Goal: Task Accomplishment & Management: Manage account settings

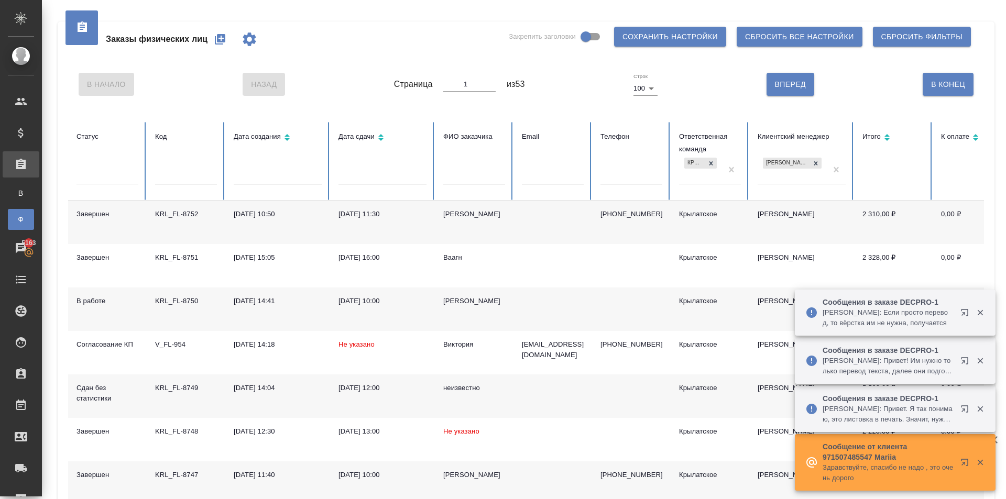
click at [224, 41] on icon "button" at bounding box center [220, 39] width 10 height 10
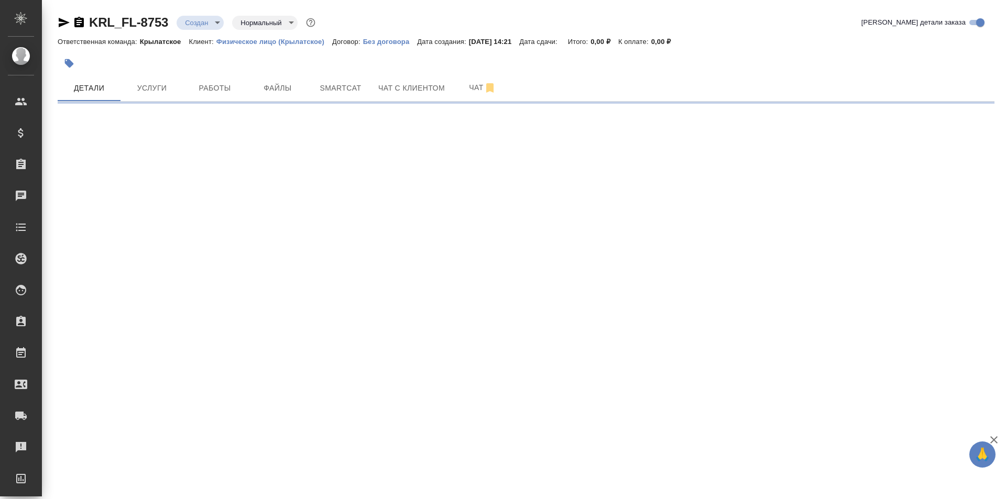
select select "RU"
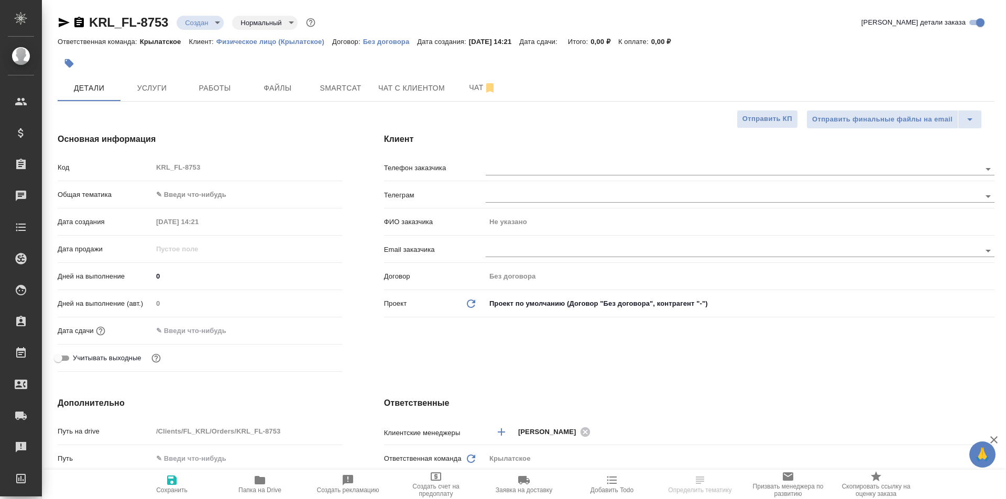
type textarea "x"
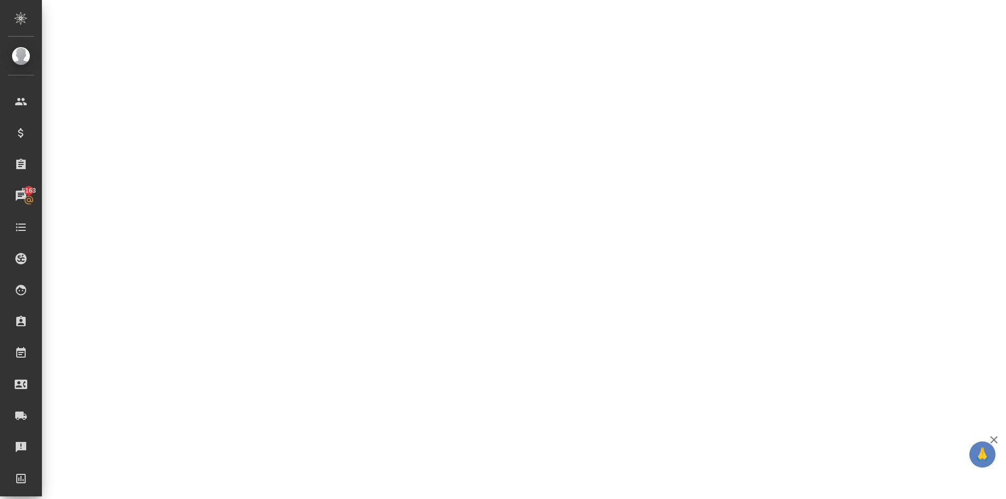
select select "RU"
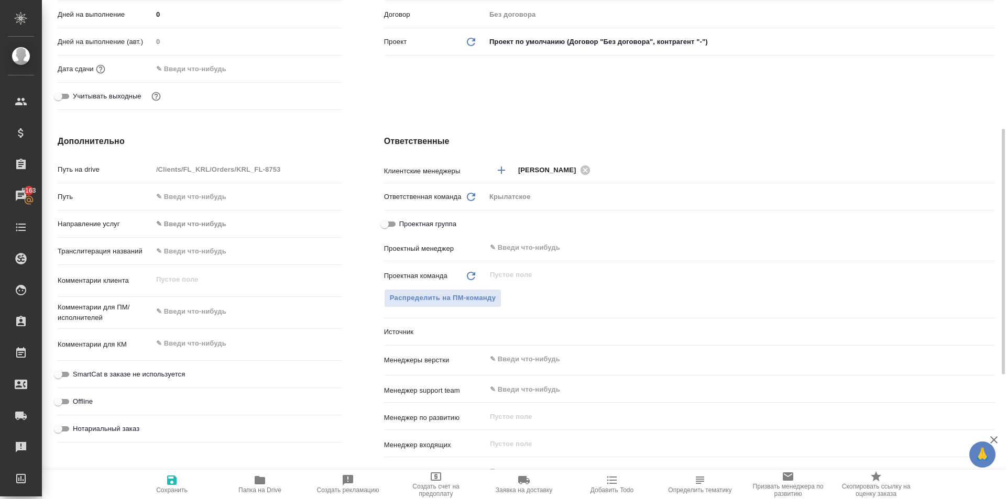
type textarea "x"
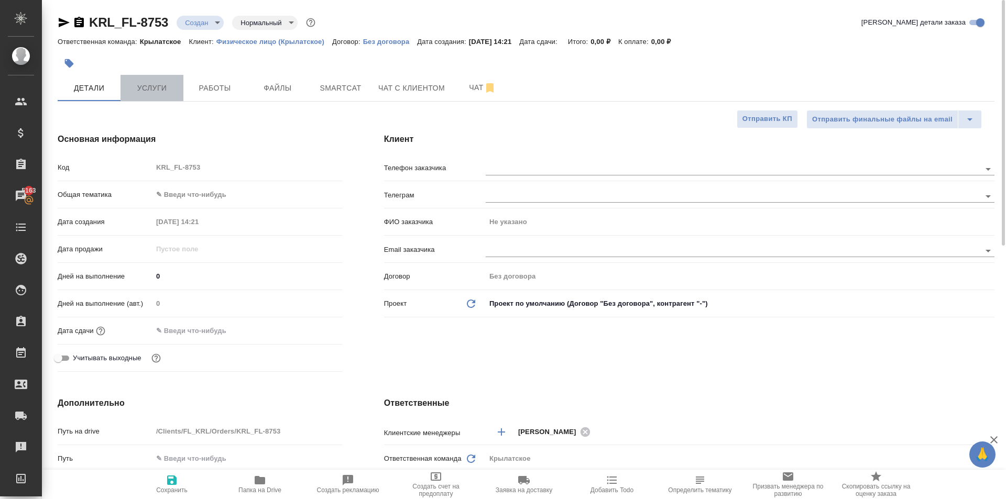
click at [158, 100] on button "Услуги" at bounding box center [152, 88] width 63 height 26
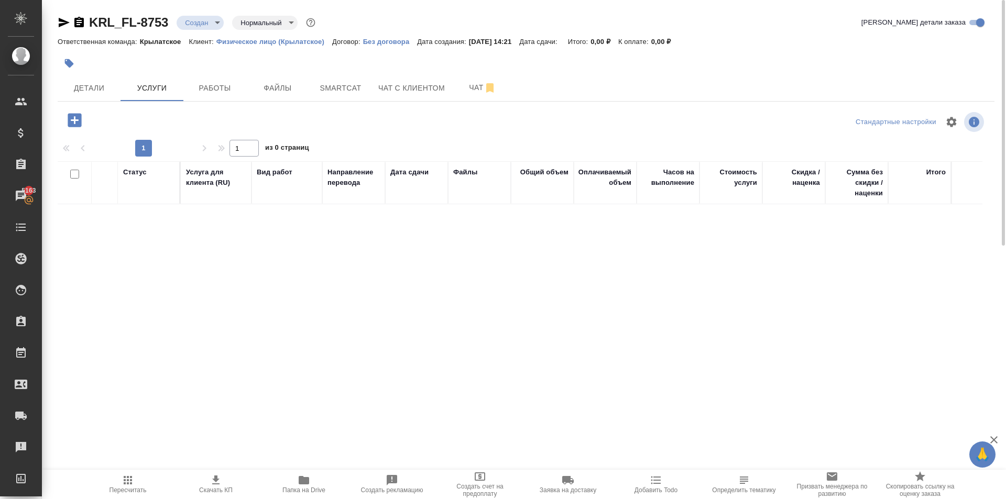
click at [78, 120] on icon "button" at bounding box center [75, 120] width 14 height 14
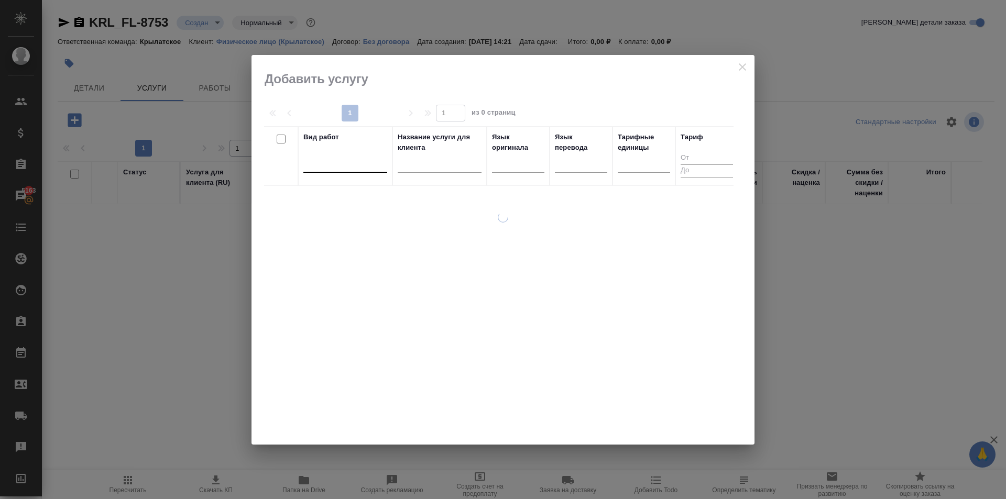
click at [332, 163] on div at bounding box center [345, 162] width 84 height 15
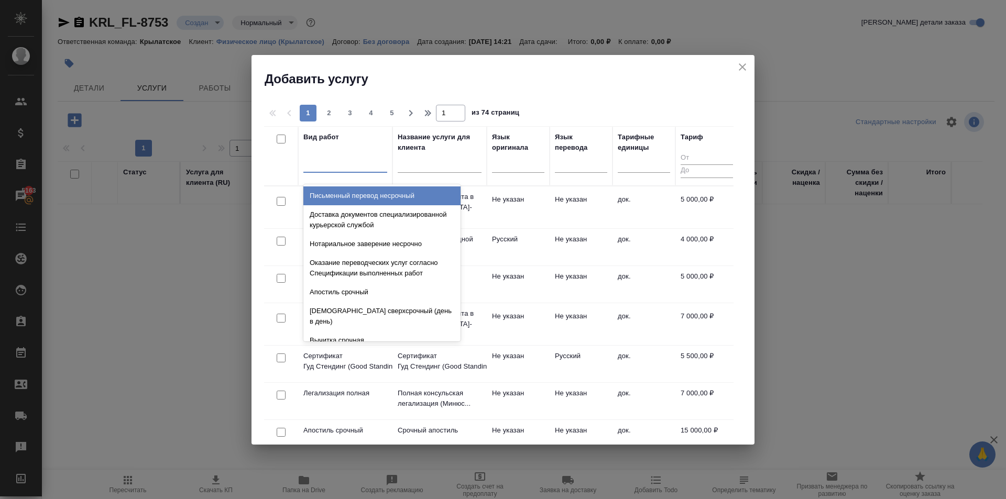
click at [332, 163] on div at bounding box center [345, 162] width 84 height 15
type input "перевод с"
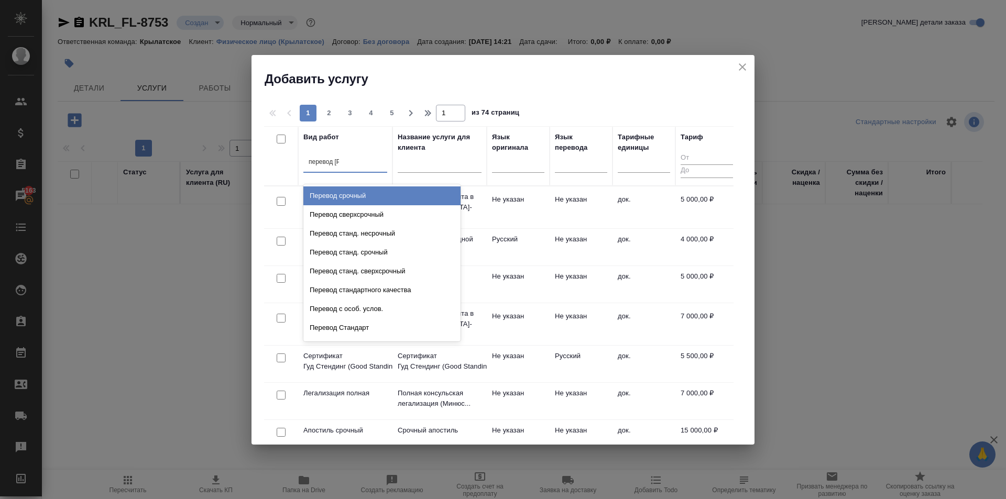
click at [384, 195] on div "Перевод срочный" at bounding box center [381, 196] width 157 height 19
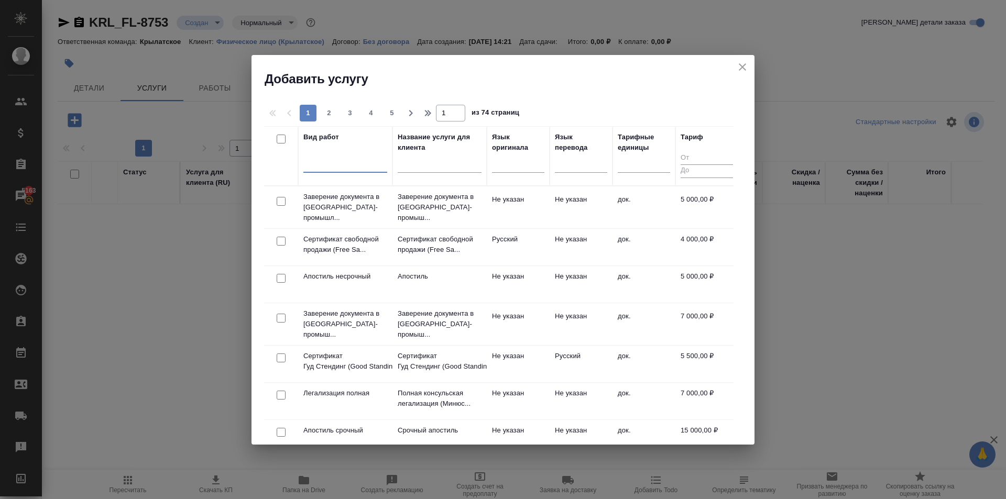
click at [360, 167] on div at bounding box center [345, 162] width 84 height 15
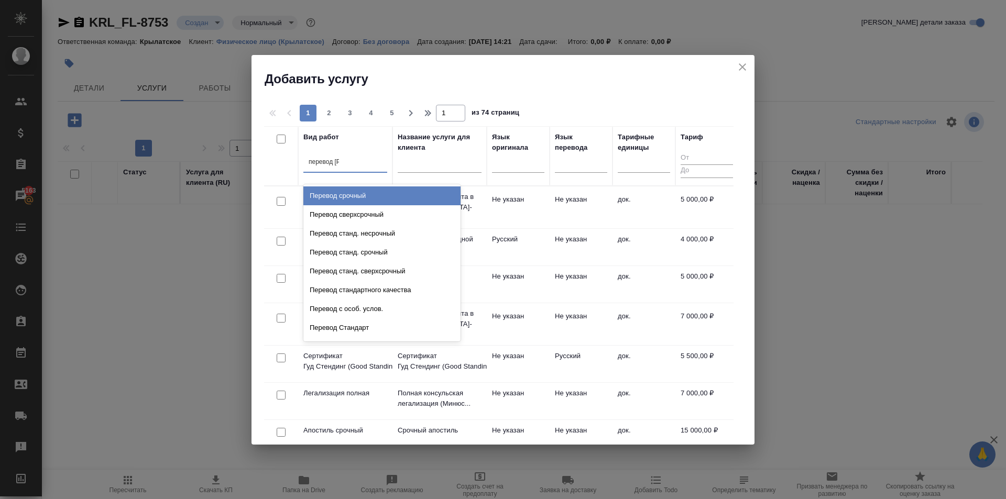
type input "перевод ст"
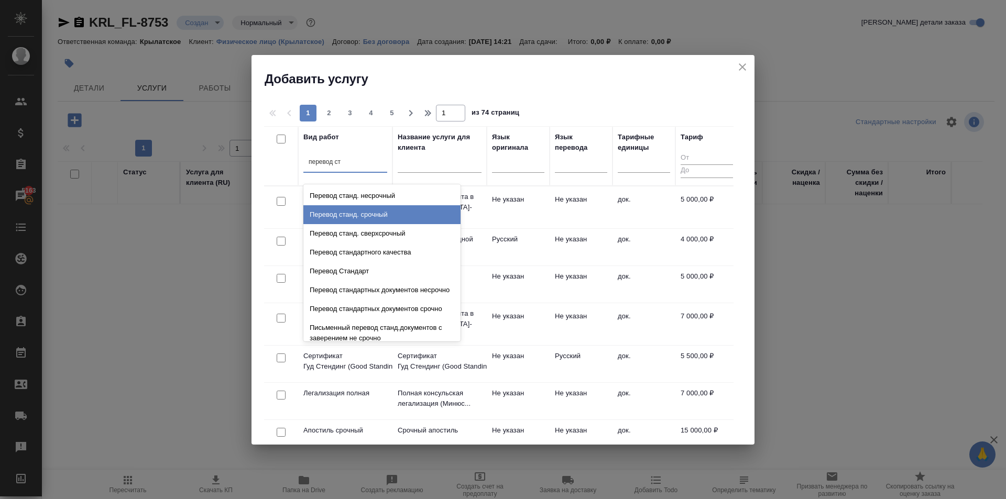
click at [407, 216] on div "Перевод станд. срочный" at bounding box center [381, 214] width 157 height 19
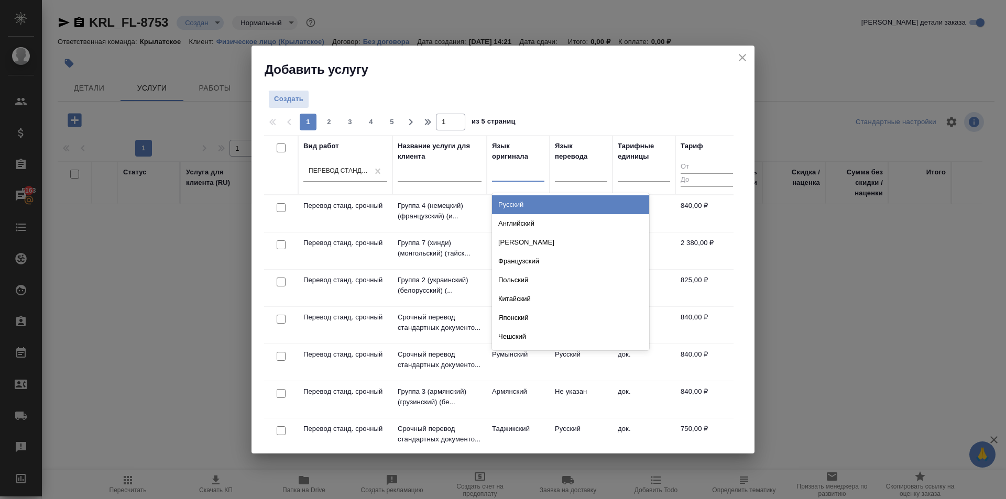
click at [512, 170] on div at bounding box center [518, 171] width 52 height 15
type input "тадж"
click at [540, 204] on div "Таджикский" at bounding box center [570, 204] width 157 height 19
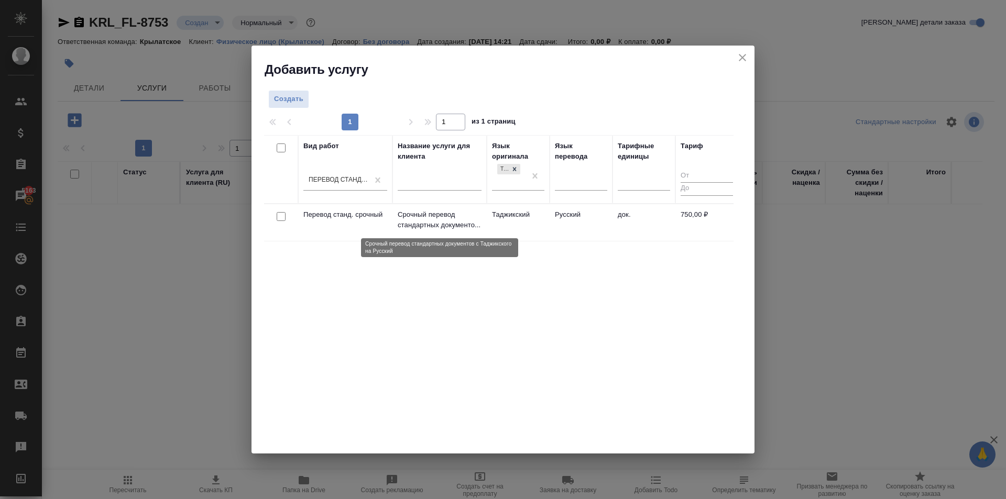
click at [474, 215] on p "Срочный перевод стандартных документо..." at bounding box center [440, 220] width 84 height 21
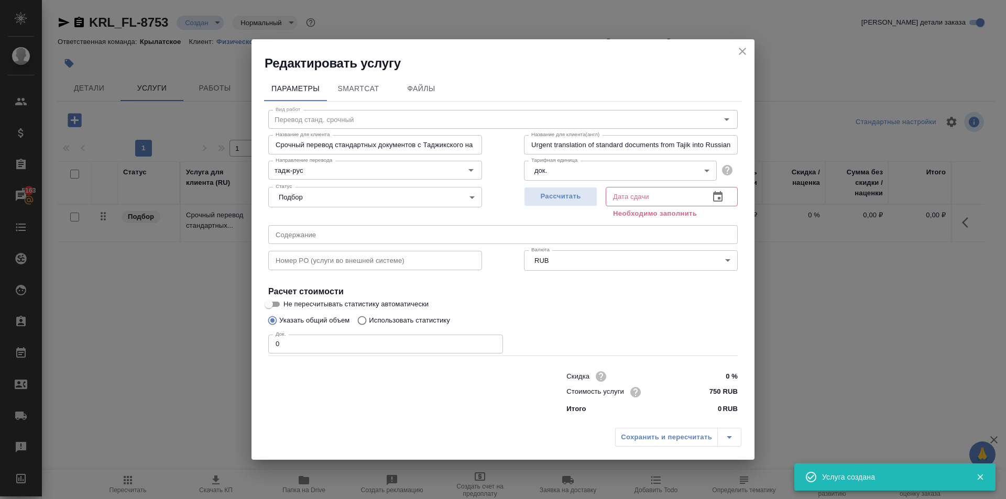
click at [433, 394] on div at bounding box center [396, 392] width 298 height 42
drag, startPoint x: 279, startPoint y: 344, endPoint x: 271, endPoint y: 343, distance: 7.9
click at [271, 343] on input "0" at bounding box center [385, 344] width 235 height 19
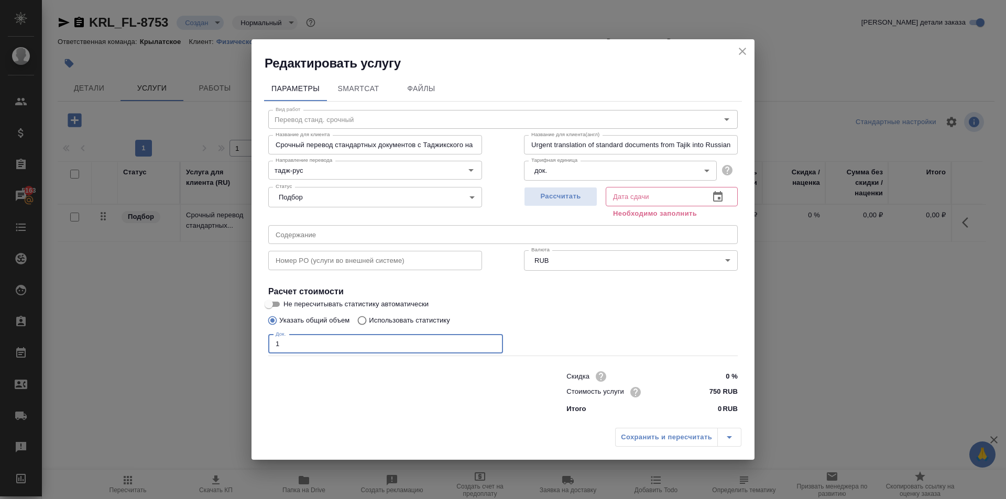
type input "1"
click at [580, 213] on div "Рассчитать" at bounding box center [560, 202] width 73 height 38
click at [579, 204] on button "Рассчитать" at bounding box center [560, 196] width 73 height 19
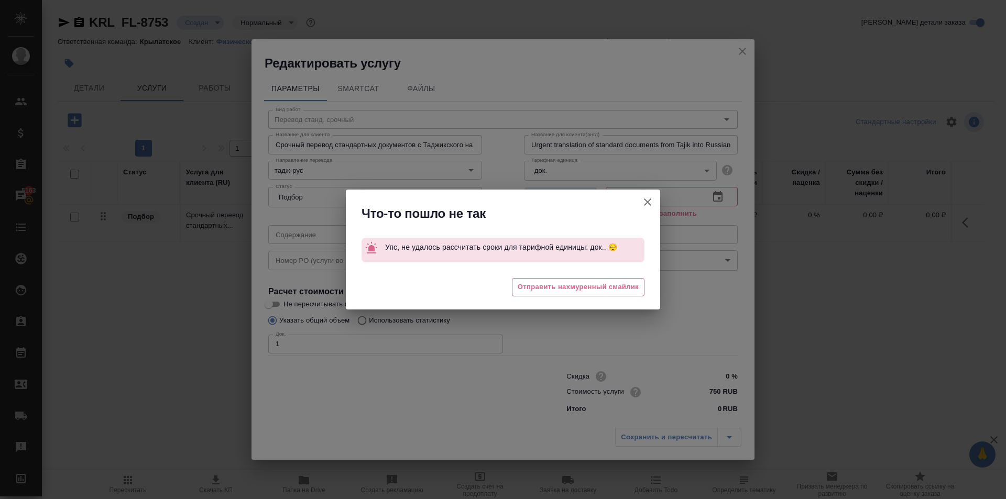
type input "26.09.2025 14:24"
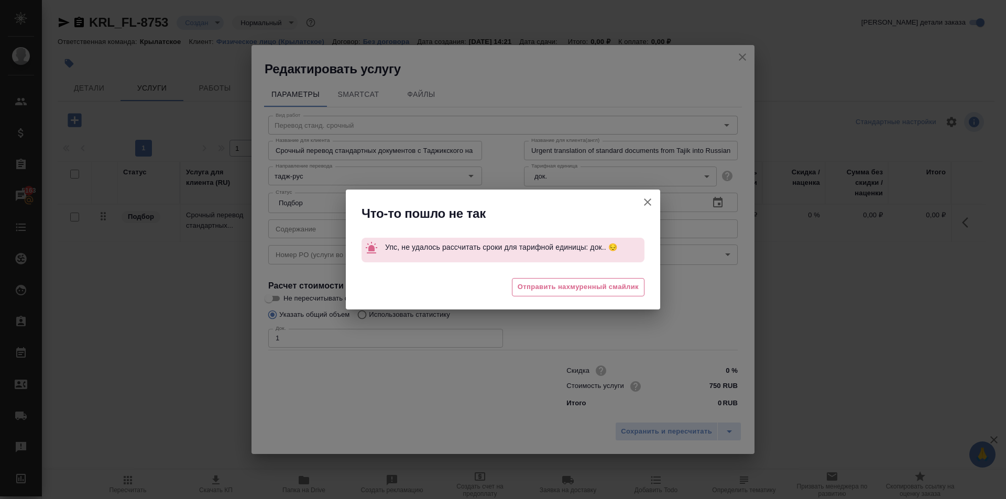
click at [656, 201] on button "Не пересчитывать статистику автоматически" at bounding box center [647, 202] width 25 height 25
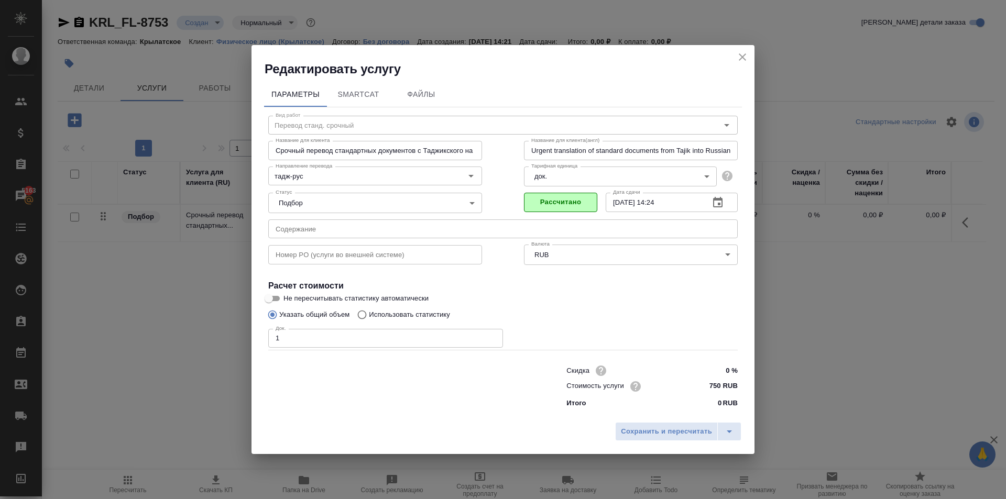
click at [640, 446] on div "Сохранить и пересчитать" at bounding box center [503, 435] width 503 height 37
click at [637, 435] on span "Сохранить и пересчитать" at bounding box center [666, 432] width 91 height 12
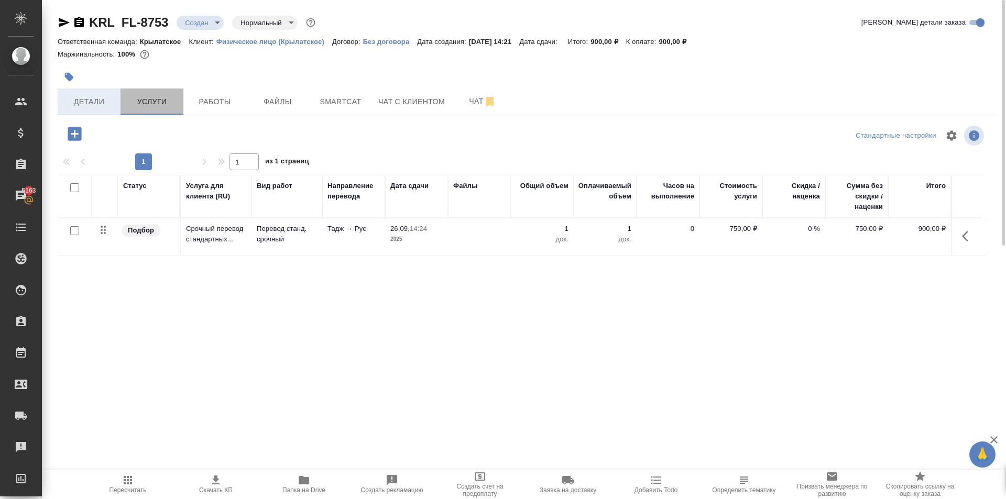
drag, startPoint x: 123, startPoint y: 94, endPoint x: 116, endPoint y: 97, distance: 7.7
click at [118, 97] on div "Детали Услуги Работы Файлы Smartcat Чат с клиентом Чат" at bounding box center [526, 102] width 937 height 26
click at [112, 99] on span "Детали" at bounding box center [89, 101] width 50 height 13
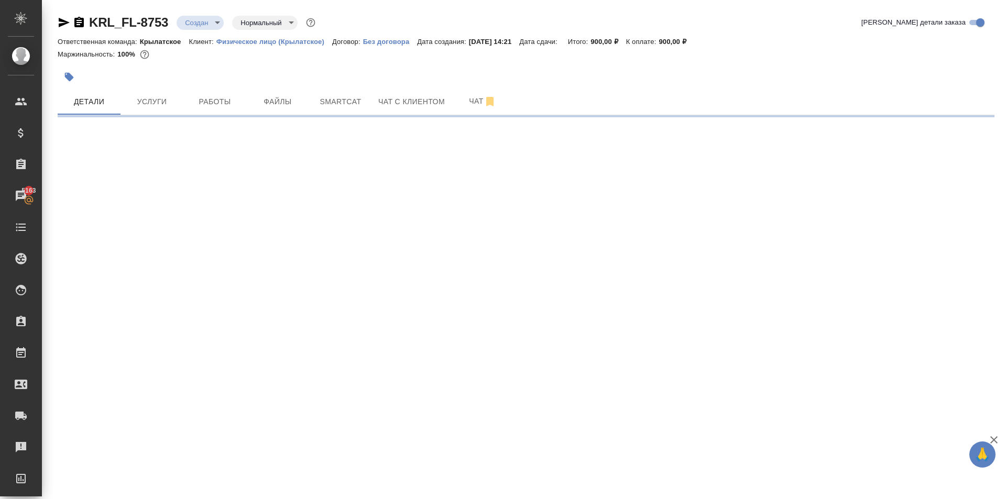
select select "RU"
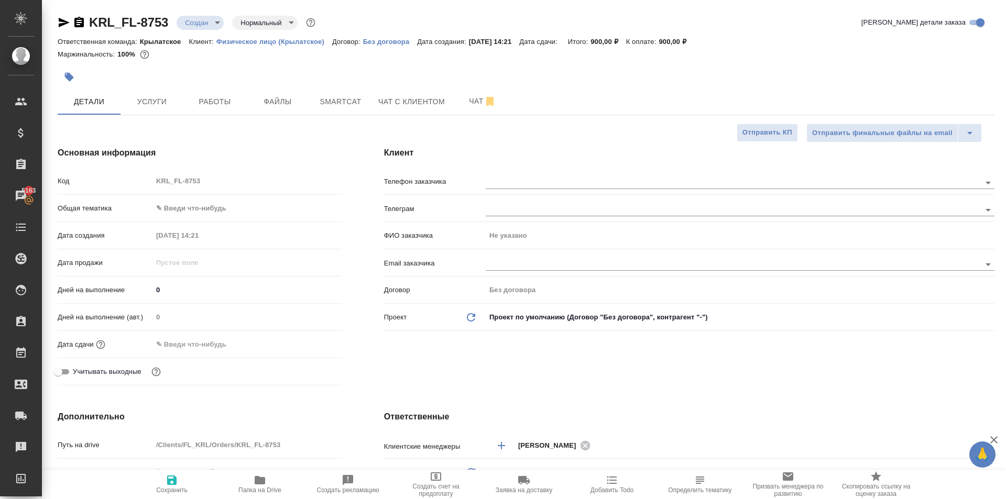
type textarea "x"
click at [237, 218] on div "Общая тематика ✎ Введи что-нибудь" at bounding box center [200, 212] width 285 height 27
click at [228, 208] on body "🙏 .cls-1 fill:#fff; AWATERA Kasymov Timur Клиенты Спецификации Заказы 5163 Чаты…" at bounding box center [503, 249] width 1006 height 499
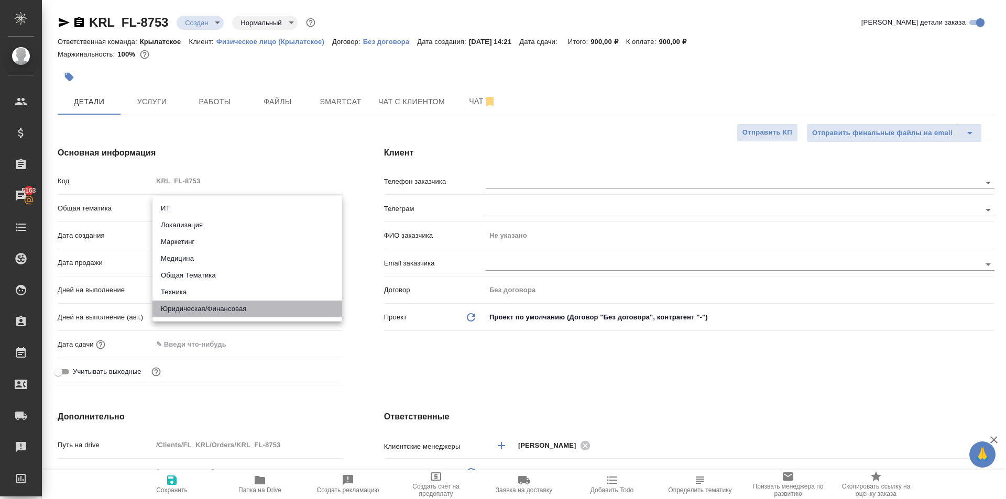
click at [233, 309] on li "Юридическая/Финансовая" at bounding box center [248, 309] width 190 height 17
type input "yr-fn"
type textarea "x"
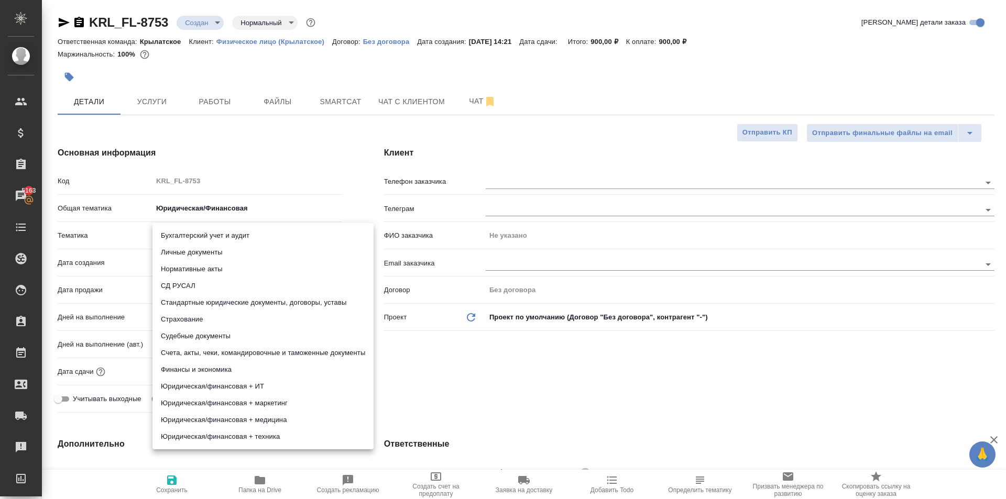
click at [190, 234] on body "🙏 .cls-1 fill:#fff; AWATERA Kasymov Timur Клиенты Спецификации Заказы 5163 Чаты…" at bounding box center [503, 249] width 1006 height 499
click at [189, 245] on li "Личные документы" at bounding box center [263, 252] width 221 height 17
type textarea "x"
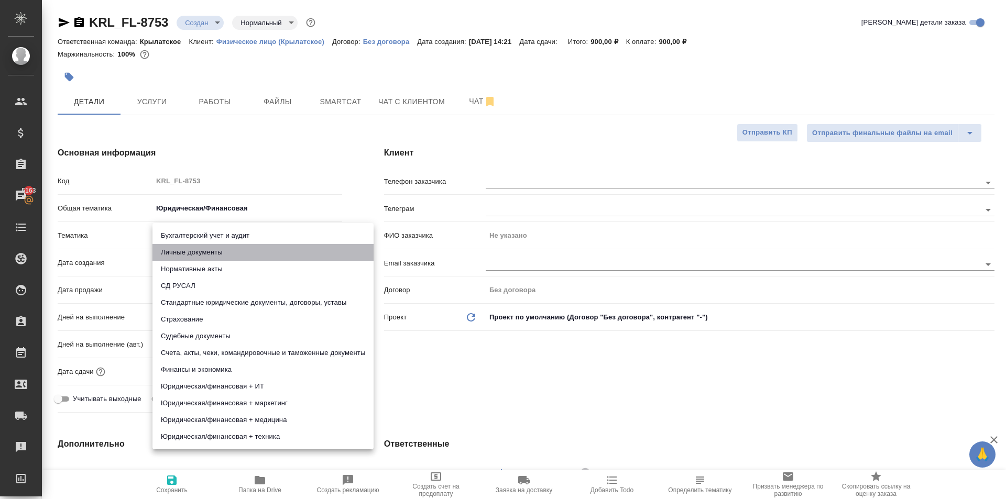
type input "5a8b8b956a9677013d343cfe"
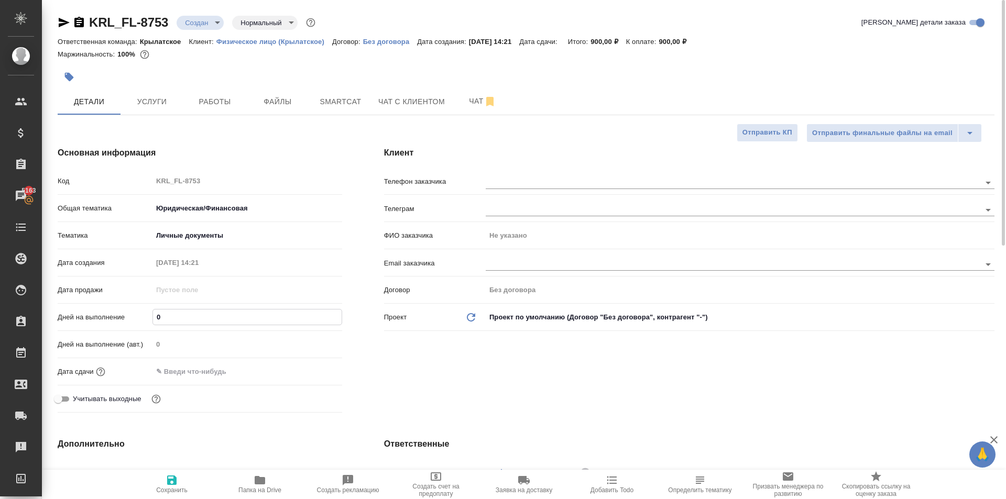
drag, startPoint x: 175, startPoint y: 316, endPoint x: 135, endPoint y: 313, distance: 39.4
click at [135, 313] on div "Дней на выполнение 0" at bounding box center [200, 317] width 285 height 18
type input "1"
type textarea "x"
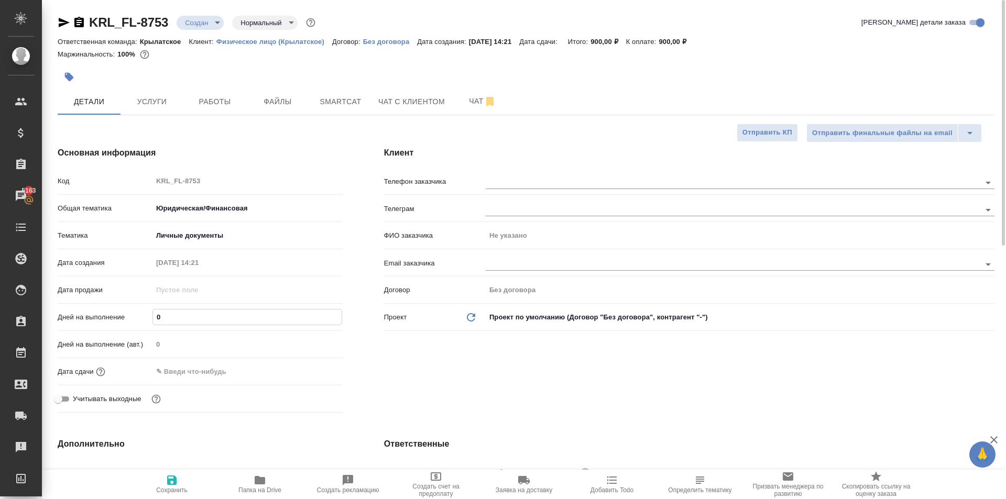
type textarea "x"
type input "1"
click at [185, 366] on input "text" at bounding box center [199, 371] width 92 height 15
click at [314, 373] on icon "button" at bounding box center [311, 370] width 9 height 10
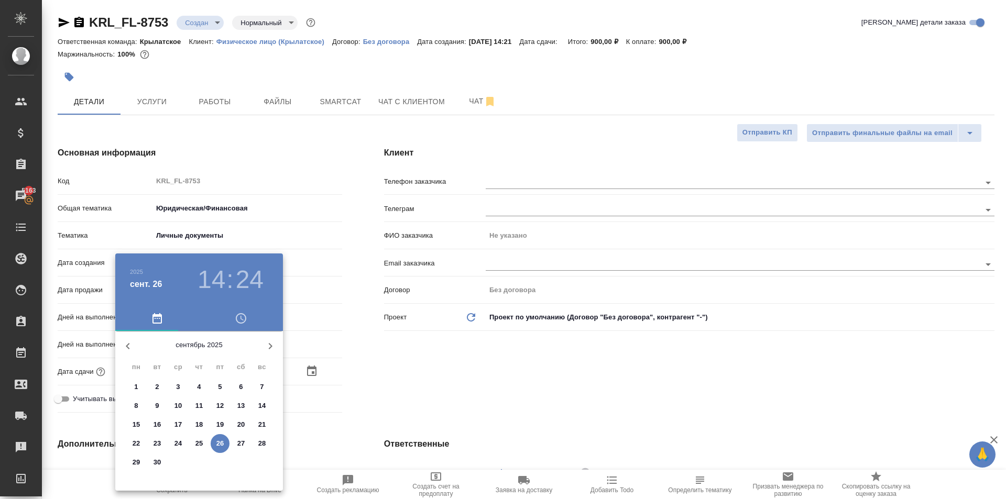
click at [225, 439] on span "26" at bounding box center [220, 444] width 19 height 10
type input "26.09.2025 14:24"
type textarea "x"
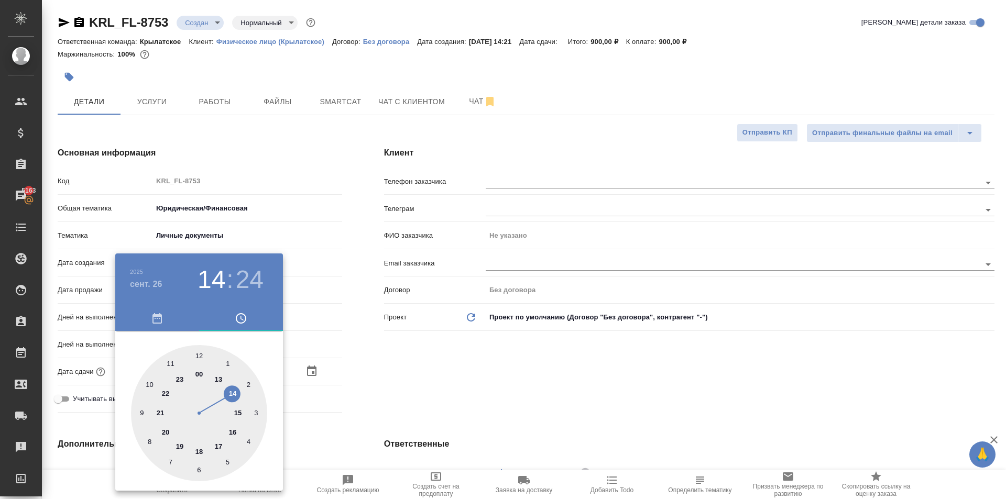
drag, startPoint x: 244, startPoint y: 416, endPoint x: 239, endPoint y: 411, distance: 7.1
click at [243, 415] on div at bounding box center [199, 413] width 136 height 136
type input "26.09.2025 15:24"
type textarea "x"
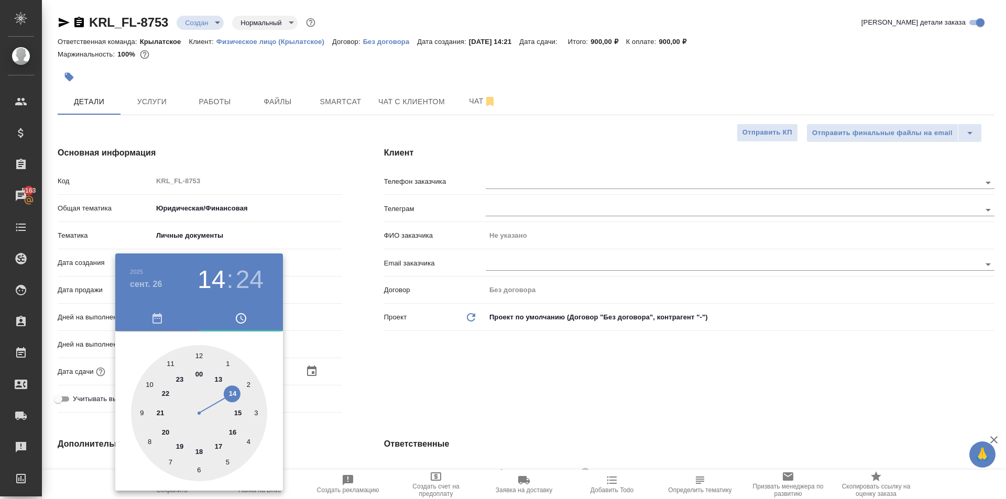
type textarea "x"
type input "26.09.2025 15:01"
type textarea "x"
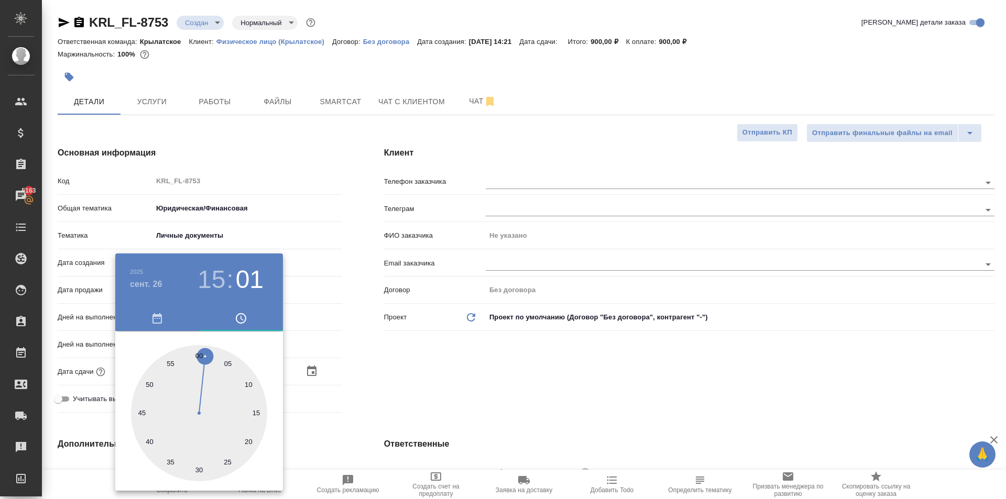
type textarea "x"
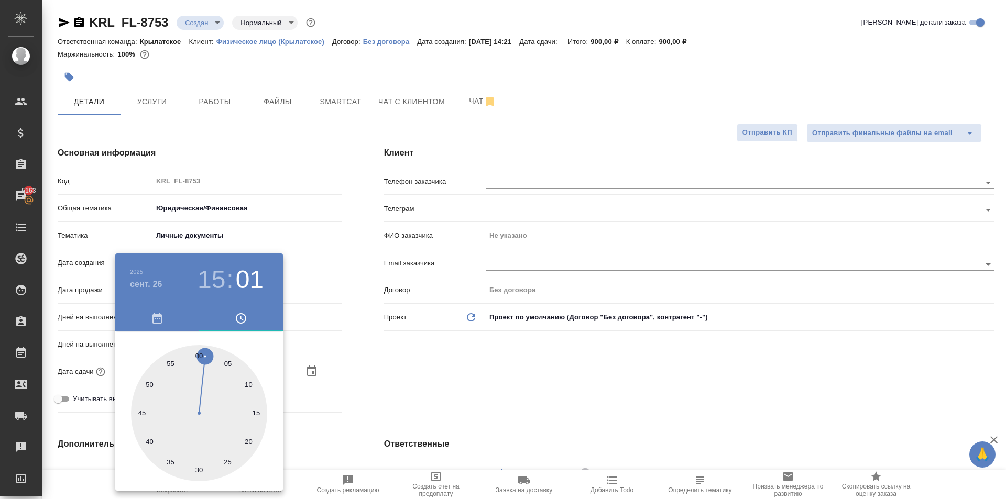
type textarea "x"
type input "[DATE] 15:00"
type textarea "x"
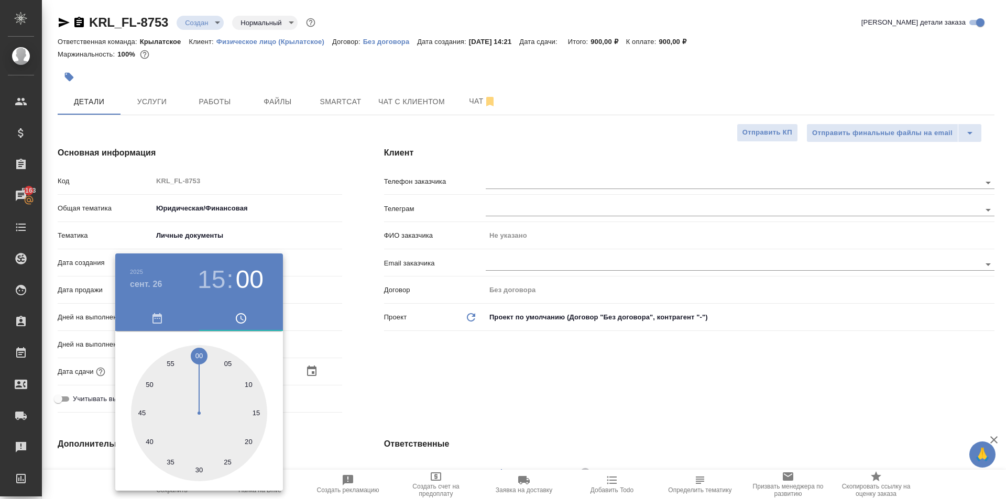
drag, startPoint x: 206, startPoint y: 360, endPoint x: 200, endPoint y: 353, distance: 8.5
click at [200, 353] on div at bounding box center [199, 413] width 136 height 136
type textarea "x"
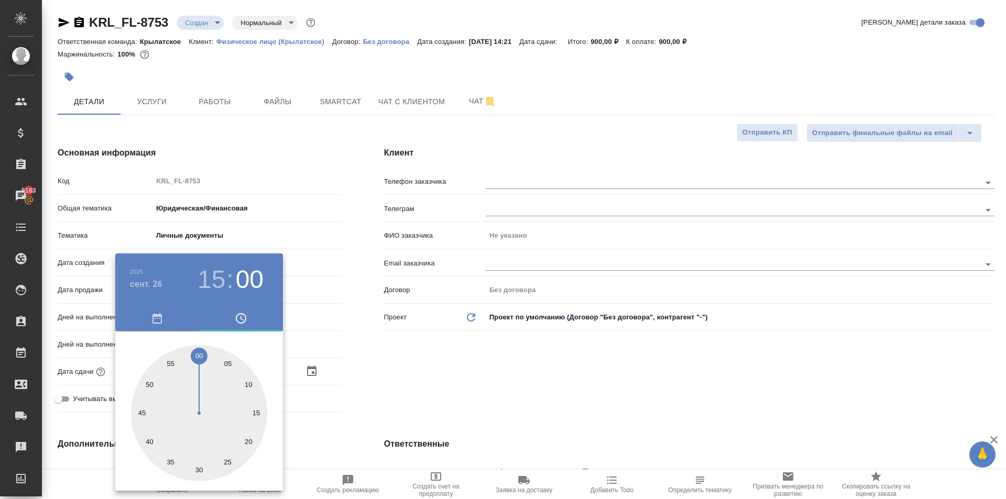
drag, startPoint x: 432, startPoint y: 386, endPoint x: 408, endPoint y: 380, distance: 24.9
click at [429, 387] on div at bounding box center [503, 249] width 1006 height 499
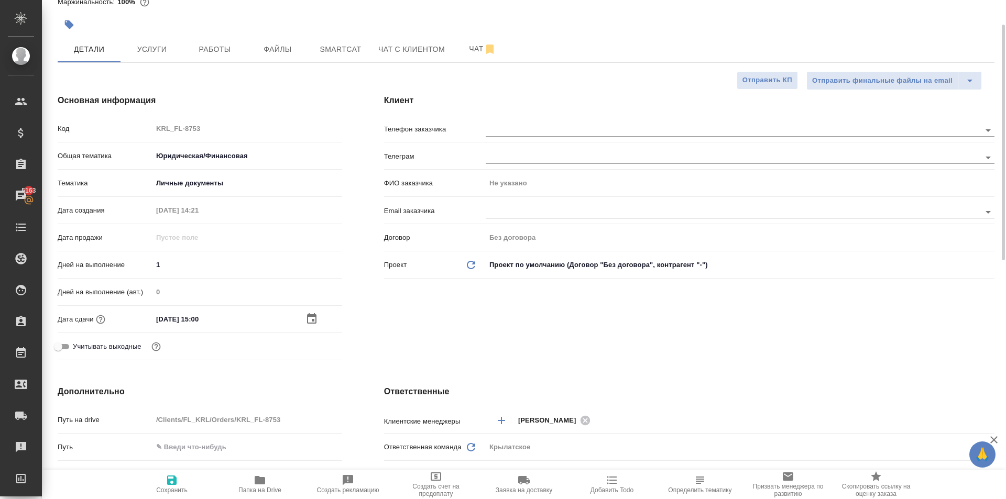
scroll to position [262, 0]
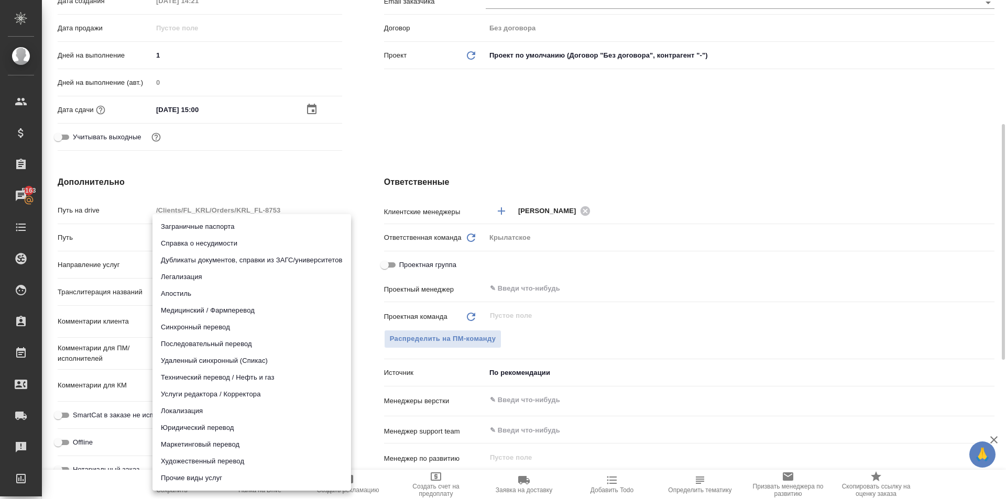
click at [187, 263] on body "🙏 .cls-1 fill:#fff; AWATERA Kasymov Timur Клиенты Спецификации Заказы 5163 Чаты…" at bounding box center [503, 249] width 1006 height 499
click at [180, 425] on li "Юридический перевод" at bounding box center [252, 428] width 199 height 17
type input "legalTranslation"
type textarea "x"
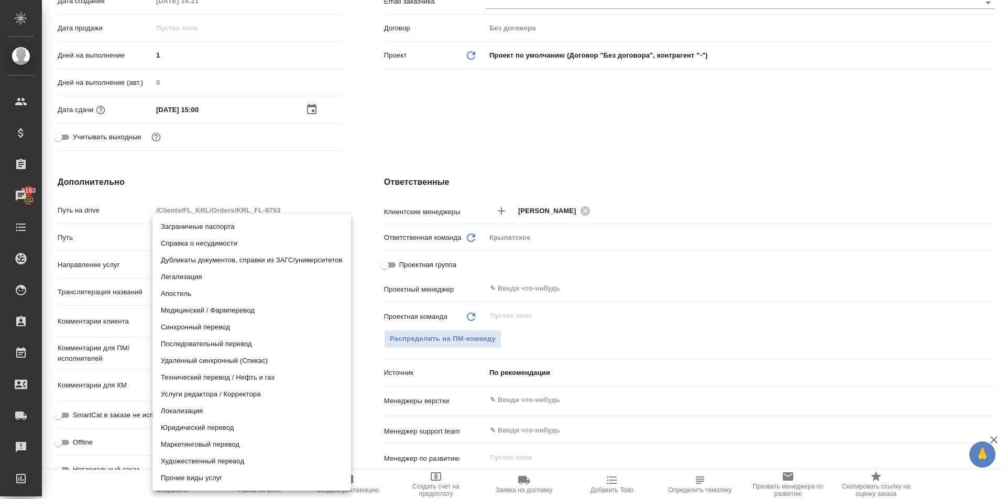
type textarea "x"
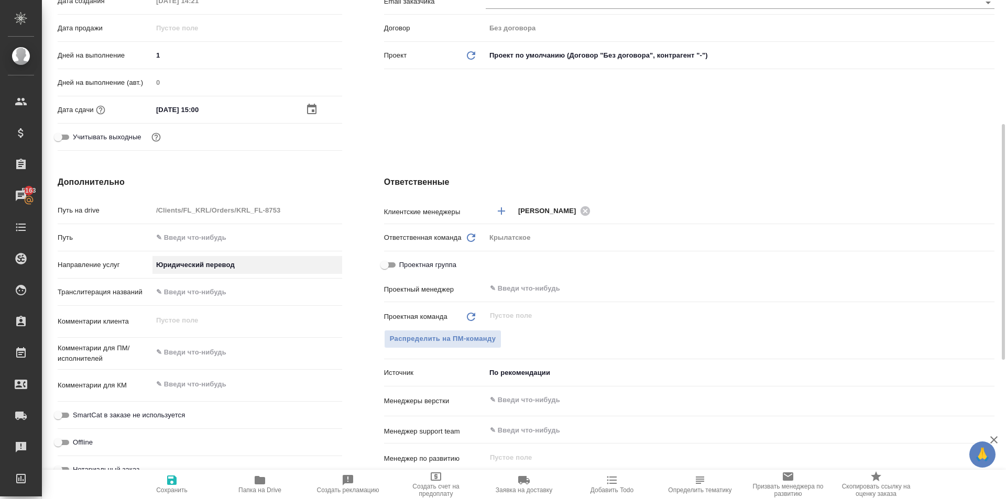
scroll to position [419, 0]
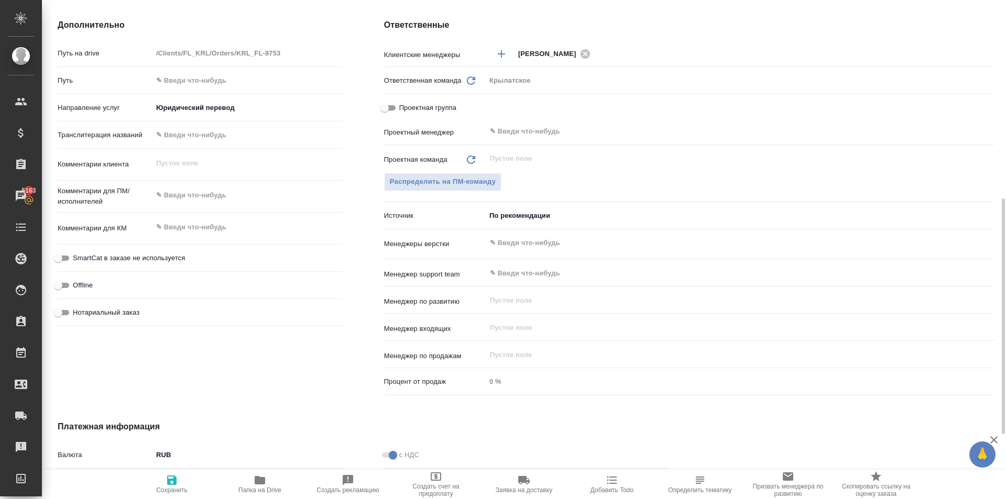
drag, startPoint x: 129, startPoint y: 260, endPoint x: 125, endPoint y: 275, distance: 15.6
click at [128, 261] on span "SmartCat в заказе не используется" at bounding box center [129, 258] width 112 height 10
click at [110, 314] on span "Нотариальный заказ" at bounding box center [106, 313] width 67 height 10
click at [77, 314] on input "Нотариальный заказ" at bounding box center [58, 313] width 38 height 13
checkbox input "true"
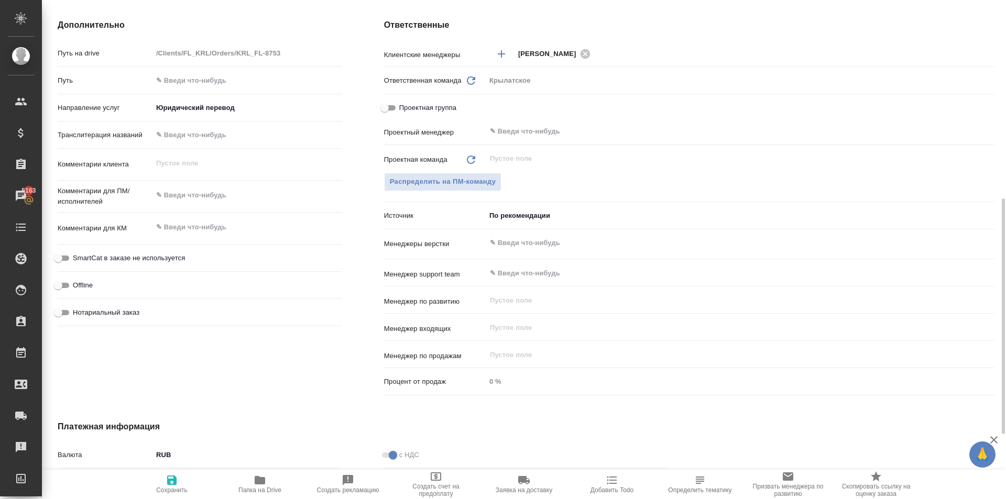
type textarea "x"
click at [107, 255] on span "SmartCat в заказе не используется" at bounding box center [129, 258] width 112 height 10
click at [77, 255] on input "SmartCat в заказе не используется" at bounding box center [58, 258] width 38 height 13
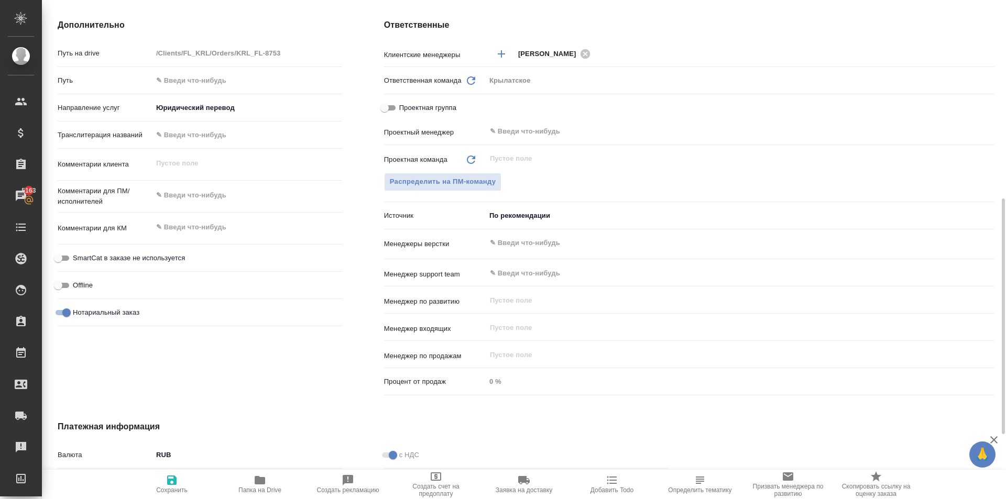
checkbox input "true"
type textarea "x"
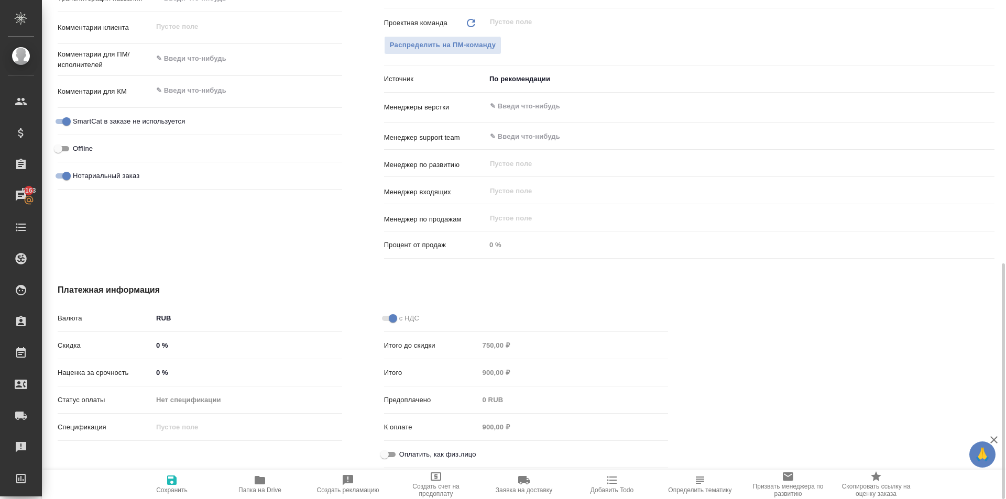
click at [387, 448] on div "Оплатить, как физ.лицо" at bounding box center [526, 455] width 285 height 18
drag, startPoint x: 384, startPoint y: 454, endPoint x: 377, endPoint y: 457, distance: 7.5
click at [383, 454] on input "Оплатить, как физ.лицо" at bounding box center [385, 455] width 38 height 13
checkbox input "true"
type textarea "x"
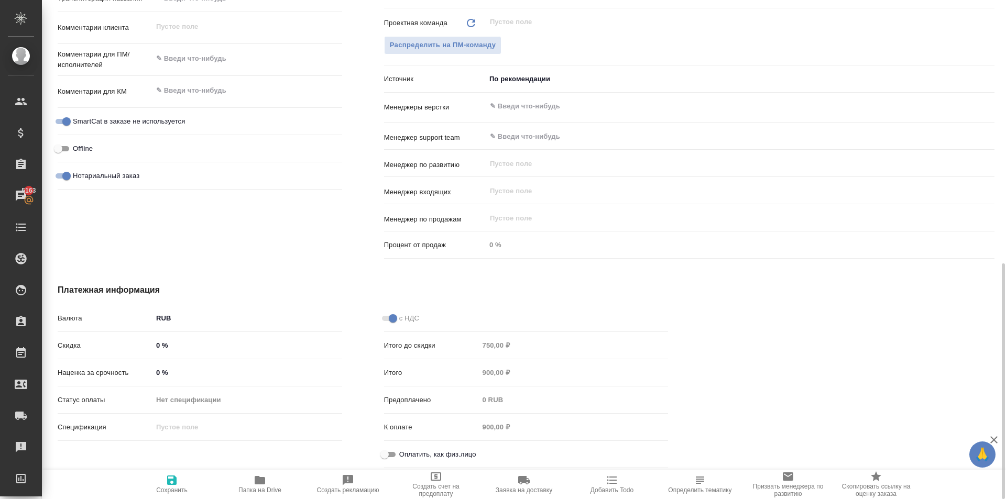
type textarea "x"
click at [172, 476] on icon "button" at bounding box center [171, 480] width 9 height 9
type textarea "x"
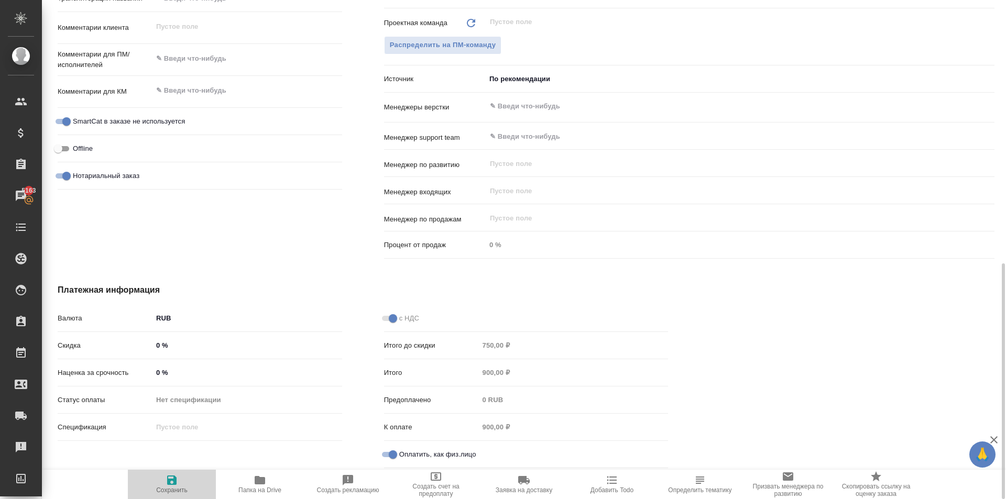
type textarea "x"
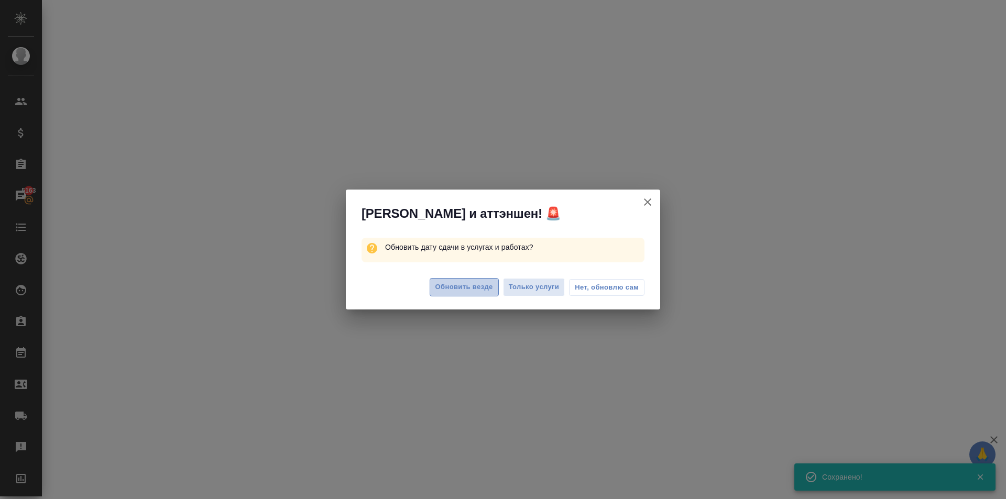
click at [449, 292] on span "Обновить везде" at bounding box center [465, 287] width 58 height 12
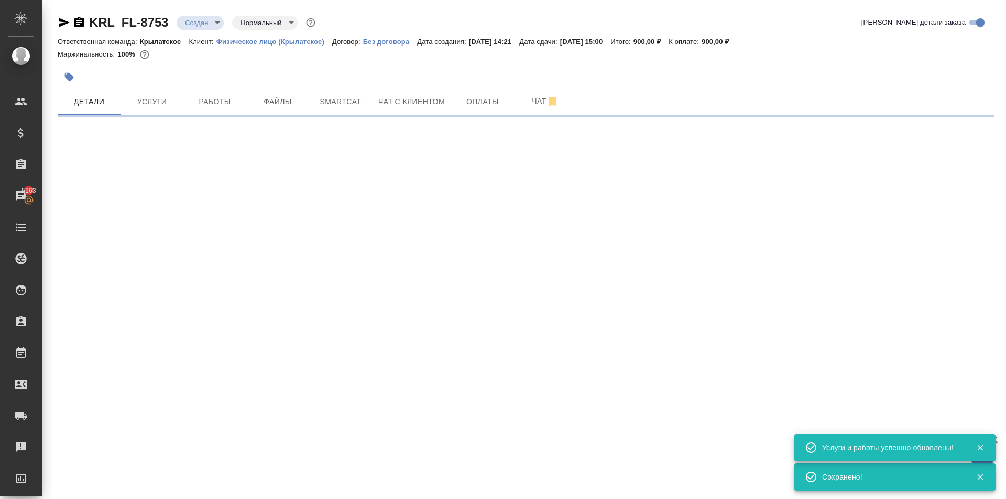
scroll to position [0, 0]
select select "RU"
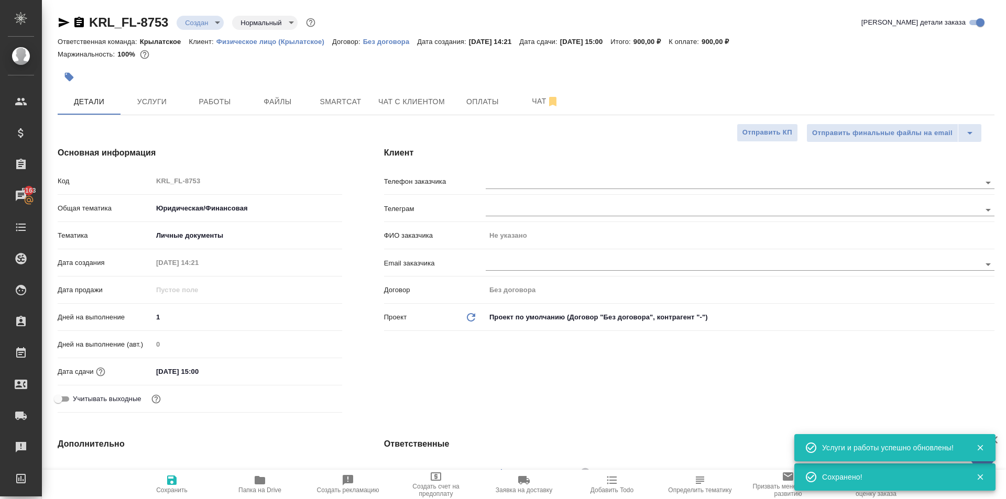
type textarea "x"
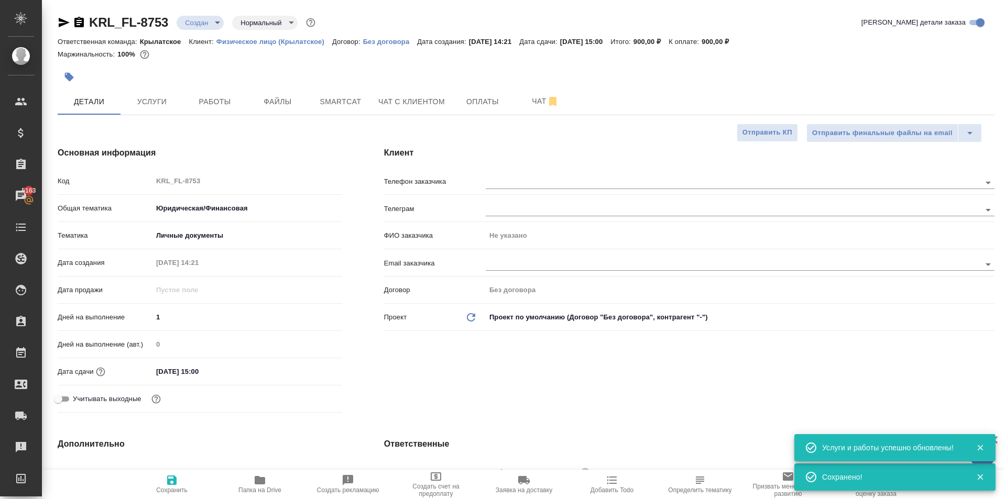
type textarea "x"
click at [258, 99] on span "Файлы" at bounding box center [278, 101] width 50 height 13
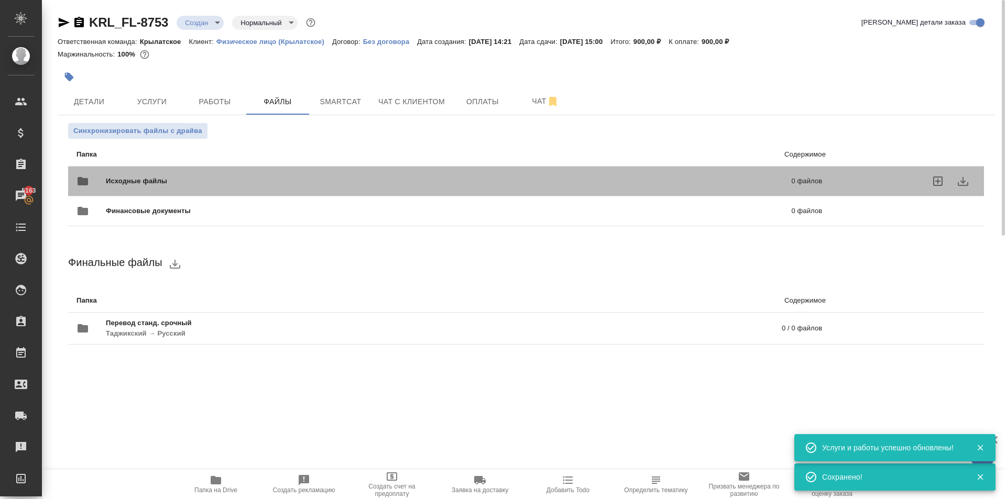
click at [151, 179] on span "Исходные файлы" at bounding box center [293, 181] width 374 height 10
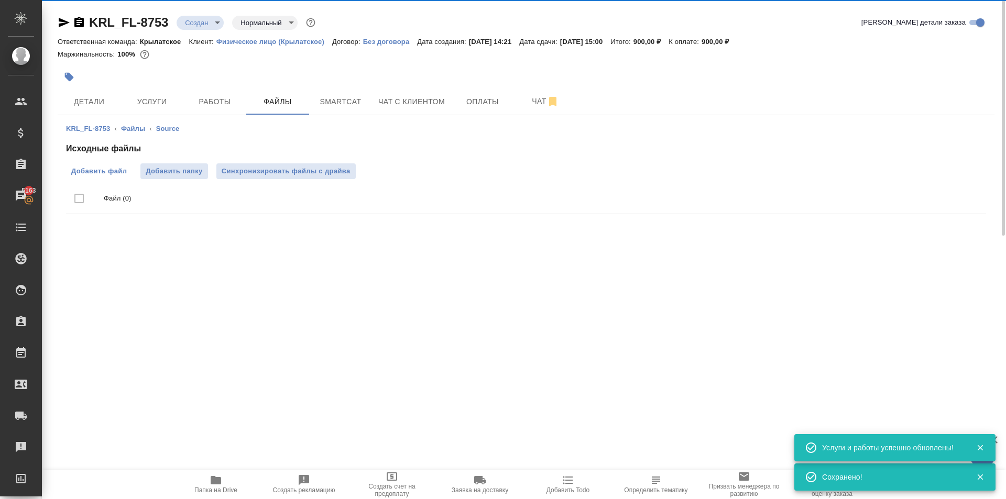
click at [124, 170] on span "Добавить файл" at bounding box center [99, 171] width 56 height 10
click at [0, 0] on input "Добавить файл" at bounding box center [0, 0] width 0 height 0
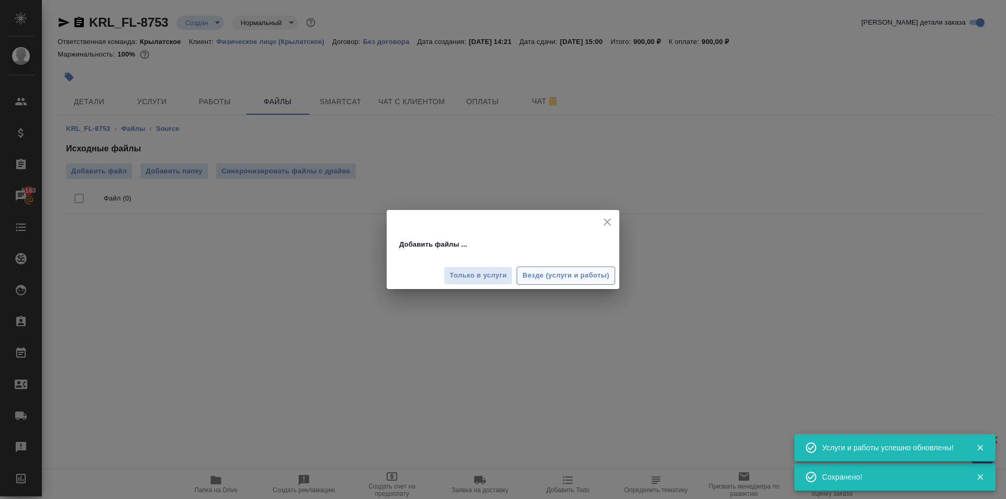
click at [577, 279] on span "Везде (услуги и работы)" at bounding box center [566, 276] width 87 height 12
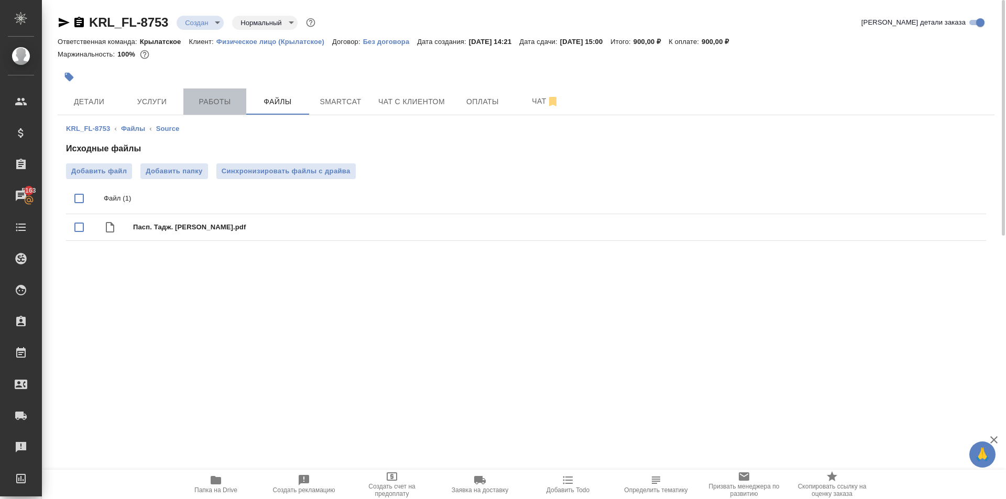
click at [223, 92] on button "Работы" at bounding box center [214, 102] width 63 height 26
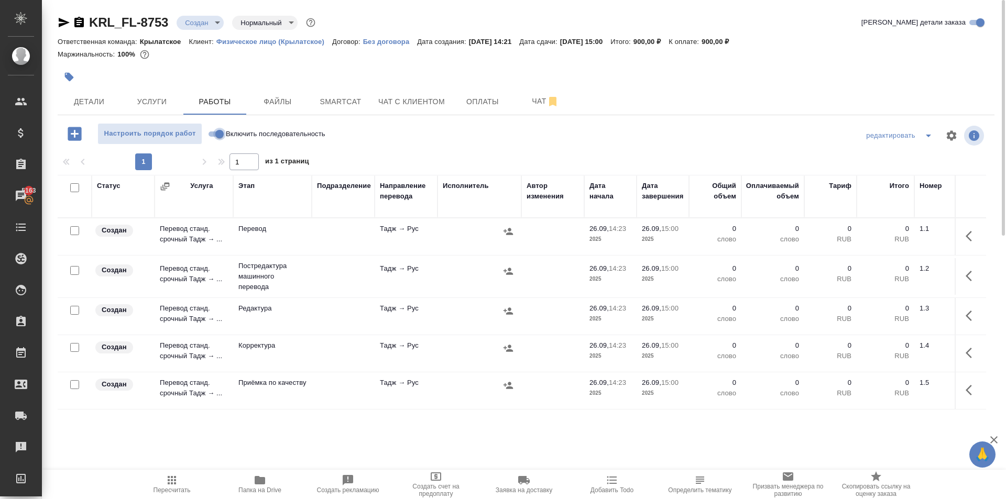
click at [214, 131] on input "Включить последовательность" at bounding box center [220, 134] width 38 height 13
checkbox input "true"
click at [75, 189] on input "checkbox" at bounding box center [74, 187] width 9 height 9
checkbox input "true"
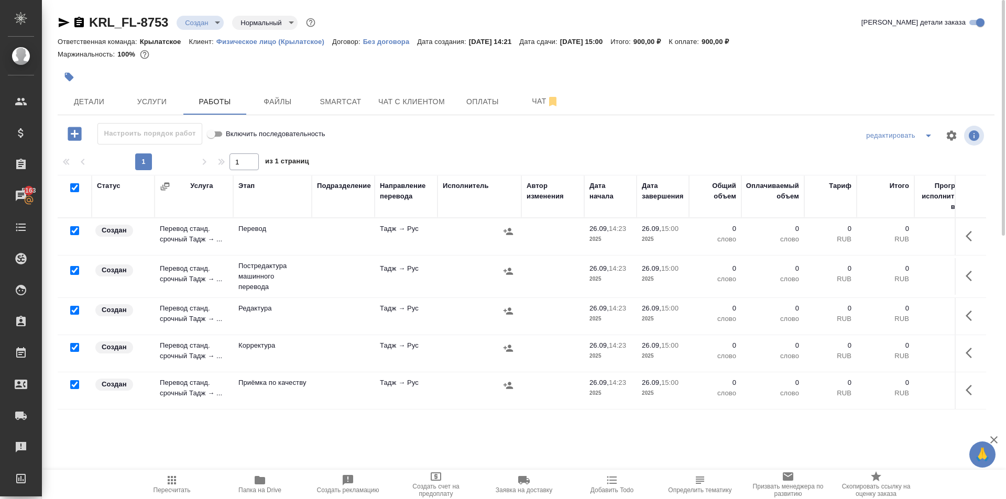
checkbox input "true"
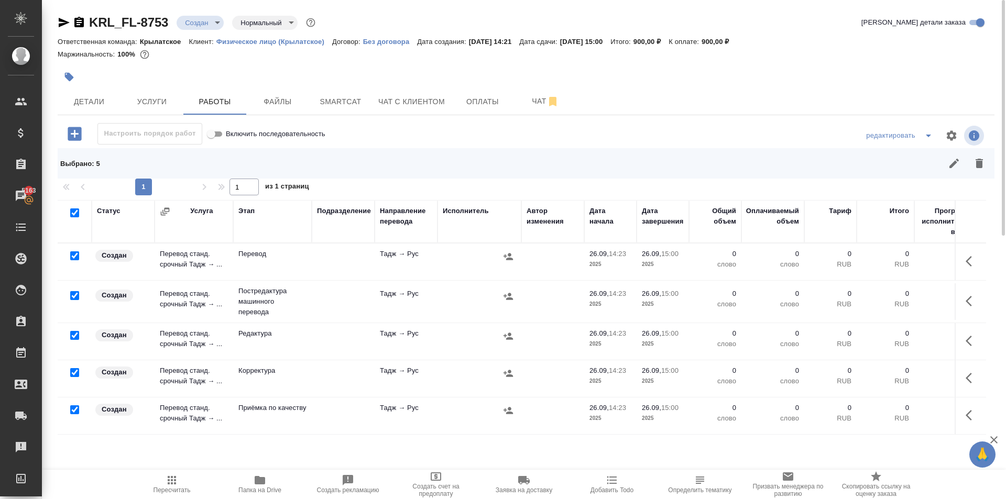
click at [77, 257] on input "checkbox" at bounding box center [74, 256] width 9 height 9
checkbox input "false"
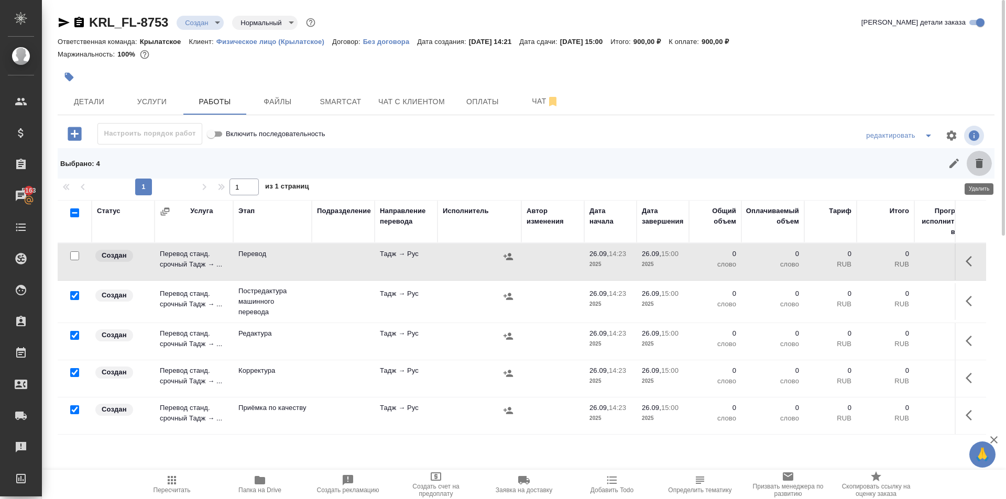
click at [980, 167] on icon "button" at bounding box center [979, 163] width 7 height 9
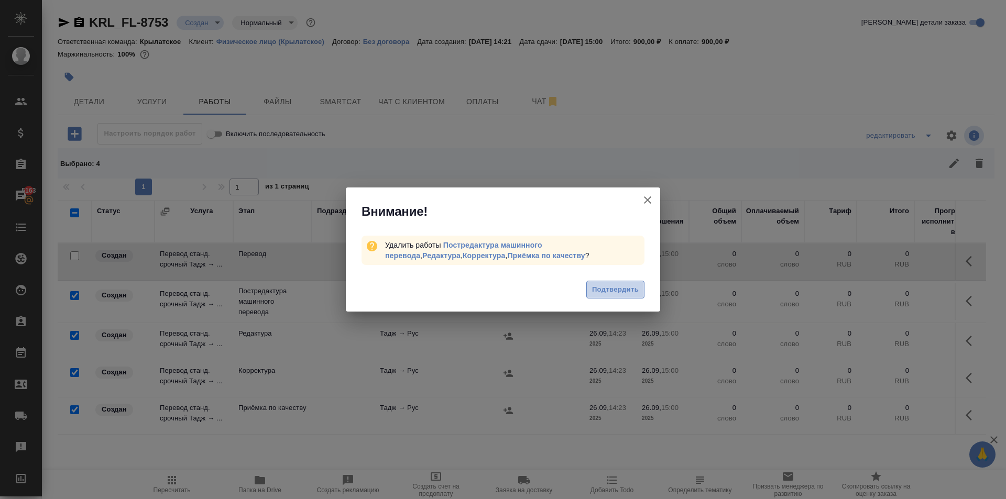
click at [605, 286] on span "Подтвердить" at bounding box center [615, 290] width 47 height 12
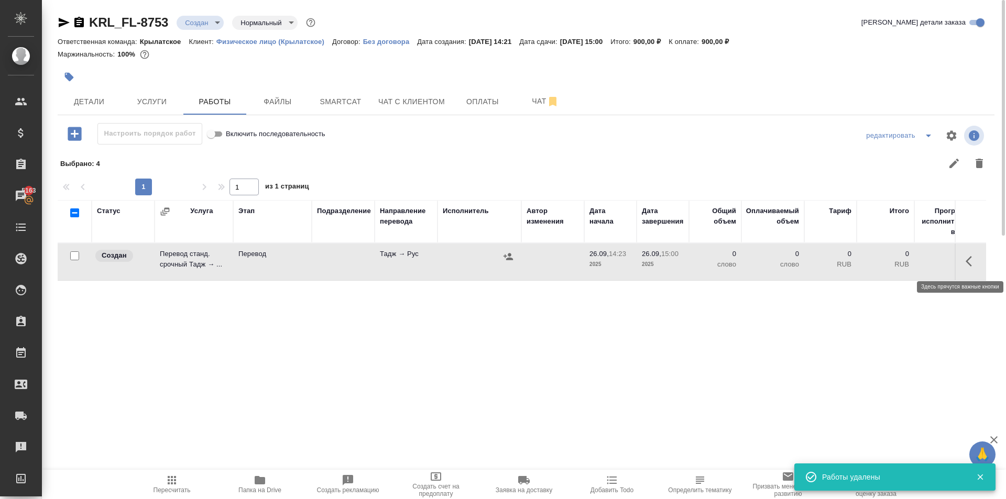
drag, startPoint x: 979, startPoint y: 257, endPoint x: 960, endPoint y: 263, distance: 19.2
click at [975, 257] on button "button" at bounding box center [972, 261] width 25 height 25
click at [899, 260] on icon "button" at bounding box center [895, 261] width 13 height 13
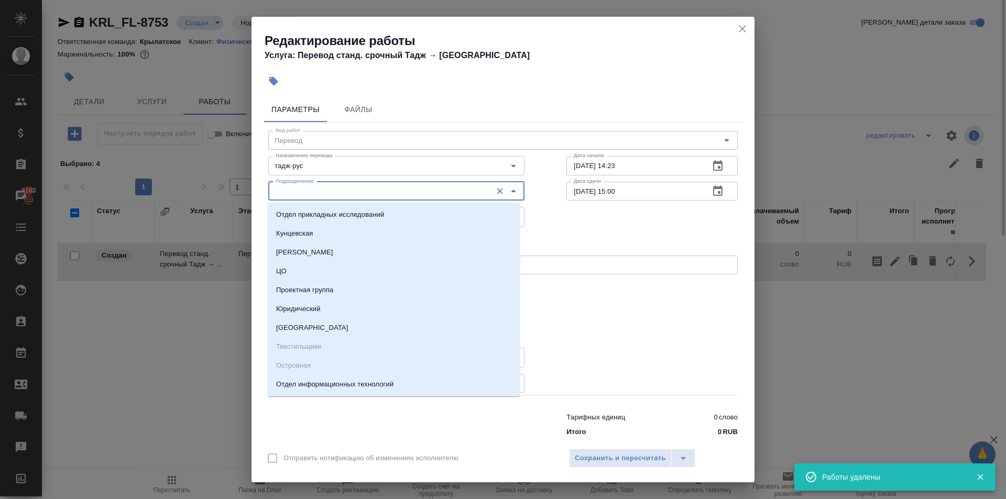
click at [310, 197] on input "Подразделение" at bounding box center [378, 191] width 215 height 13
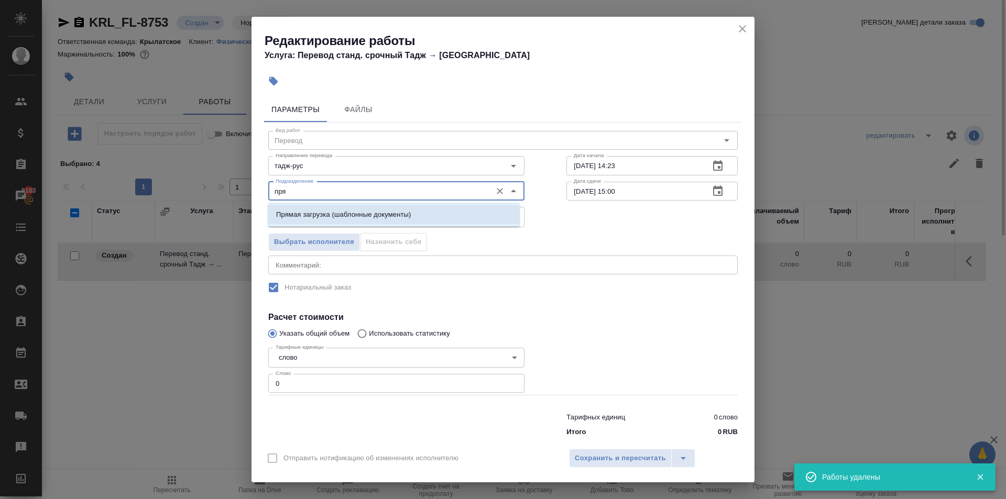
click at [319, 212] on p "Прямая загрузка (шаблонные документы)" at bounding box center [343, 215] width 135 height 10
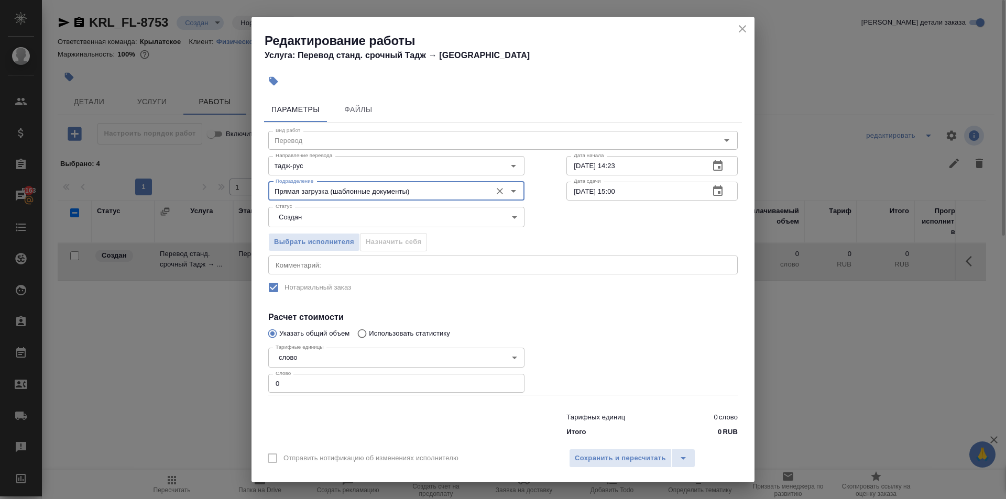
type input "Прямая загрузка (шаблонные документы)"
drag, startPoint x: 295, startPoint y: 373, endPoint x: 252, endPoint y: 377, distance: 43.7
click at [252, 377] on div "Параметры Файлы Вид работ Перевод Вид работ Направление перевода тадж-рус Напра…" at bounding box center [503, 268] width 503 height 350
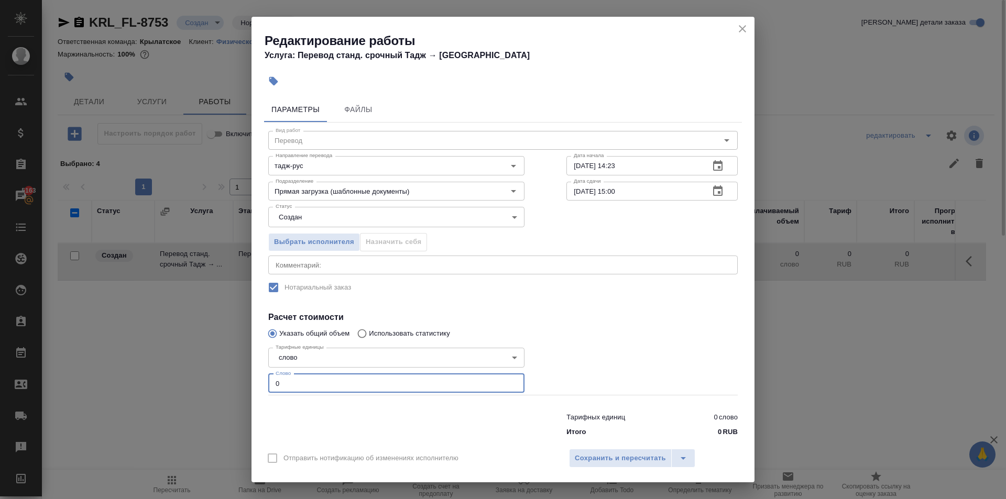
drag, startPoint x: 283, startPoint y: 393, endPoint x: 254, endPoint y: 383, distance: 31.0
click at [254, 383] on div "Параметры Файлы Вид работ Перевод Вид работ Направление перевода тадж-рус Напра…" at bounding box center [503, 268] width 503 height 350
type input "100"
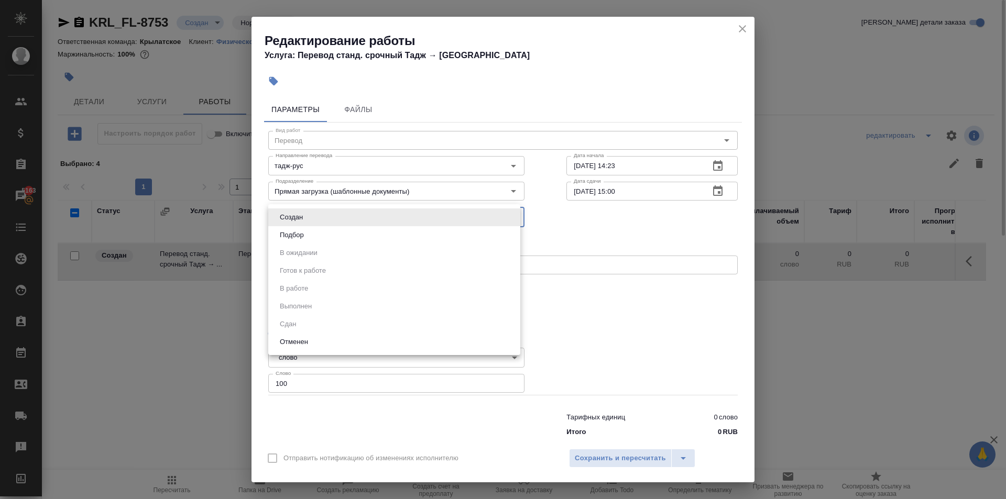
drag, startPoint x: 296, startPoint y: 213, endPoint x: 305, endPoint y: 243, distance: 31.0
click at [299, 221] on body "🙏 .cls-1 fill:#fff; AWATERA Kasymov Timur Клиенты Спецификации Заказы 5163 Чаты…" at bounding box center [503, 249] width 1006 height 499
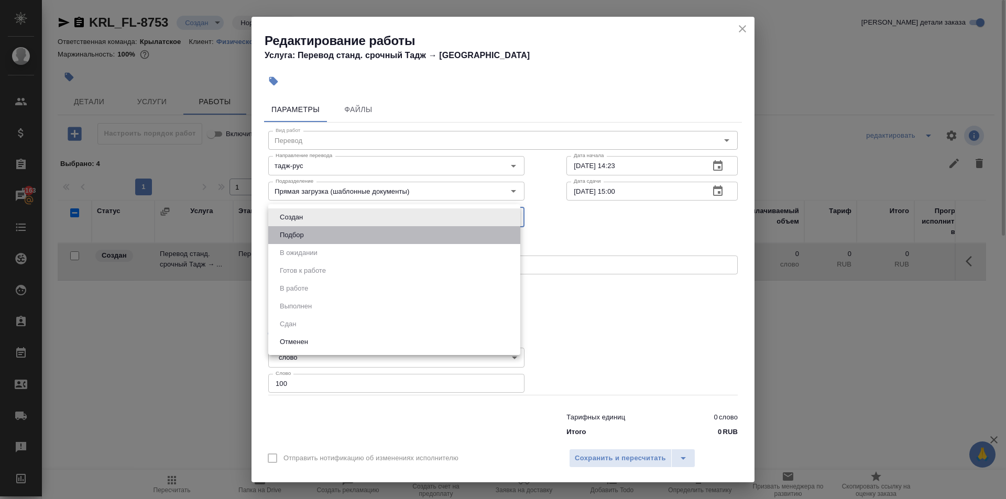
click at [305, 243] on li "Подбор" at bounding box center [394, 235] width 252 height 18
type input "recruiting"
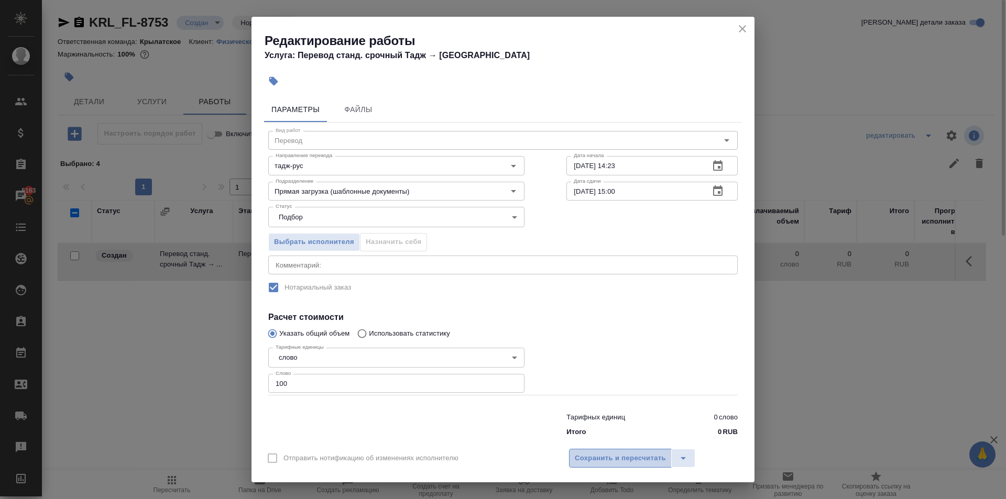
click at [646, 454] on span "Сохранить и пересчитать" at bounding box center [620, 459] width 91 height 12
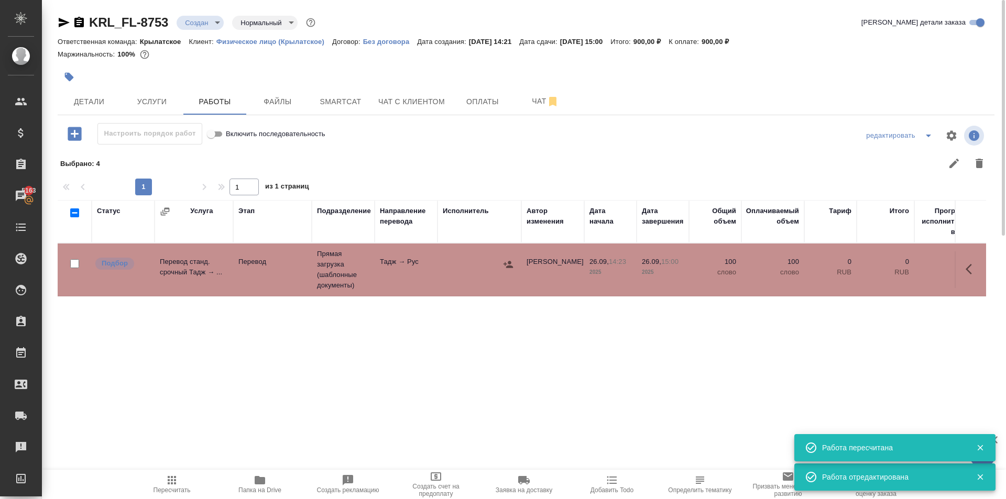
click at [173, 482] on icon "button" at bounding box center [172, 480] width 13 height 13
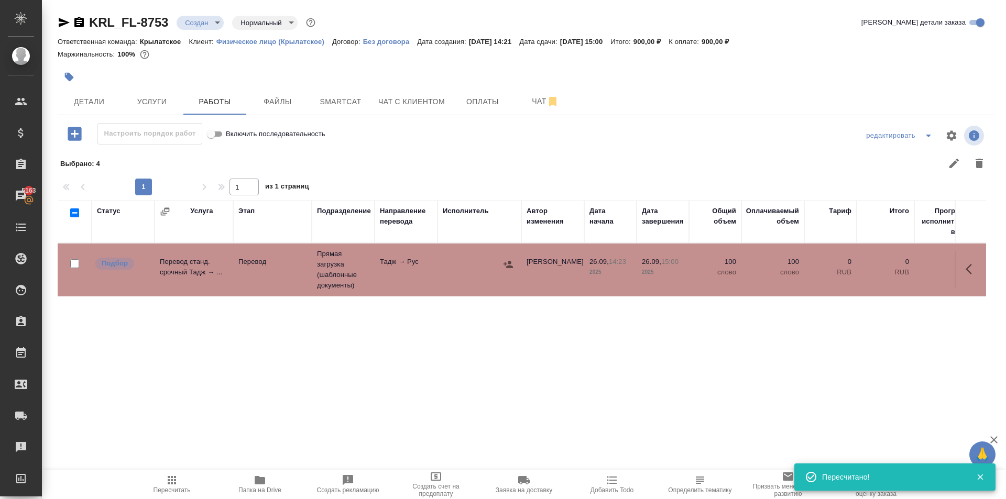
click at [162, 467] on div ".cls-1 fill:#fff; AWATERA Kasymov Timur Клиенты Спецификации Заказы 5163 Чаты T…" at bounding box center [503, 249] width 1006 height 499
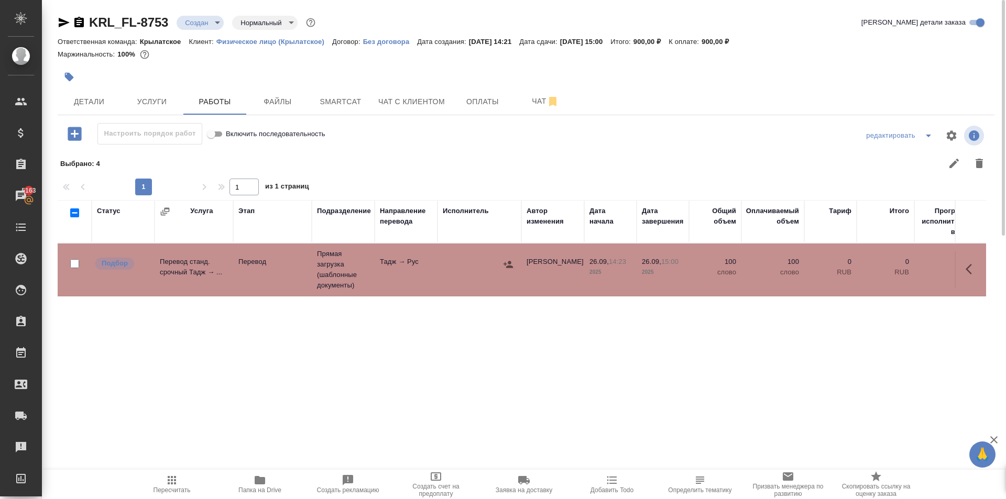
click at [165, 473] on button "Пересчитать" at bounding box center [172, 484] width 88 height 29
click at [146, 495] on button "Пересчитать" at bounding box center [172, 484] width 88 height 29
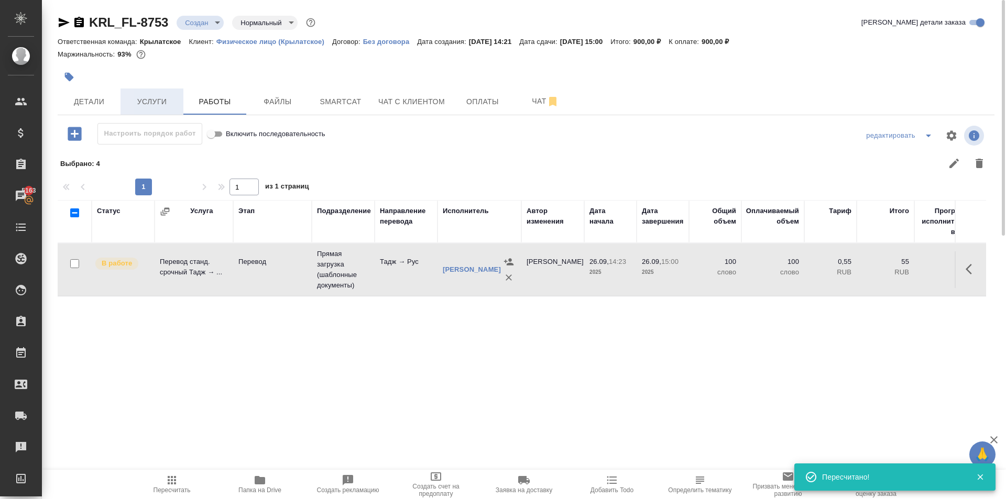
click at [165, 109] on button "Услуги" at bounding box center [152, 102] width 63 height 26
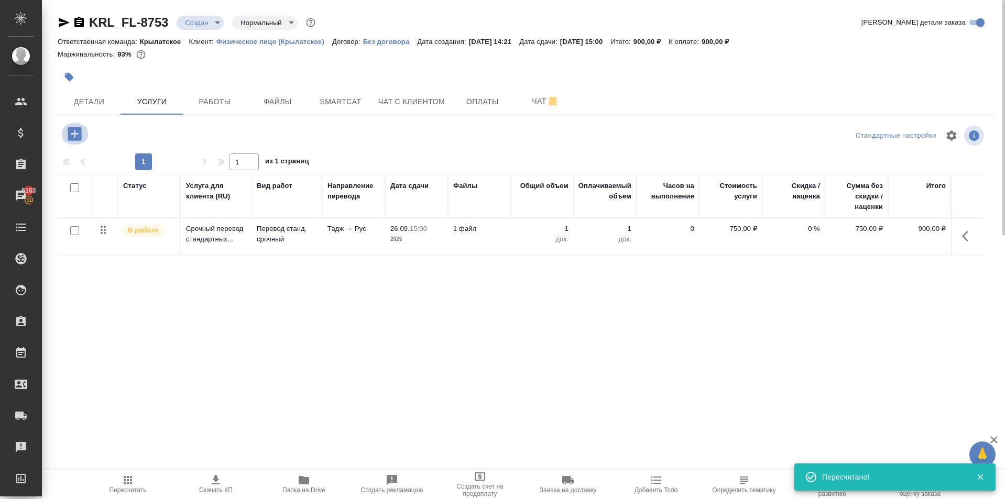
click at [78, 140] on icon "button" at bounding box center [75, 134] width 14 height 14
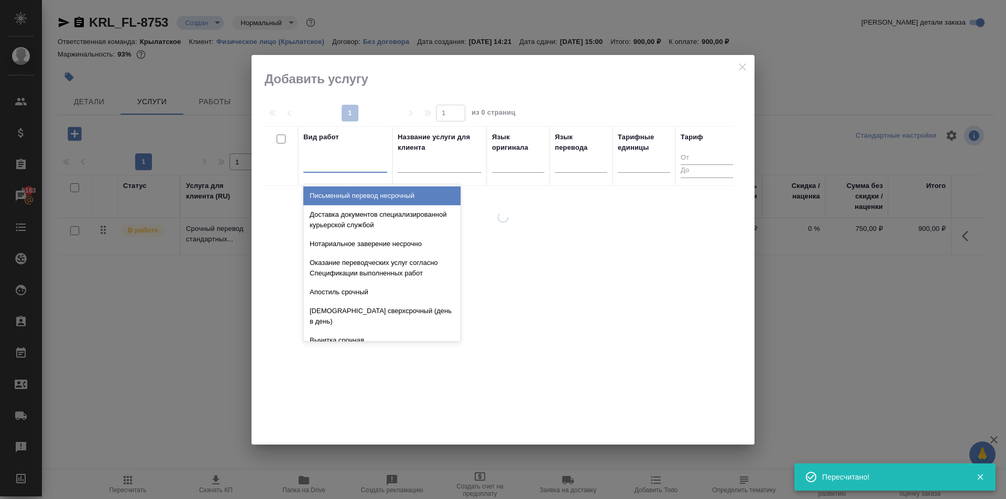
click at [319, 161] on div at bounding box center [345, 162] width 84 height 15
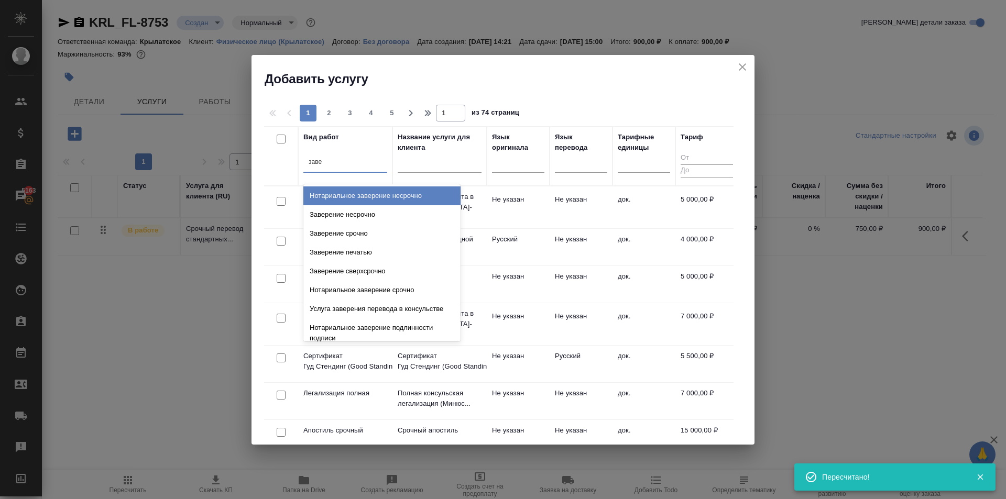
type input "завер"
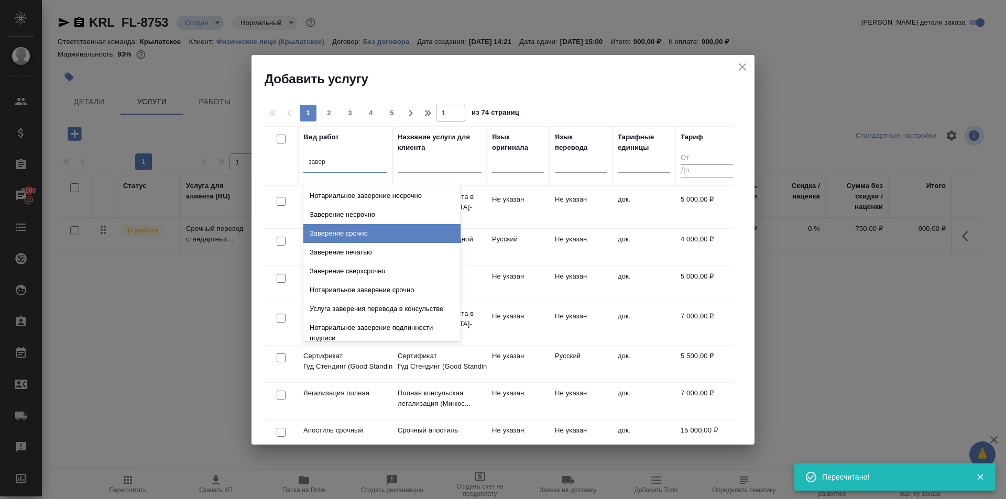
click at [380, 233] on div "Заверение срочно" at bounding box center [381, 233] width 157 height 19
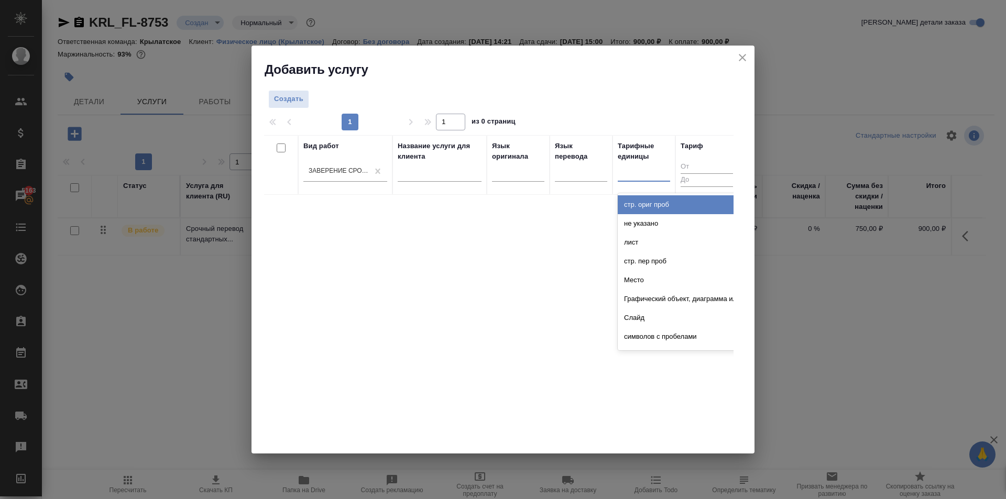
click at [658, 173] on div at bounding box center [644, 171] width 52 height 15
type input "до"
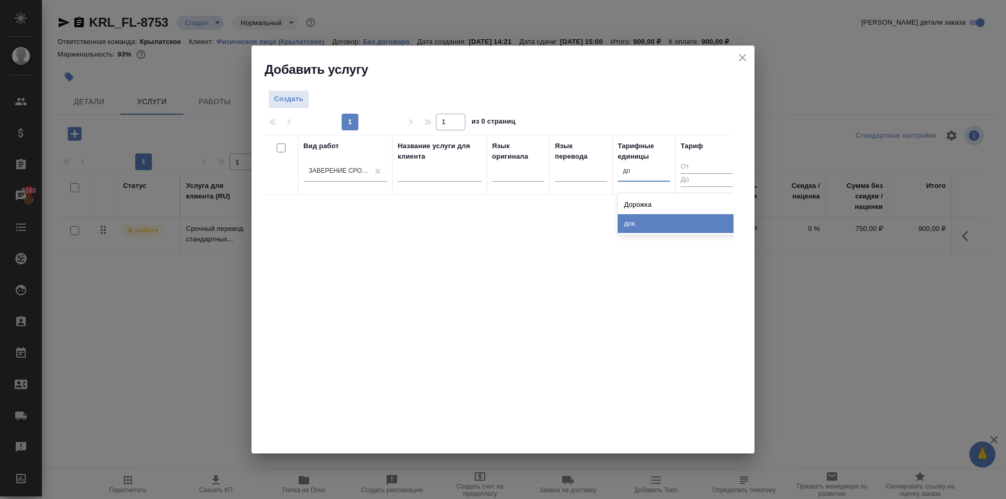
click at [647, 223] on div "док." at bounding box center [696, 223] width 157 height 19
click at [275, 92] on button "Создать" at bounding box center [288, 99] width 41 height 18
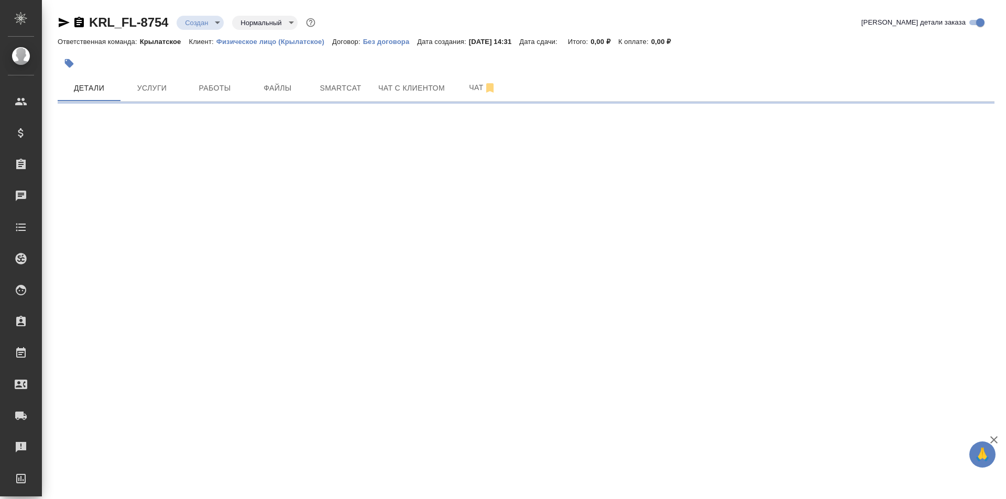
select select "RU"
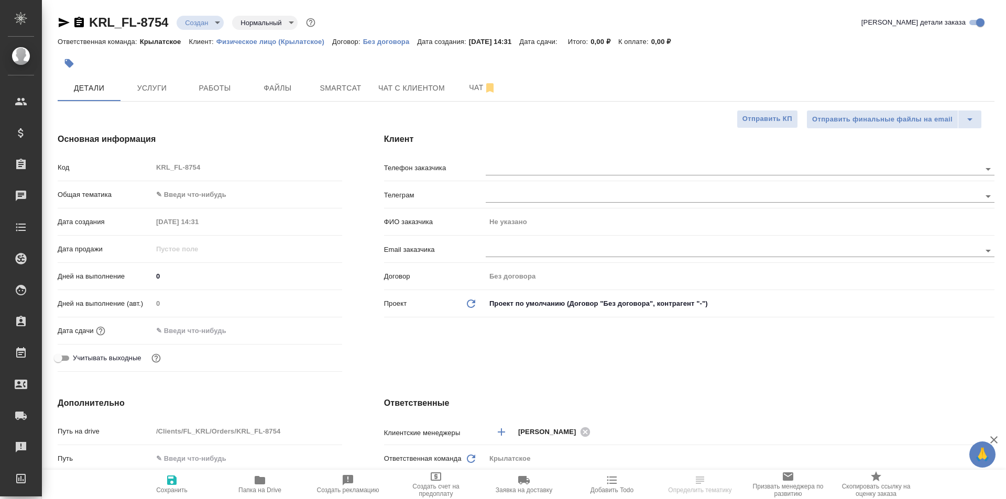
type textarea "x"
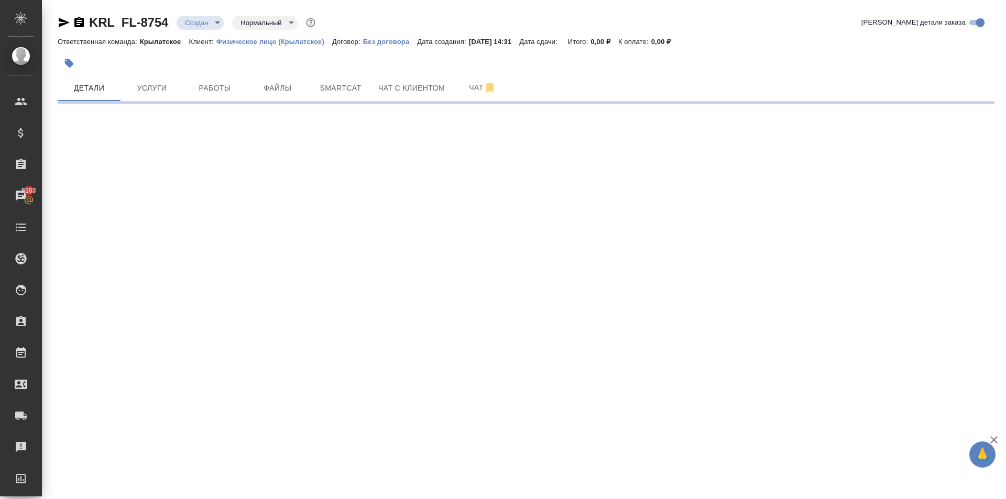
select select "RU"
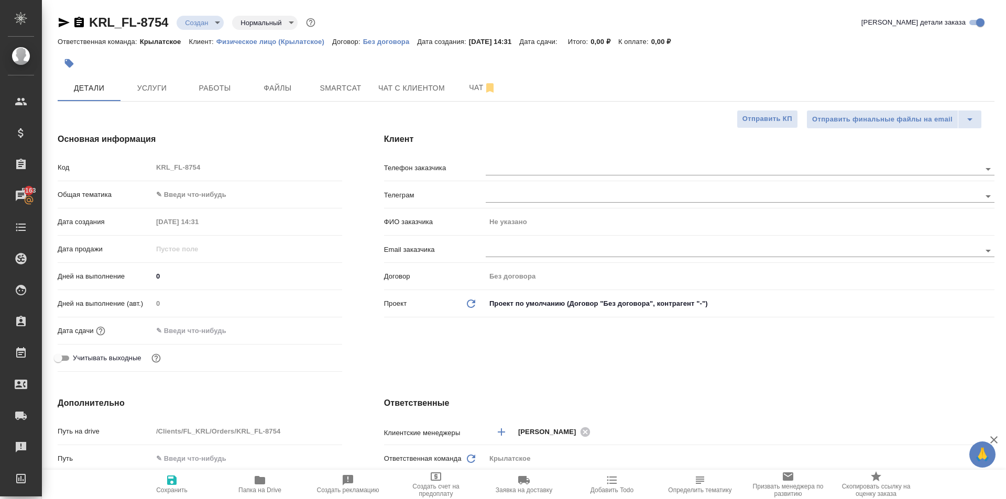
type textarea "x"
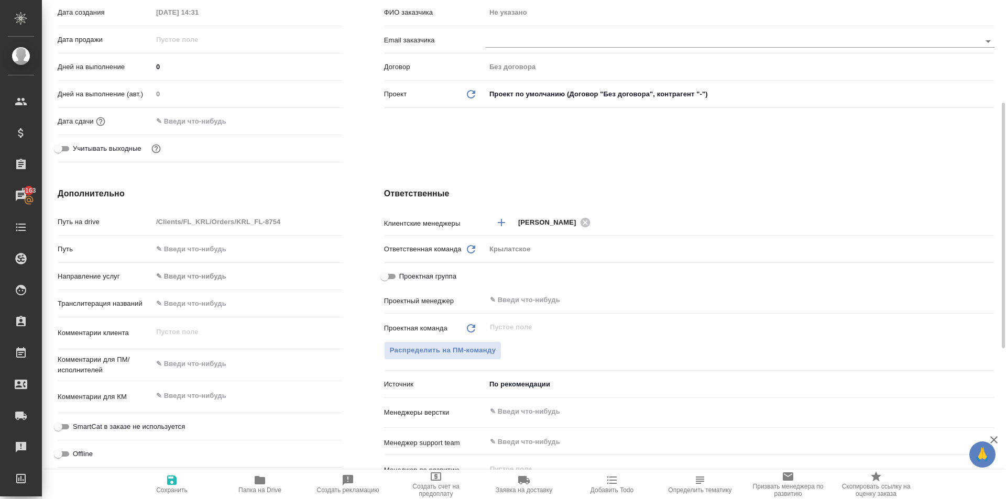
click at [243, 306] on input "text" at bounding box center [248, 303] width 190 height 15
type input "Х"
type textarea "x"
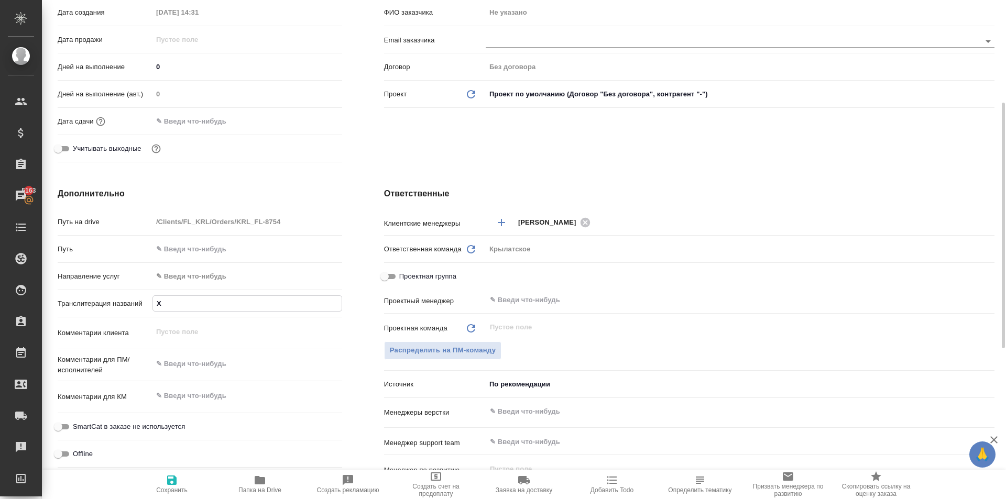
type input "ХА"
type textarea "x"
type input "ХАК"
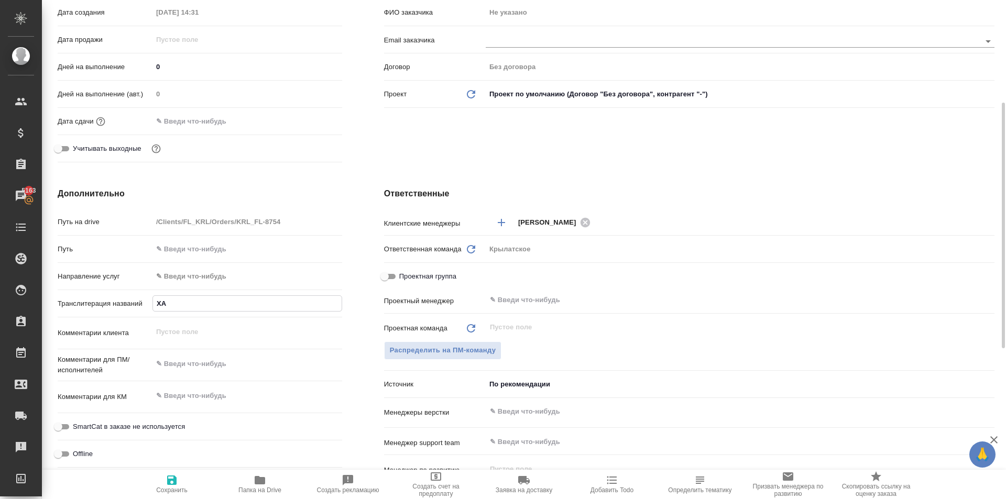
type textarea "x"
type input "ХАКК"
type textarea "x"
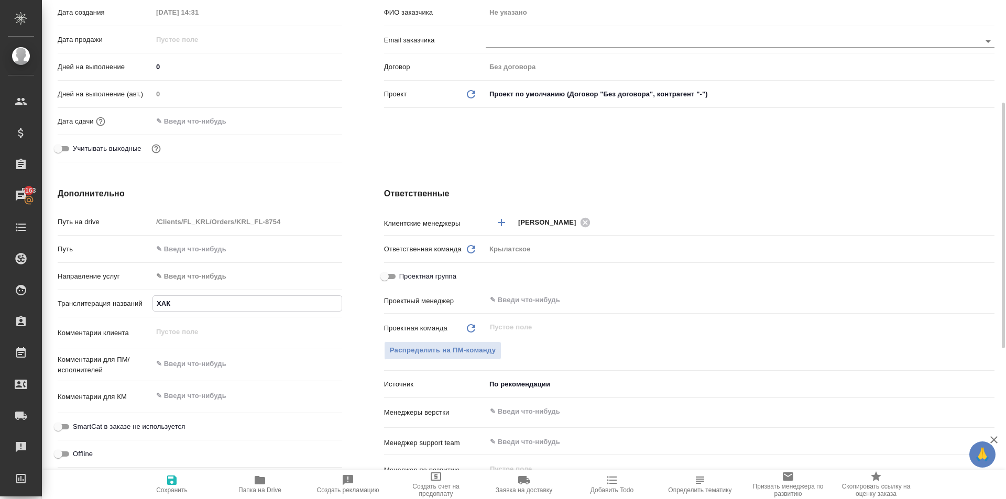
type textarea "x"
type input "ХАККИ"
type textarea "x"
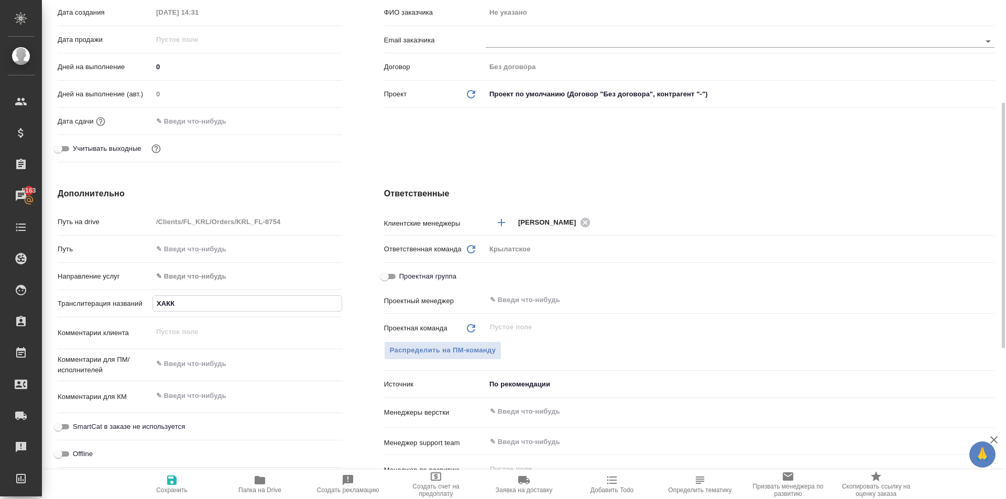
type textarea "x"
type input "ХАККИЕ"
type textarea "x"
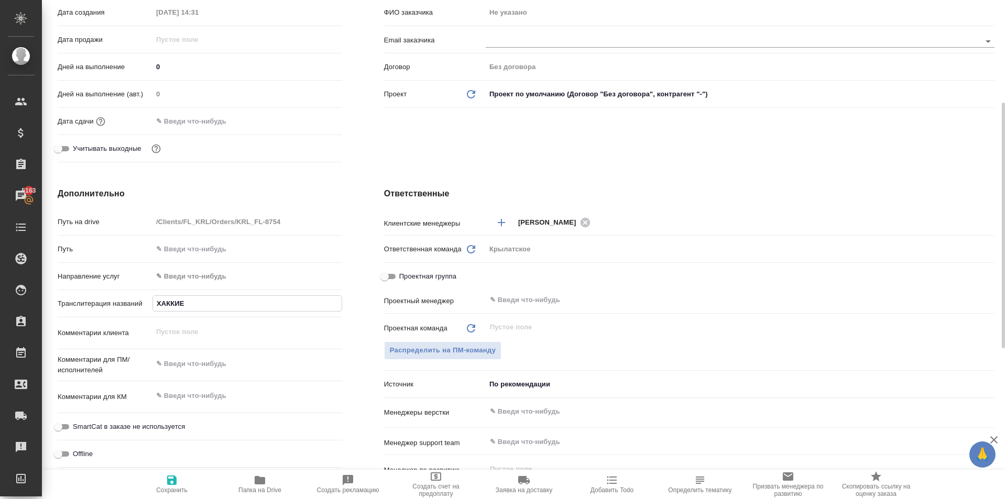
type input "ХАККИЕВ"
type textarea "x"
type input "ХАККИЕВ"
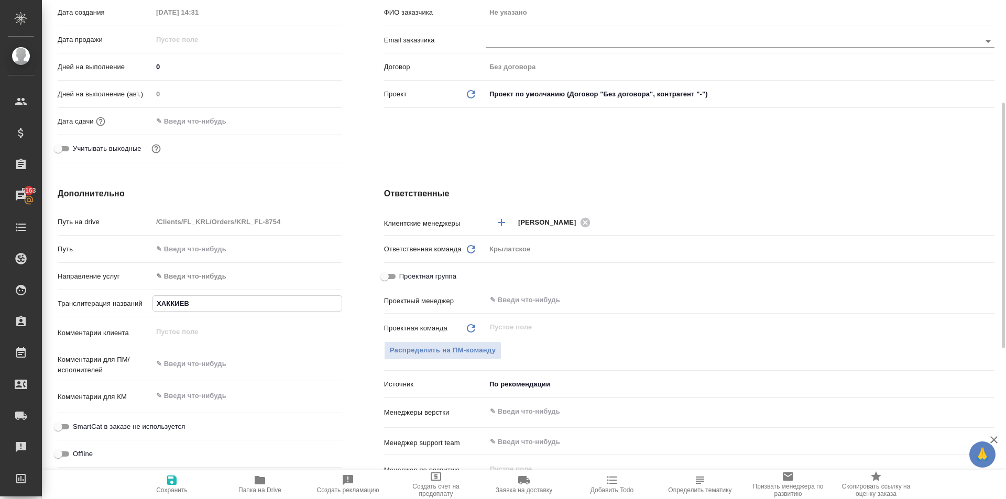
type textarea "x"
type input "ХАККИЕВ Щ"
type textarea "x"
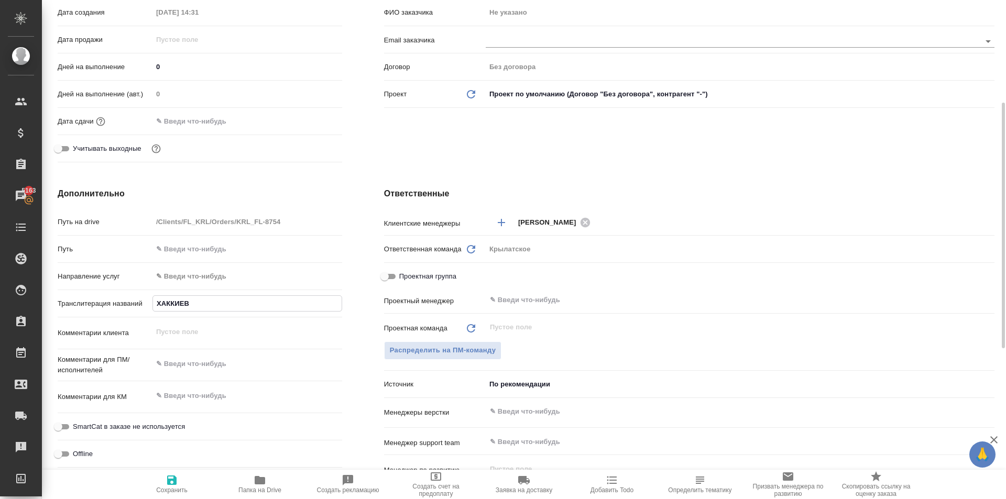
type textarea "x"
type input "ХАККИЕВ"
type textarea "x"
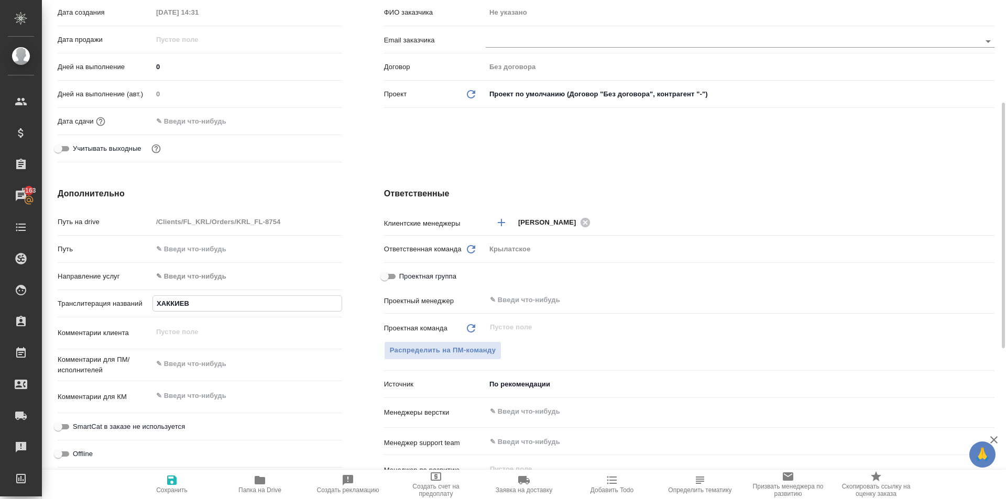
type textarea "x"
type input "ХАККИЕВ Ш"
type textarea "x"
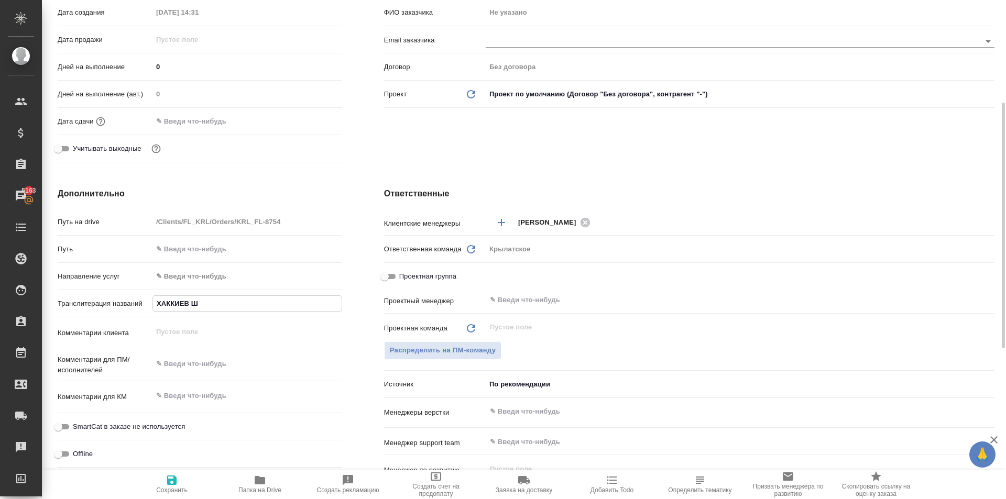
type input "ХАККИЕВ ШУ"
type textarea "x"
type input "ХАККИЕВ ШУХ"
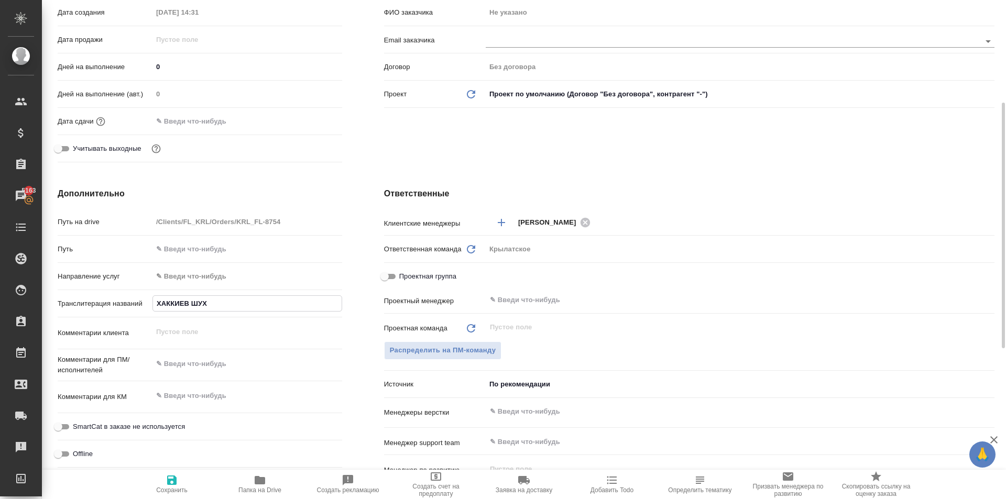
type textarea "x"
type input "ХАККИЕВ ШУХР"
type textarea "x"
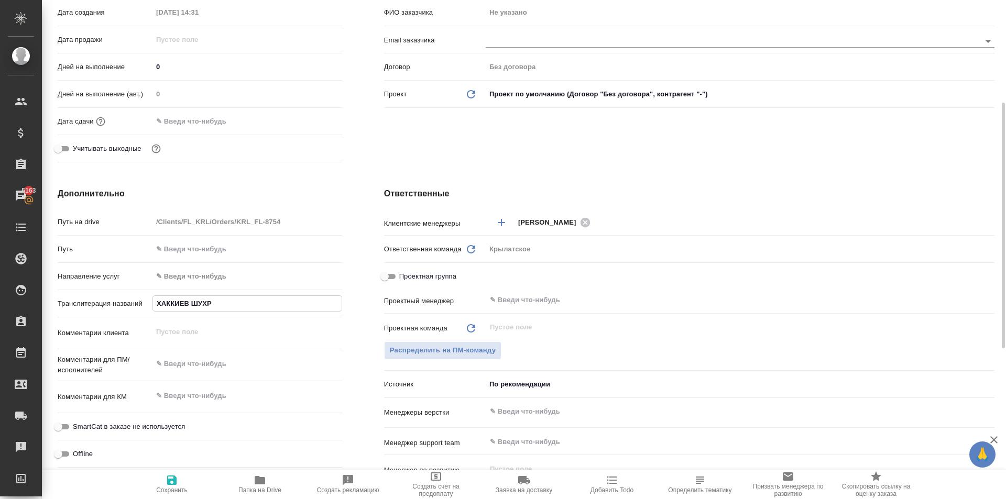
type textarea "x"
type input "ХАККИЕВ ШУХРАТ"
type textarea "x"
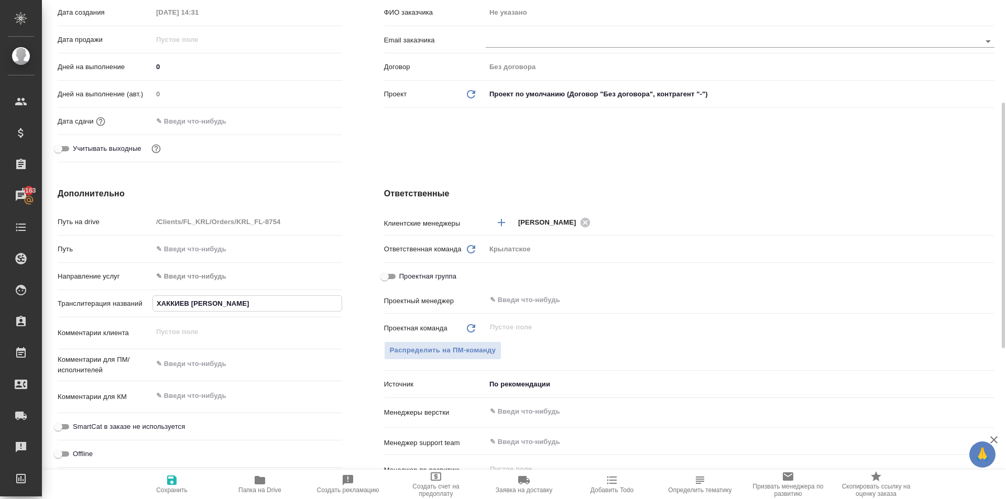
type textarea "x"
type input "ХАККИЕВ ШУХРАТ"
type textarea "x"
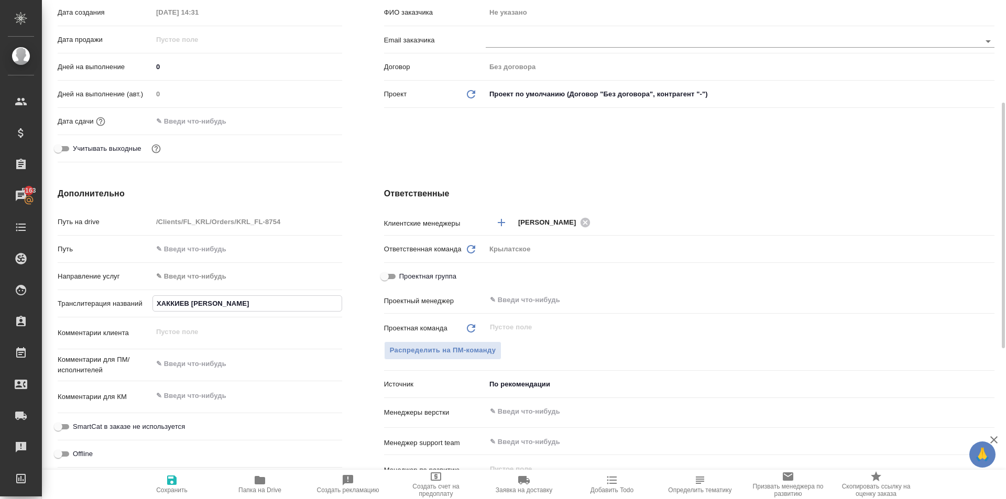
type input "ХАККИЕВ ШУХРАТ А"
type textarea "x"
type input "ХАККИЕВ ШУХРАТ АЛ"
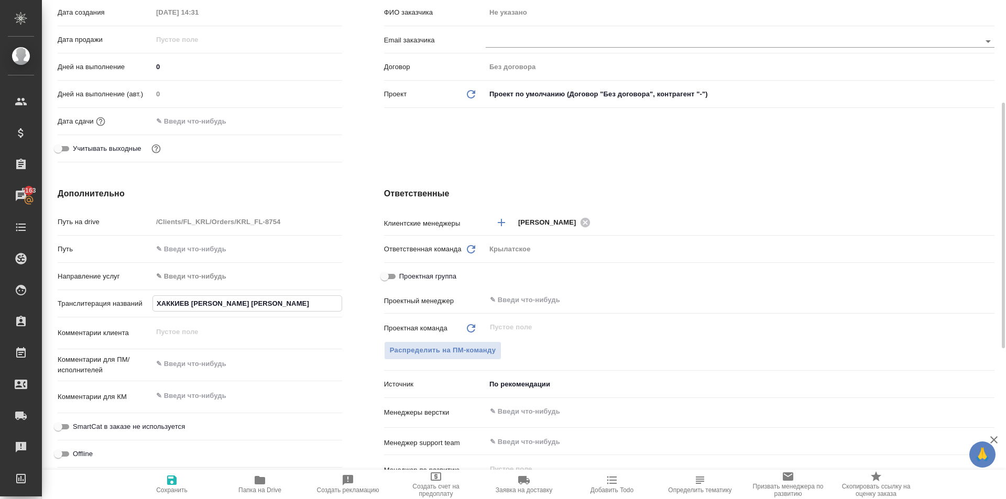
type textarea "x"
type input "ХАККИЕВ ШУХРАТ АЛТ"
type textarea "x"
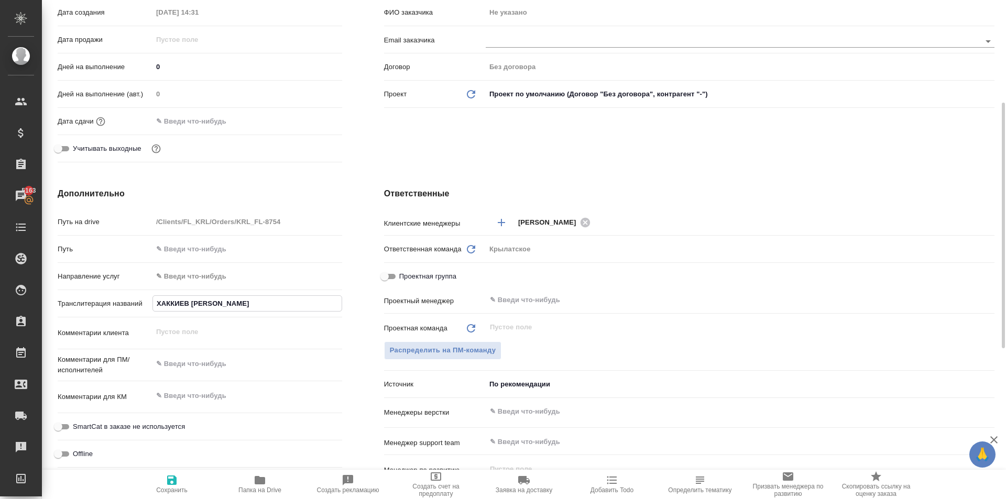
type textarea "x"
type input "ХАККИЕВ ШУХРАТ АЛТИ"
type textarea "x"
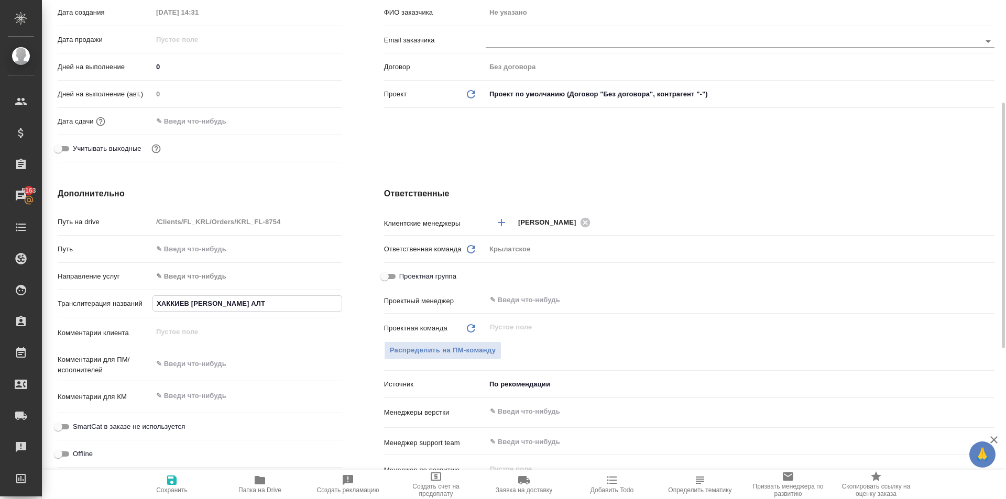
type textarea "x"
type input "ХАККИЕВ ШУХРАТ АЛТИБ"
type textarea "x"
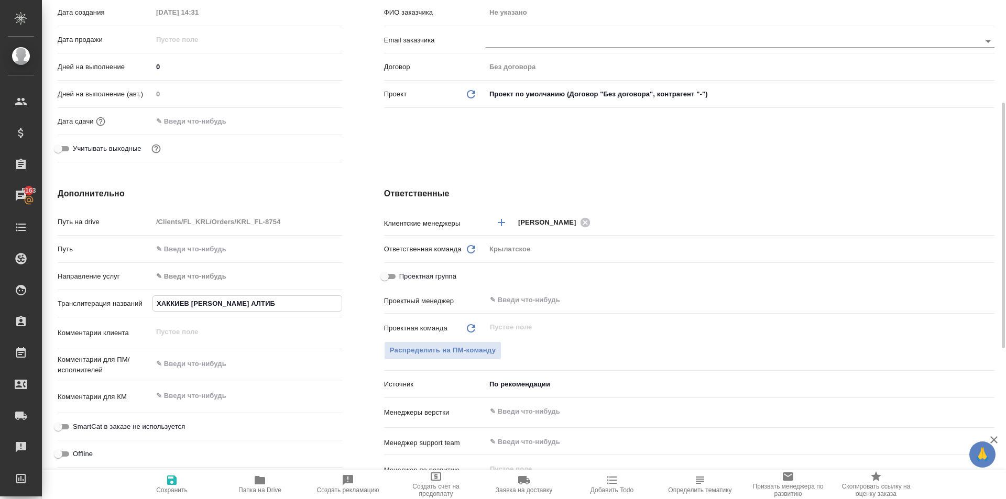
type input "ХАККИЕВ ШУХРАТ АЛТИБА"
type textarea "x"
type input "ХАККИЕВ ШУХРАТ АЛТИБАЙ"
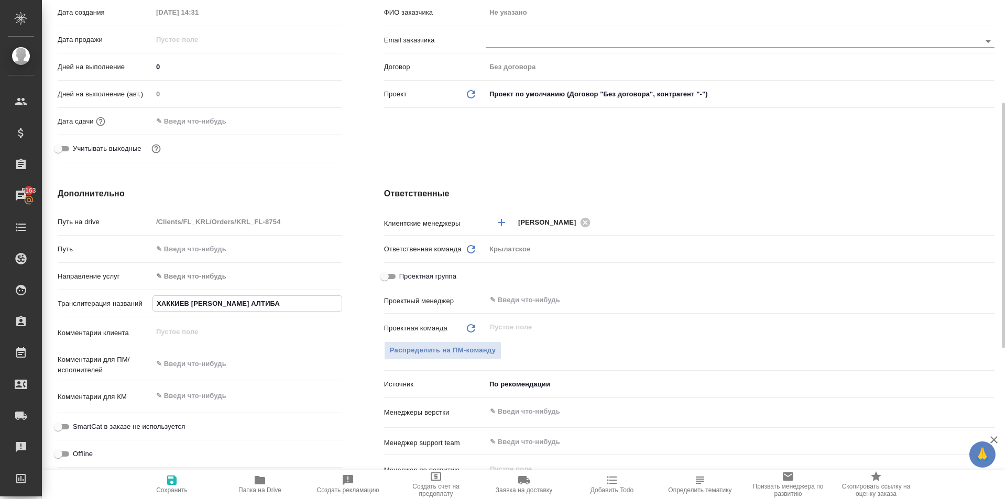
type textarea "x"
type input "ХАККИЕВ ШУХРАТ АЛТИБАЙ"
type textarea "x"
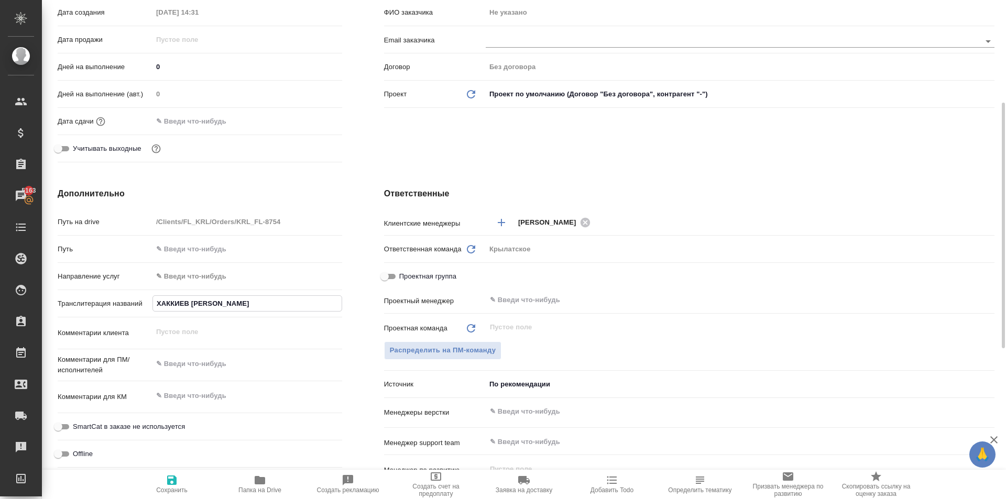
type textarea "x"
type input "ХАККИЕВ ШУХРАТ АЛТИБАЙ У"
type textarea "x"
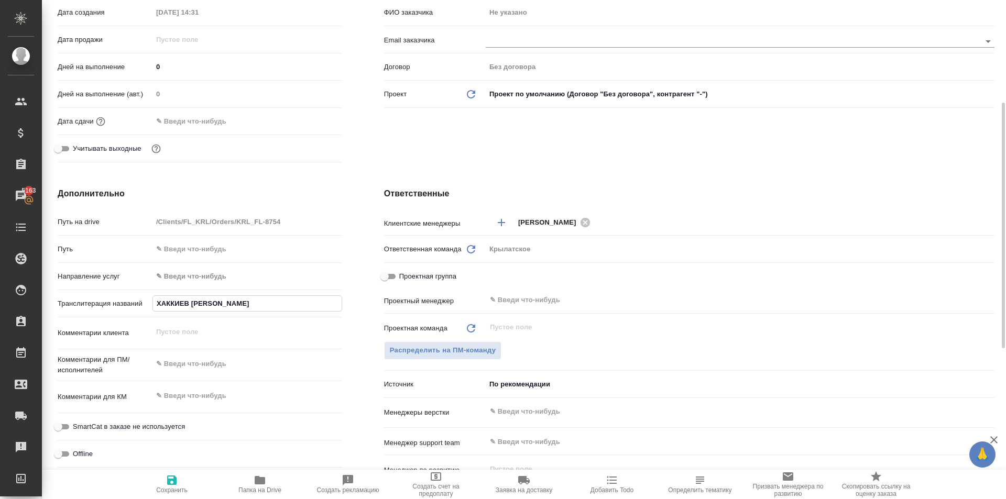
type textarea "x"
type input "ХАККИЕВ ШУХРАТ АЛТИБАЙ УГ"
type textarea "x"
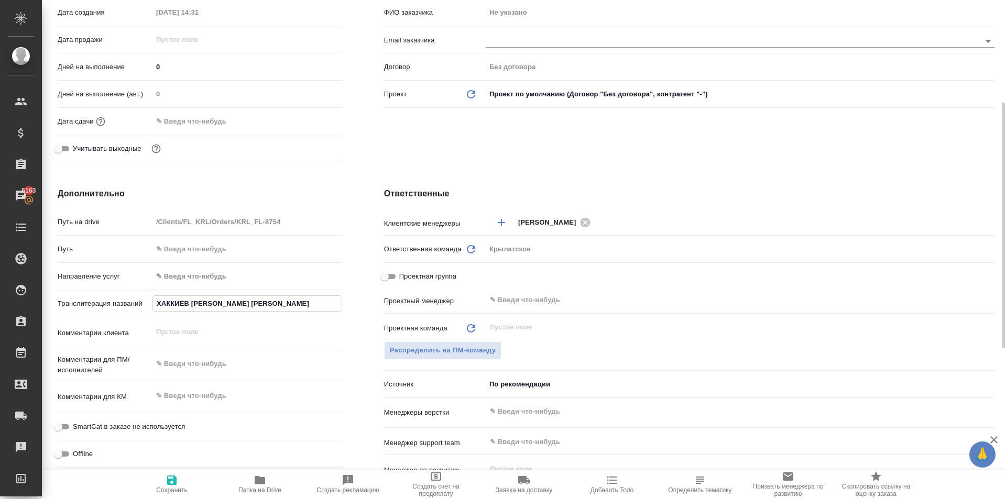
type input "ХАККИЕВ ШУХРАТ АЛТИБАЙ УГЛ"
type textarea "x"
type input "ХАККИЕВ ШУХРАТ АЛТИБАЙ УГЛИ"
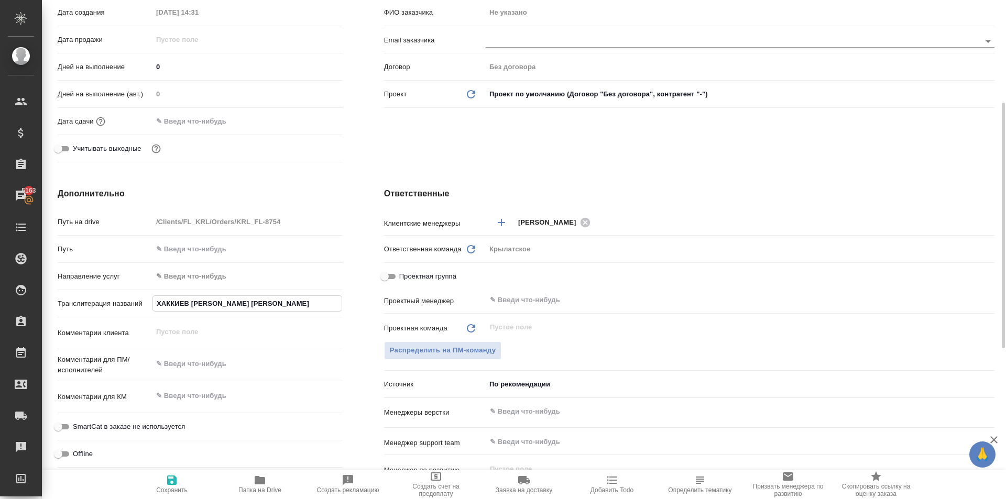
type textarea "x"
type input "ХАККИЕВ ШУХРАТ АЛТИБАЙ УГЛИ"
type textarea "x"
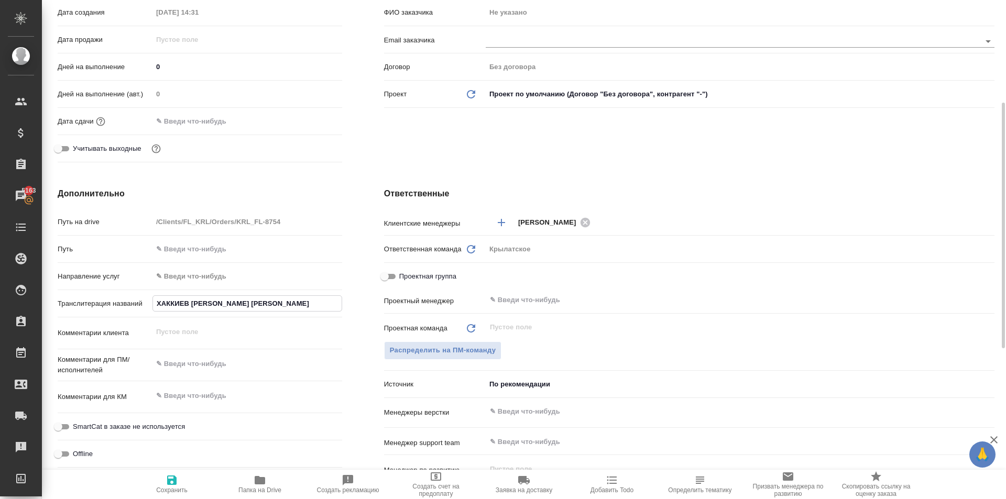
type textarea "x"
type input "ХАККИЕВ ШУХРАТ АЛТИБАЙ УГЛИ"
click at [166, 482] on icon "button" at bounding box center [172, 480] width 13 height 13
type textarea "x"
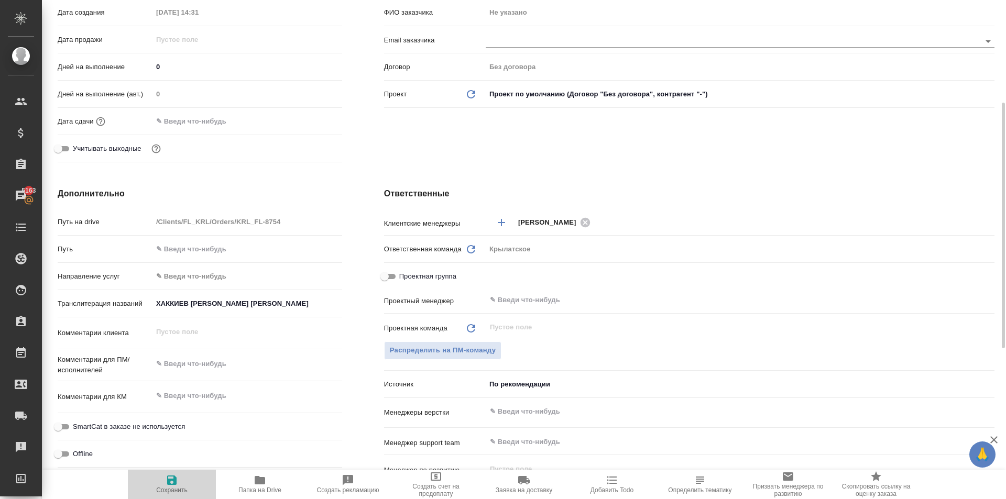
type textarea "x"
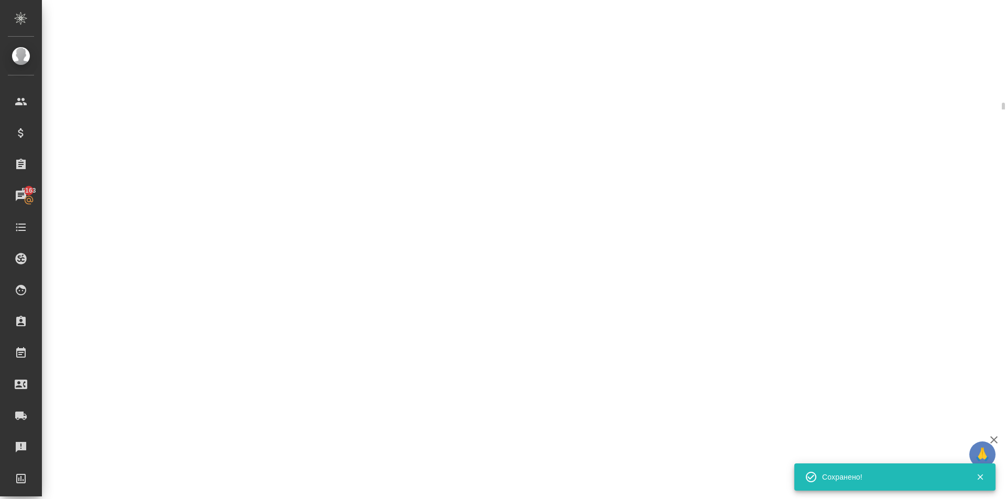
select select "RU"
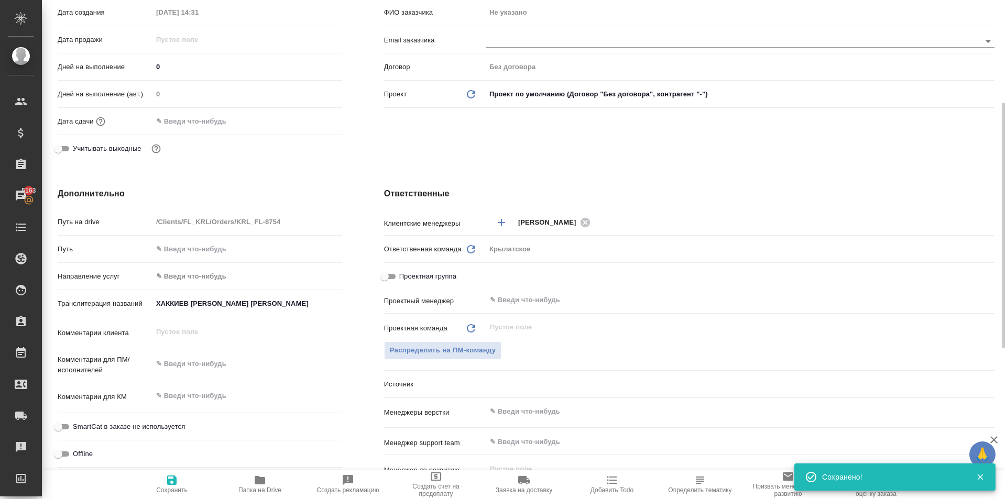
type textarea "x"
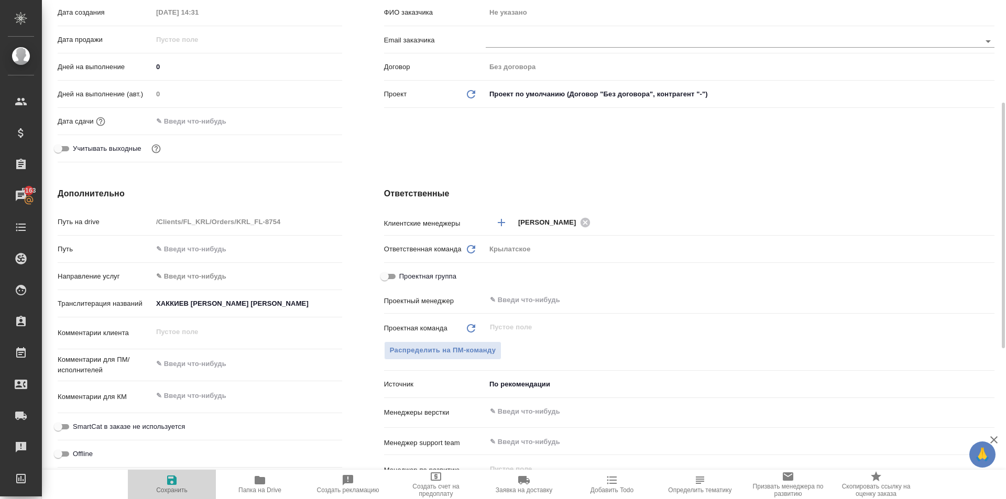
click at [169, 485] on icon "button" at bounding box center [171, 480] width 9 height 9
type textarea "x"
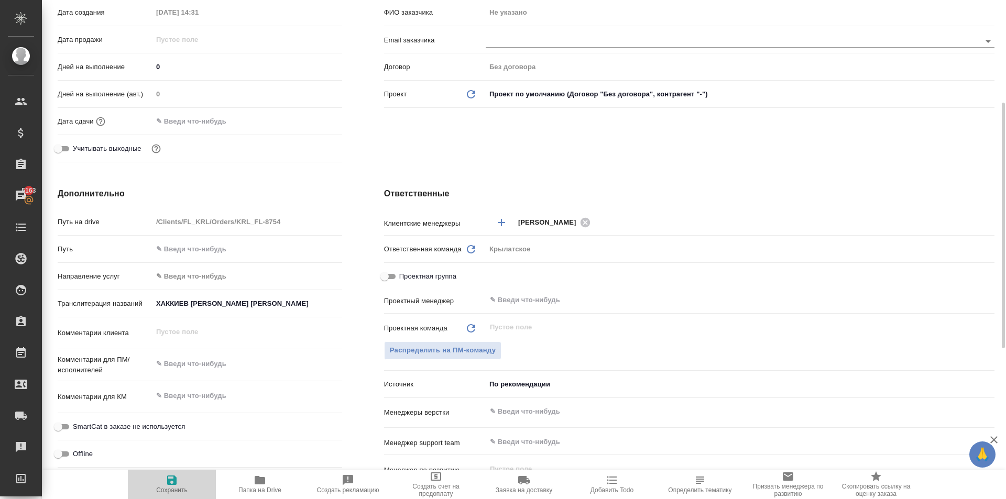
type textarea "x"
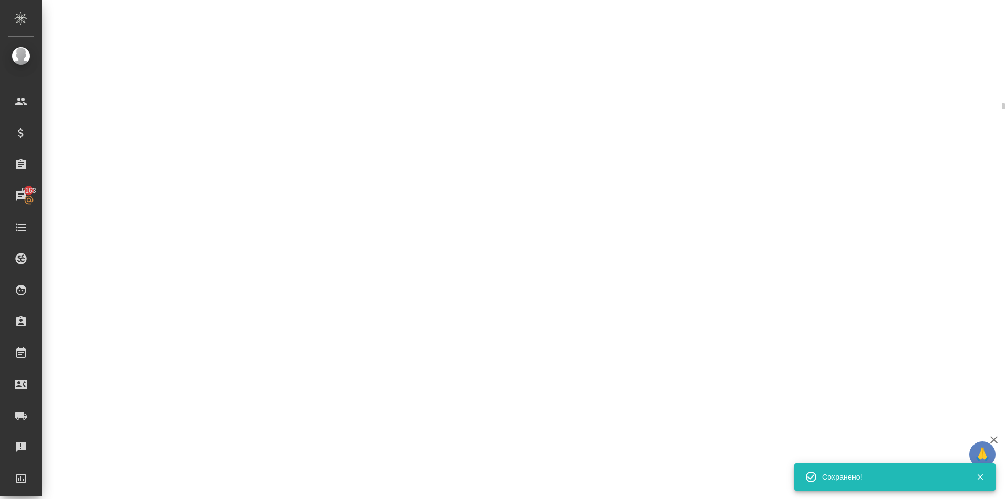
select select "RU"
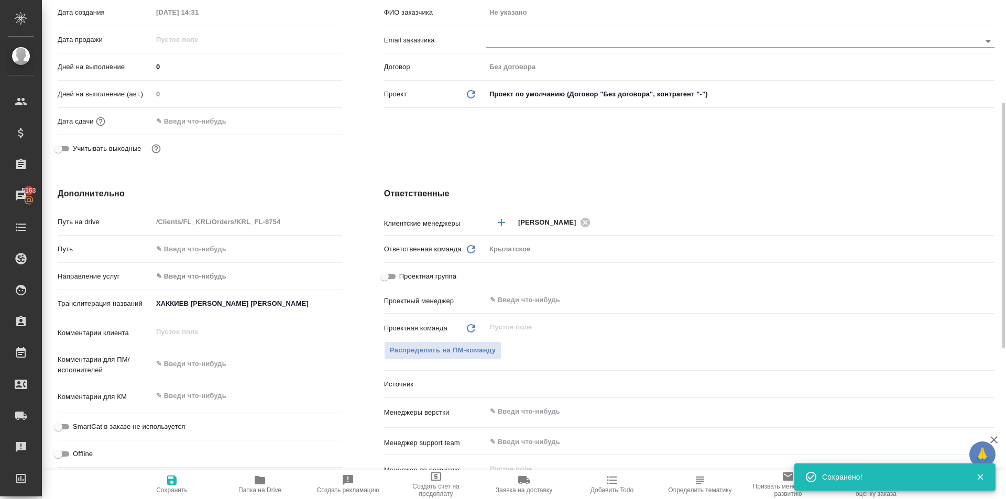
type textarea "x"
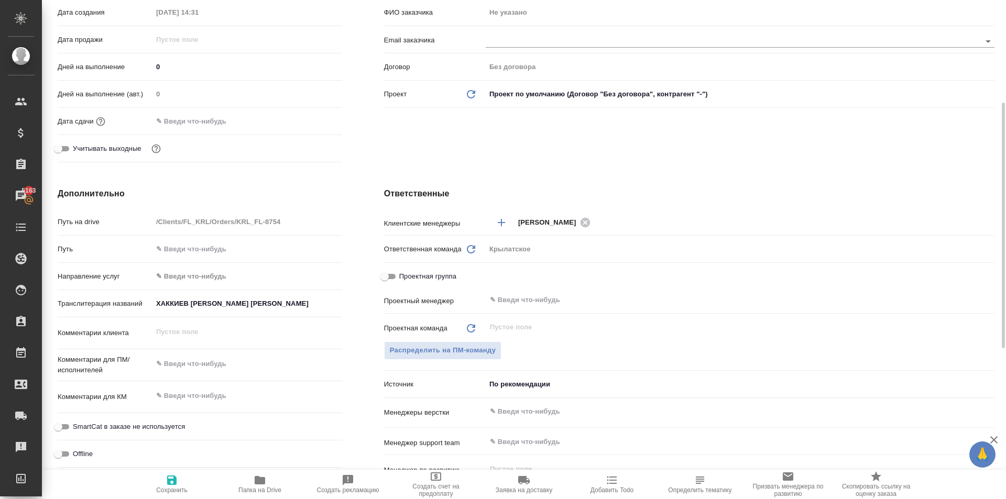
click at [173, 279] on body "🙏 .cls-1 fill:#fff; AWATERA Kasymov Timur Клиенты Спецификации Заказы 5163 Чаты…" at bounding box center [503, 249] width 1006 height 499
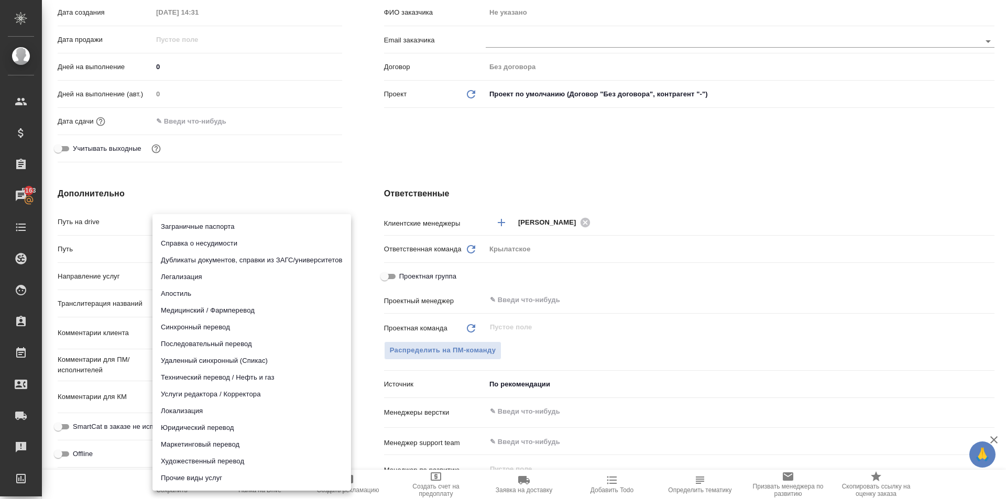
click at [180, 430] on li "Юридический перевод" at bounding box center [252, 428] width 199 height 17
type input "legalTranslation"
type textarea "x"
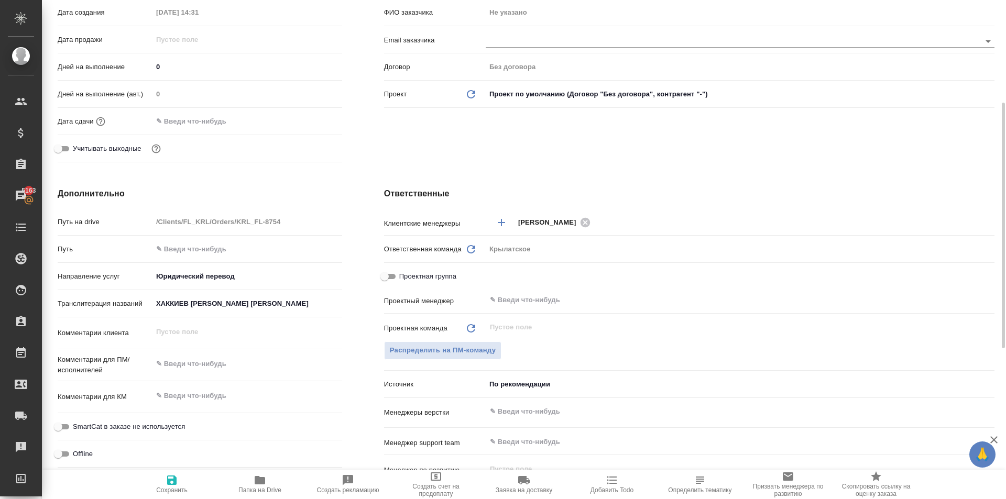
click at [135, 432] on label "SmartCat в заказе не используется" at bounding box center [118, 427] width 133 height 13
click at [77, 432] on input "SmartCat в заказе не используется" at bounding box center [58, 427] width 38 height 13
checkbox input "true"
type textarea "x"
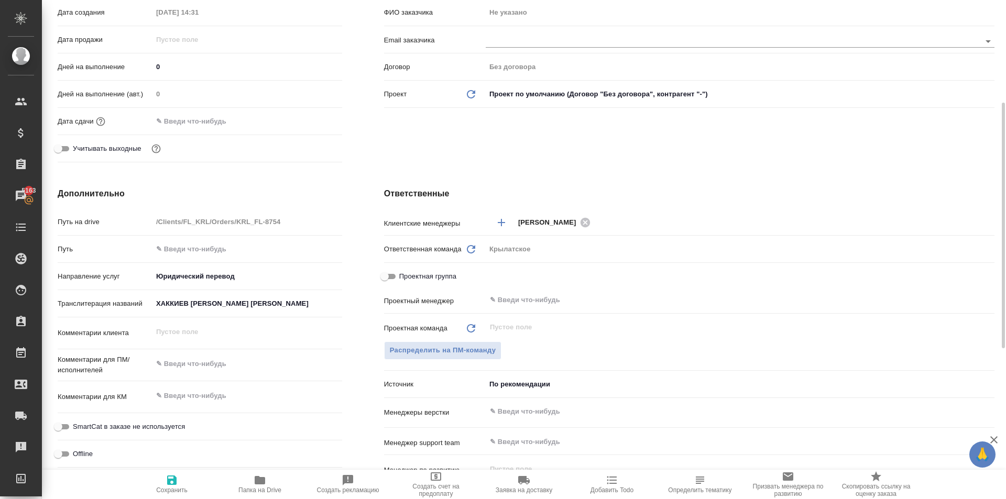
type textarea "x"
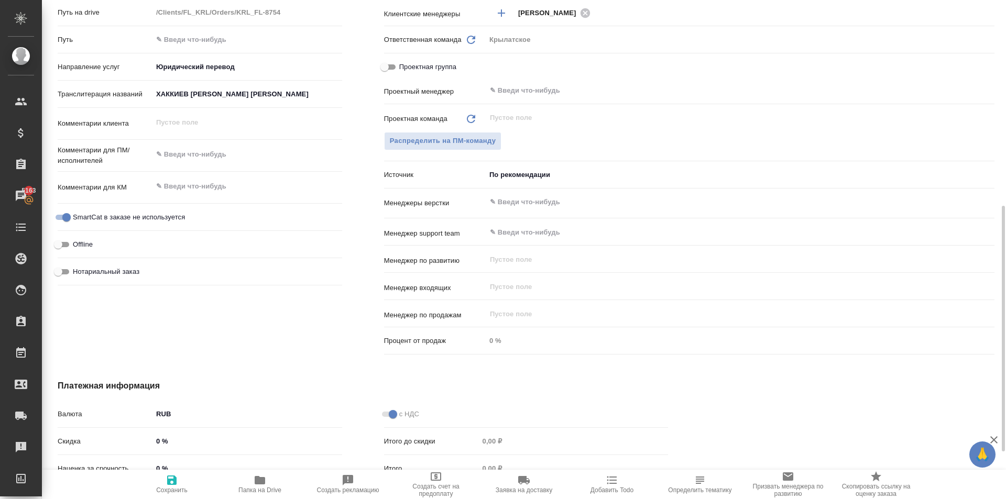
click at [133, 270] on span "Нотариальный заказ" at bounding box center [106, 272] width 67 height 10
click at [77, 270] on input "Нотариальный заказ" at bounding box center [58, 272] width 38 height 13
checkbox input "true"
type textarea "x"
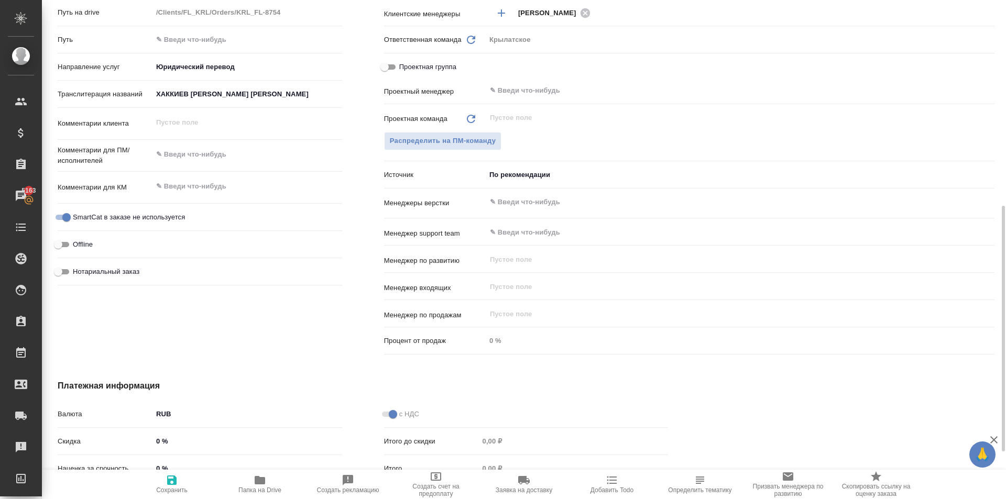
type textarea "x"
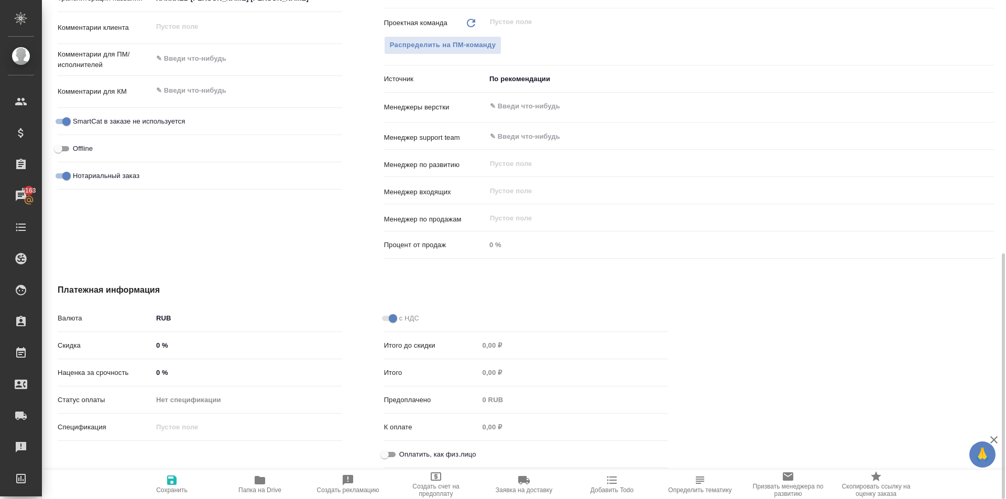
click at [388, 457] on input "Оплатить, как физ.лицо" at bounding box center [385, 455] width 38 height 13
checkbox input "true"
type textarea "x"
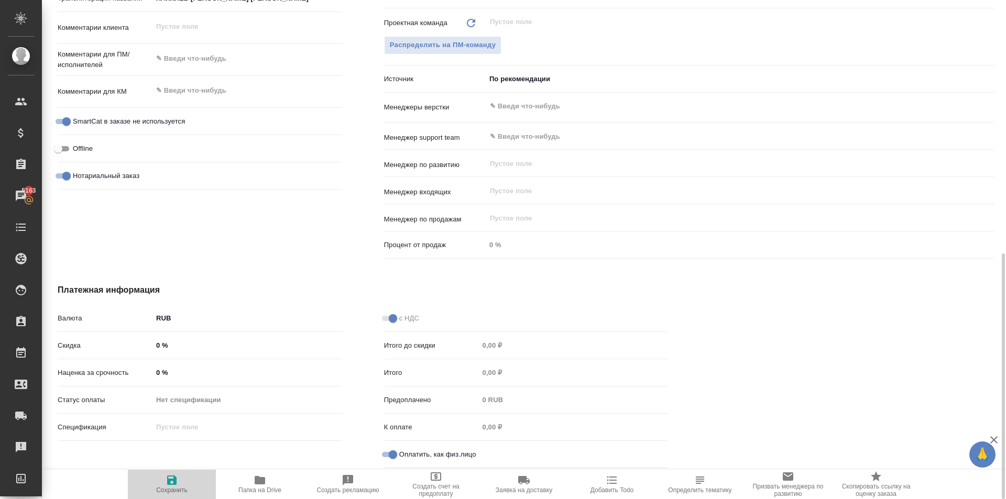
click at [182, 486] on span "Сохранить" at bounding box center [171, 484] width 75 height 20
type textarea "x"
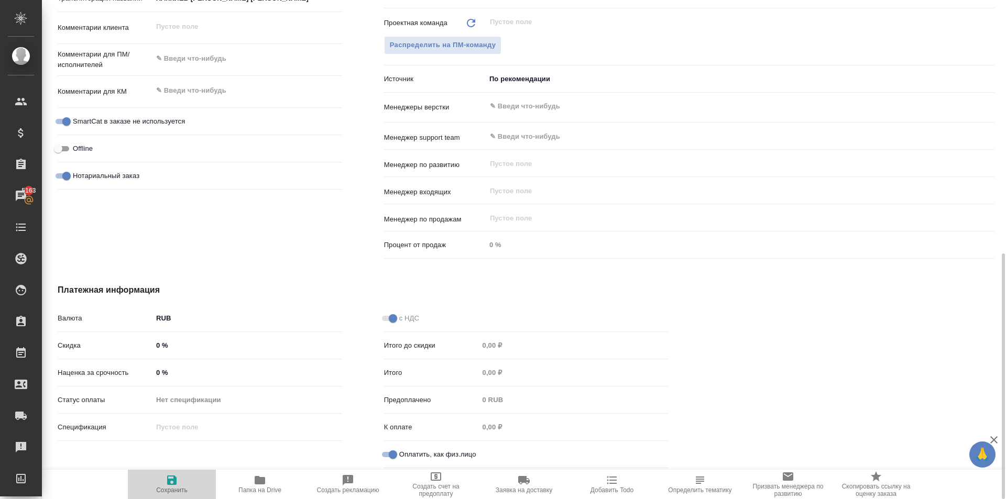
type textarea "x"
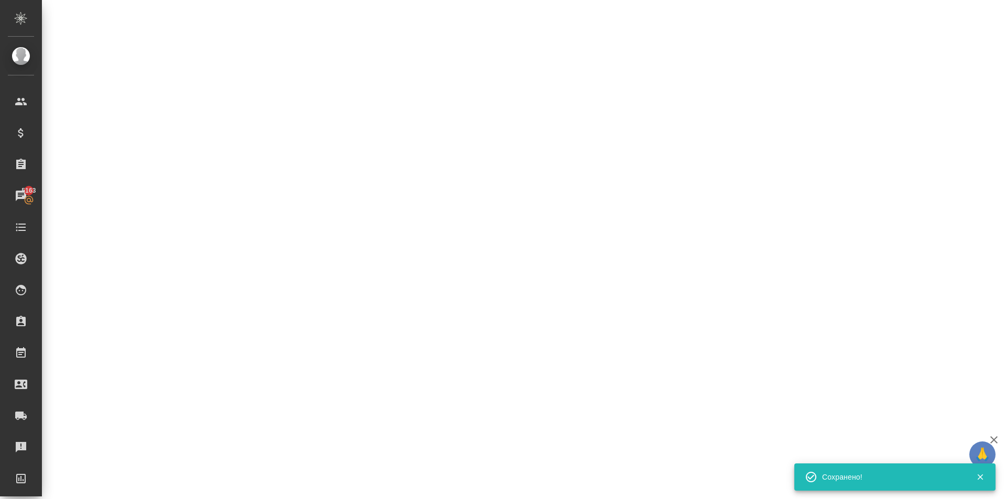
select select "RU"
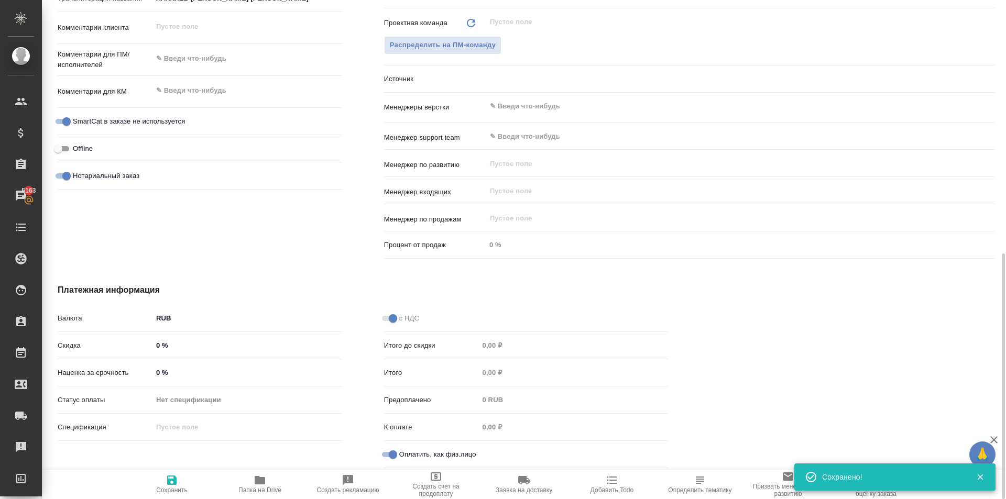
type textarea "x"
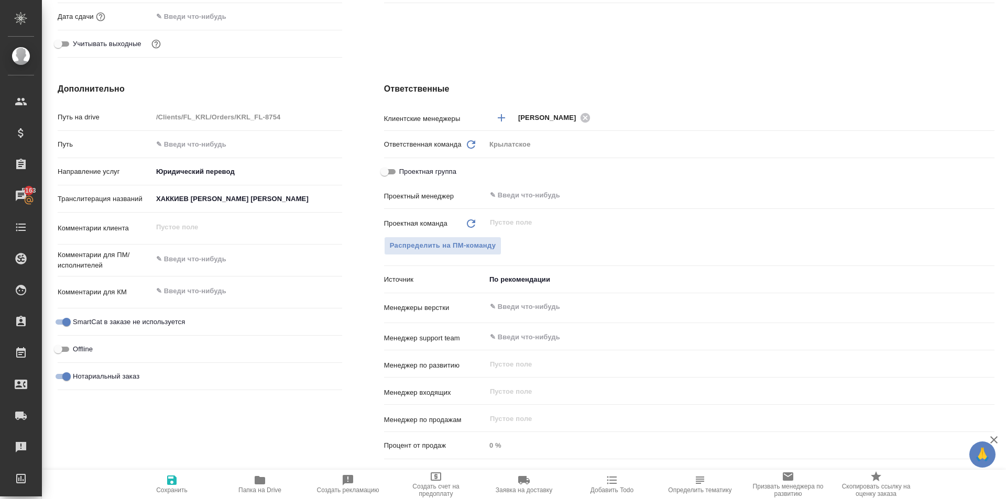
scroll to position [0, 0]
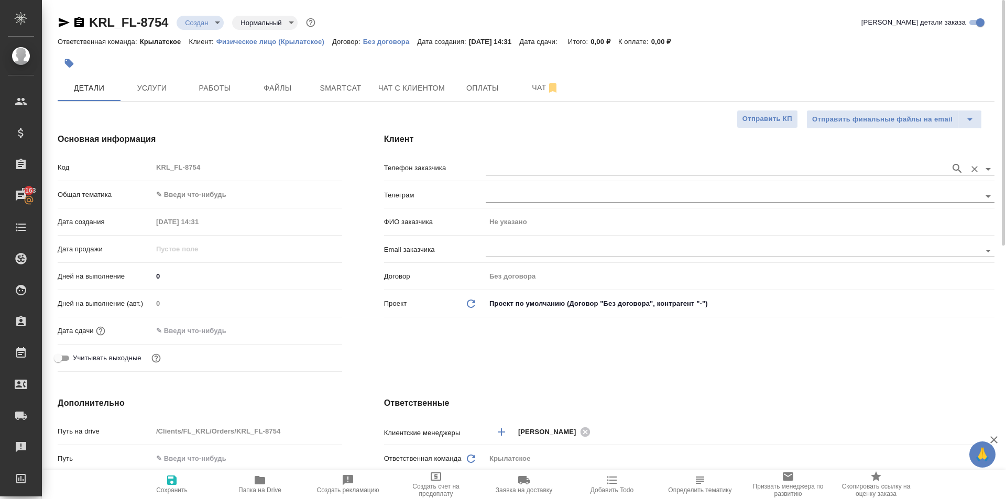
click at [555, 174] on input "text" at bounding box center [716, 168] width 460 height 13
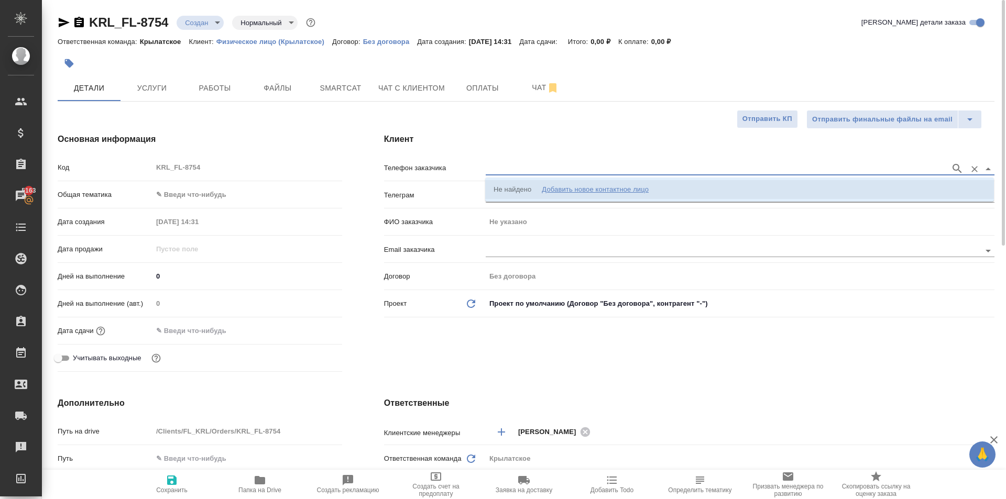
click at [566, 190] on div "Добавить новое контактное лицо" at bounding box center [595, 189] width 107 height 10
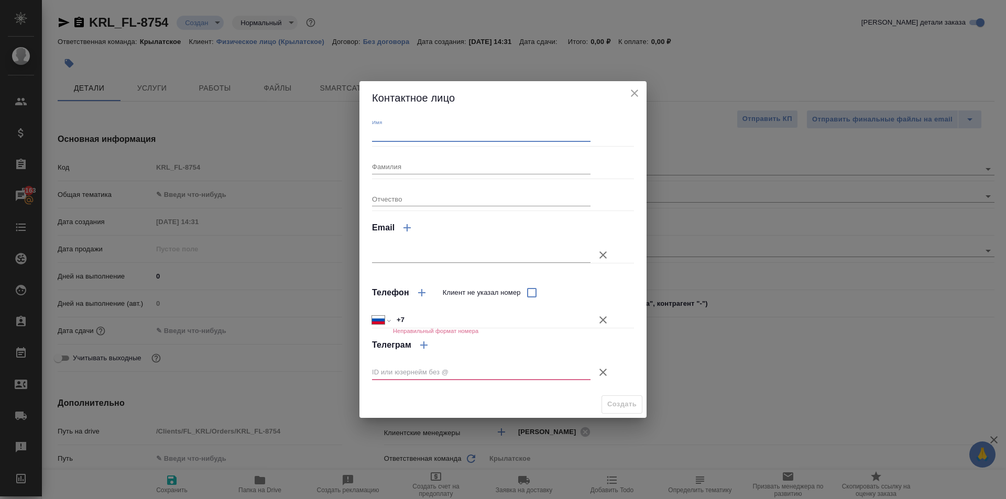
click at [400, 128] on input "Имя" at bounding box center [481, 134] width 219 height 15
type input "ш"
type input "Шухрат"
click at [605, 255] on icon "button" at bounding box center [603, 255] width 13 height 13
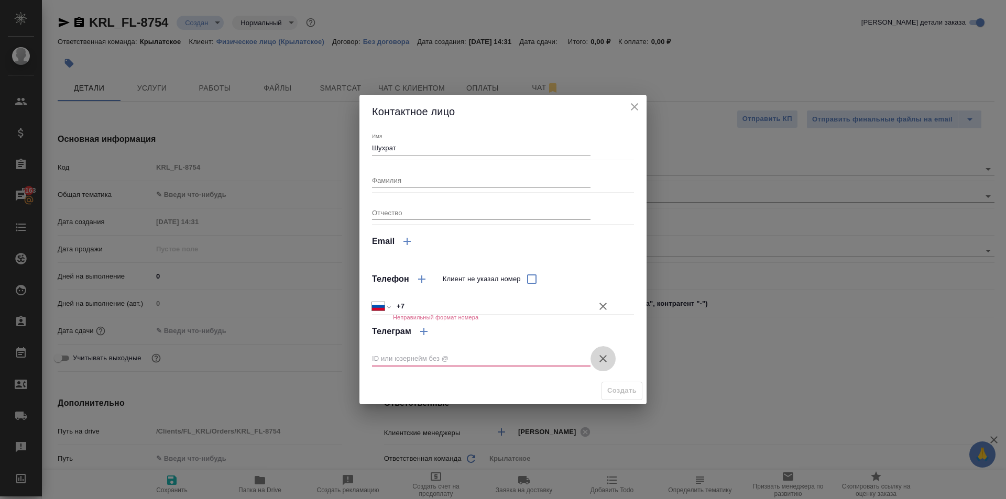
click at [607, 362] on icon "button" at bounding box center [603, 359] width 13 height 13
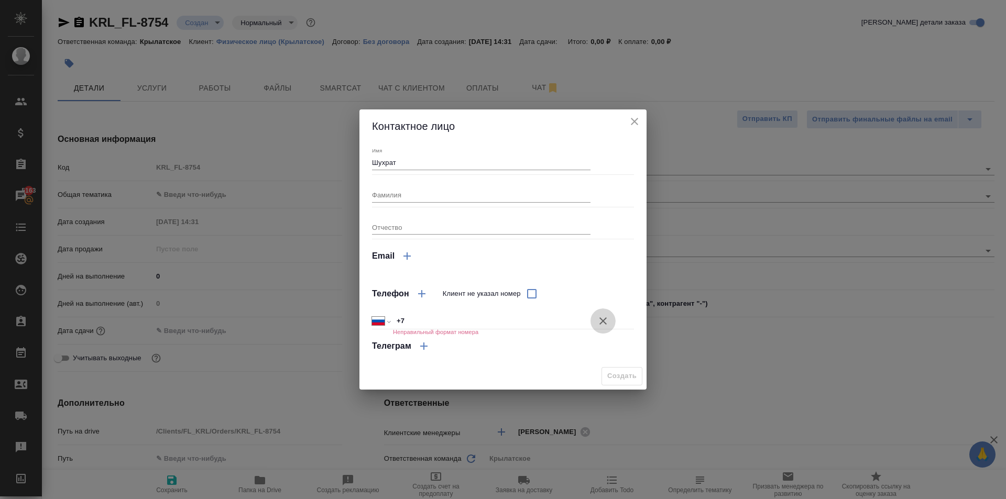
drag, startPoint x: 609, startPoint y: 321, endPoint x: 604, endPoint y: 351, distance: 30.2
click at [608, 322] on icon "button" at bounding box center [603, 321] width 13 height 13
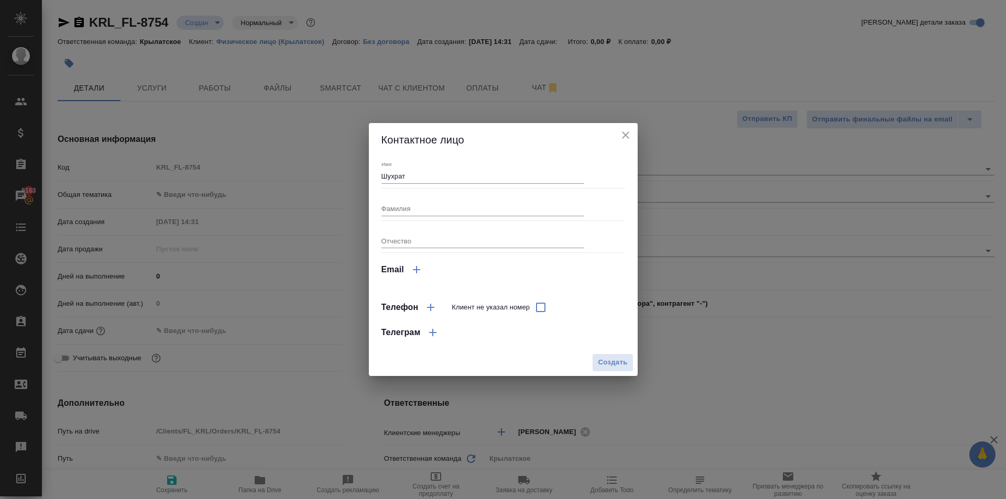
click at [607, 355] on button "Создать" at bounding box center [612, 363] width 41 height 18
type input "Шухрат"
type textarea "x"
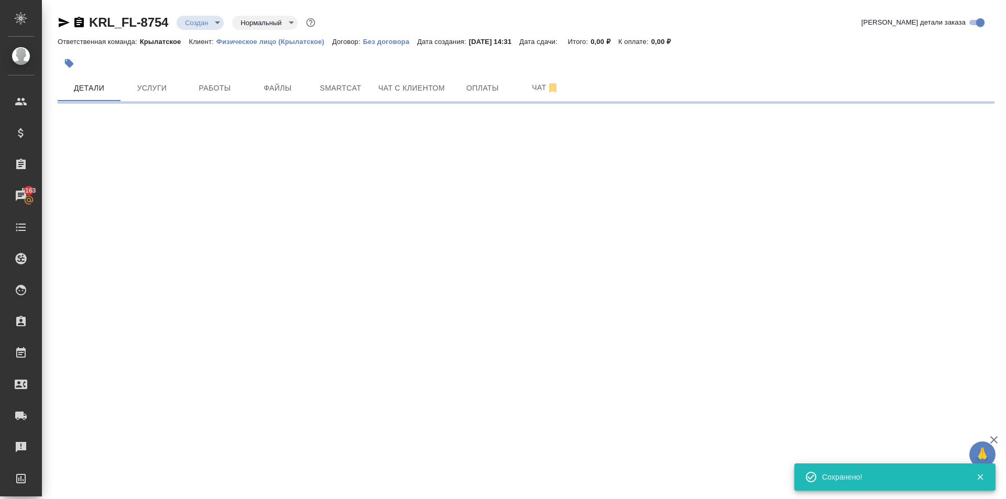
type input "holyTrinity"
select select "RU"
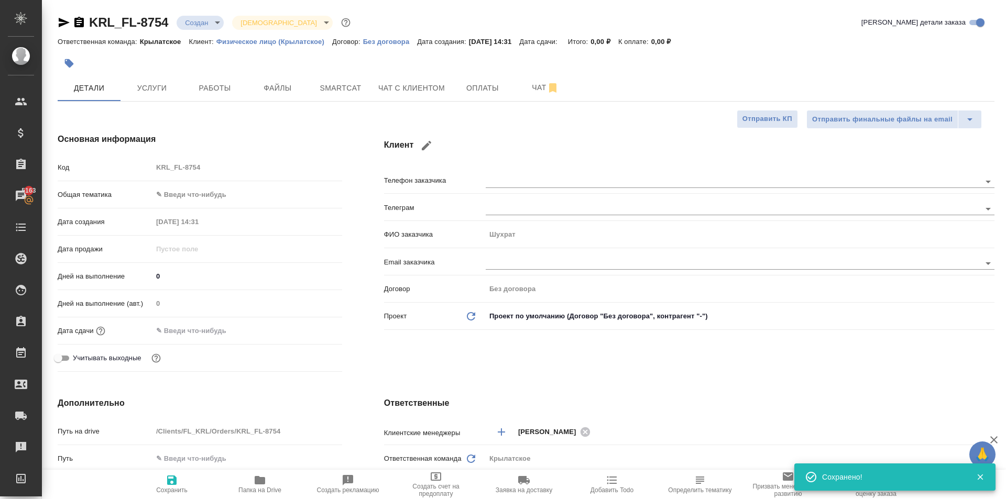
type textarea "x"
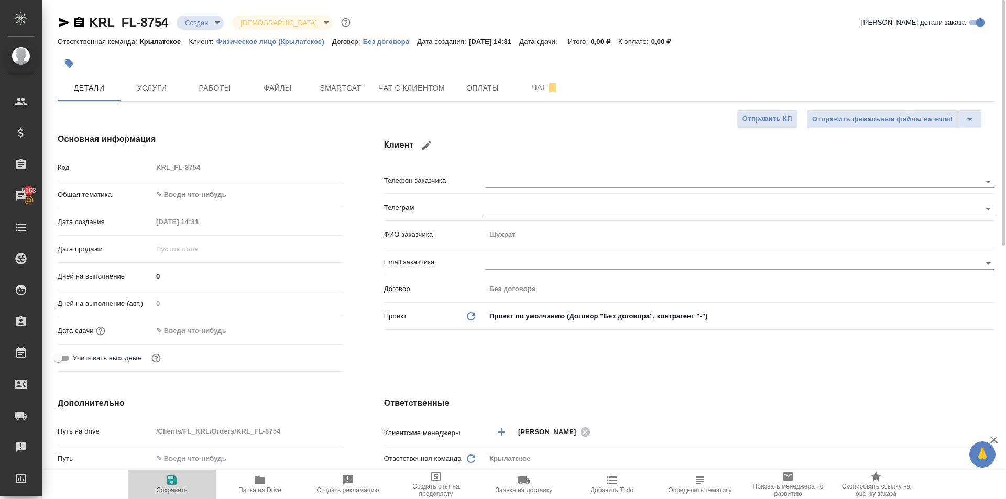
click at [170, 476] on icon "button" at bounding box center [171, 480] width 9 height 9
type textarea "x"
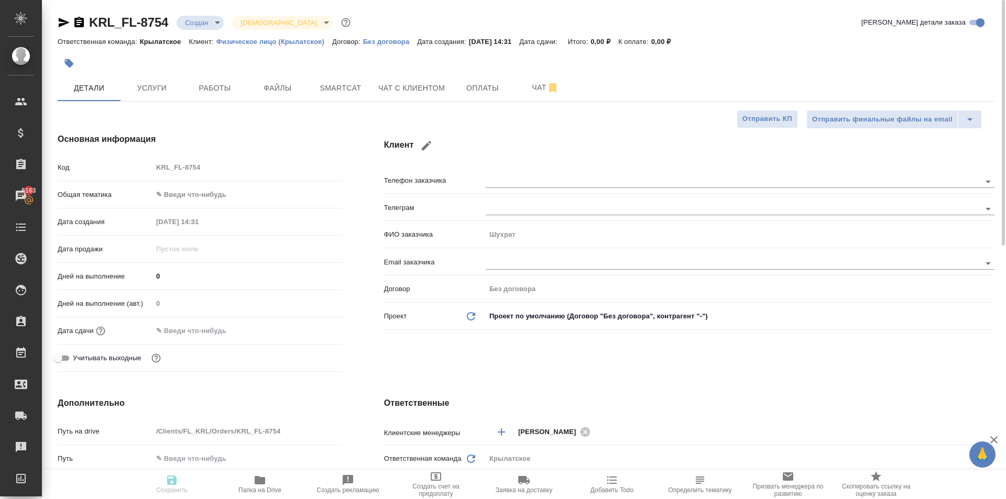
type textarea "x"
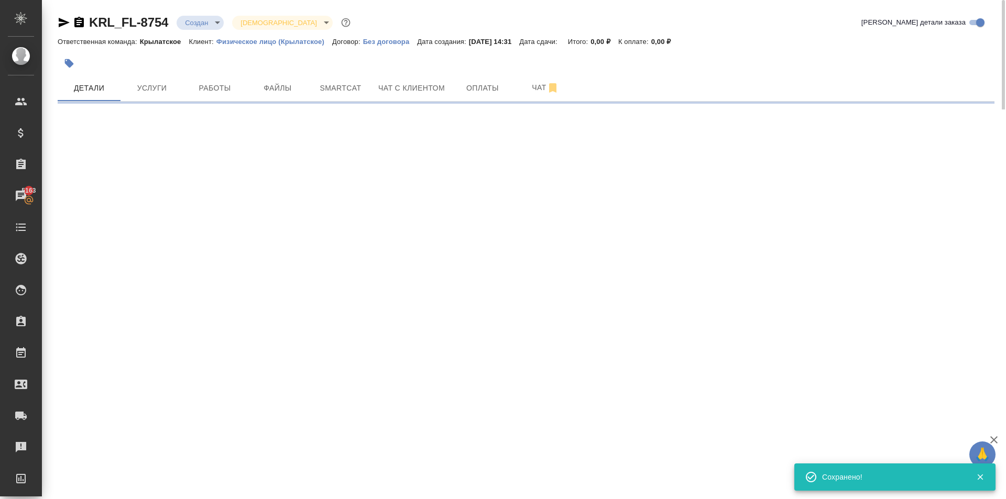
select select "RU"
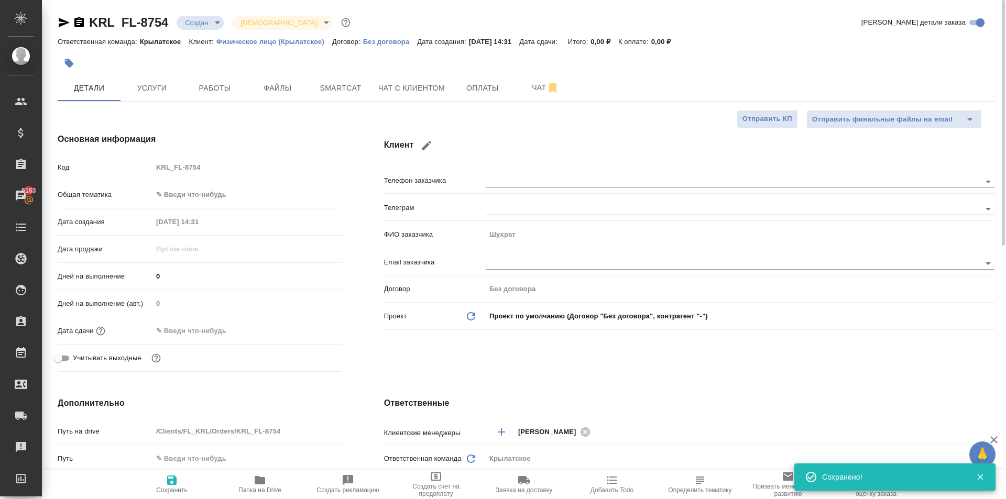
type textarea "x"
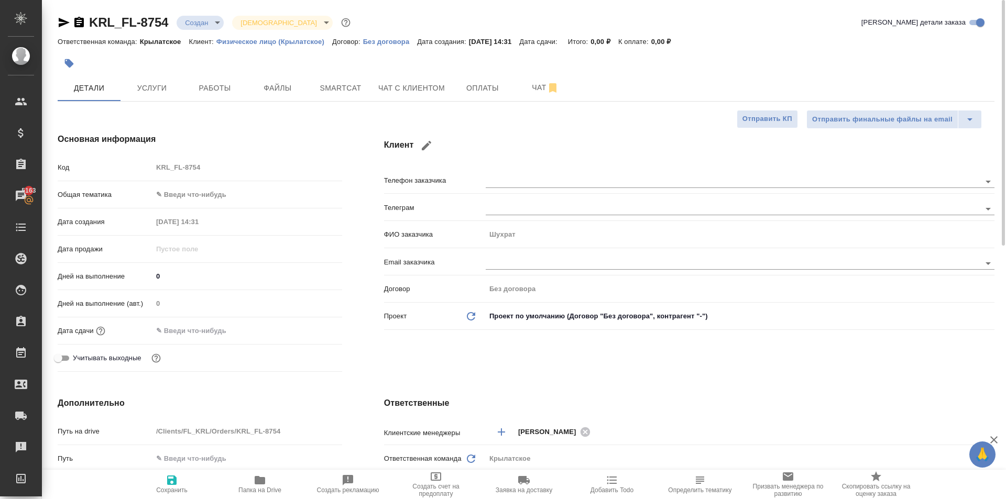
click at [232, 178] on div "Код KRL_FL-8754" at bounding box center [200, 171] width 285 height 27
click at [234, 189] on body "🙏 .cls-1 fill:#fff; AWATERA Kasymov Timur Клиенты Спецификации Заказы 5163 Чаты…" at bounding box center [503, 249] width 1006 height 499
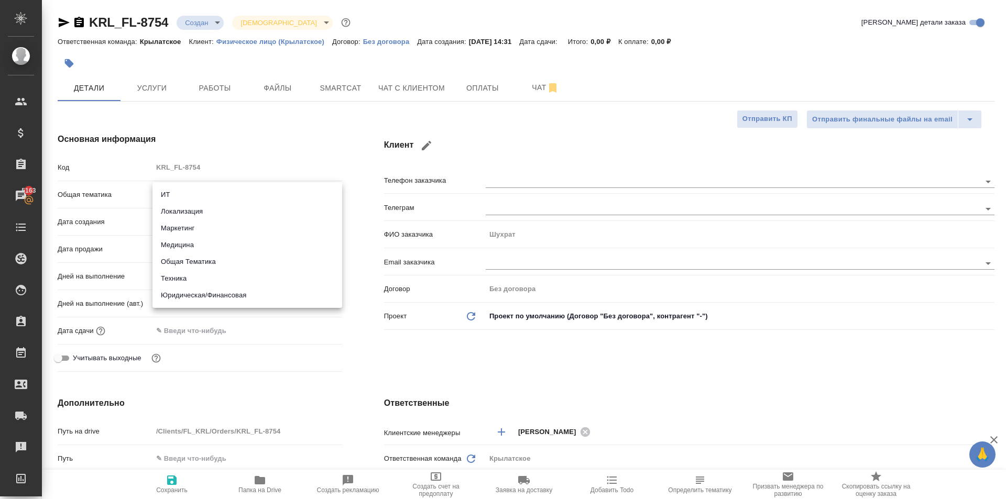
drag, startPoint x: 213, startPoint y: 287, endPoint x: 216, endPoint y: 298, distance: 11.8
click at [216, 298] on ul "ИТ Локализация Маркетинг Медицина Общая Тематика Техника Юридическая/Финансовая" at bounding box center [248, 245] width 190 height 126
click at [217, 298] on li "Юридическая/Финансовая" at bounding box center [248, 295] width 190 height 17
type input "yr-fn"
type textarea "x"
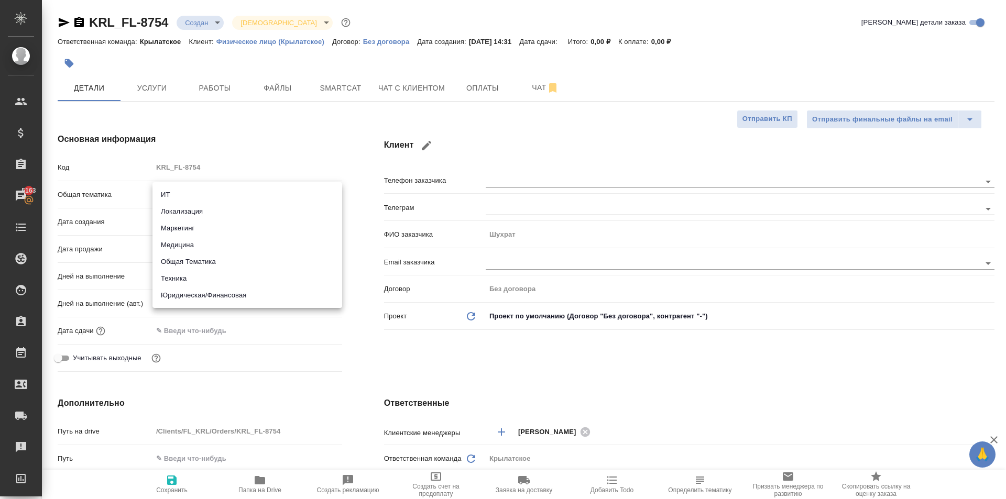
type textarea "x"
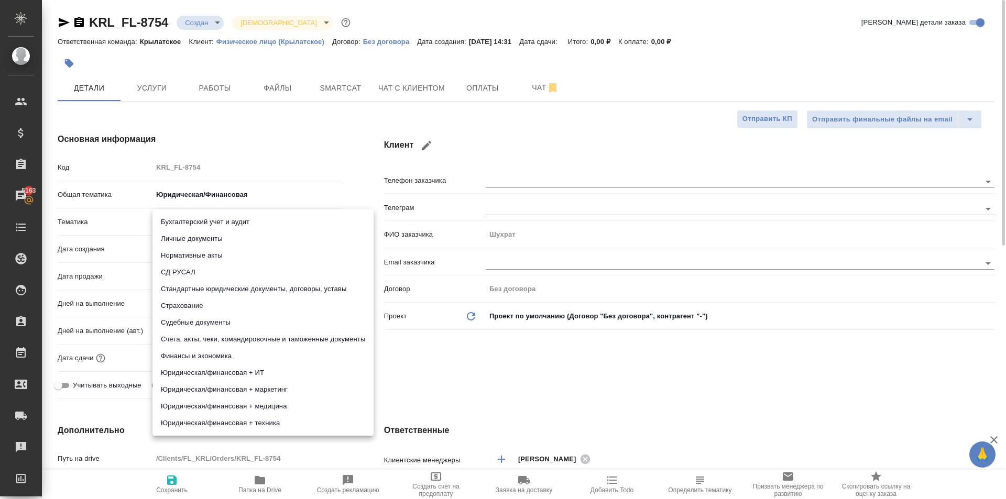
click at [226, 213] on body "🙏 .cls-1 fill:#fff; AWATERA Kasymov Timur Клиенты Спецификации Заказы 5163 Чаты…" at bounding box center [503, 249] width 1006 height 499
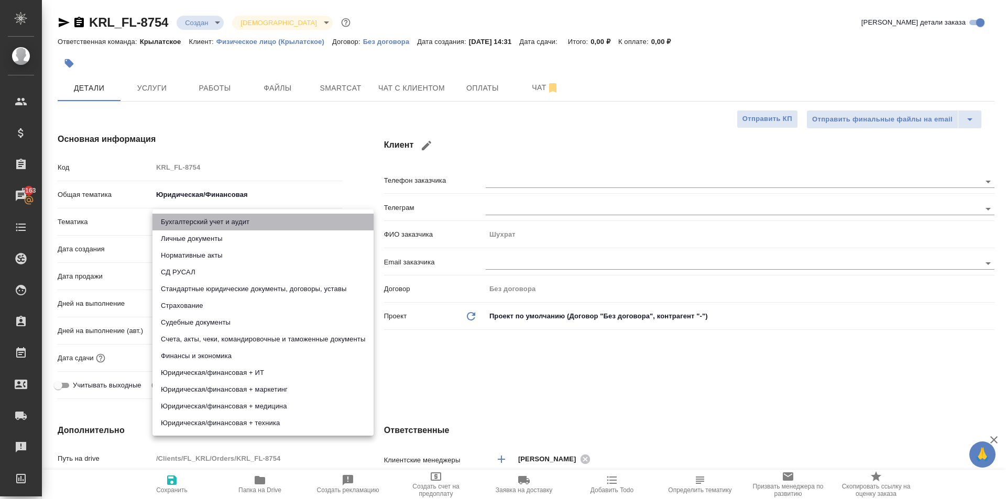
click at [225, 223] on li "Бухгалтерский учет и аудит" at bounding box center [263, 222] width 221 height 17
type textarea "x"
type input "6149848a2b7be24903fd7a88"
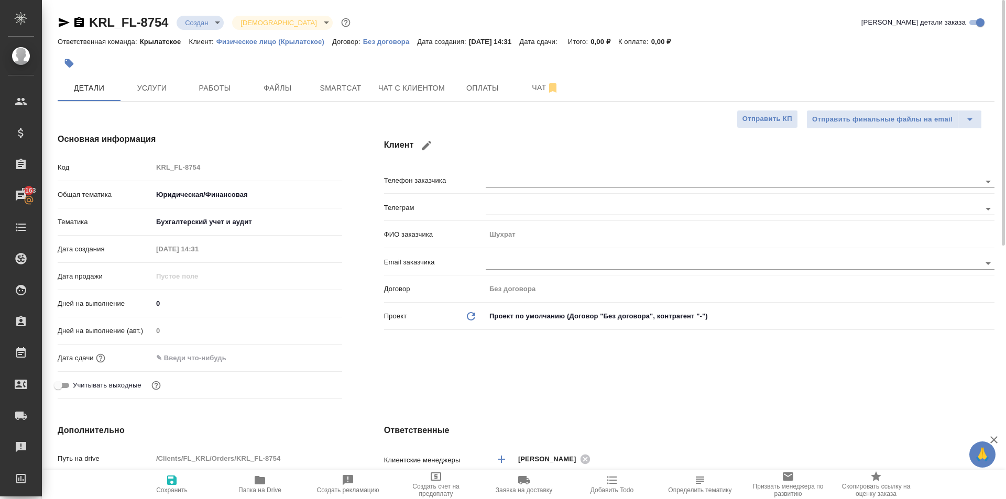
click at [219, 223] on body "🙏 .cls-1 fill:#fff; AWATERA Kasymov Timur Клиенты Спецификации Заказы 5163 Чаты…" at bounding box center [503, 249] width 1006 height 499
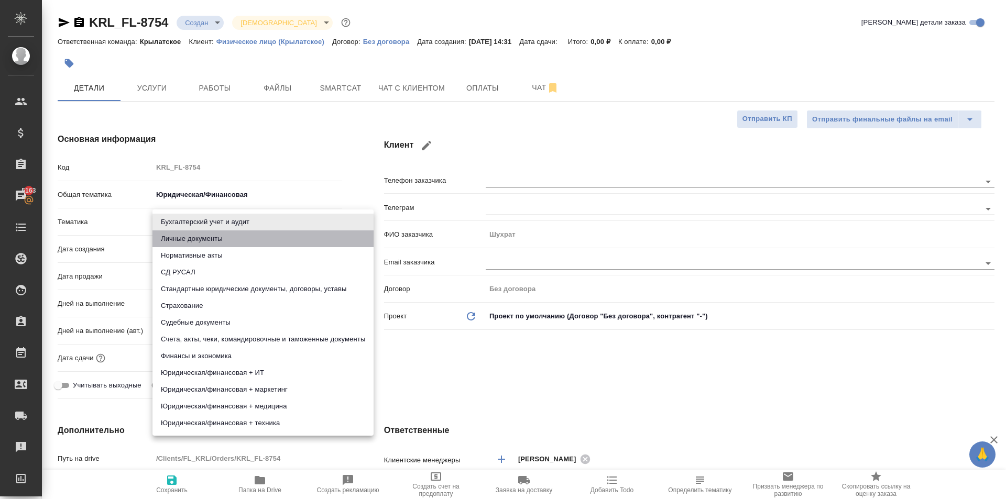
click at [193, 234] on li "Личные документы" at bounding box center [263, 239] width 221 height 17
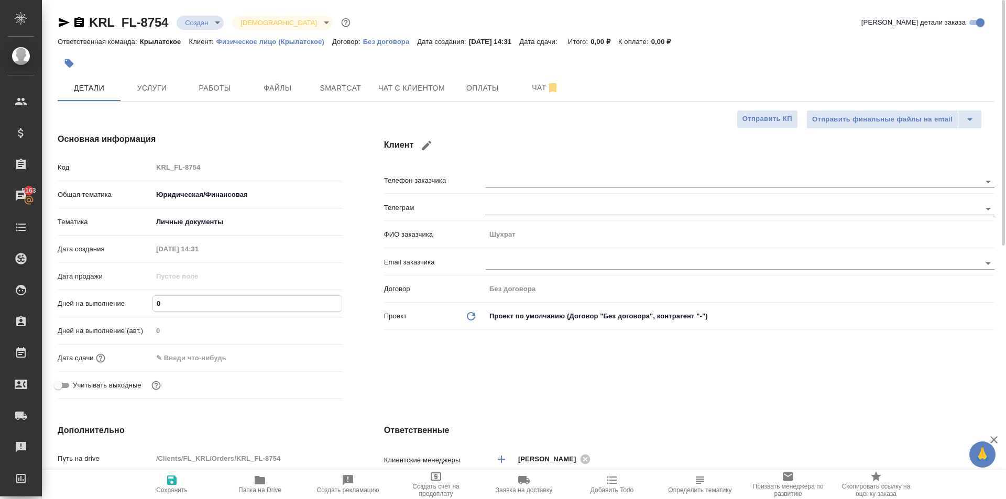
drag, startPoint x: 170, startPoint y: 306, endPoint x: 137, endPoint y: 305, distance: 32.5
click at [137, 305] on div "Дней на выполнение 0" at bounding box center [200, 304] width 285 height 18
click at [171, 358] on input "text" at bounding box center [199, 358] width 92 height 15
click at [308, 359] on icon "button" at bounding box center [312, 358] width 13 height 13
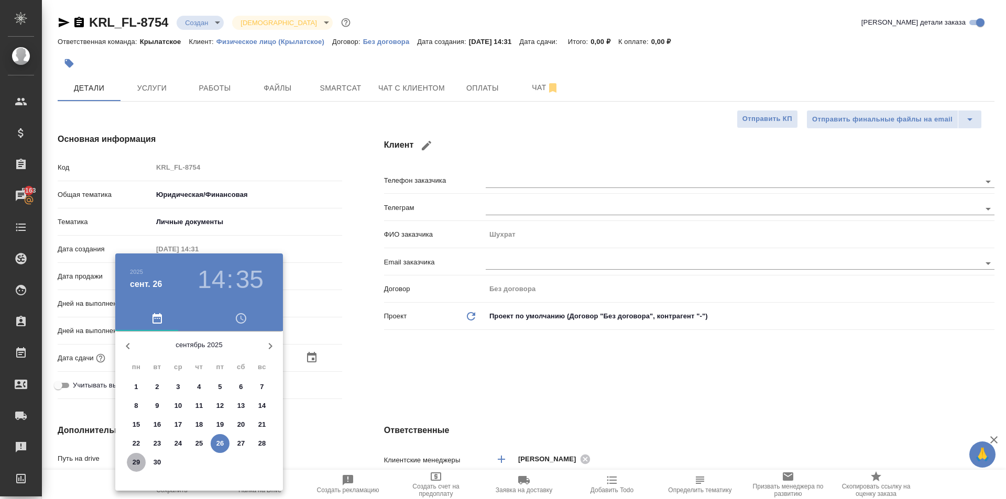
click at [131, 463] on span "29" at bounding box center [136, 463] width 19 height 10
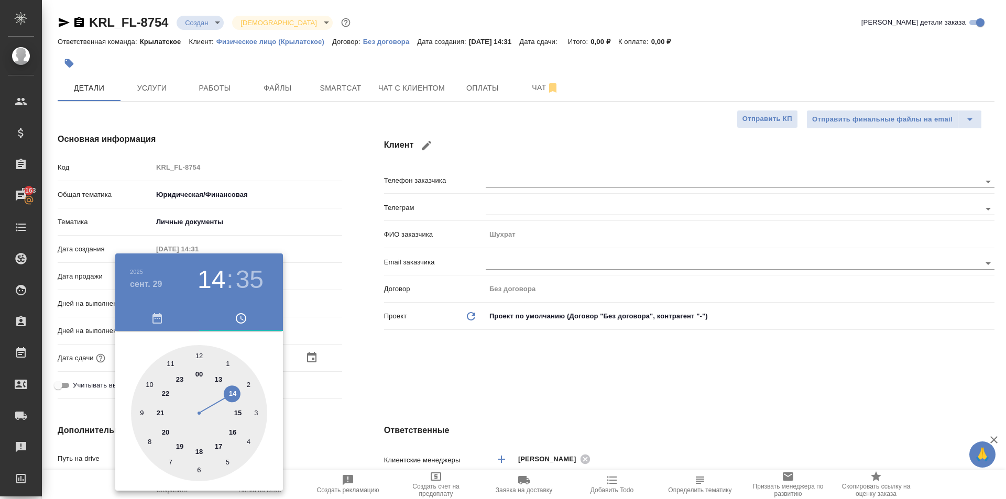
drag, startPoint x: 149, startPoint y: 381, endPoint x: 198, endPoint y: 365, distance: 51.2
click at [149, 380] on div at bounding box center [199, 413] width 136 height 136
drag, startPoint x: 191, startPoint y: 358, endPoint x: 198, endPoint y: 359, distance: 6.3
click at [198, 359] on div at bounding box center [199, 413] width 136 height 136
drag, startPoint x: 341, startPoint y: 410, endPoint x: 299, endPoint y: 437, distance: 50.4
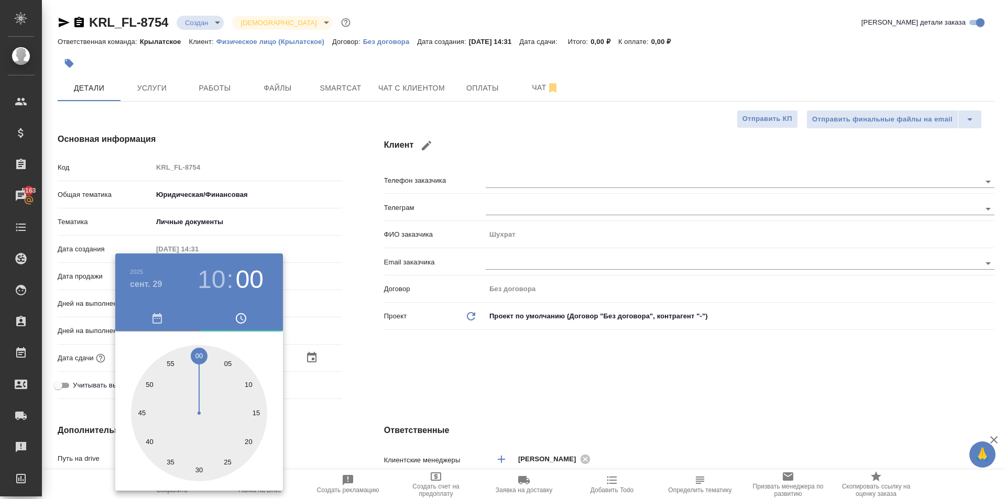
click at [340, 410] on div at bounding box center [503, 249] width 1006 height 499
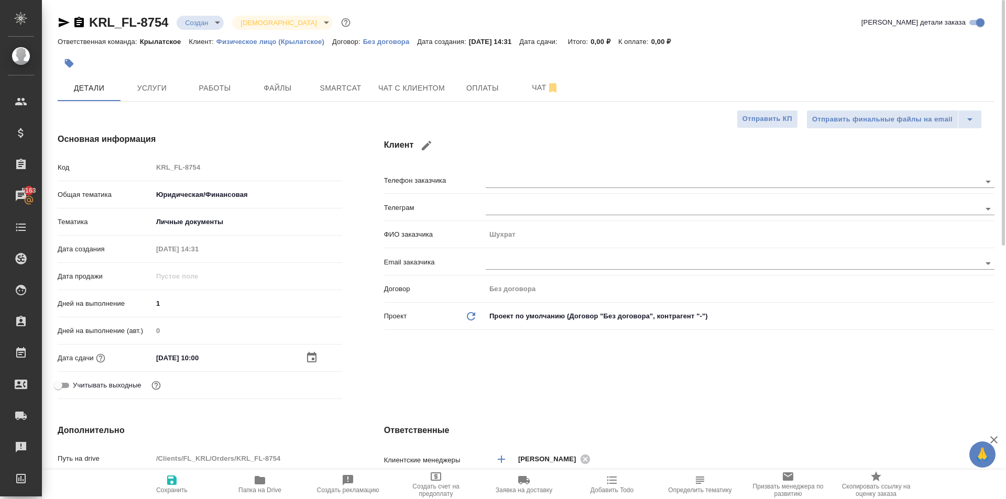
click at [169, 478] on icon "button" at bounding box center [172, 480] width 13 height 13
click at [194, 86] on div "Детали Услуги Работы Файлы Smartcat Чат с клиентом Оплаты Чат" at bounding box center [526, 88] width 937 height 26
click at [231, 92] on span "Работы" at bounding box center [215, 88] width 50 height 13
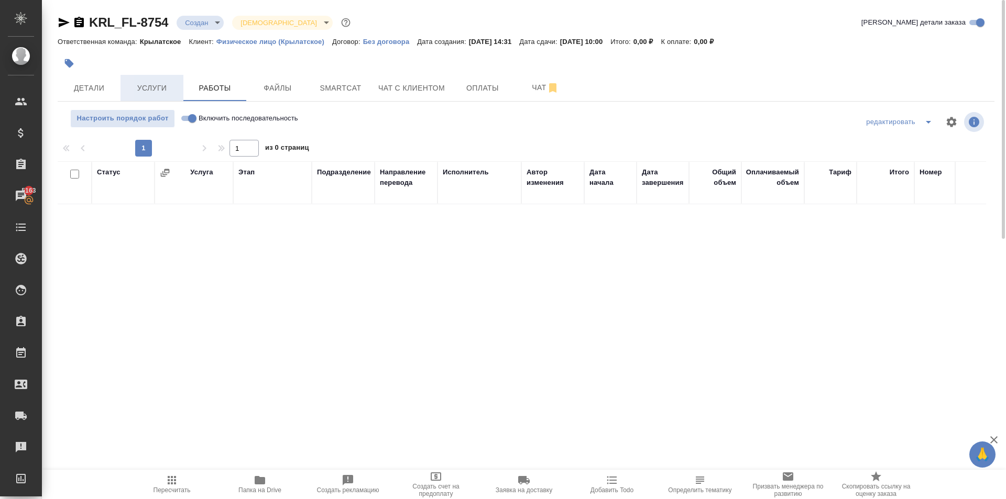
click at [158, 87] on span "Услуги" at bounding box center [152, 88] width 50 height 13
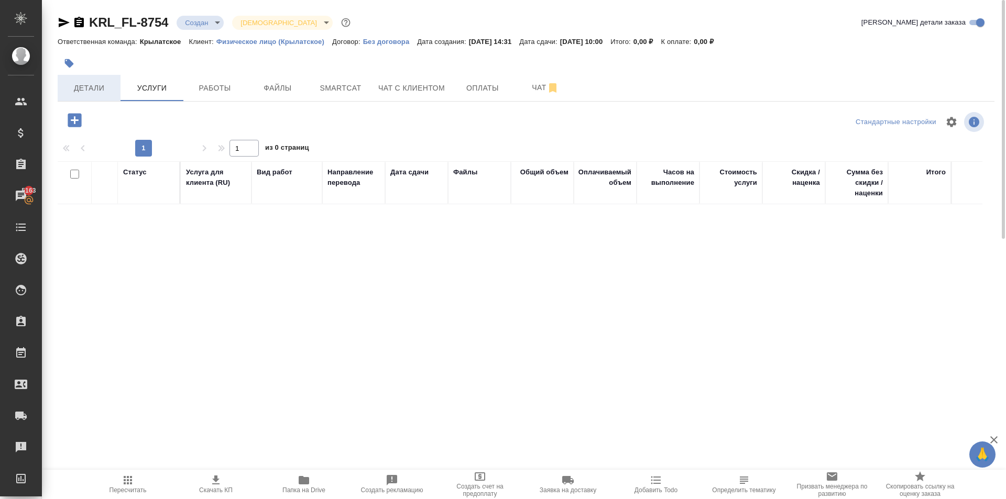
click at [96, 95] on button "Детали" at bounding box center [89, 88] width 63 height 26
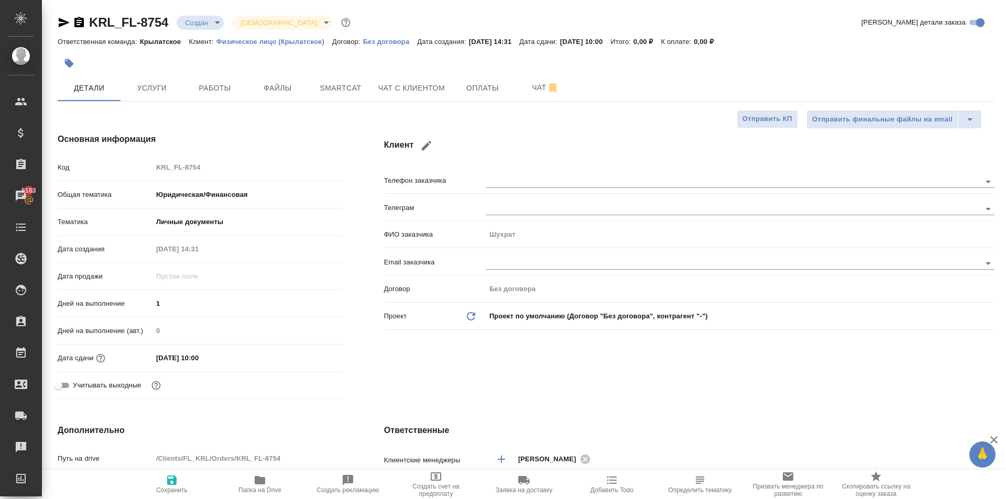
scroll to position [314, 0]
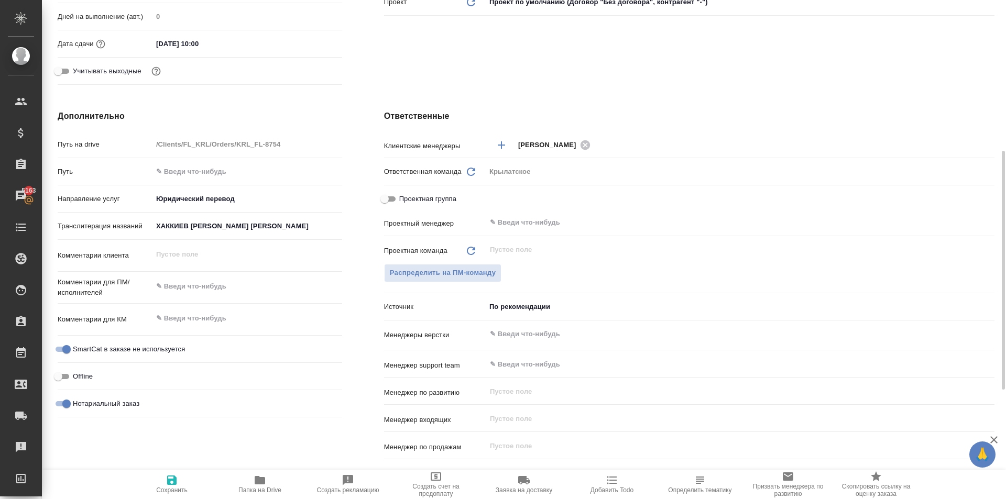
click at [271, 233] on input "ХАККИЕВ [PERSON_NAME] [PERSON_NAME]" at bounding box center [248, 226] width 190 height 15
click at [271, 233] on input "ХАККИЕВ [PERSON_NAME] [PERSON_NAME]" at bounding box center [247, 226] width 189 height 15
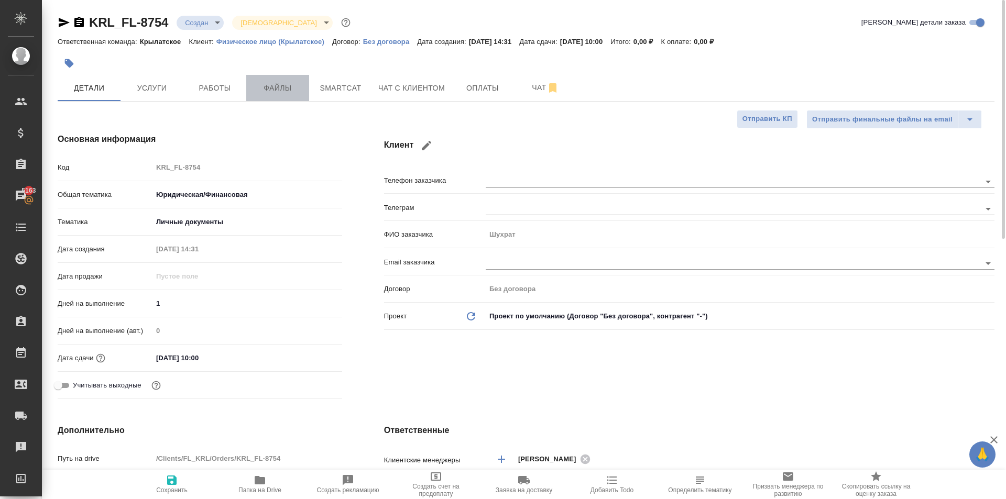
click at [267, 77] on button "Файлы" at bounding box center [277, 88] width 63 height 26
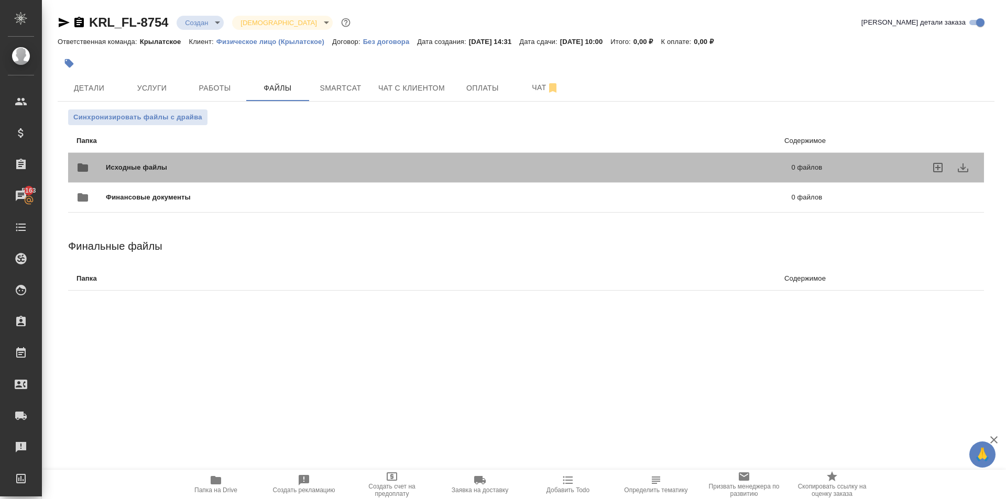
click at [146, 149] on div "Исходные файлы 0 файлов" at bounding box center [449, 168] width 767 height 46
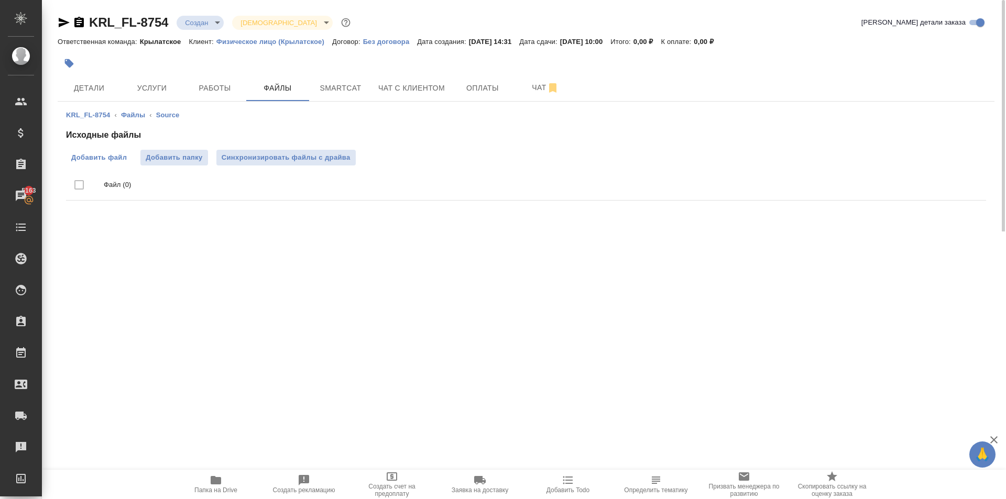
click at [120, 157] on span "Добавить файл" at bounding box center [99, 158] width 56 height 10
click at [0, 0] on input "Добавить файл" at bounding box center [0, 0] width 0 height 0
click at [224, 88] on span "Работы" at bounding box center [215, 88] width 50 height 13
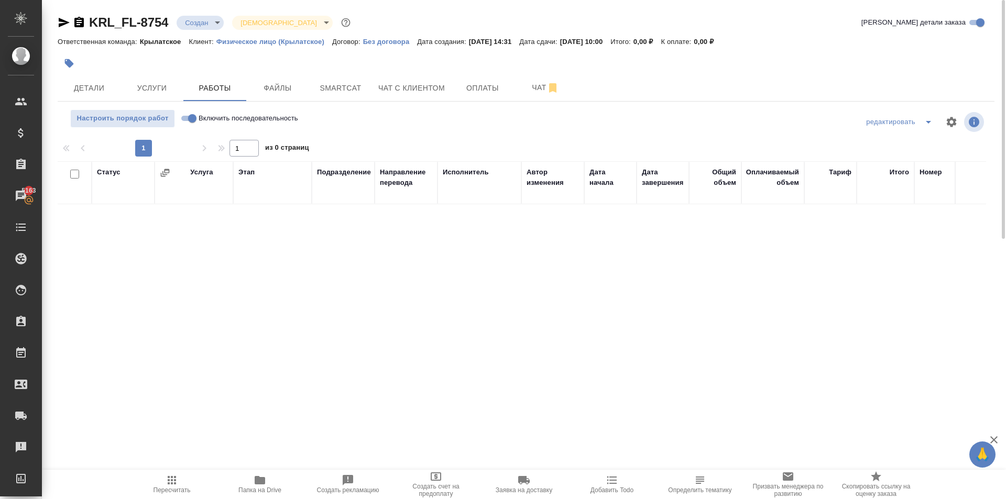
drag, startPoint x: 152, startPoint y: 67, endPoint x: 154, endPoint y: 72, distance: 5.5
click at [154, 72] on div at bounding box center [370, 63] width 625 height 23
drag, startPoint x: 154, startPoint y: 72, endPoint x: 156, endPoint y: 77, distance: 5.6
click at [156, 77] on div "KRL_FL-8754 Создан new Святая троица holyTrinity Кратко детали заказа Ответстве…" at bounding box center [526, 212] width 949 height 424
click at [191, 123] on input "Включить последовательность" at bounding box center [192, 118] width 38 height 13
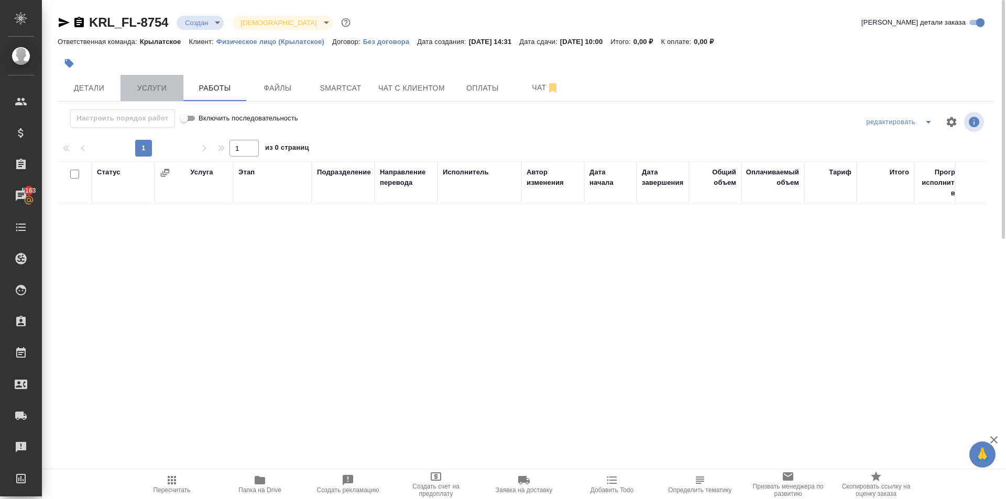
click at [181, 90] on button "Услуги" at bounding box center [152, 88] width 63 height 26
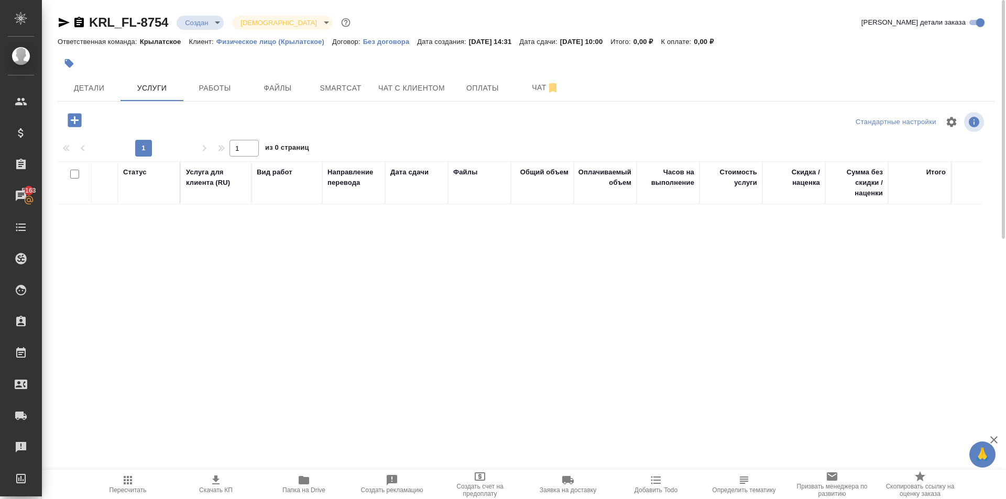
click at [82, 124] on icon "button" at bounding box center [75, 120] width 18 height 18
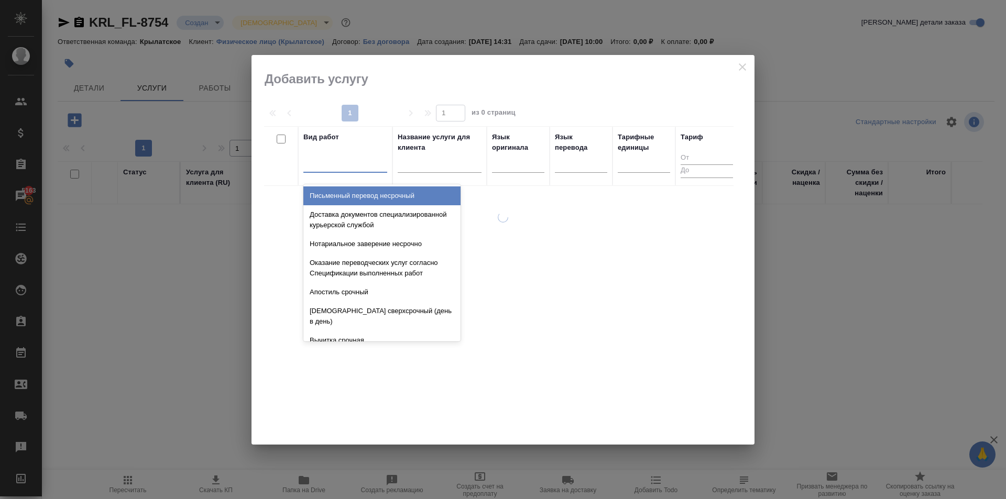
click at [325, 166] on div at bounding box center [345, 162] width 84 height 15
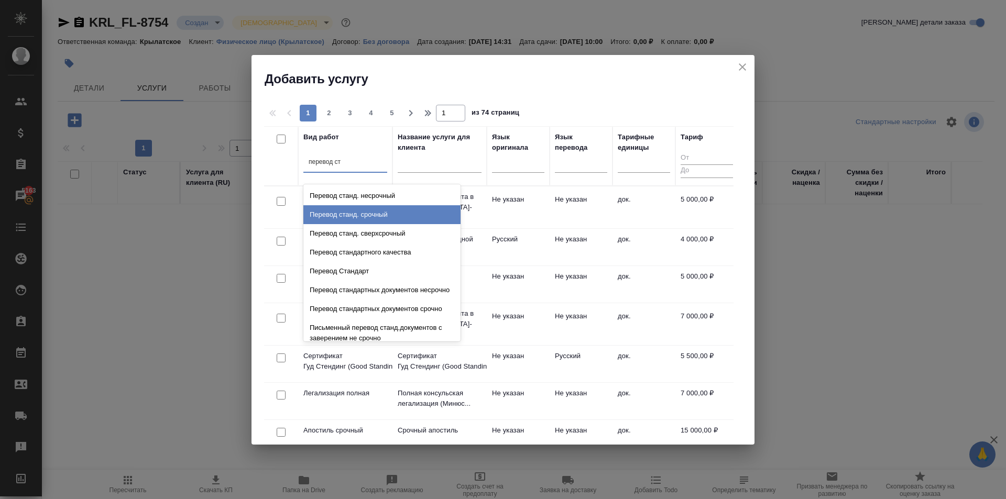
click at [413, 191] on div "Перевод станд. несрочный" at bounding box center [381, 196] width 157 height 19
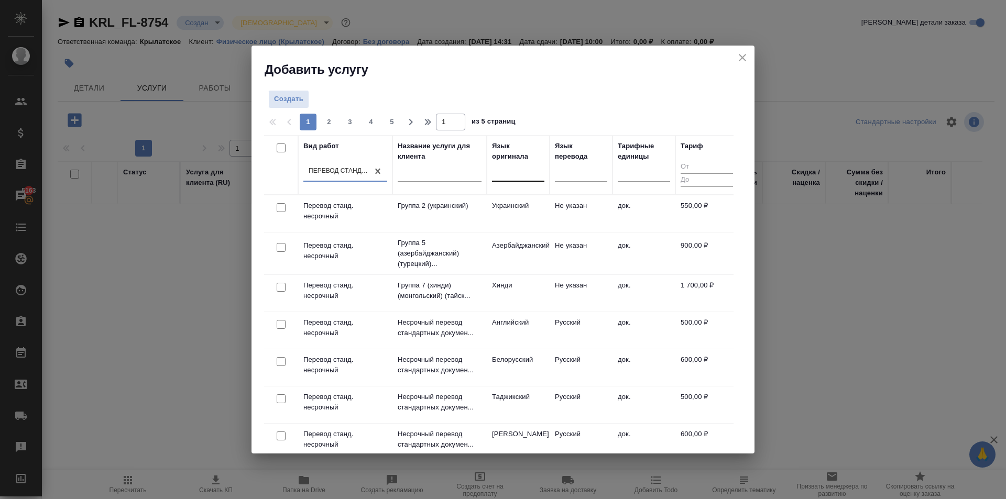
click at [519, 175] on div at bounding box center [518, 171] width 52 height 15
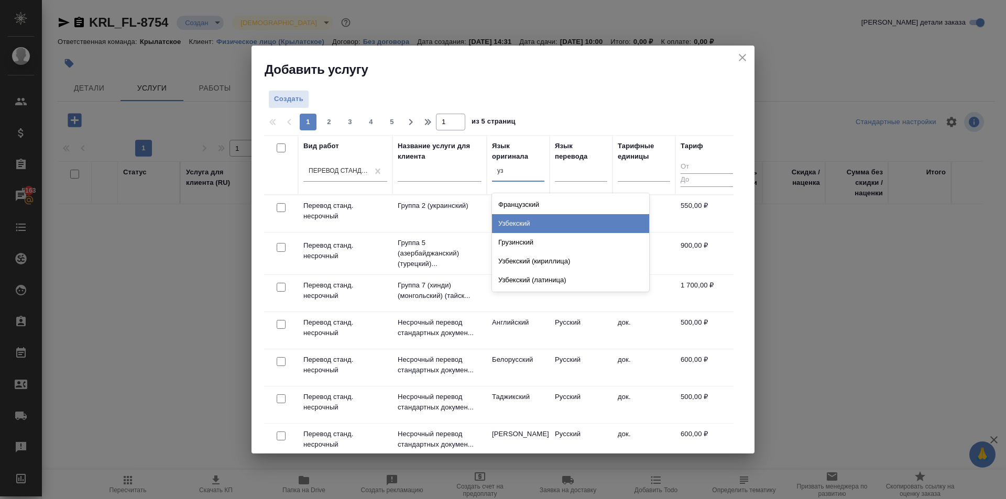
click at [525, 223] on div "Узбекский" at bounding box center [570, 223] width 157 height 19
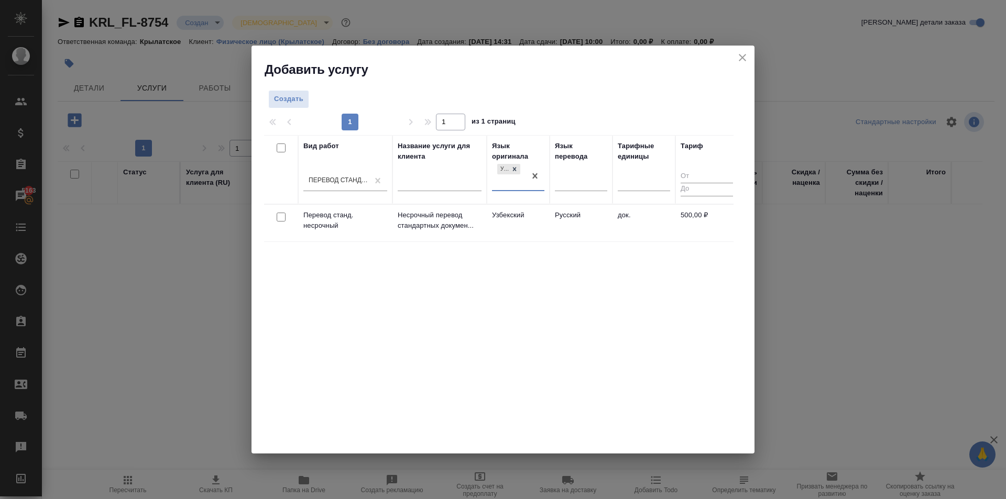
click at [525, 223] on td "Узбекский" at bounding box center [518, 223] width 63 height 37
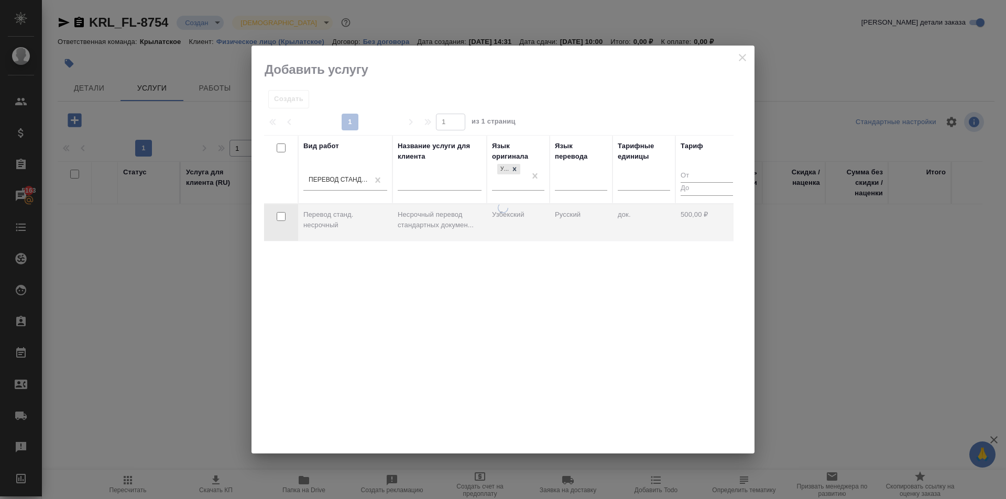
click at [525, 223] on div at bounding box center [503, 328] width 503 height 251
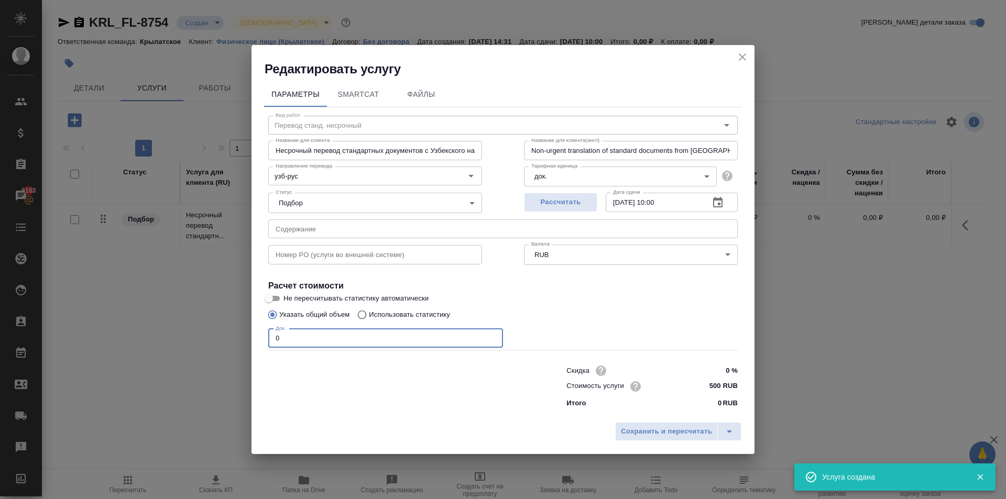
drag, startPoint x: 265, startPoint y: 334, endPoint x: 230, endPoint y: 332, distance: 34.6
click at [230, 332] on div "Редактировать услугу Параметры SmartCat Файлы Вид работ Перевод станд. несрочны…" at bounding box center [503, 249] width 1006 height 499
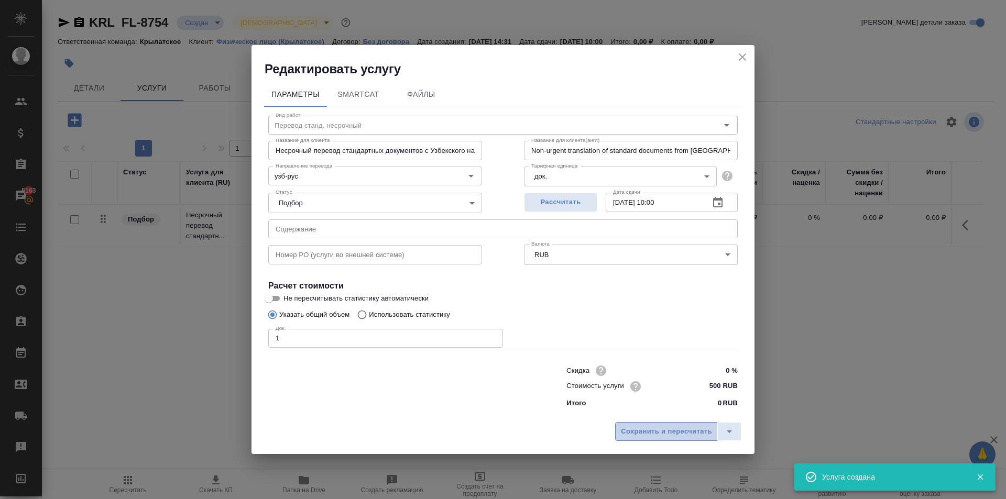
click at [669, 426] on span "Сохранить и пересчитать" at bounding box center [666, 432] width 91 height 12
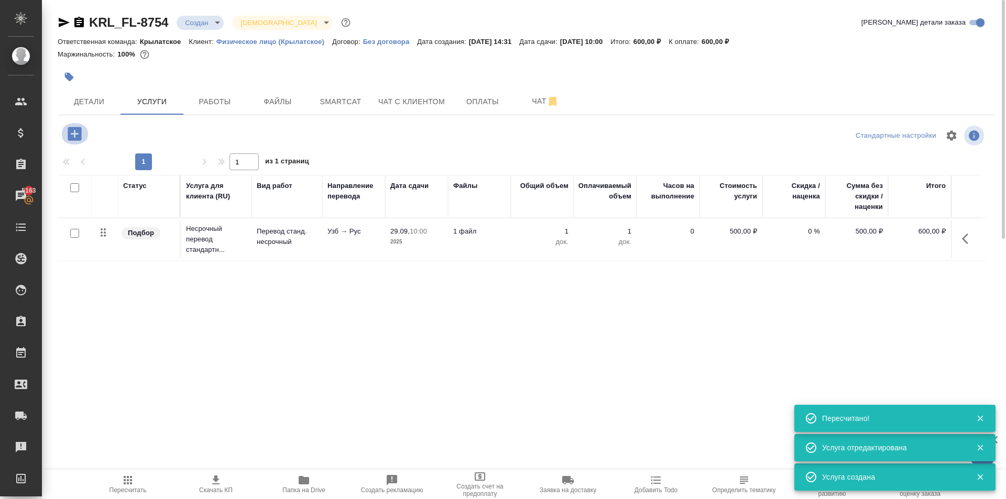
click at [69, 133] on icon "button" at bounding box center [75, 134] width 14 height 14
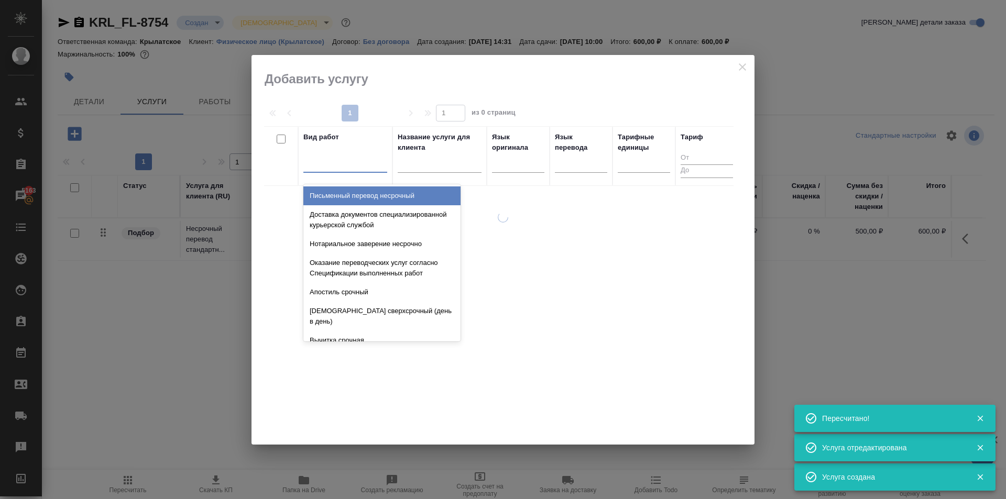
click at [316, 170] on div at bounding box center [345, 163] width 84 height 20
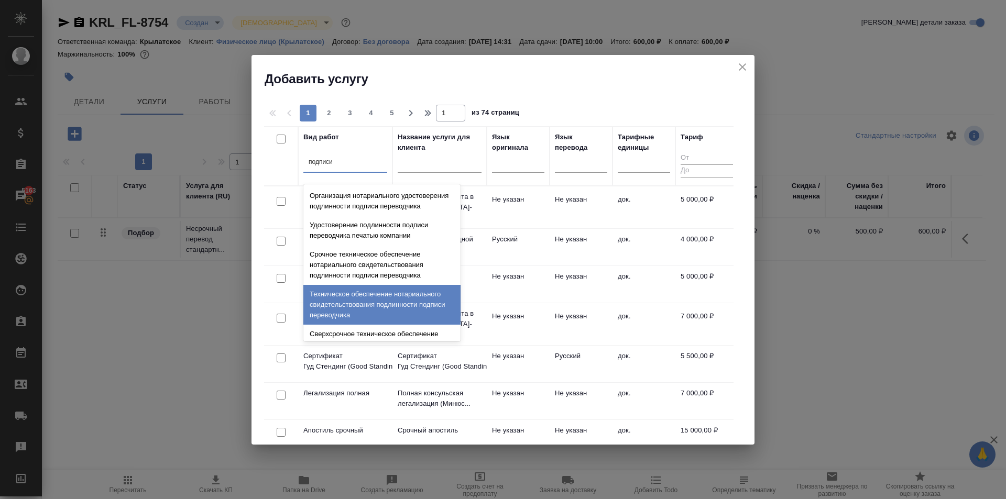
click at [399, 314] on div "Техническое обеспечение нотариального свидетельствования подлинности подписи пе…" at bounding box center [381, 305] width 157 height 40
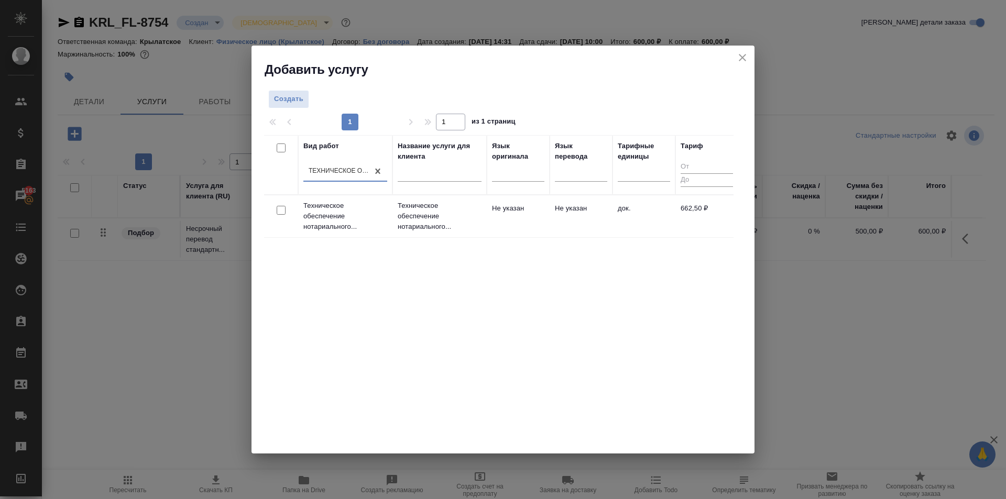
click at [437, 220] on p "Техническое обеспечение нотариального..." at bounding box center [440, 216] width 84 height 31
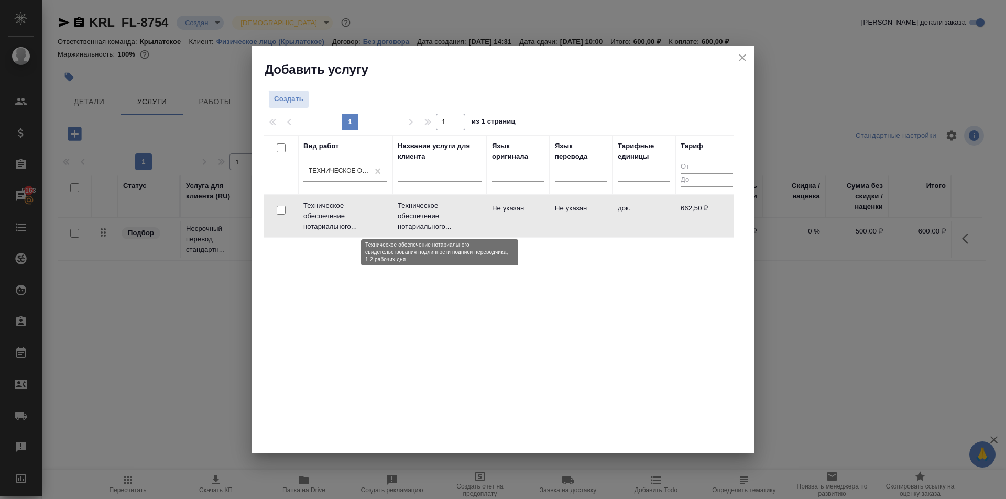
click at [437, 220] on p "Техническое обеспечение нотариального..." at bounding box center [440, 216] width 84 height 31
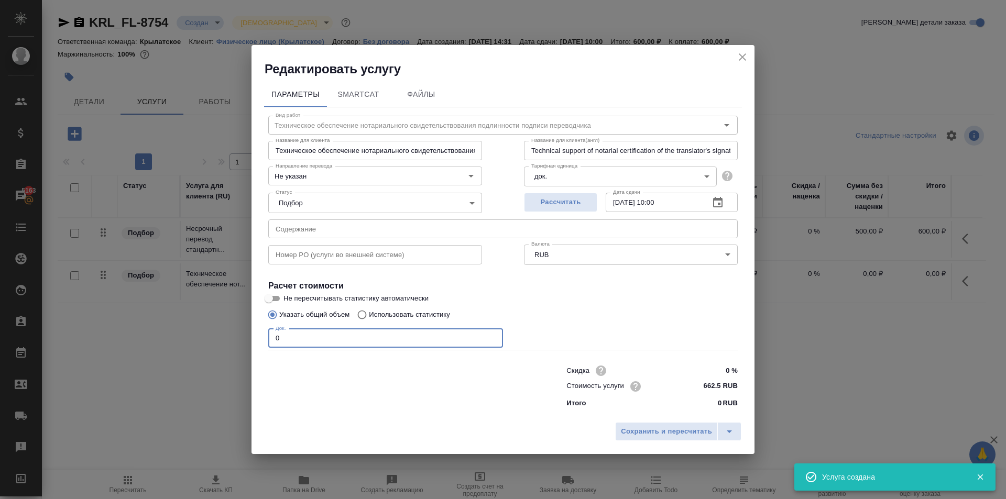
drag, startPoint x: 381, startPoint y: 339, endPoint x: 254, endPoint y: 327, distance: 126.9
click at [240, 323] on div "Редактировать услугу Параметры SmartCat Файлы Вид работ Техническое обеспечение…" at bounding box center [503, 249] width 1006 height 499
click at [639, 426] on span "Сохранить и пересчитать" at bounding box center [666, 432] width 91 height 12
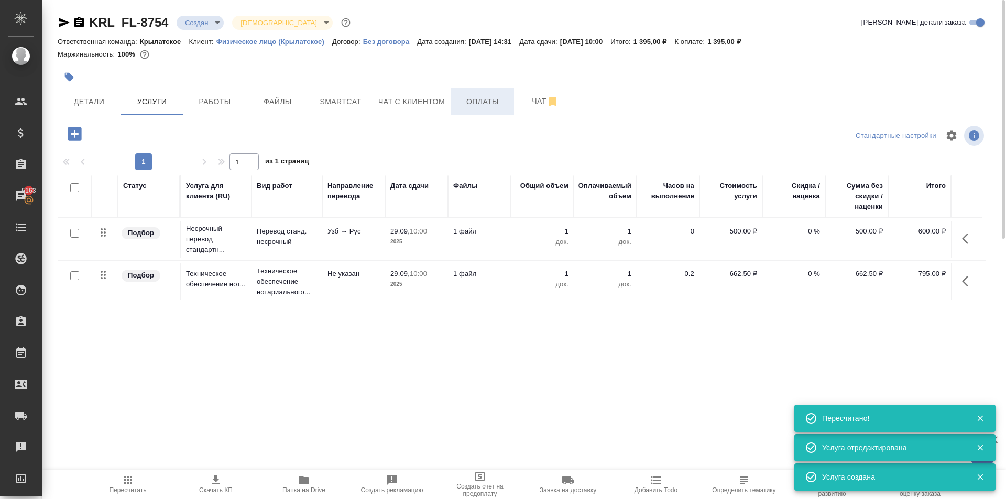
drag, startPoint x: 477, startPoint y: 105, endPoint x: 472, endPoint y: 108, distance: 6.4
click at [472, 108] on button "Оплаты" at bounding box center [482, 102] width 63 height 26
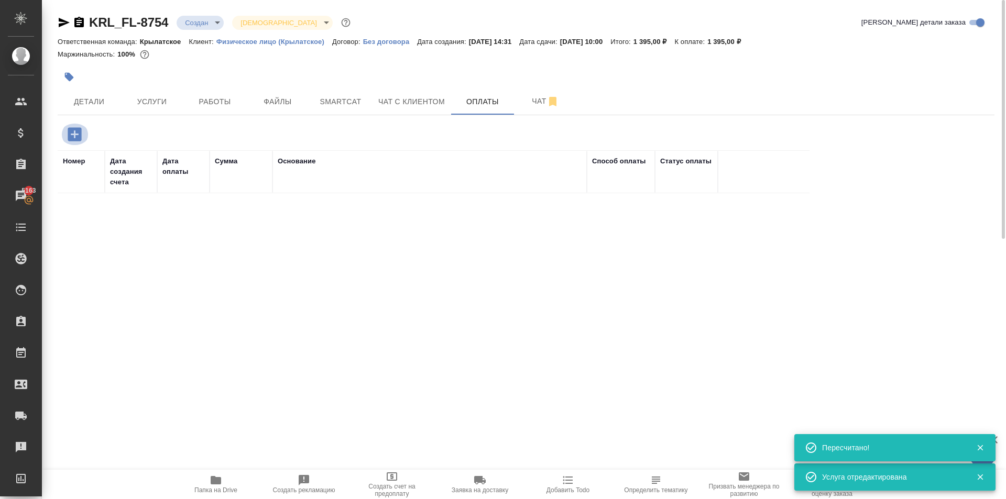
click at [72, 130] on icon "button" at bounding box center [75, 134] width 14 height 14
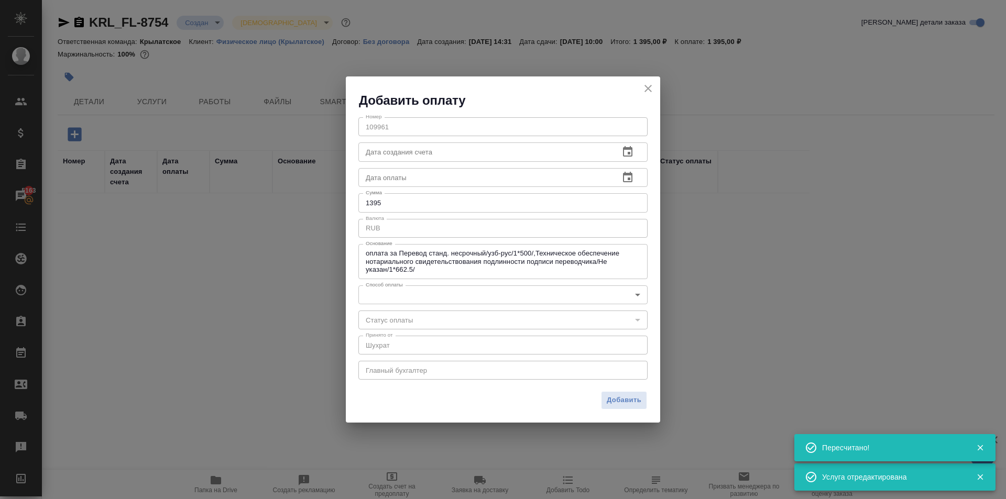
click at [413, 310] on div "Номер 109961 Номер Дата создания счета Дата создания счета Дата оплаты Дата опл…" at bounding box center [503, 248] width 314 height 278
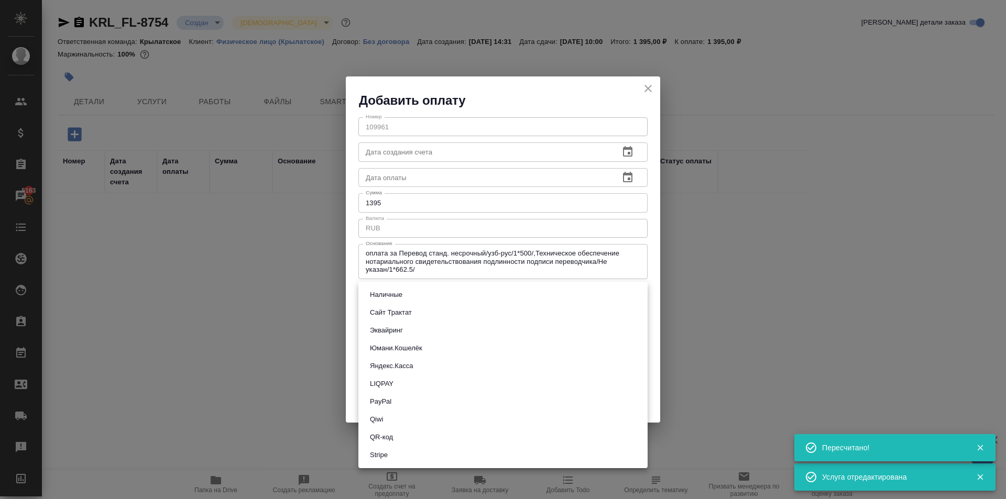
click at [405, 304] on body "🙏 .cls-1 fill:#fff; AWATERA Kasymov Timur Клиенты Спецификации Заказы 5163 Чаты…" at bounding box center [503, 249] width 1006 height 499
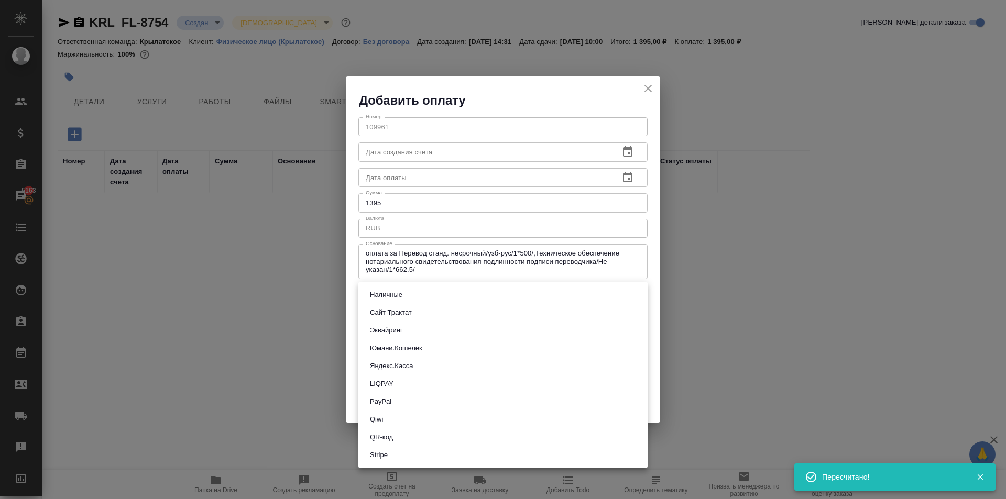
drag, startPoint x: 408, startPoint y: 320, endPoint x: 407, endPoint y: 327, distance: 6.8
click at [407, 327] on ul "Наличные Сайт Трактат Эквайринг Юмани.Кошелёк Яндекс.Касса LIQPAY PayPal Qiwi Q…" at bounding box center [503, 375] width 289 height 187
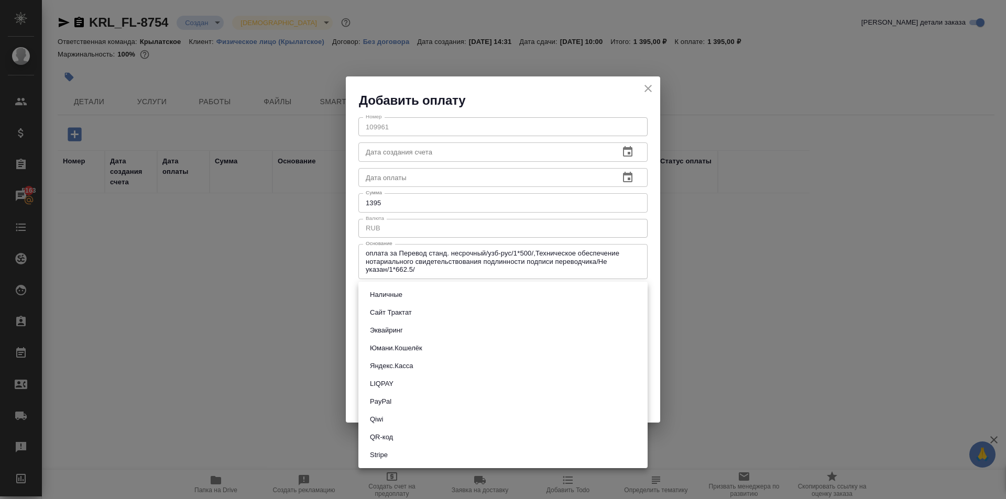
click at [407, 328] on li "Эквайринг" at bounding box center [503, 331] width 289 height 18
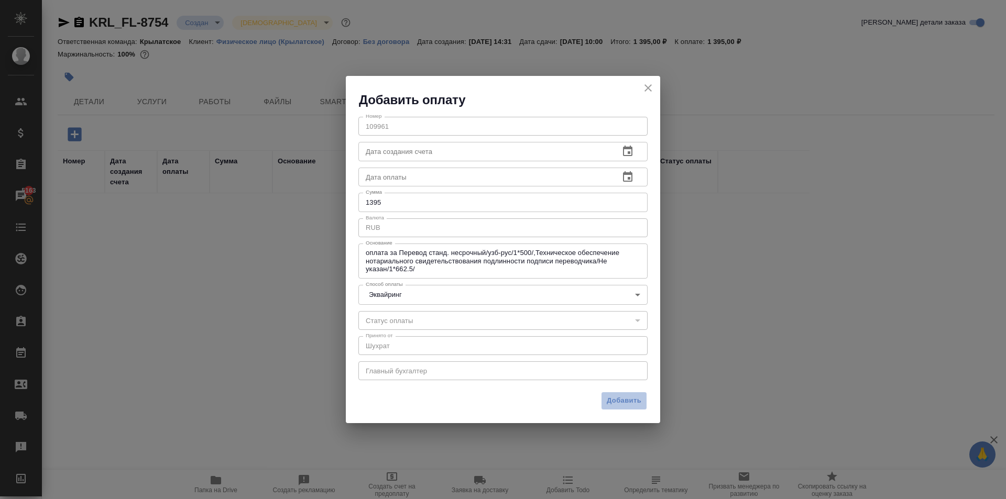
drag, startPoint x: 609, startPoint y: 403, endPoint x: 615, endPoint y: 404, distance: 6.4
click at [615, 404] on span "Добавить" at bounding box center [624, 401] width 35 height 12
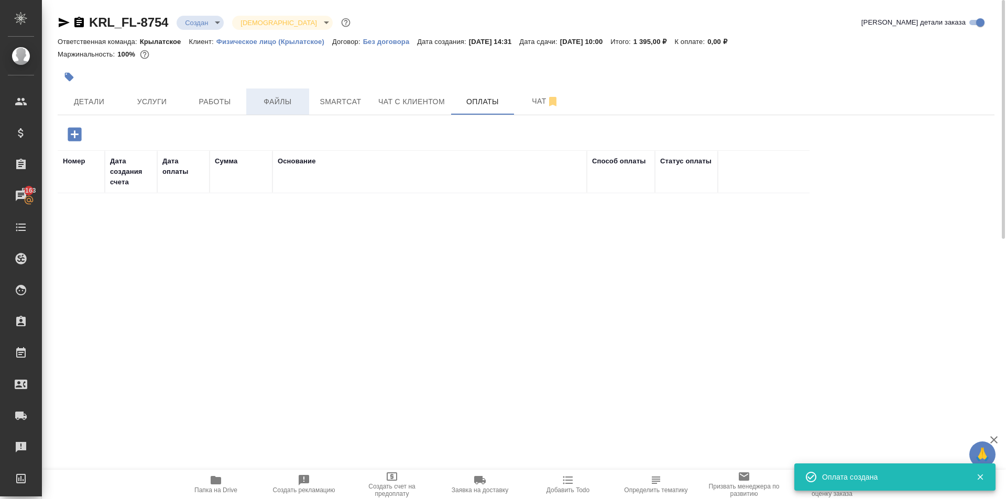
click at [273, 96] on span "Файлы" at bounding box center [278, 101] width 50 height 13
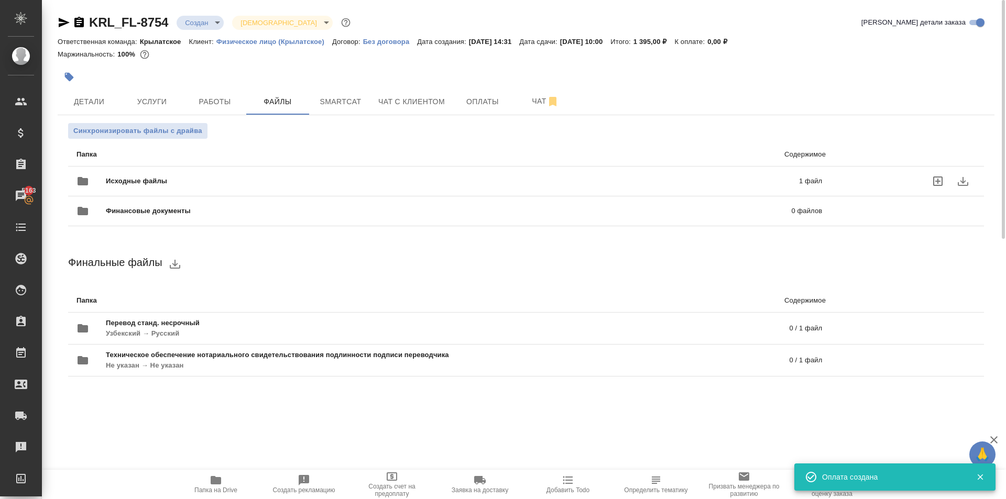
click at [202, 176] on span "Исходные файлы" at bounding box center [294, 181] width 377 height 10
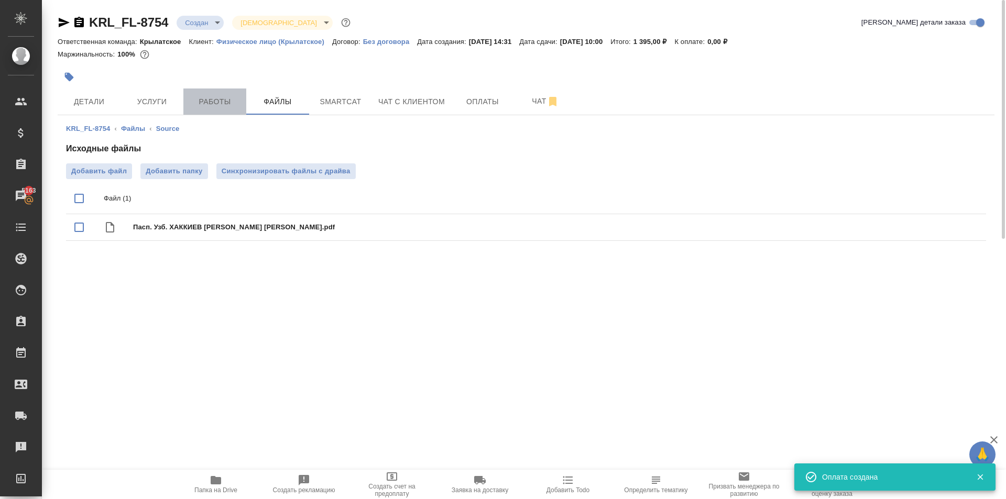
click at [222, 110] on button "Работы" at bounding box center [214, 102] width 63 height 26
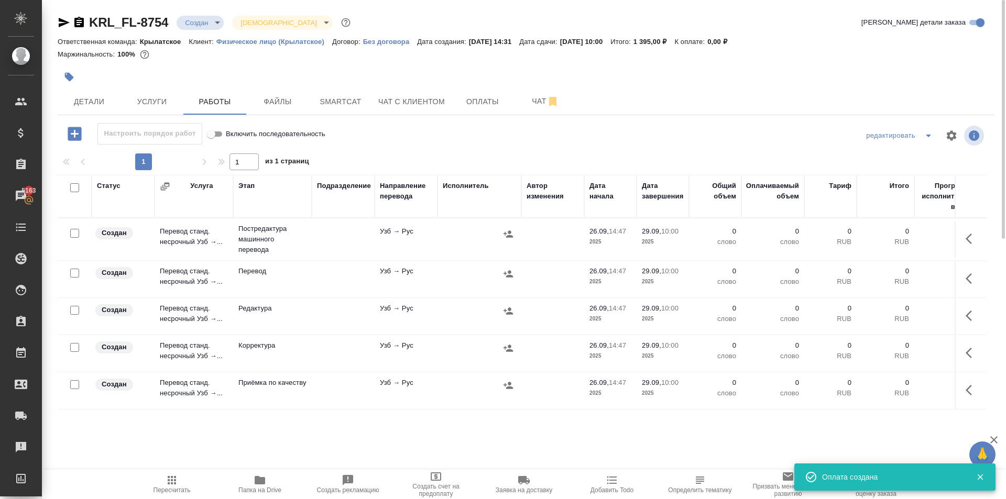
click at [71, 184] on input "checkbox" at bounding box center [74, 187] width 9 height 9
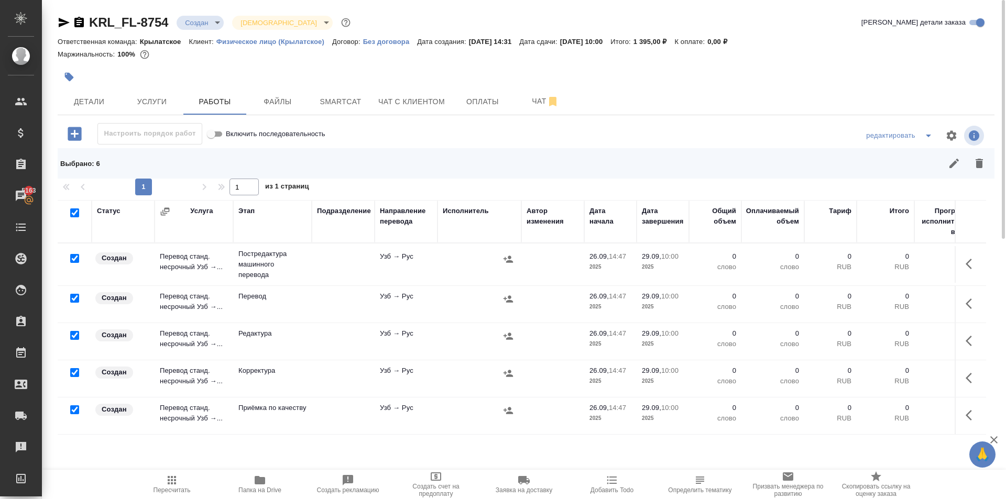
click at [72, 299] on input "checkbox" at bounding box center [74, 298] width 9 height 9
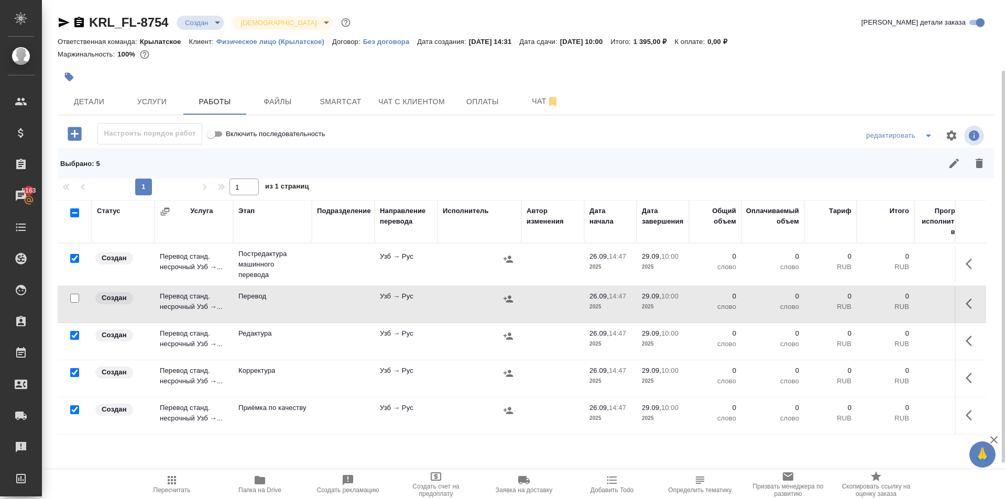
scroll to position [49, 0]
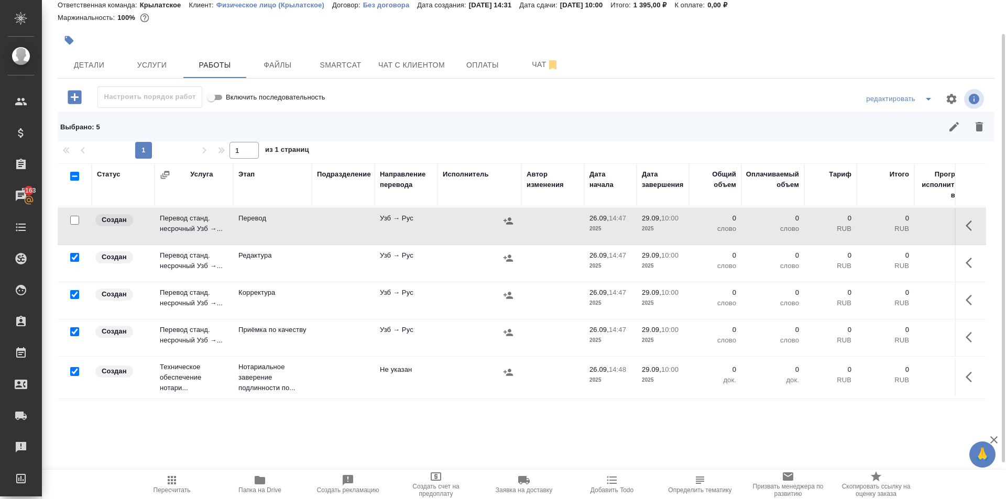
click at [78, 367] on input "checkbox" at bounding box center [74, 371] width 9 height 9
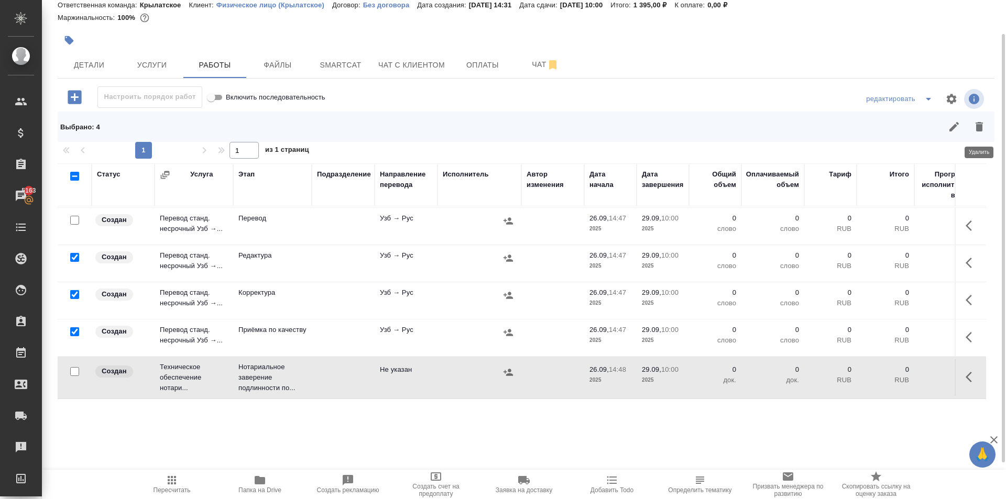
click at [984, 129] on icon "button" at bounding box center [979, 127] width 13 height 13
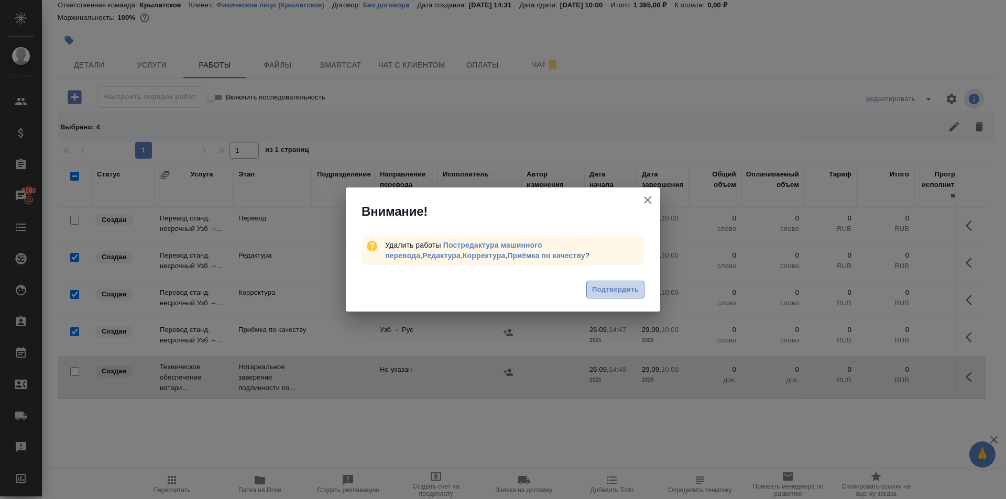
click at [619, 284] on span "Подтвердить" at bounding box center [615, 290] width 47 height 12
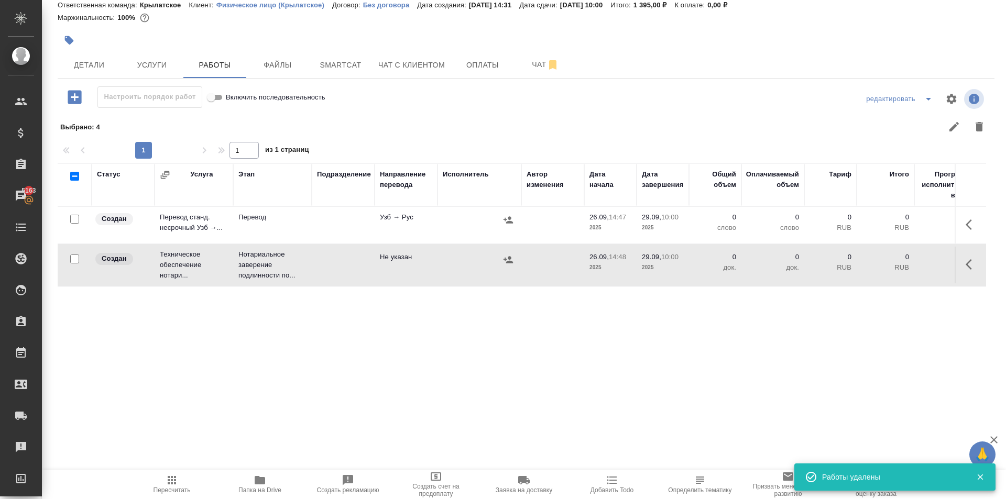
scroll to position [0, 0]
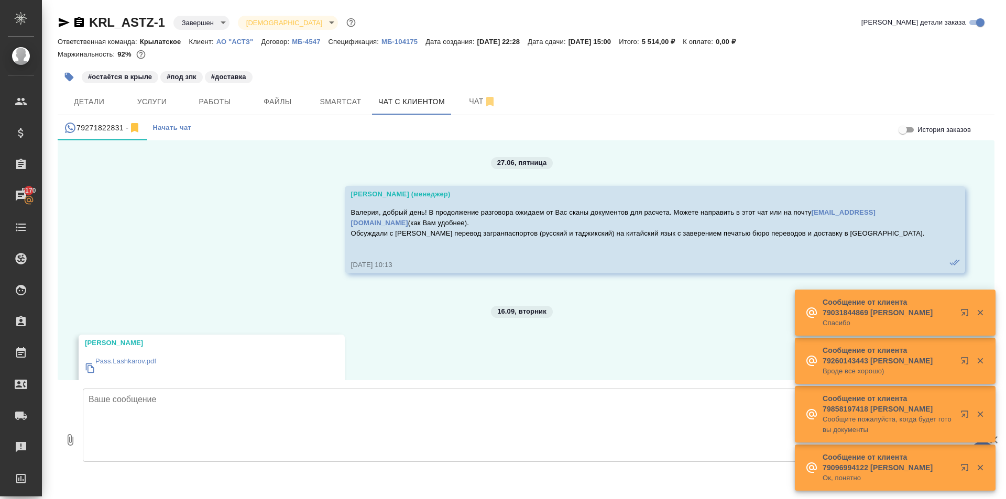
scroll to position [4352, 0]
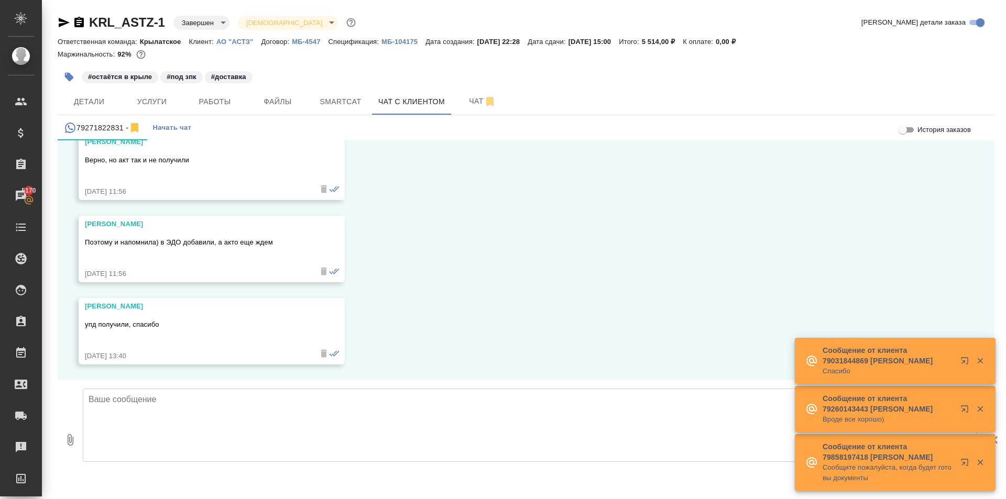
click at [155, 445] on textarea at bounding box center [530, 425] width 895 height 73
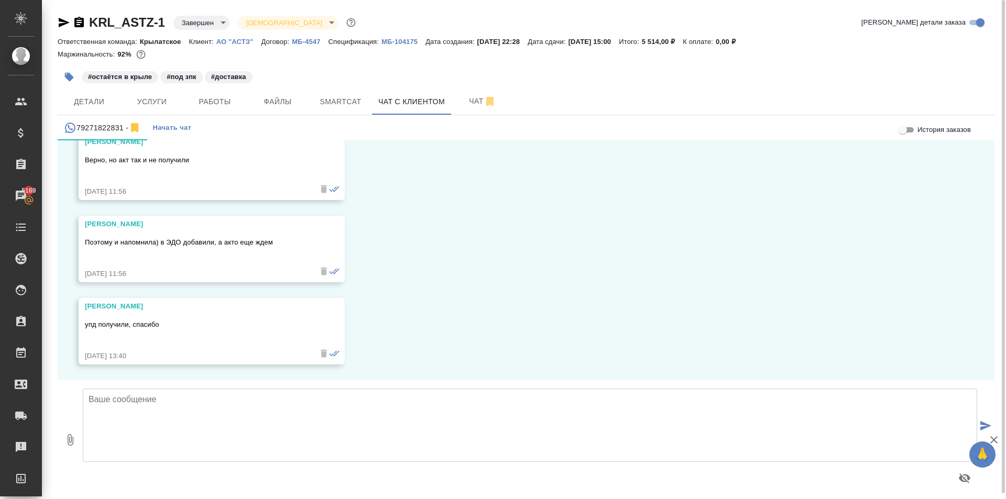
click at [221, 423] on textarea at bounding box center [530, 425] width 895 height 73
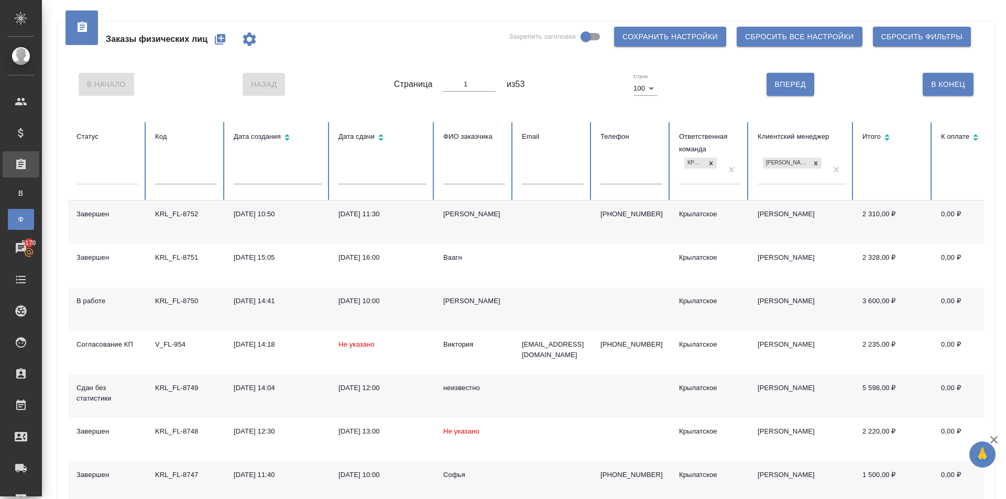
click at [225, 40] on icon "button" at bounding box center [220, 39] width 10 height 10
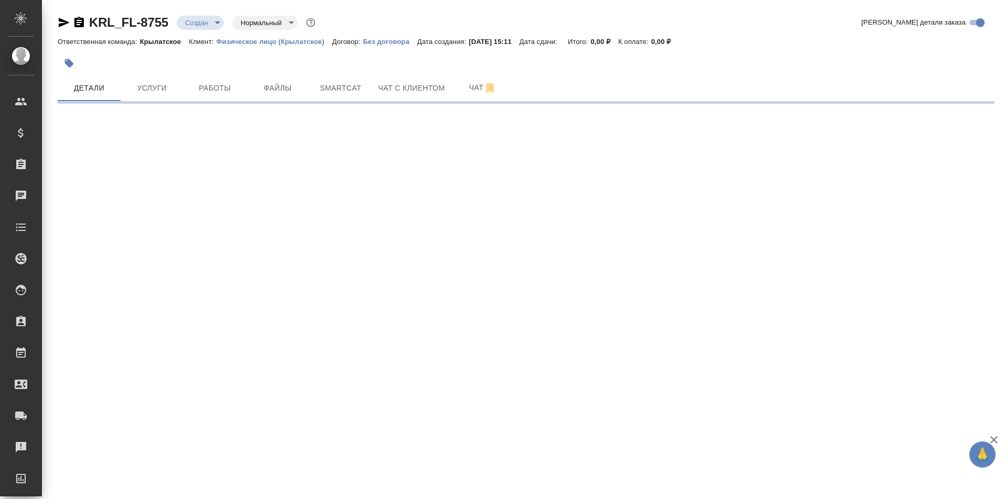
select select "RU"
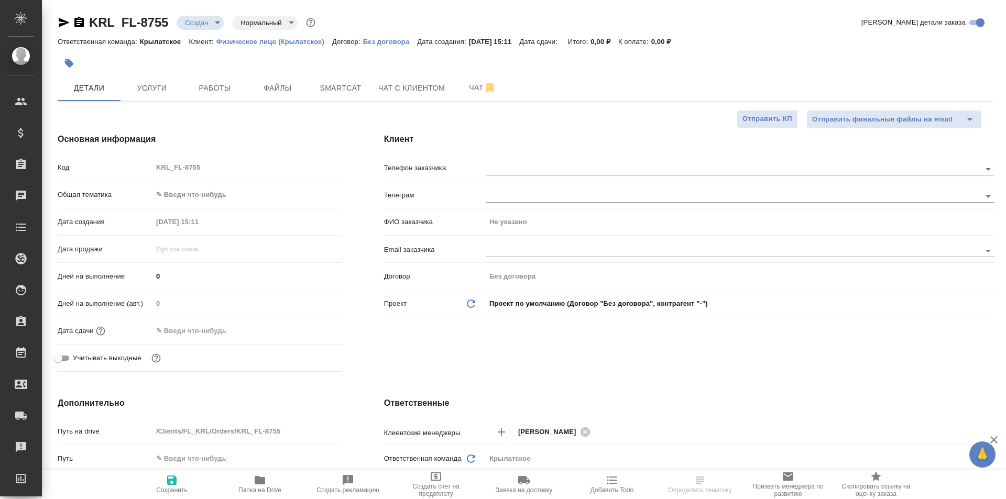
type textarea "x"
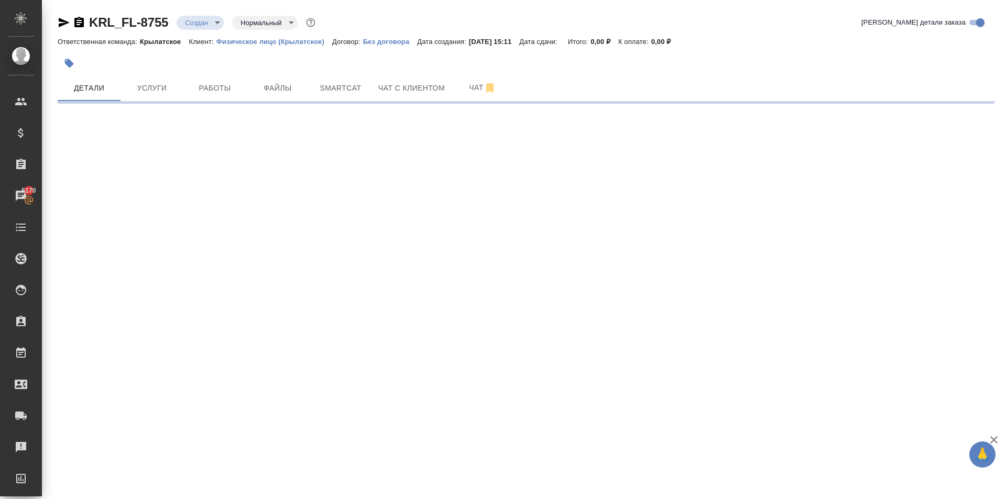
select select "RU"
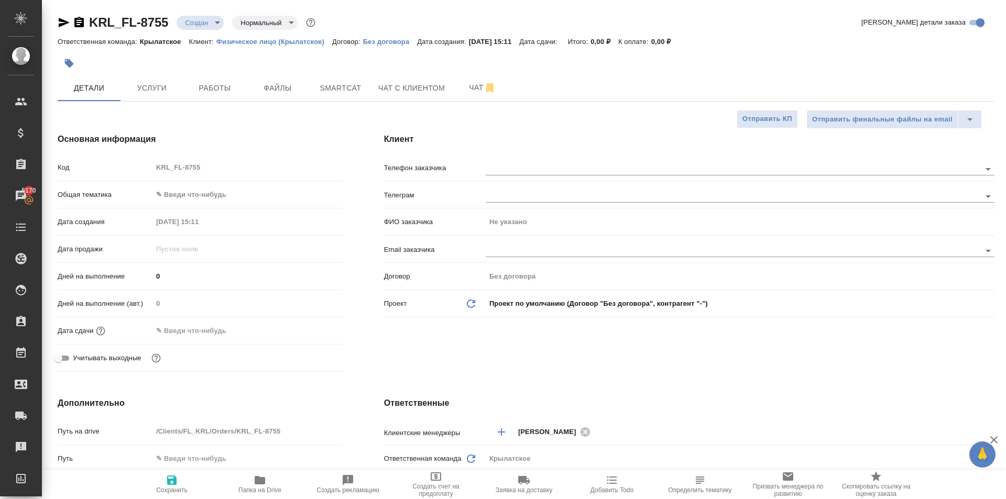
type textarea "x"
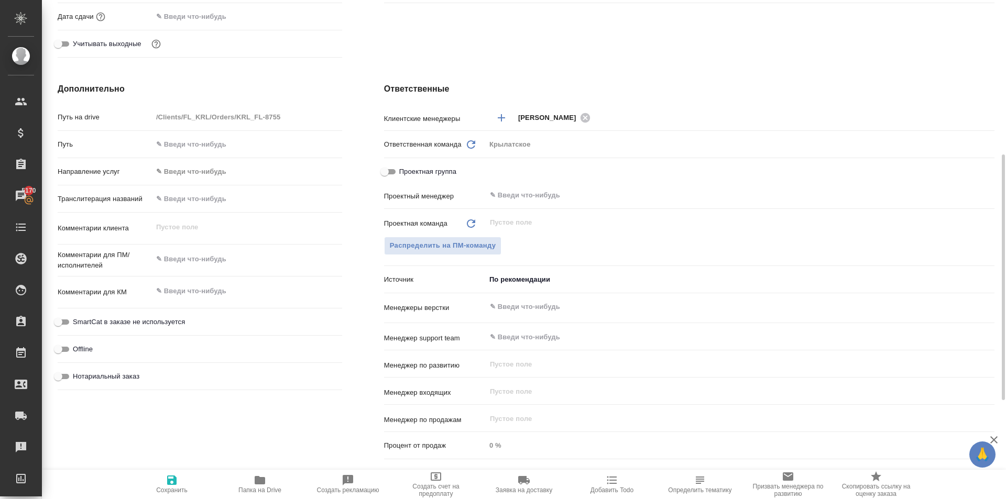
click at [182, 205] on input "text" at bounding box center [248, 198] width 190 height 15
type input "[PERSON_NAME]"
type textarea "x"
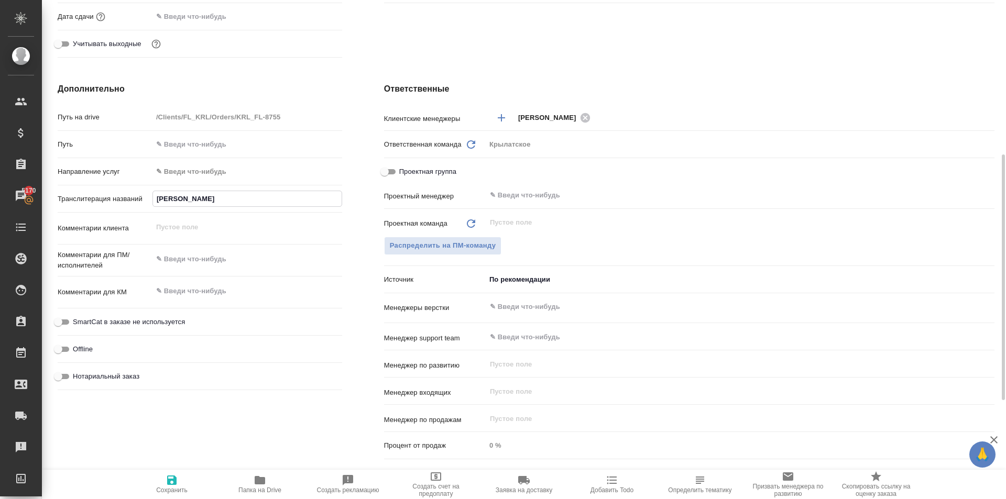
type input "КУ"
type textarea "x"
type input "КУВ"
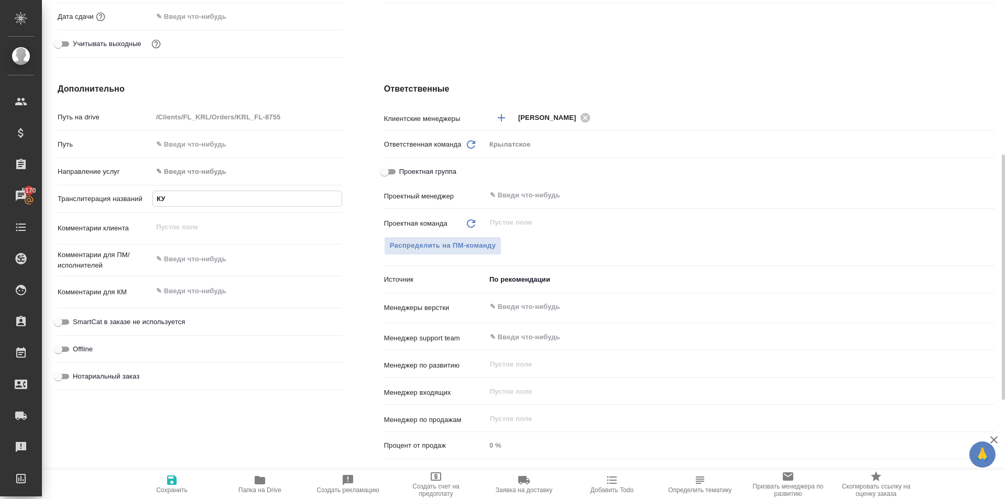
type textarea "x"
type input "КУВА"
type textarea "x"
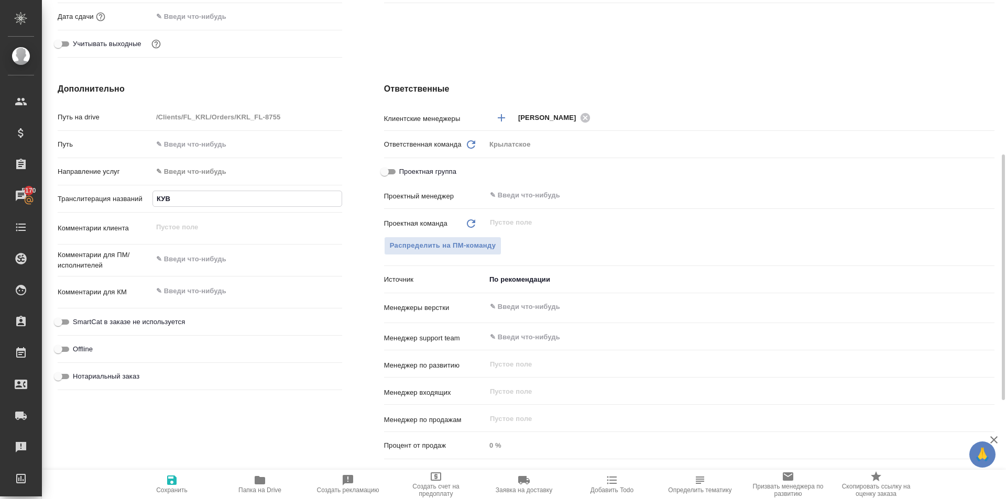
type textarea "x"
type input "КУВАТ"
type textarea "x"
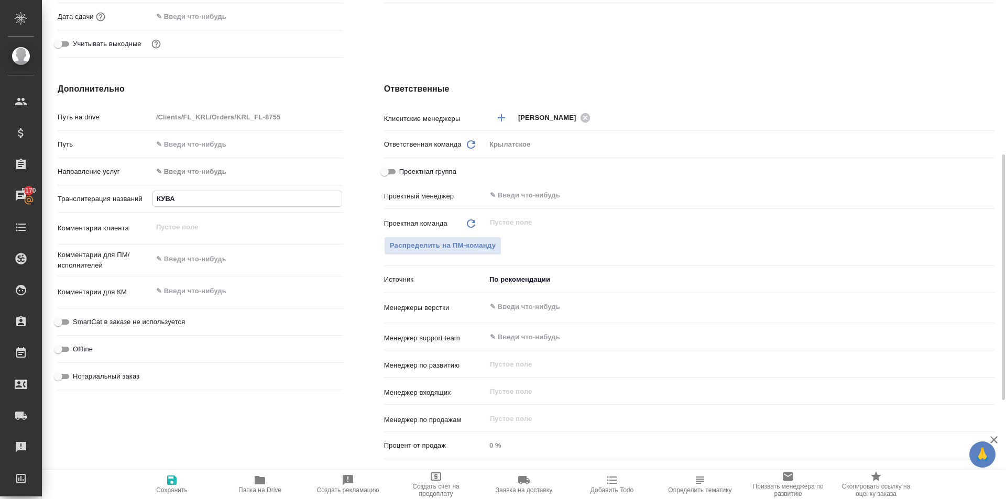
type textarea "x"
type input "КУВАТО"
type textarea "x"
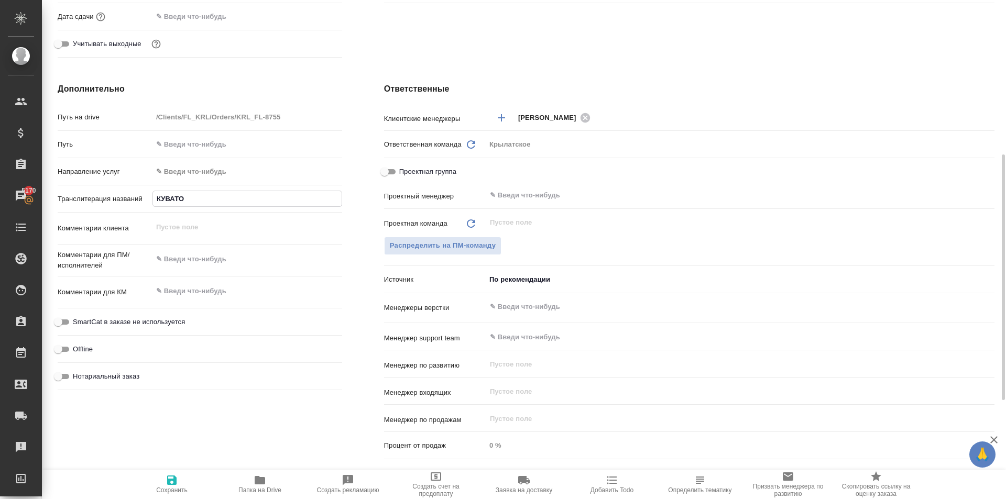
type input "КУВАТОВ"
type textarea "x"
type input "КУВАТОВА"
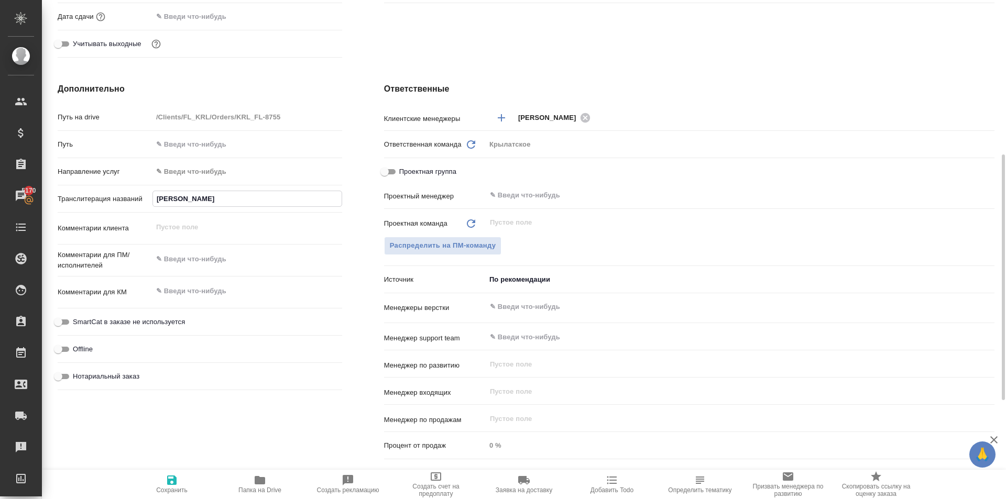
type textarea "x"
type input "КУВАТОВА"
type textarea "x"
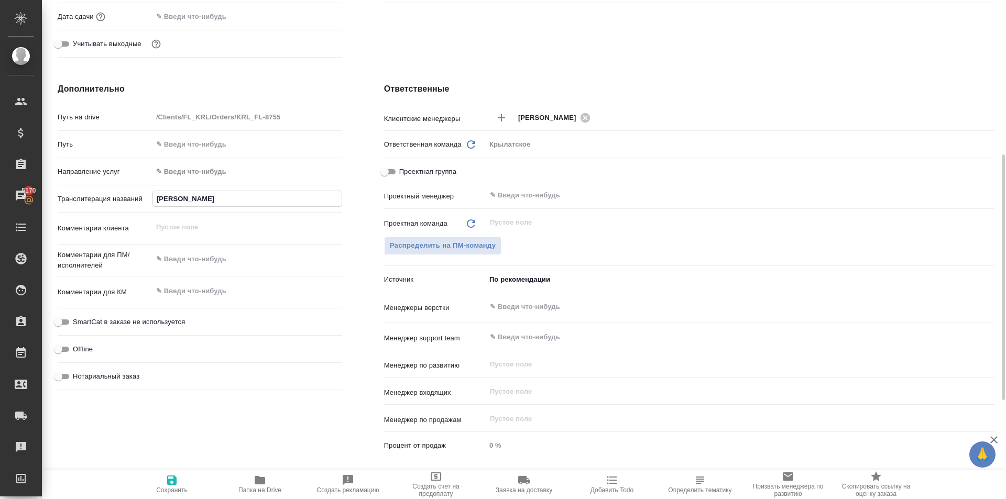
type textarea "x"
type input "КУВАТОВА Н"
type textarea "x"
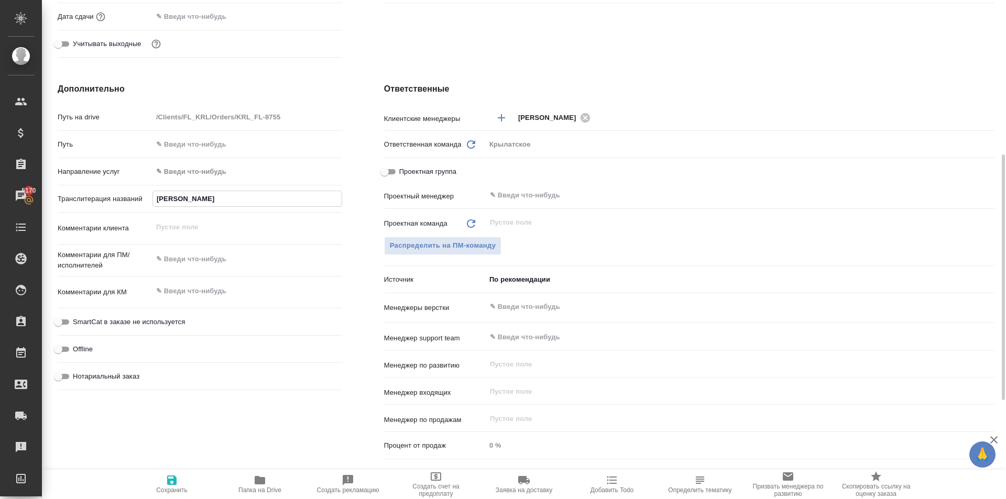
type textarea "x"
type input "КУВАТОВА НО"
type textarea "x"
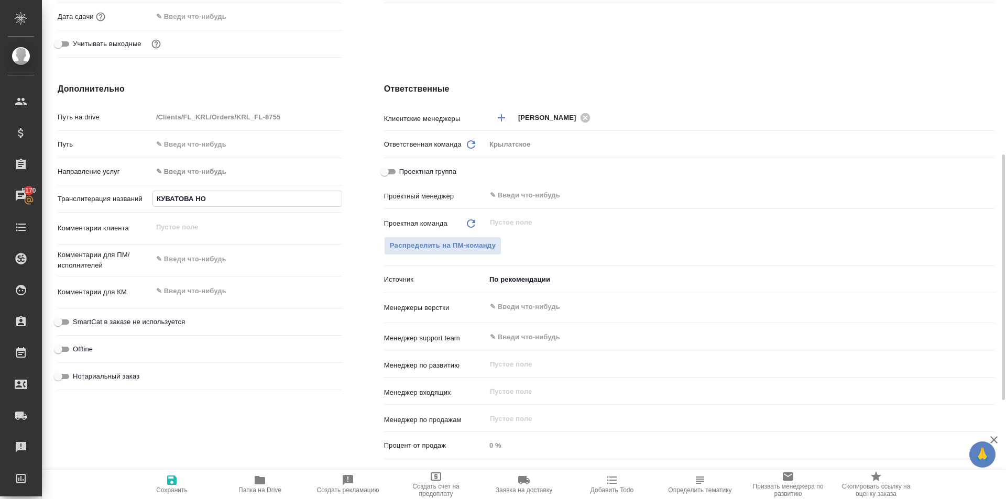
type input "КУВАТОВА НОД"
type textarea "x"
type input "КУВАТОВА НОДИ"
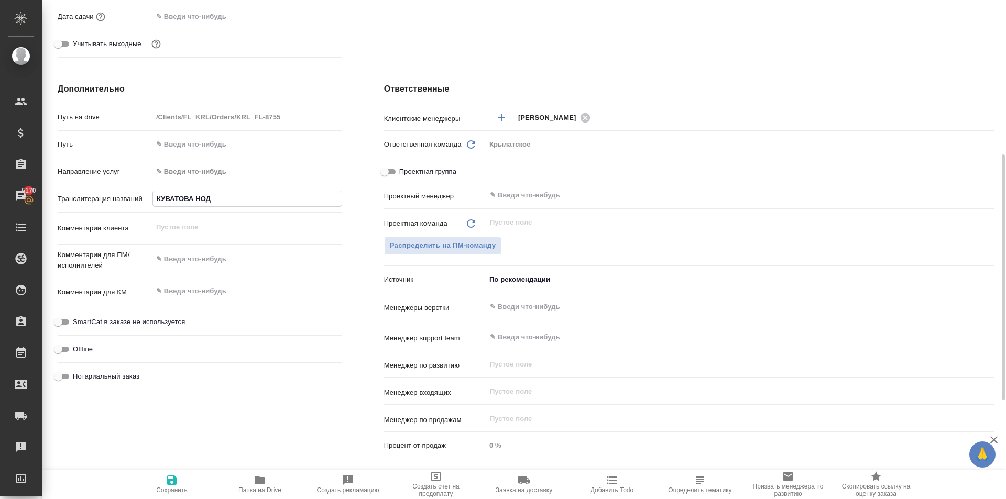
type textarea "x"
type input "КУВАТОВА НОДИР"
type textarea "x"
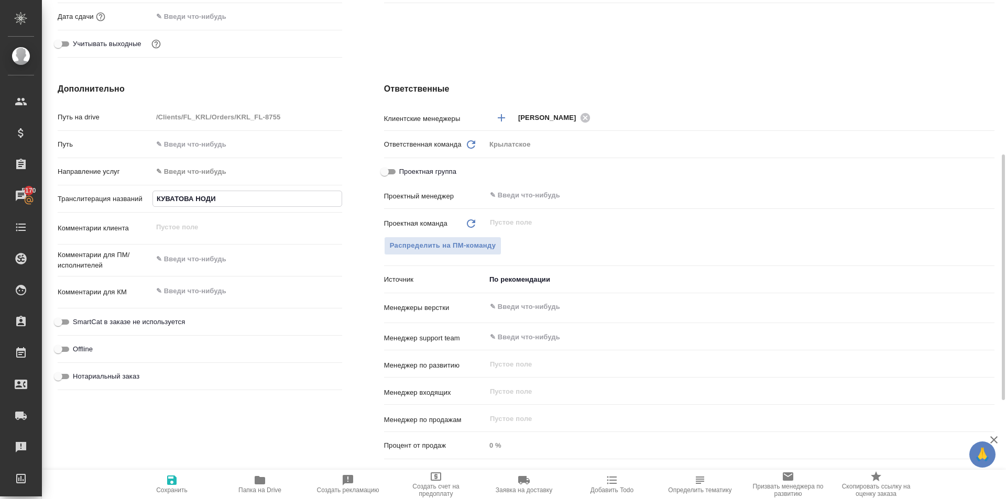
type textarea "x"
type input "КУВАТОВА НОДИРА"
type textarea "x"
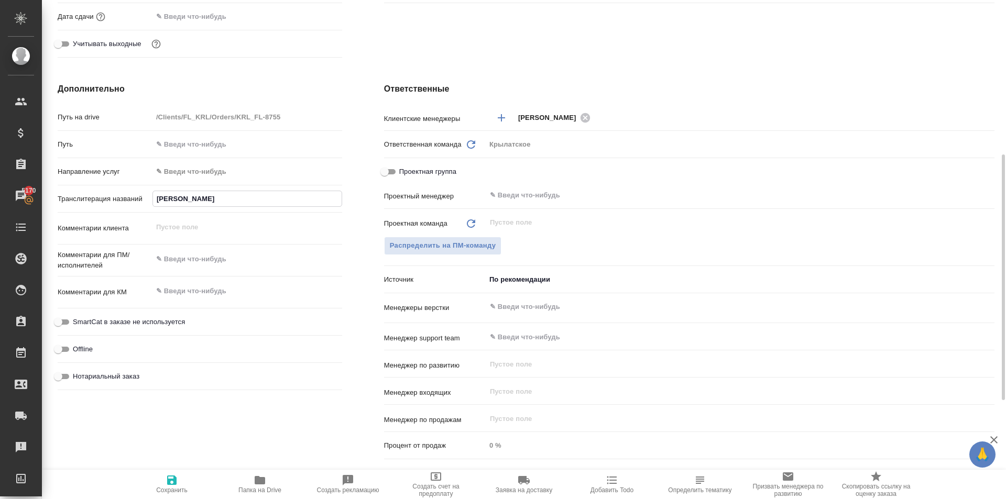
type textarea "x"
type input "КУВАТОВА НОДИРА"
type textarea "x"
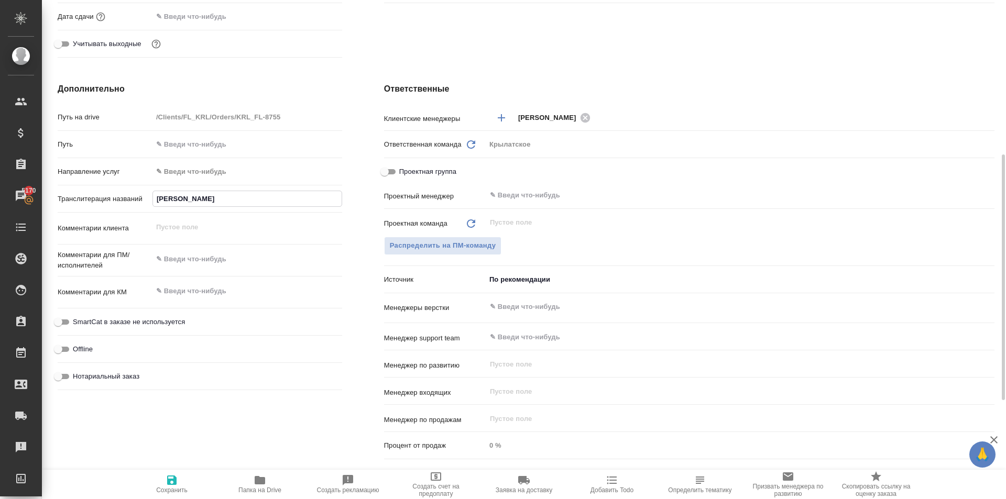
type input "КУВАТОВА НОДИРА А"
type textarea "x"
type input "КУВАТОВА НОДИРА АЛ"
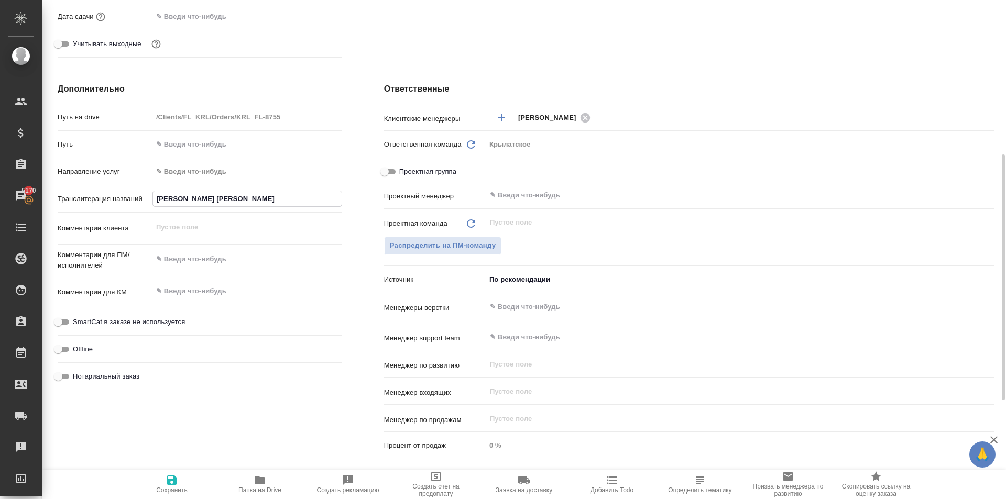
type textarea "x"
type input "КУВАТОВА НОДИРА АЛИ"
type textarea "x"
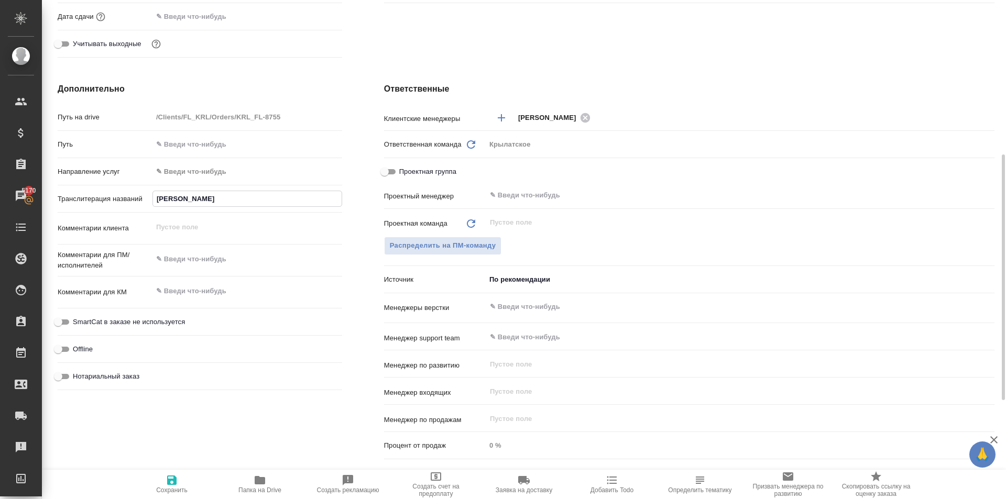
type textarea "x"
type input "КУВАТОВА НОДИРА АЛИК"
type textarea "x"
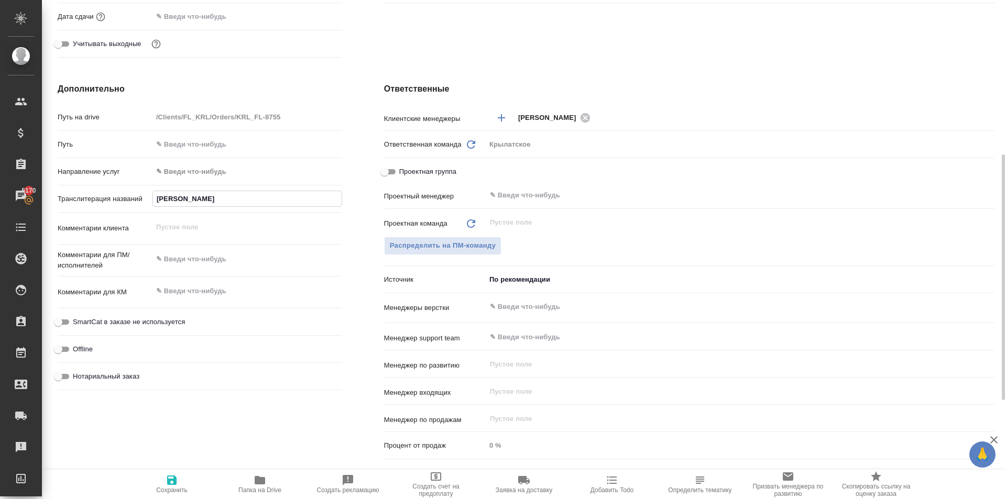
type textarea "x"
type input "КУВАТОВА НОДИРА АЛИКУ"
type textarea "x"
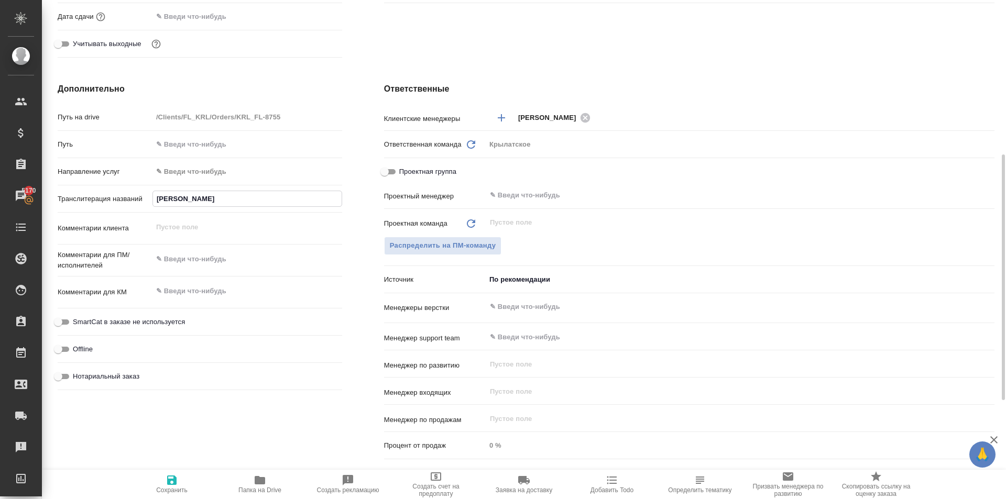
type input "КУВАТОВА НОДИРА АЛИКУЛ"
type textarea "x"
type input "КУВАТОВА НОДИРА АЛИКУЛО"
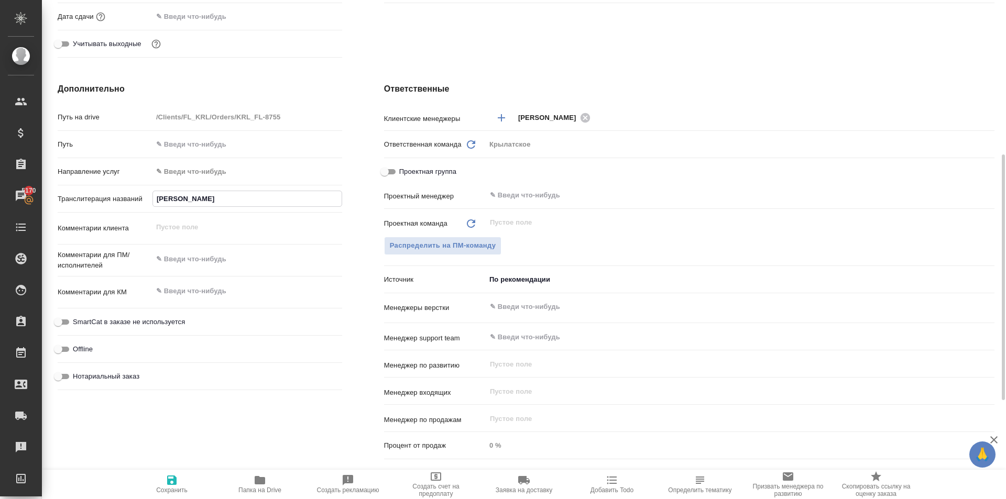
type textarea "x"
type input "КУВАТОВА НОДИРА АЛИКУЛОВ"
type textarea "x"
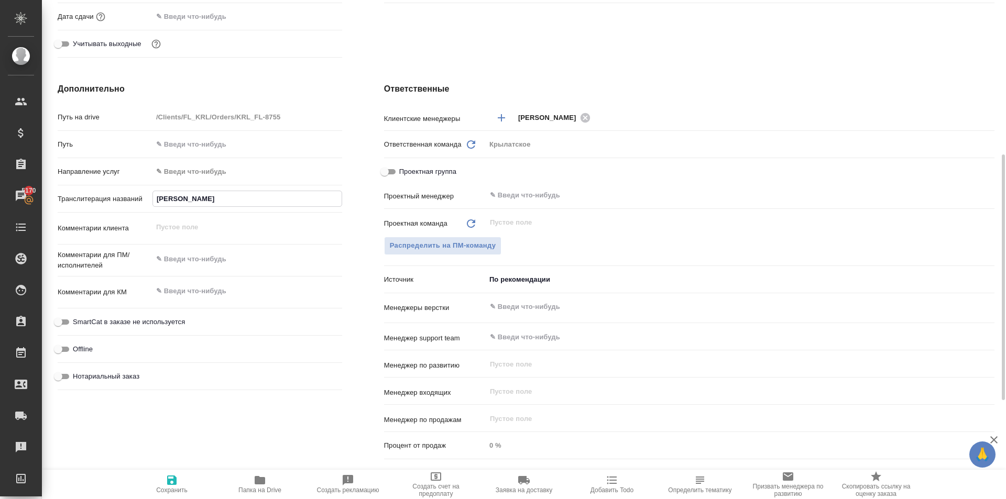
type textarea "x"
type input "КУВАТОВА НОДИРА АЛИКУЛОВН"
type textarea "x"
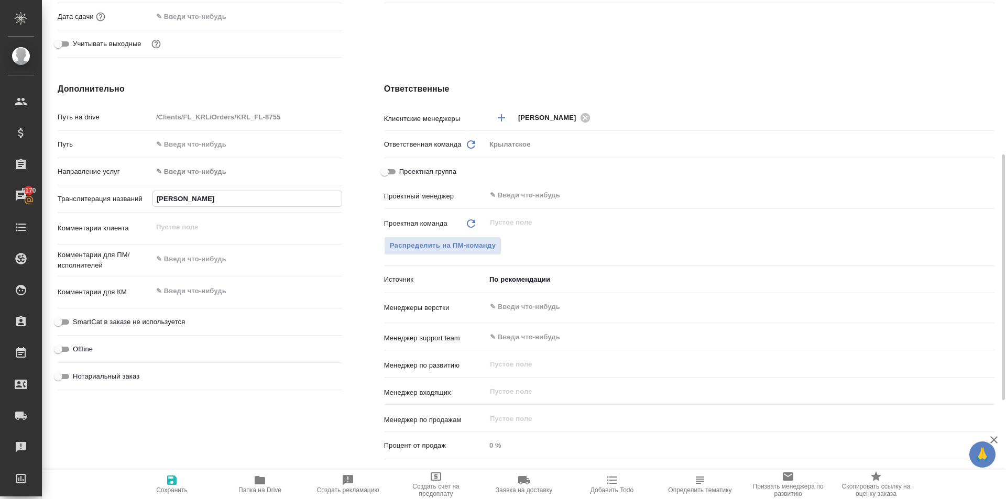
type textarea "x"
type input "КУВАТОВА НОДИРА АЛИКУЛОВНА"
type textarea "x"
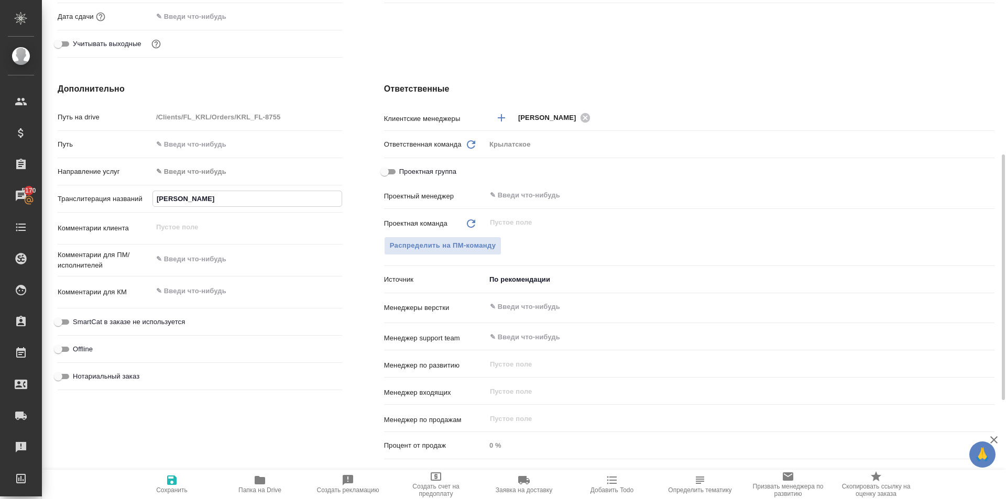
type input "КУВАТОВА НОДИРА АЛИКУЛОВНА"
type textarea "x"
type input "КУВАТОВА НОДИРА АЛИКУЛОВНА"
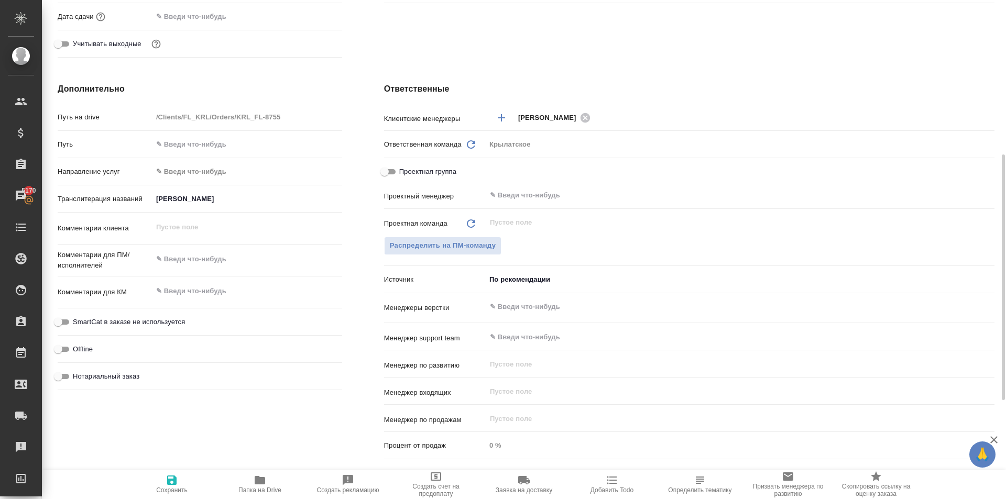
click at [156, 455] on div "Дополнительно Путь на drive /Clients/FL_KRL/Orders/KRL_FL-8755 Путь Направление…" at bounding box center [200, 273] width 327 height 423
click at [167, 473] on button "Сохранить" at bounding box center [172, 484] width 88 height 29
type textarea "x"
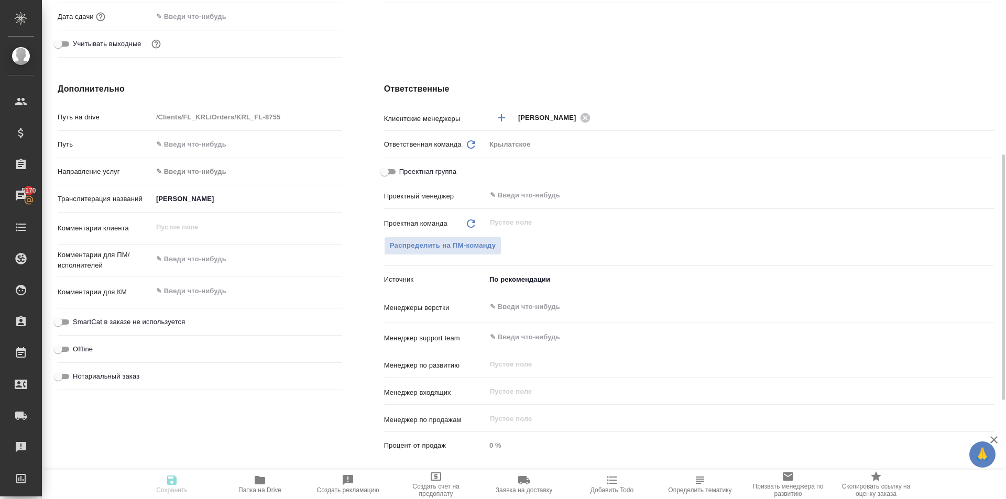
type textarea "x"
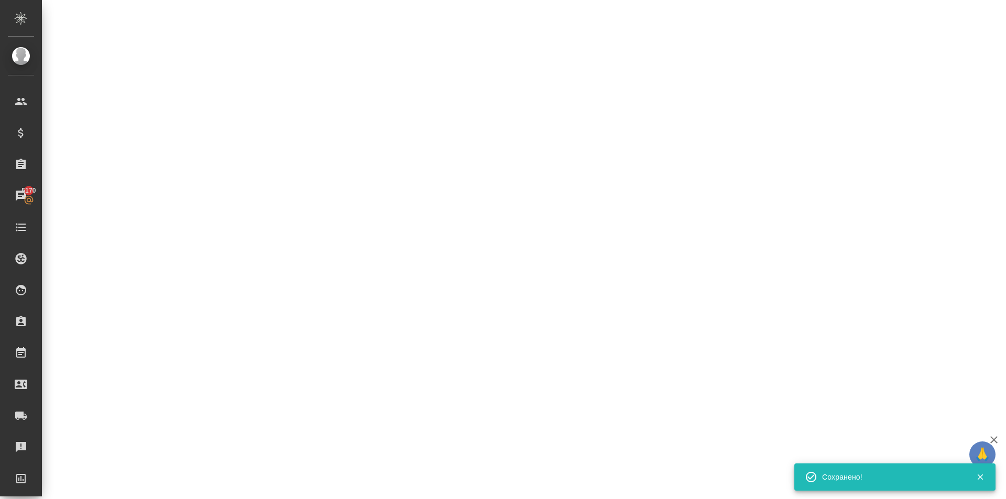
select select "RU"
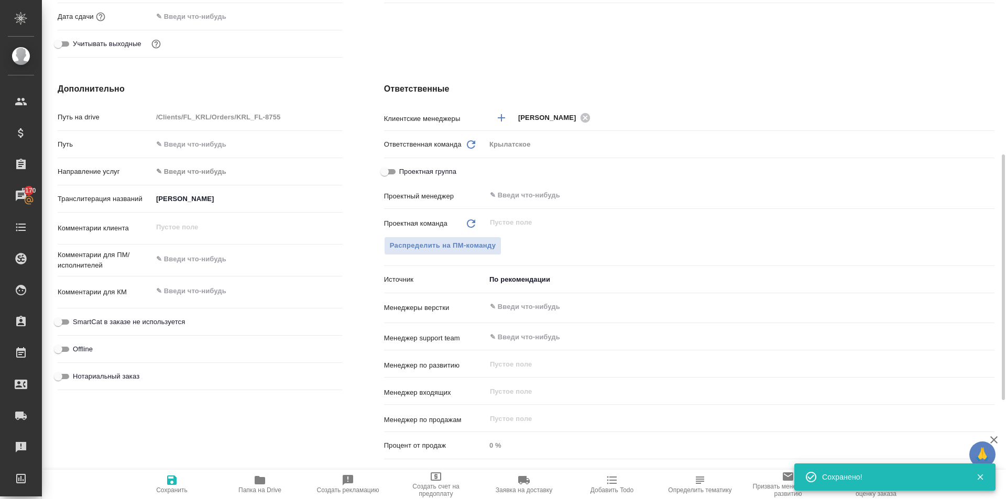
type textarea "x"
drag, startPoint x: 168, startPoint y: 474, endPoint x: 125, endPoint y: 465, distance: 44.0
click at [167, 473] on button "Сохранить" at bounding box center [172, 484] width 88 height 29
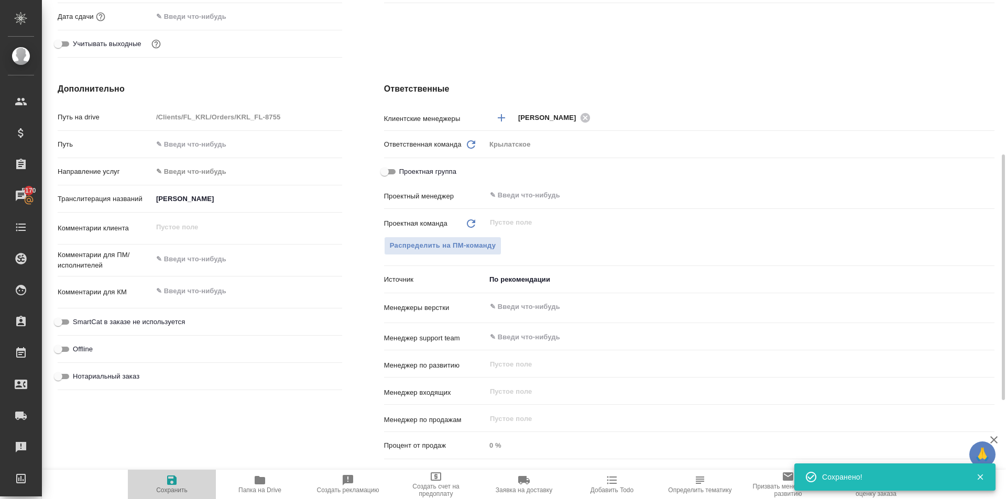
type textarea "x"
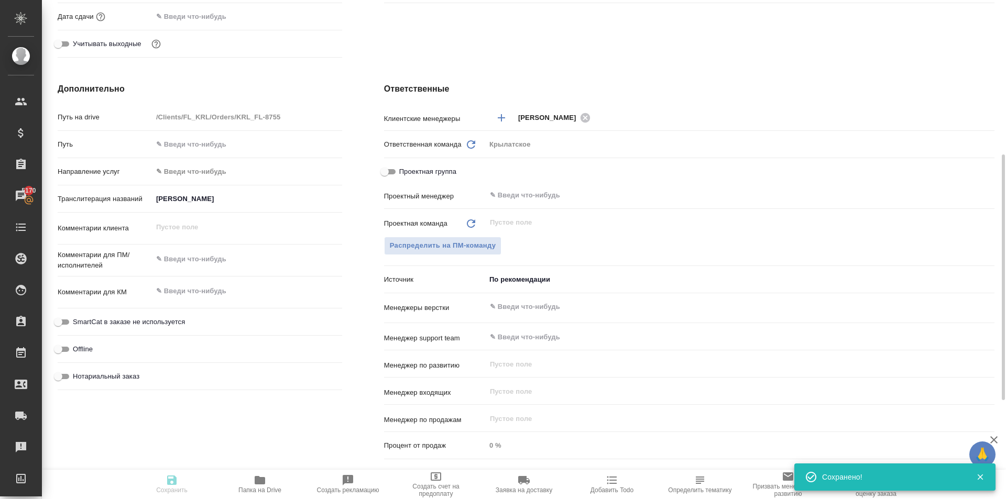
type textarea "x"
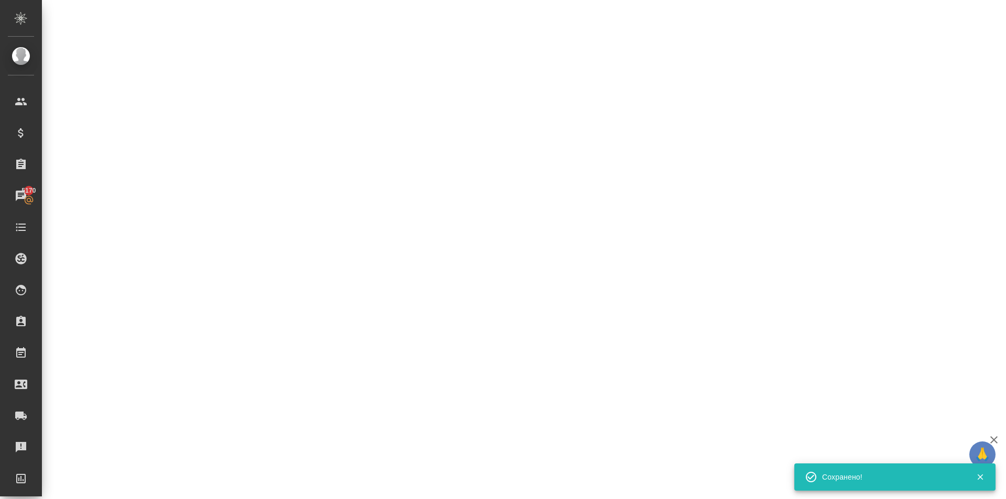
select select "RU"
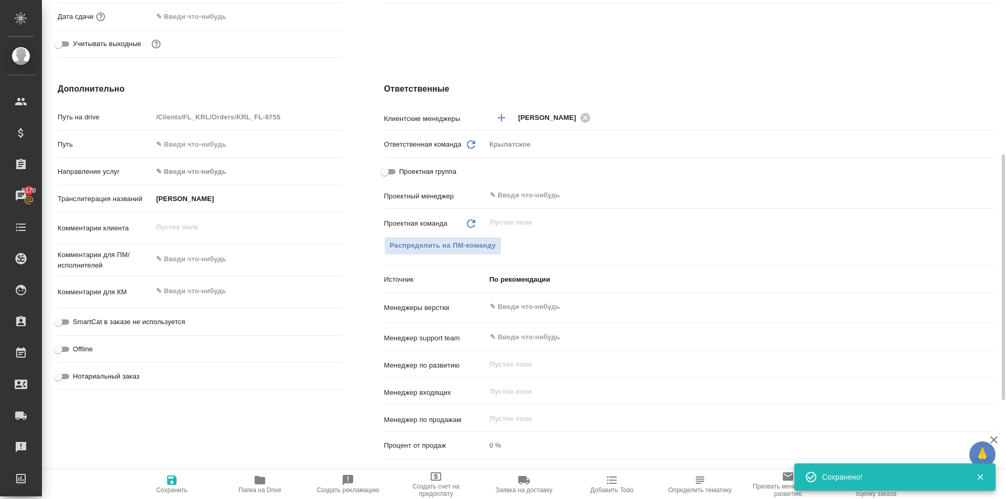
type textarea "x"
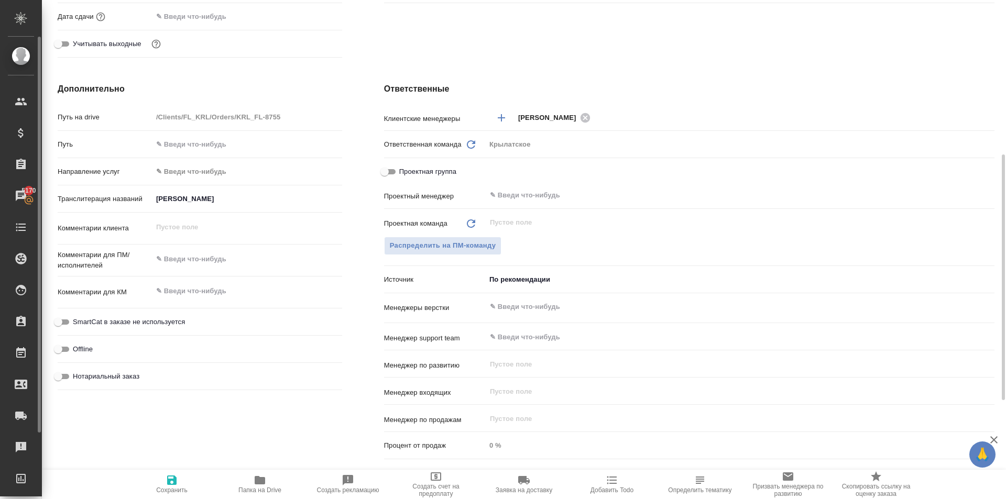
type textarea "x"
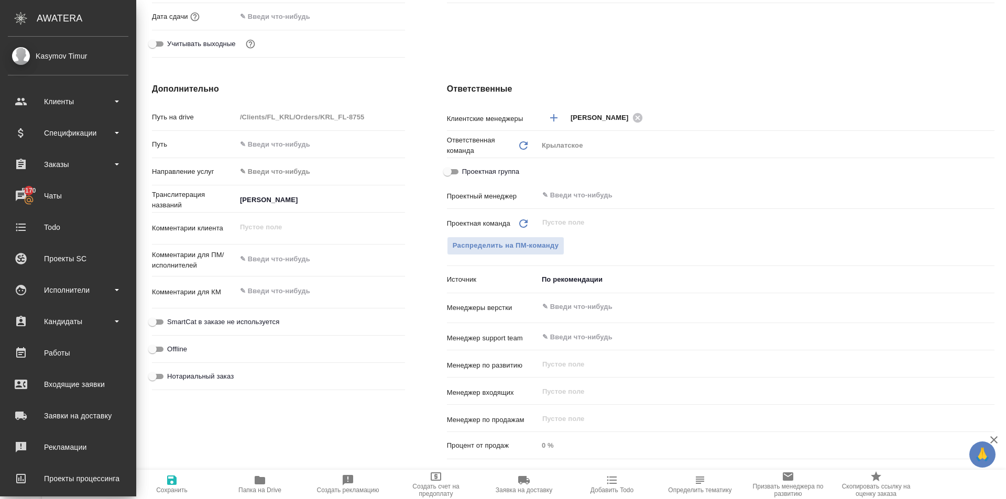
type textarea "x"
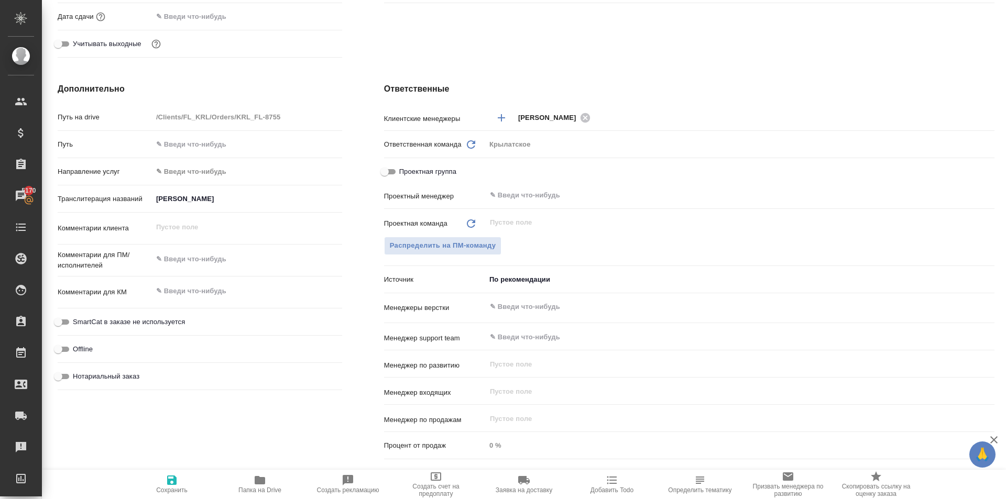
click at [195, 176] on body "🙏 .cls-1 fill:#fff; AWATERA Kasymov Timur Клиенты Спецификации Заказы 5170 Чаты…" at bounding box center [503, 249] width 1006 height 499
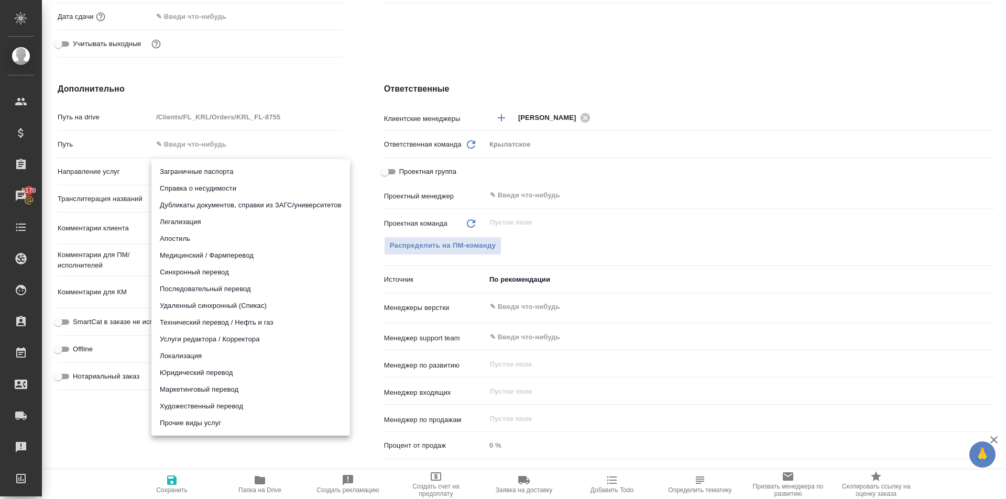
click at [219, 365] on li "Юридический перевод" at bounding box center [250, 373] width 199 height 17
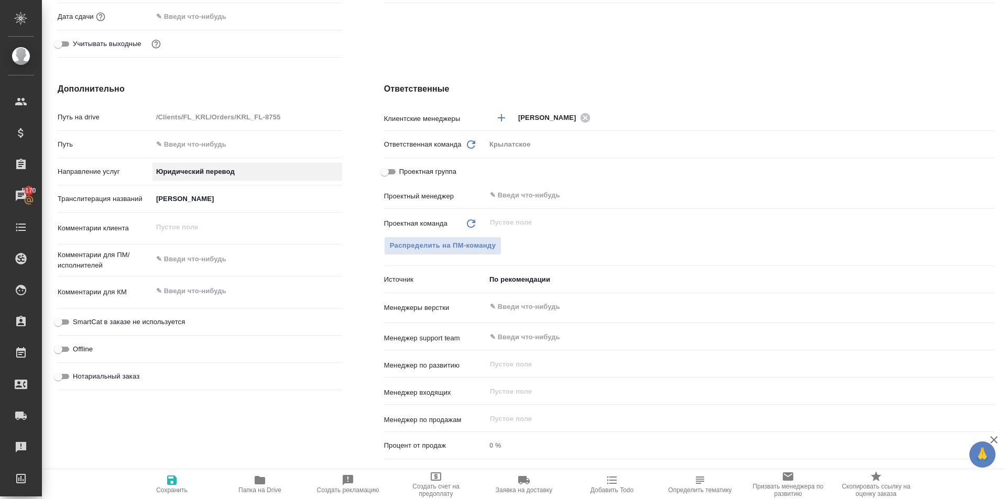
type input "legalTranslation"
type textarea "x"
click at [108, 376] on span "Нотариальный заказ" at bounding box center [106, 377] width 67 height 10
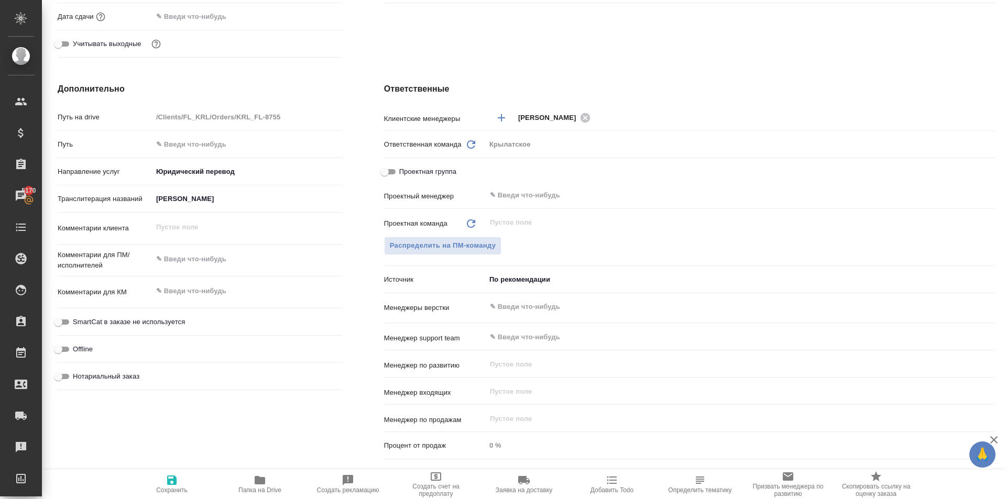
click at [77, 376] on input "Нотариальный заказ" at bounding box center [58, 377] width 38 height 13
checkbox input "true"
type textarea "x"
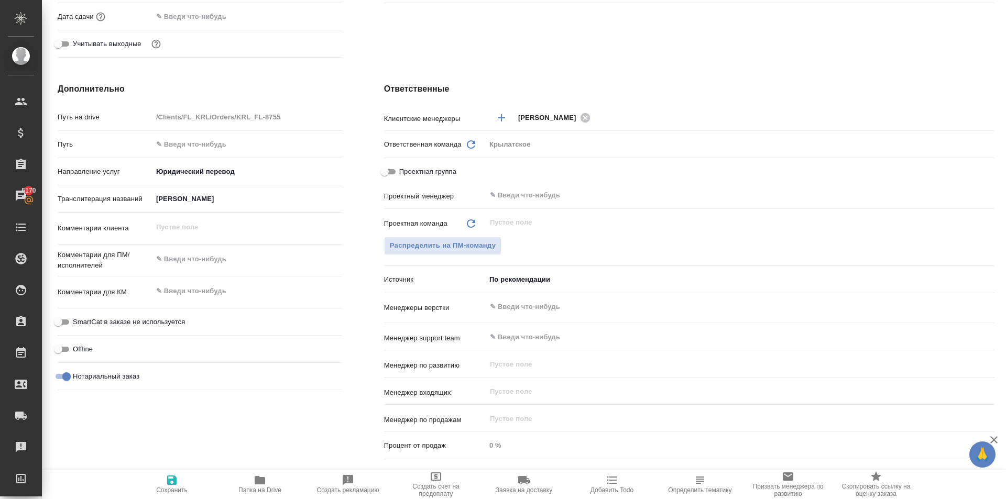
click at [126, 325] on span "SmartCat в заказе не используется" at bounding box center [129, 322] width 112 height 10
click at [77, 325] on input "SmartCat в заказе не используется" at bounding box center [58, 322] width 38 height 13
checkbox input "true"
type textarea "x"
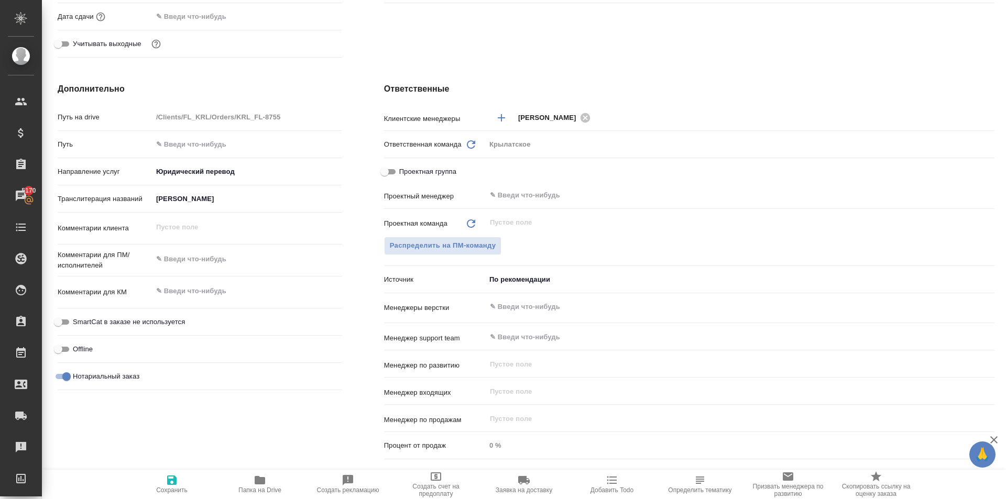
type textarea "x"
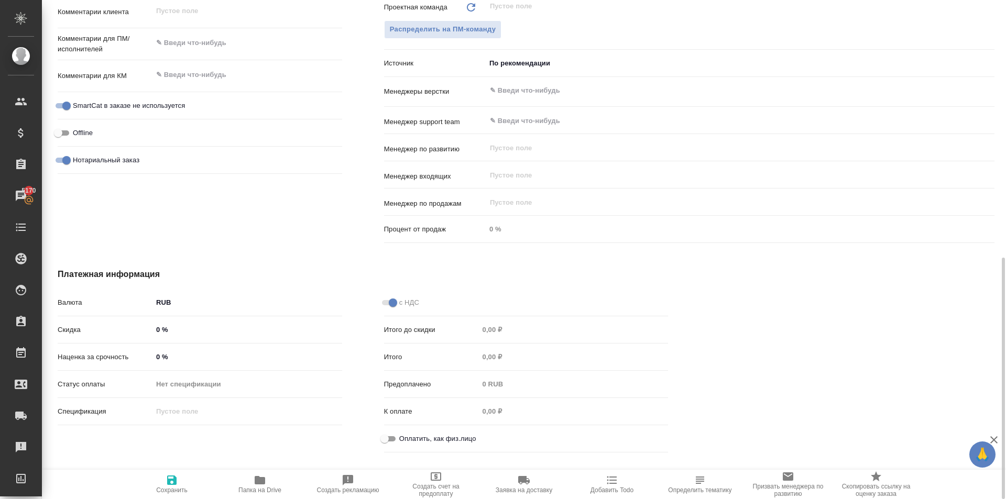
click at [439, 439] on span "Оплатить, как физ.лицо" at bounding box center [437, 439] width 77 height 10
click at [404, 439] on input "Оплатить, как физ.лицо" at bounding box center [385, 439] width 38 height 13
checkbox input "true"
type textarea "x"
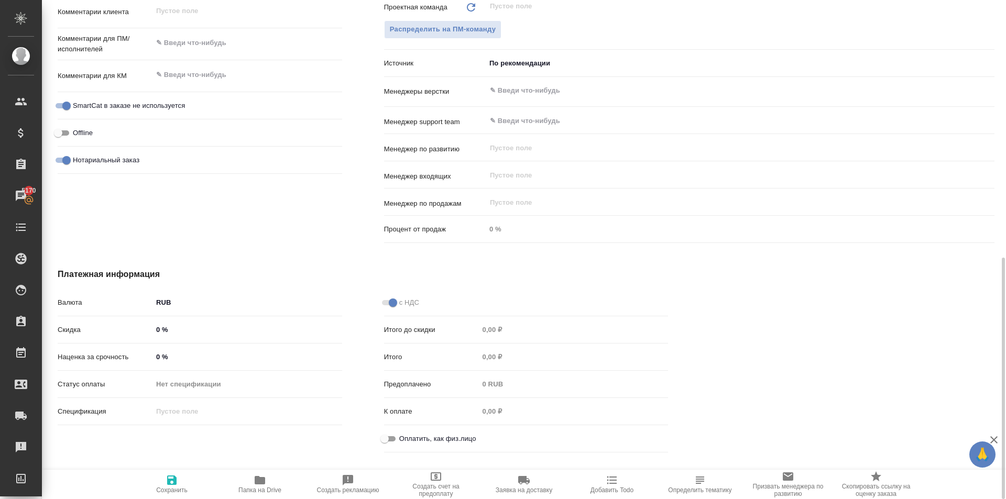
type textarea "x"
click at [169, 480] on icon "button" at bounding box center [171, 480] width 9 height 9
type textarea "x"
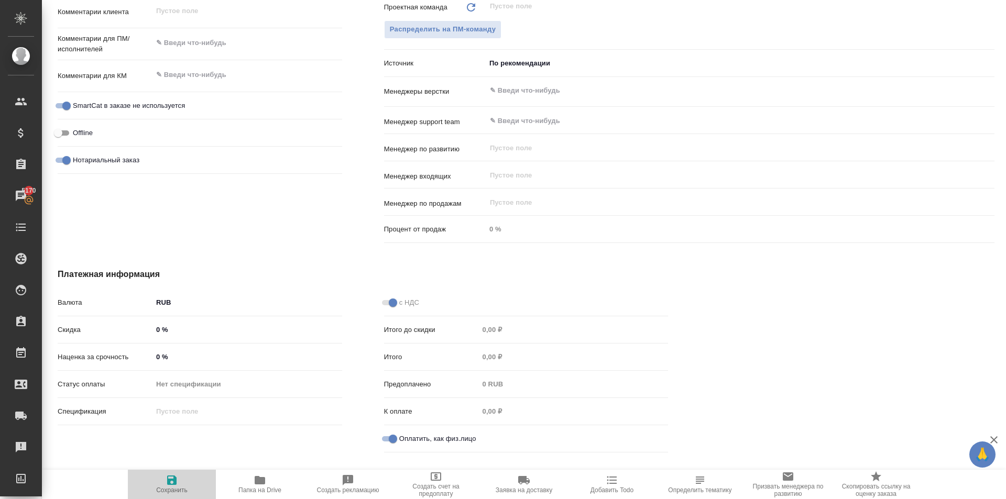
type textarea "x"
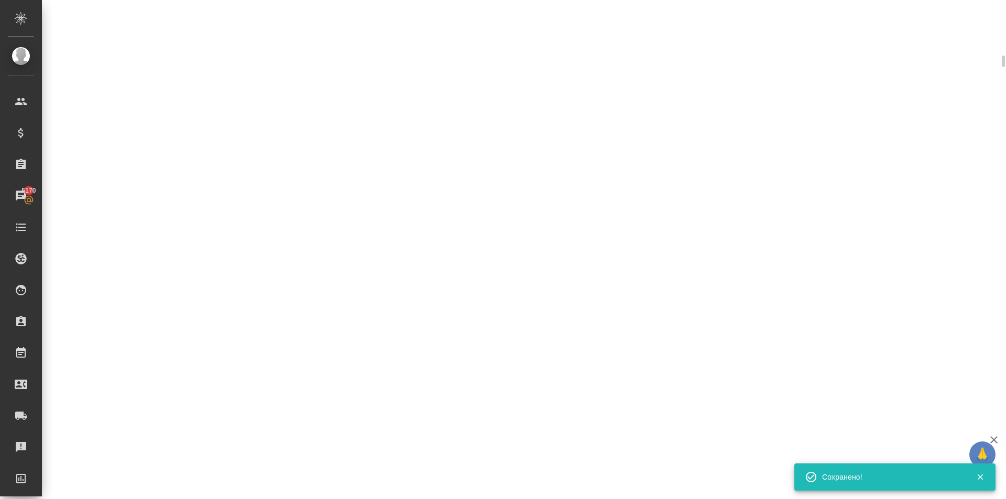
scroll to position [523, 0]
select select "RU"
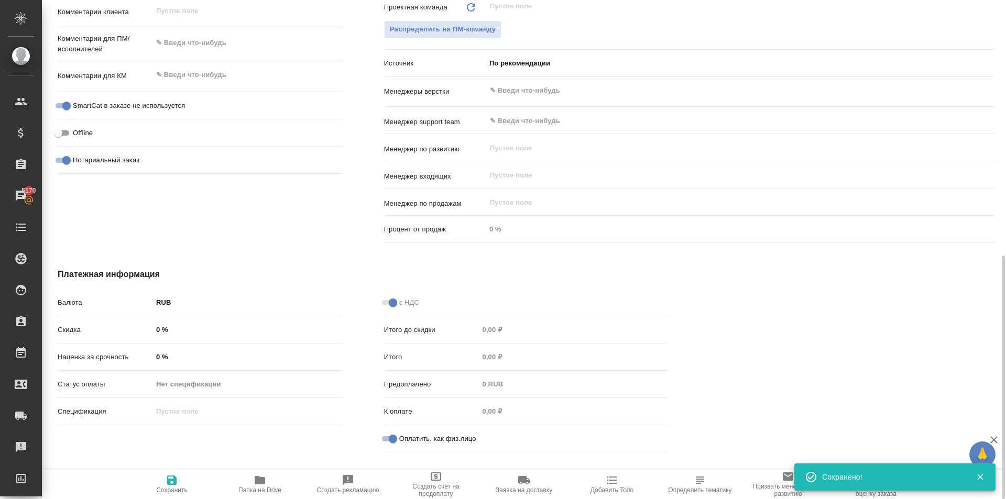
type textarea "x"
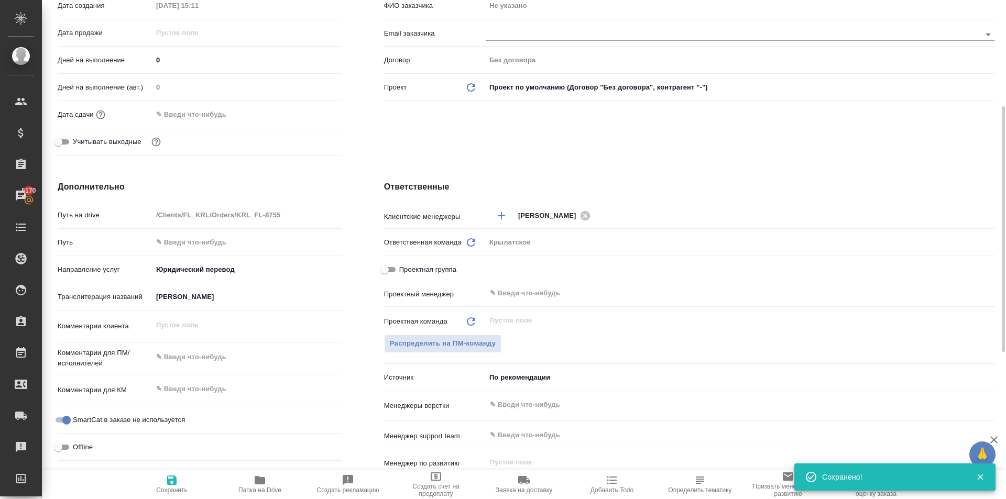
scroll to position [0, 0]
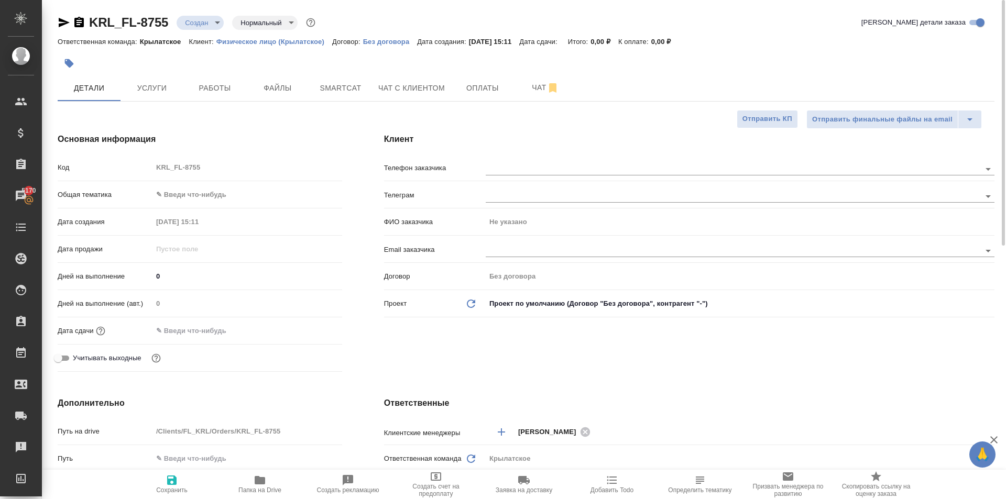
type textarea "x"
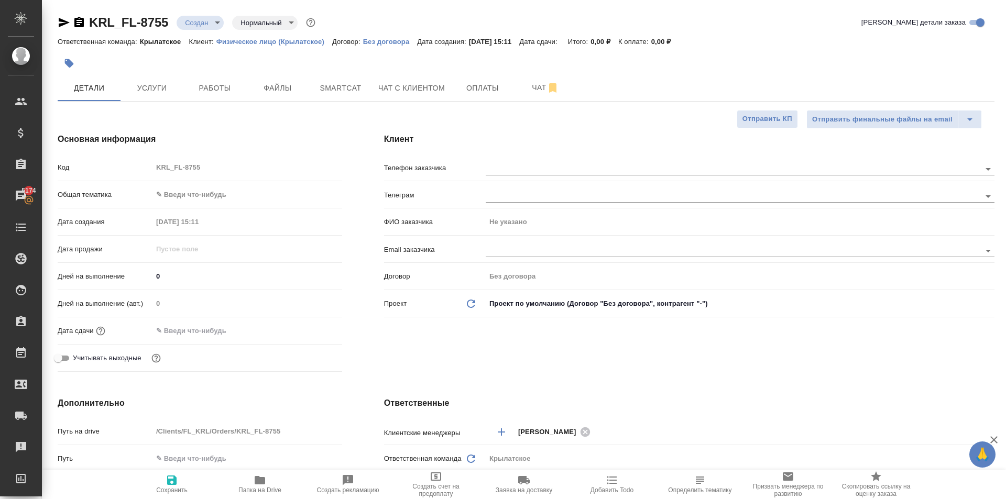
type textarea "x"
click at [211, 183] on div "Код KRL_FL-8755" at bounding box center [200, 171] width 285 height 27
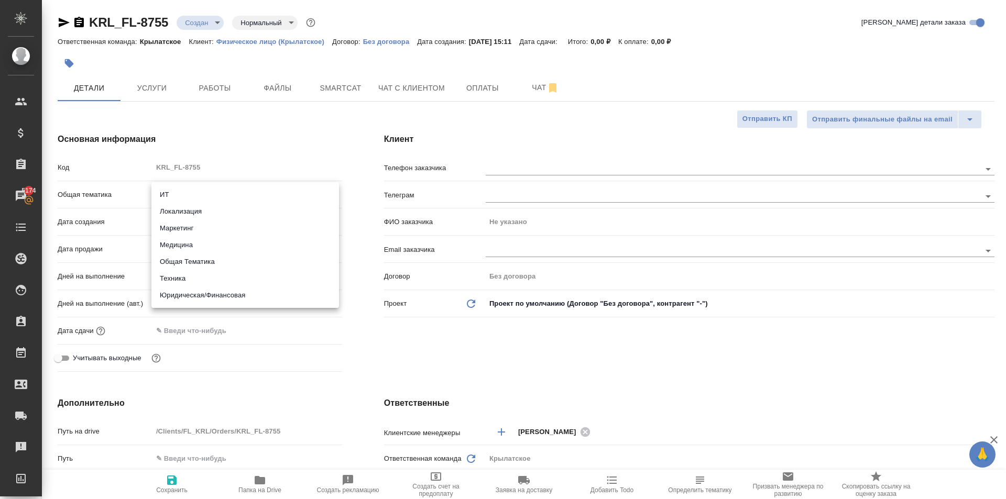
drag, startPoint x: 215, startPoint y: 195, endPoint x: 224, endPoint y: 256, distance: 61.4
click at [216, 195] on body "🙏 .cls-1 fill:#fff; AWATERA Kasymov Timur Клиенты Спецификации Заказы 5174 Чаты…" at bounding box center [503, 249] width 1006 height 499
click at [228, 297] on li "Юридическая/Финансовая" at bounding box center [245, 295] width 188 height 17
type input "yr-fn"
type textarea "x"
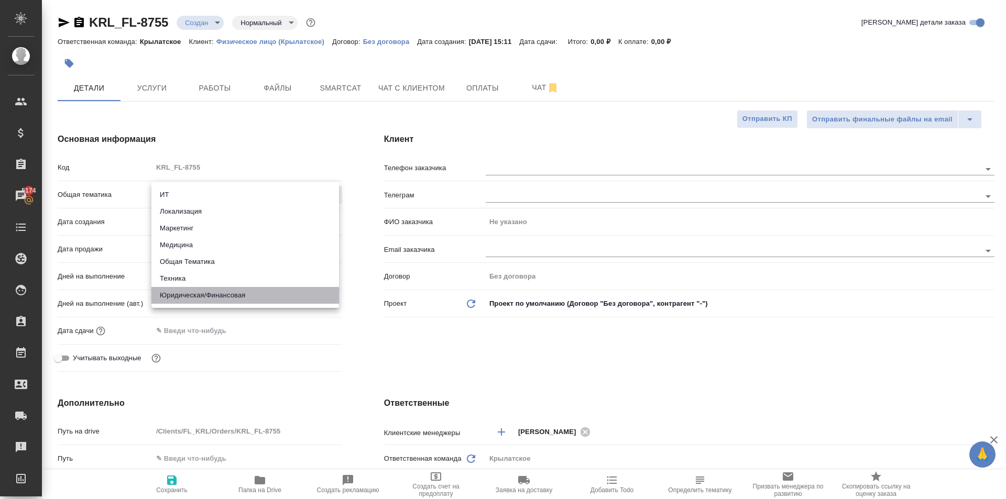
type textarea "x"
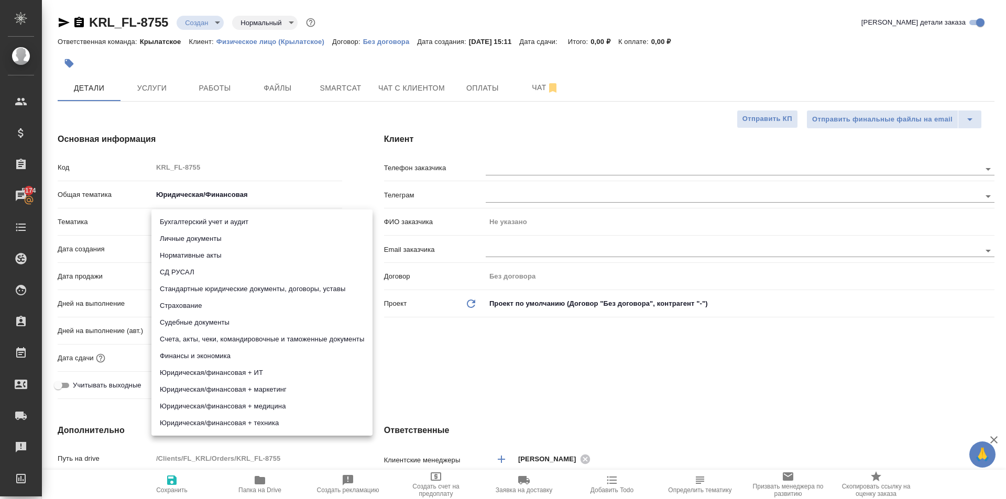
click at [206, 218] on body "🙏 .cls-1 fill:#fff; AWATERA Kasymov Timur Клиенты Спецификации Заказы 5174 Чаты…" at bounding box center [503, 249] width 1006 height 499
click at [198, 236] on li "Личные документы" at bounding box center [261, 239] width 221 height 17
type textarea "x"
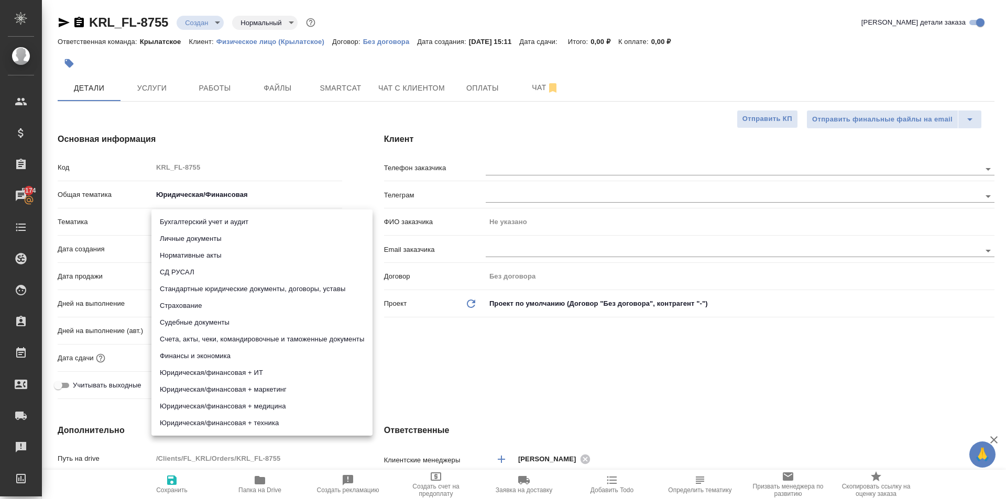
type input "5a8b8b956a9677013d343cfe"
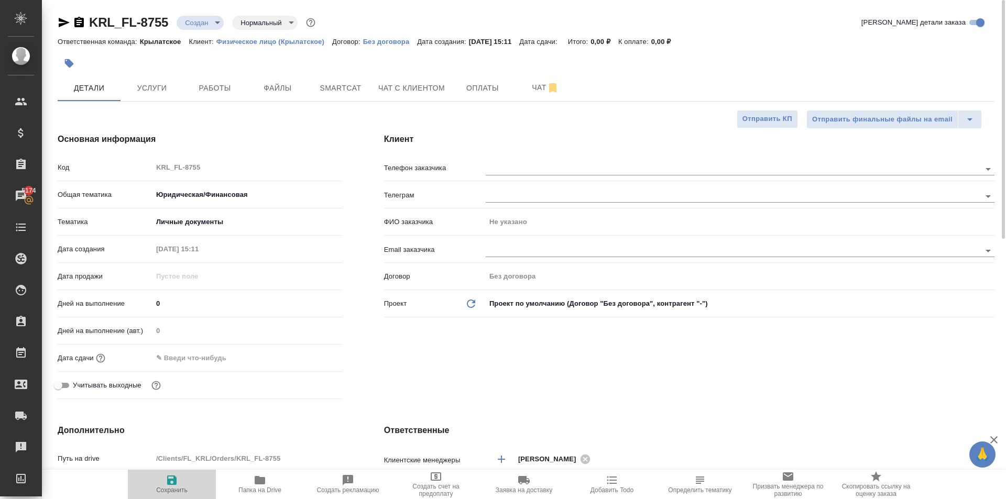
click at [161, 492] on span "Сохранить" at bounding box center [171, 490] width 31 height 7
type textarea "x"
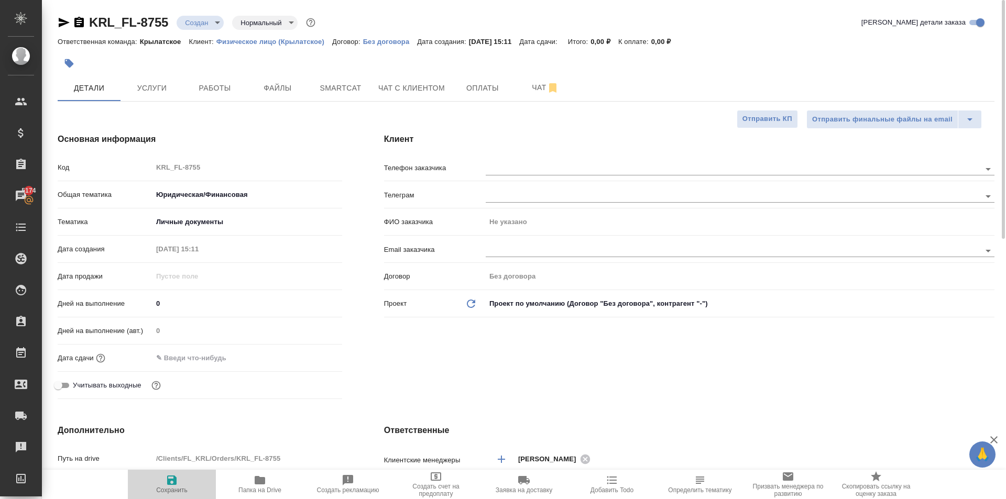
type textarea "x"
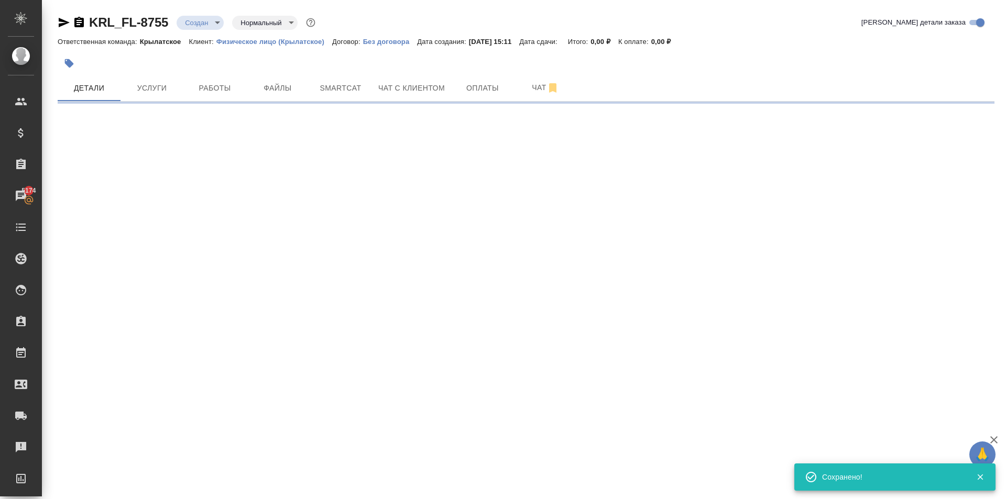
select select "RU"
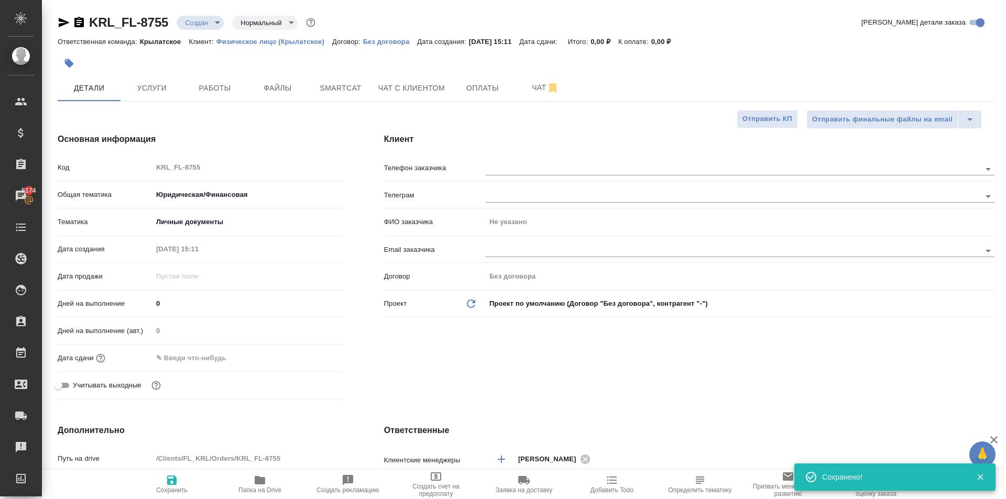
type textarea "x"
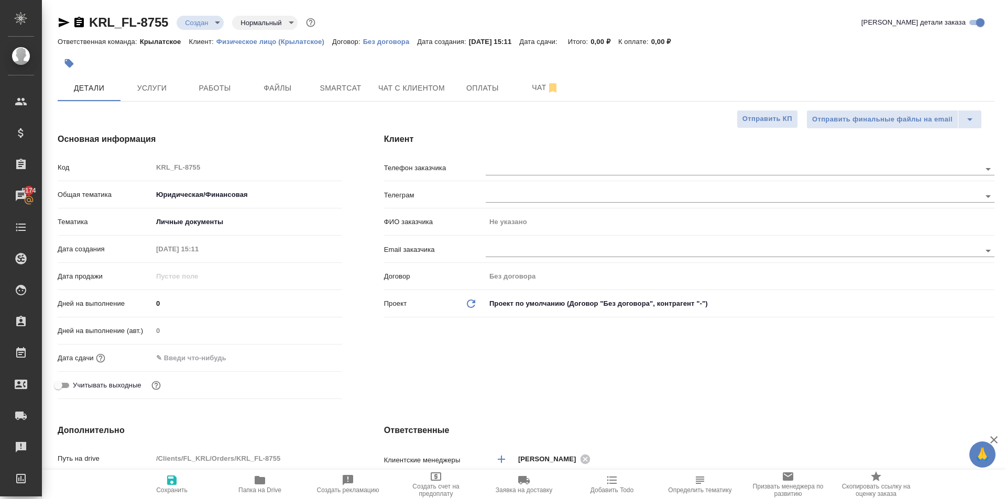
click at [589, 157] on div "Клиент Телефон заказчика Телеграм ФИО заказчика Не указано Email заказчика Дого…" at bounding box center [689, 268] width 653 height 312
click at [592, 162] on div at bounding box center [740, 167] width 509 height 19
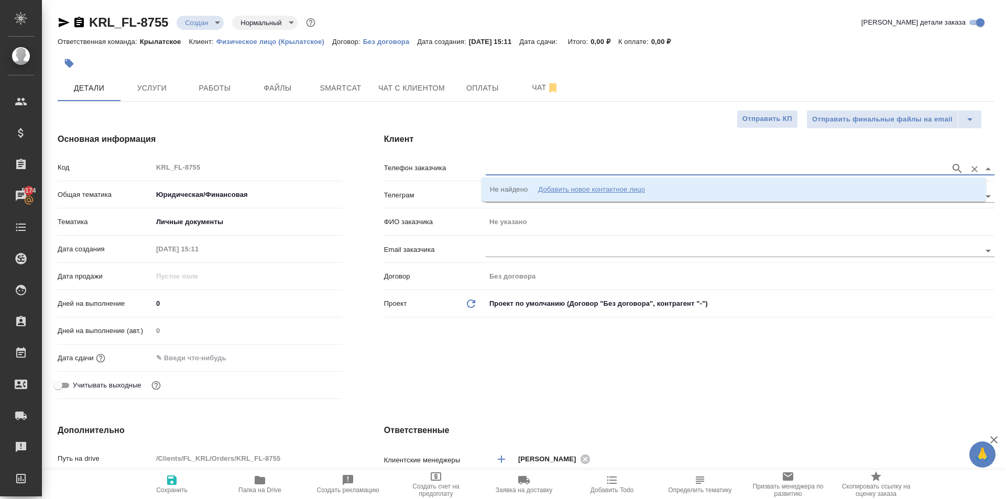
click at [599, 172] on input "text" at bounding box center [716, 168] width 460 height 13
click at [615, 188] on div "Добавить новое контактное лицо" at bounding box center [591, 189] width 107 height 10
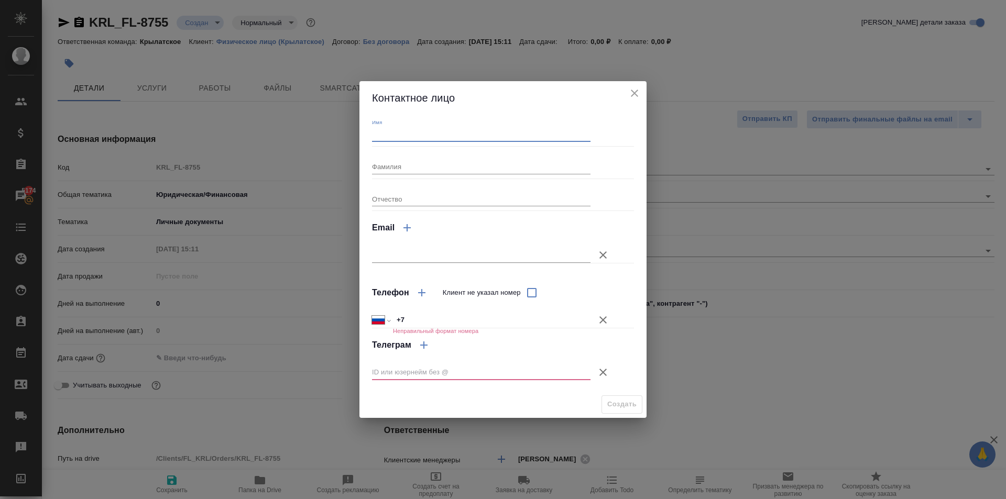
click at [393, 132] on input "Имя" at bounding box center [481, 134] width 219 height 15
type input "Нодира"
drag, startPoint x: 604, startPoint y: 319, endPoint x: 607, endPoint y: 343, distance: 23.8
click at [605, 319] on icon "button" at bounding box center [603, 320] width 7 height 7
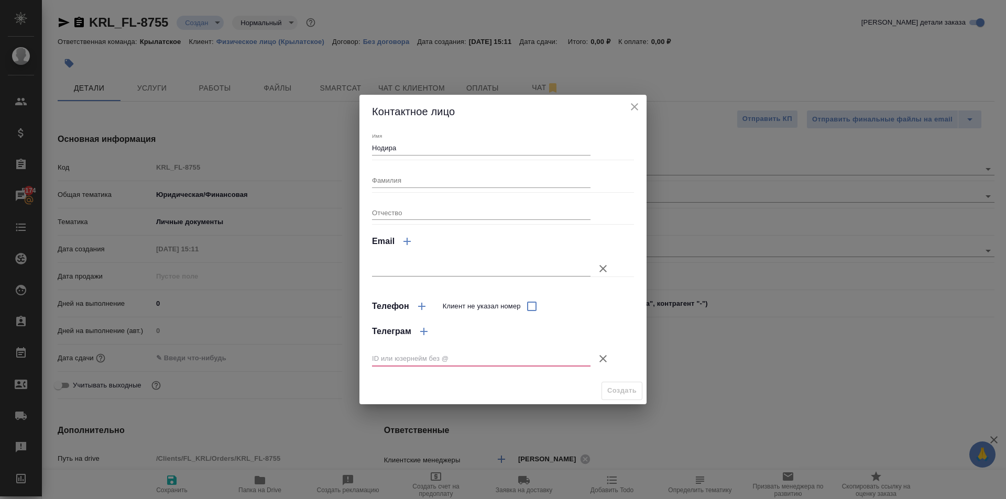
drag, startPoint x: 602, startPoint y: 354, endPoint x: 618, endPoint y: 376, distance: 28.1
click at [603, 354] on icon "button" at bounding box center [603, 359] width 13 height 13
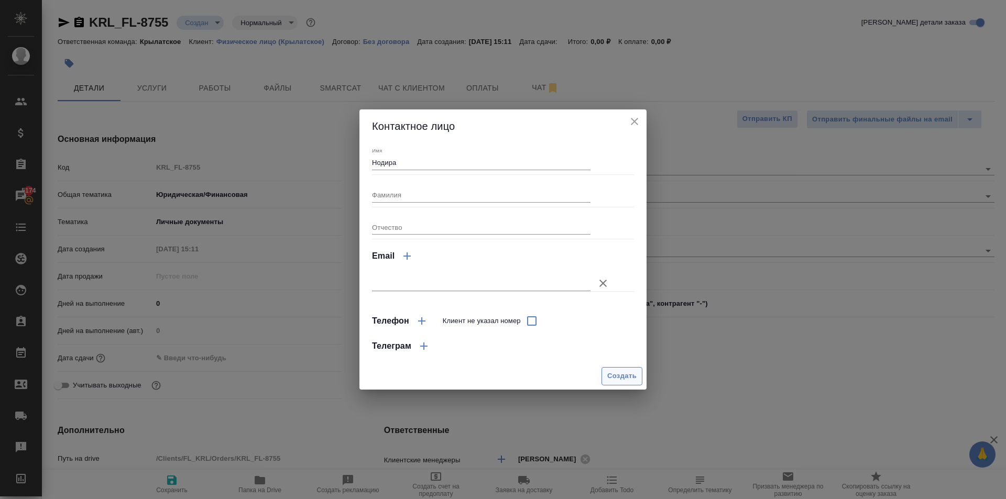
click at [623, 381] on span "Создать" at bounding box center [621, 377] width 29 height 12
type input "Нодира"
type textarea "x"
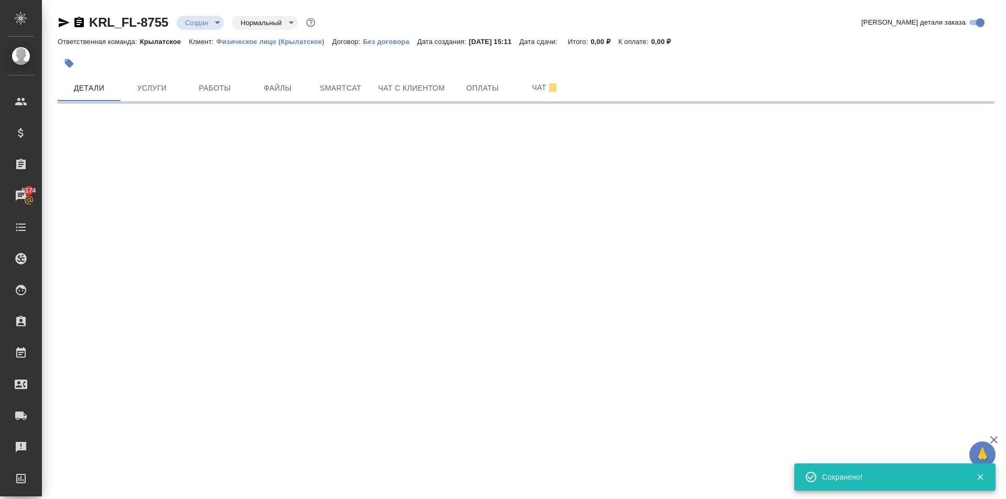
type input "holyTrinity"
select select "RU"
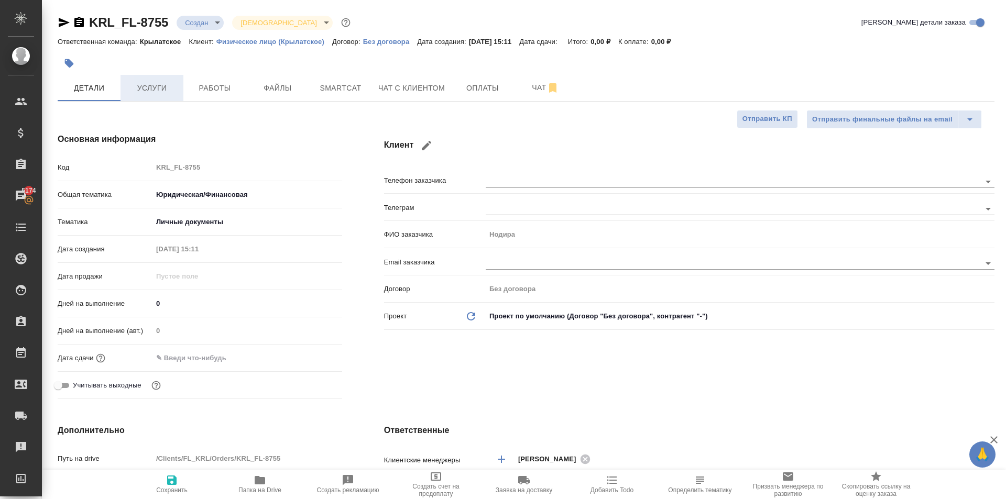
click at [148, 90] on span "Услуги" at bounding box center [152, 88] width 50 height 13
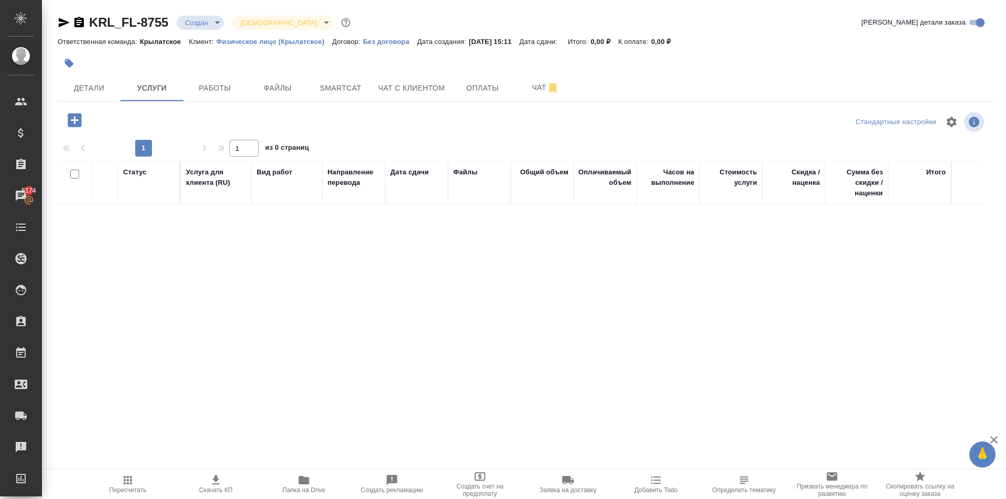
click at [72, 117] on icon "button" at bounding box center [75, 120] width 14 height 14
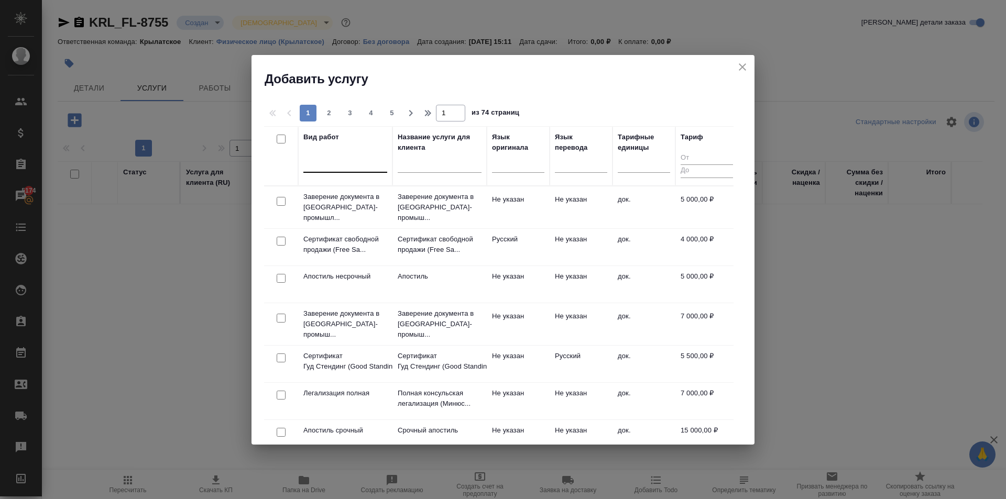
click at [349, 168] on div at bounding box center [345, 162] width 84 height 15
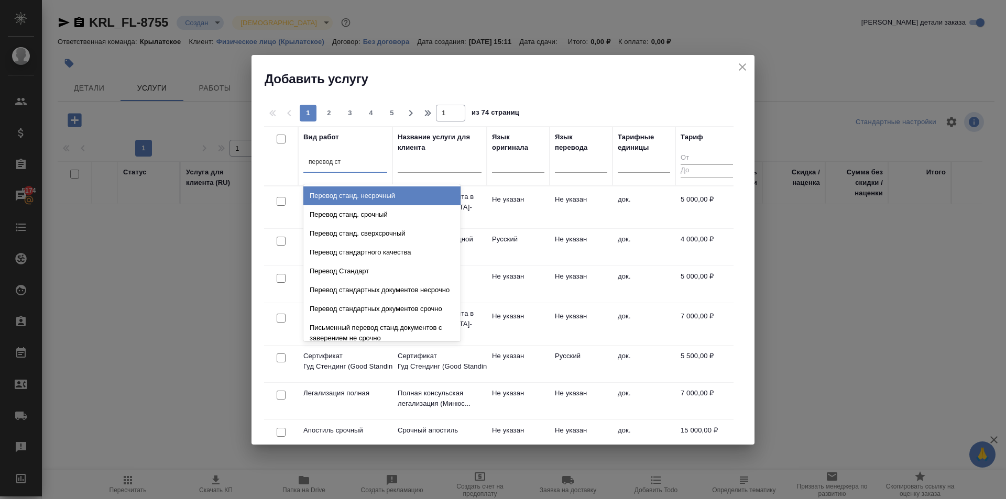
click at [378, 197] on div "Перевод станд. несрочный" at bounding box center [381, 196] width 157 height 19
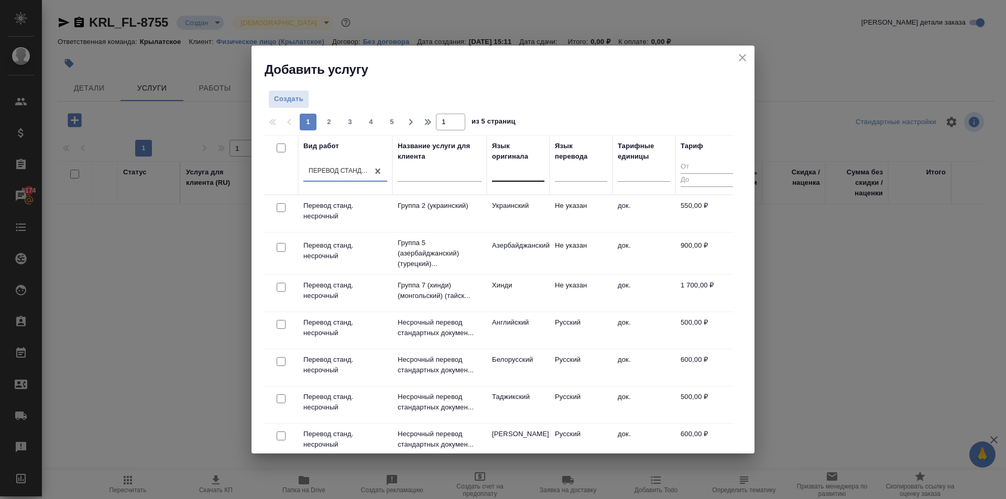
click at [526, 179] on div at bounding box center [518, 171] width 52 height 15
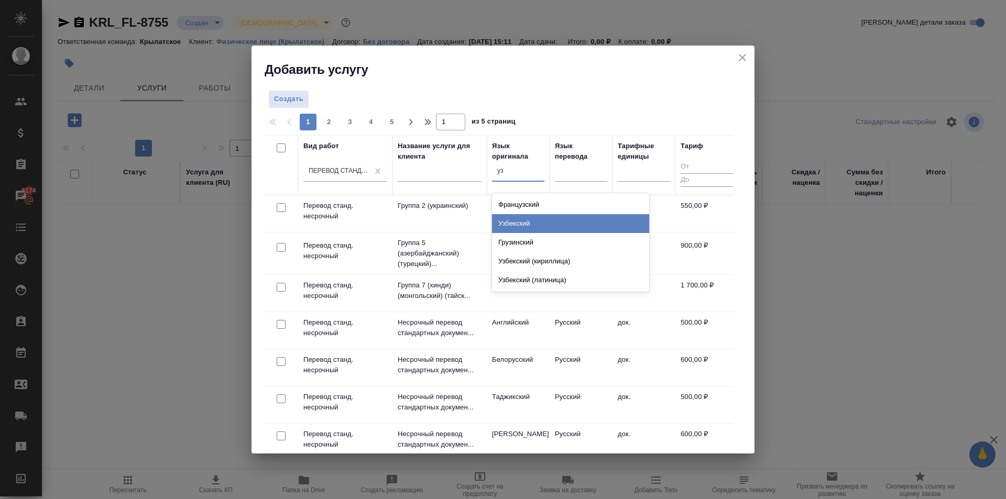
click at [513, 222] on div "Узбекский" at bounding box center [570, 223] width 157 height 19
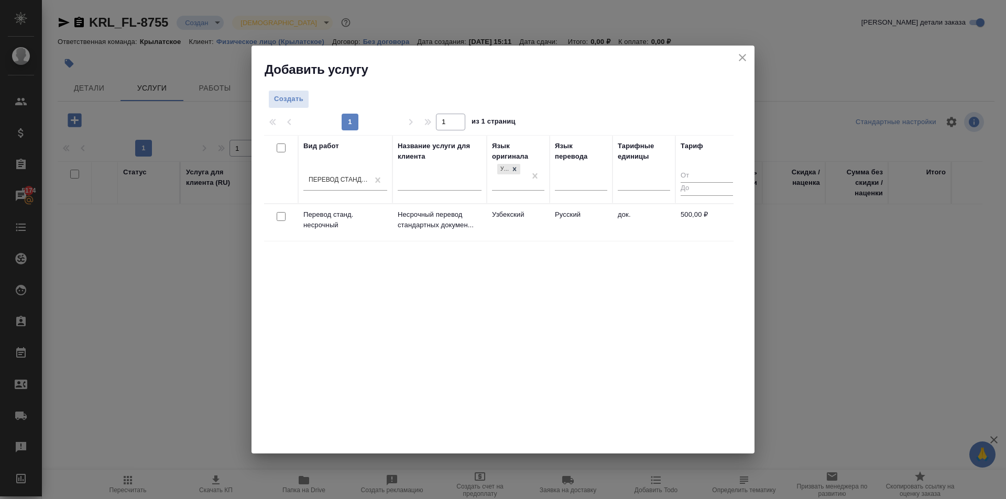
click at [500, 218] on td "Узбекский" at bounding box center [518, 222] width 63 height 37
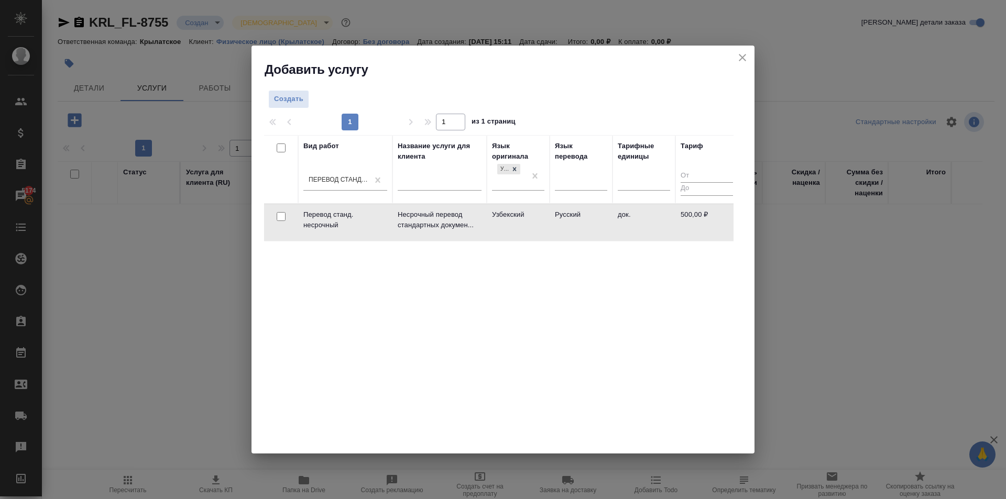
click at [500, 218] on td "Узбекский" at bounding box center [518, 222] width 63 height 37
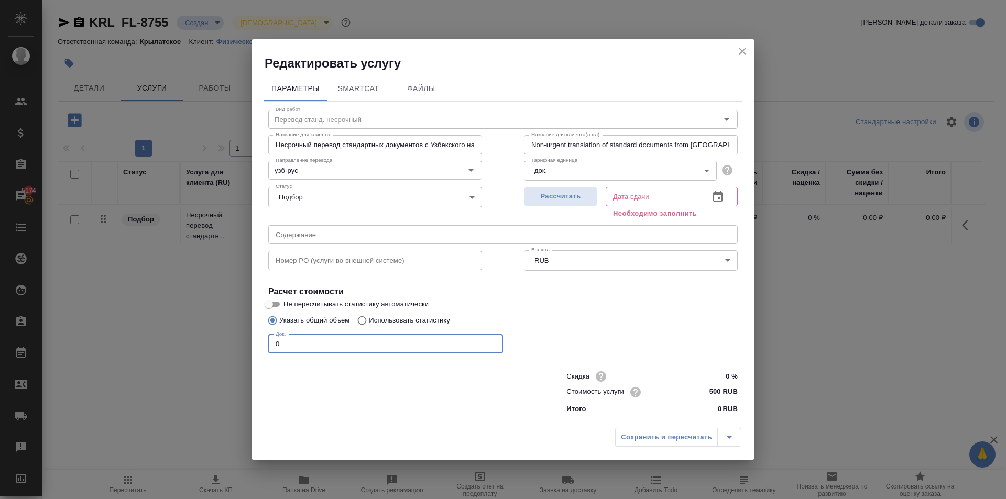
drag, startPoint x: 268, startPoint y: 344, endPoint x: 261, endPoint y: 339, distance: 8.6
click at [261, 339] on div "Параметры SmartCat Файлы Вид работ Перевод станд. несрочный Вид работ Название …" at bounding box center [503, 247] width 503 height 351
click at [584, 189] on button "Рассчитать" at bounding box center [560, 196] width 73 height 19
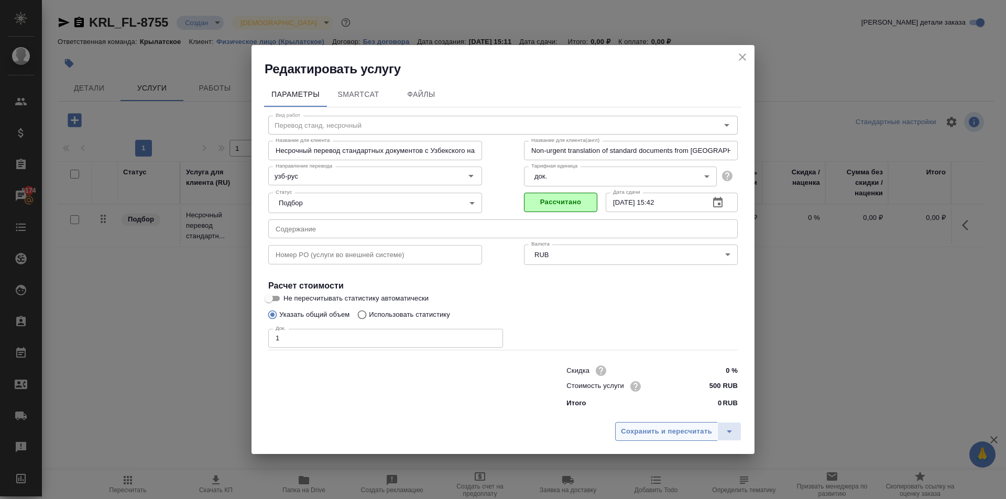
click at [642, 441] on div "Сохранить и пересчитать" at bounding box center [503, 435] width 503 height 37
click at [643, 428] on span "Сохранить и пересчитать" at bounding box center [666, 432] width 91 height 12
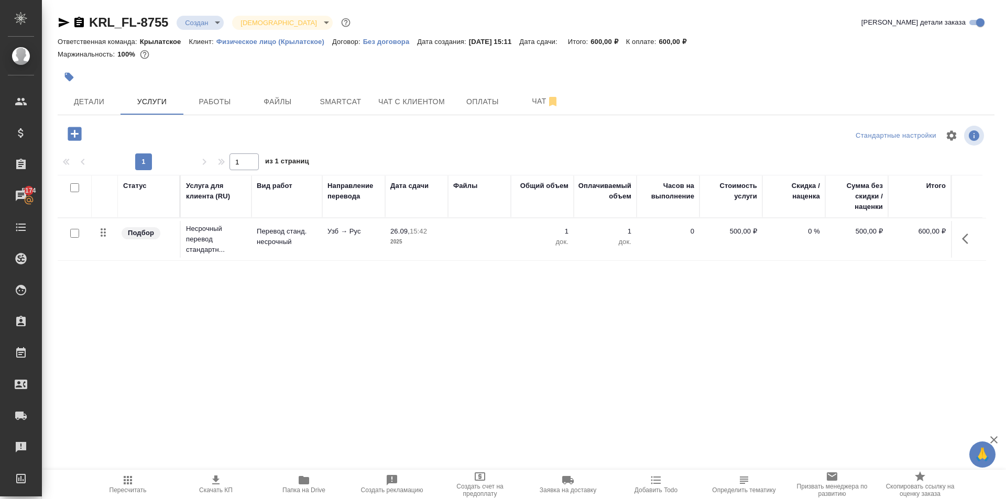
click at [82, 136] on button "button" at bounding box center [74, 133] width 29 height 21
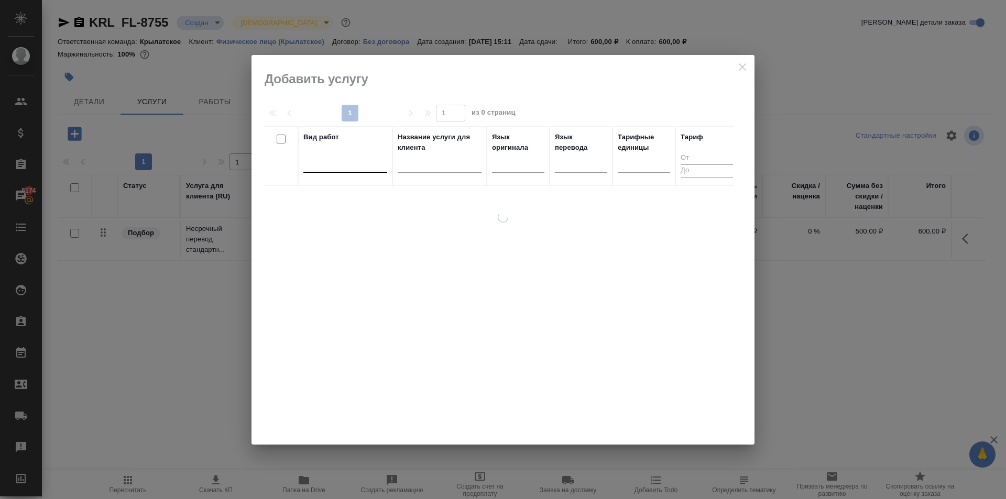
click at [319, 158] on div at bounding box center [345, 162] width 84 height 15
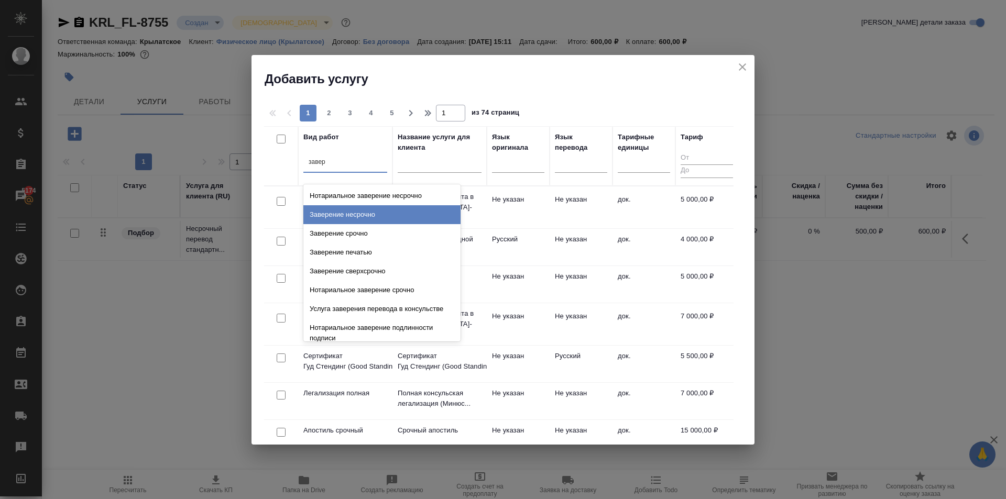
click at [397, 210] on div "Заверение несрочно" at bounding box center [381, 214] width 157 height 19
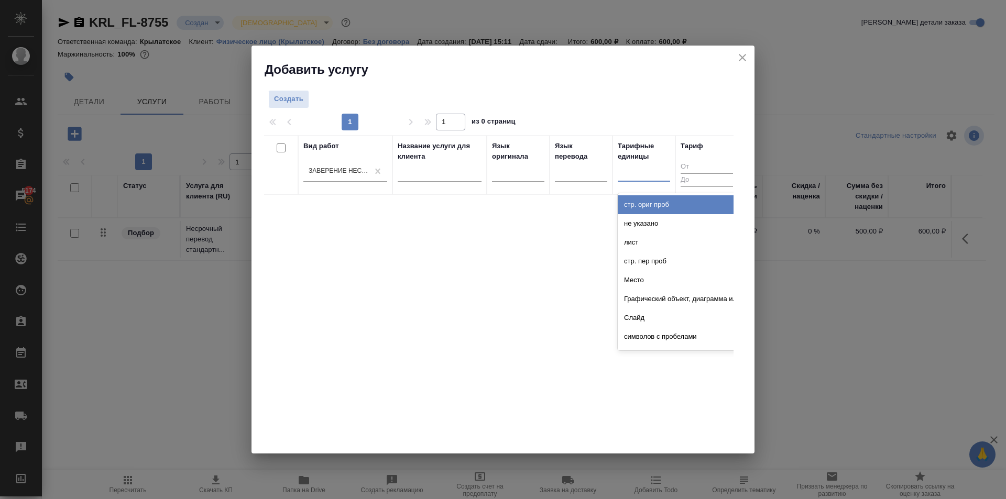
click at [640, 166] on div at bounding box center [644, 171] width 52 height 15
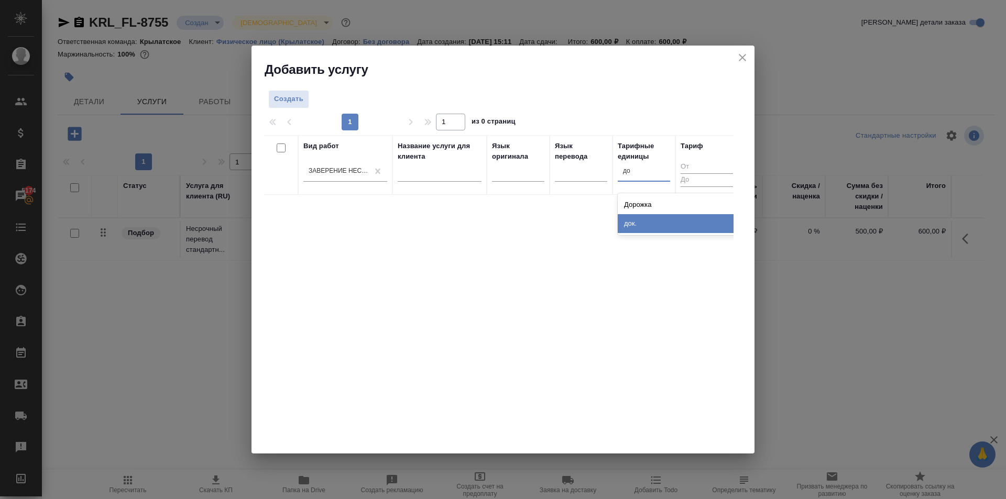
drag, startPoint x: 635, startPoint y: 229, endPoint x: 558, endPoint y: 199, distance: 82.6
click at [631, 227] on div "док." at bounding box center [696, 223] width 157 height 19
click at [287, 93] on span "Создать" at bounding box center [288, 99] width 29 height 12
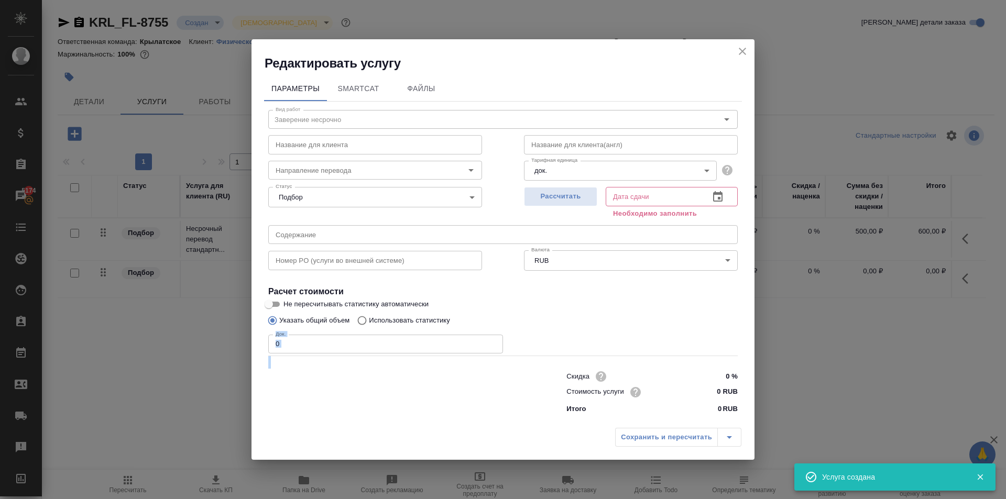
drag, startPoint x: 262, startPoint y: 326, endPoint x: 276, endPoint y: 351, distance: 28.7
click at [229, 323] on div "Редактировать услугу Параметры SmartCat Файлы Вид работ Заверение несрочно Вид …" at bounding box center [503, 249] width 1006 height 499
click at [277, 344] on input "0" at bounding box center [385, 344] width 235 height 19
click at [701, 396] on input "0 RUB" at bounding box center [718, 392] width 39 height 15
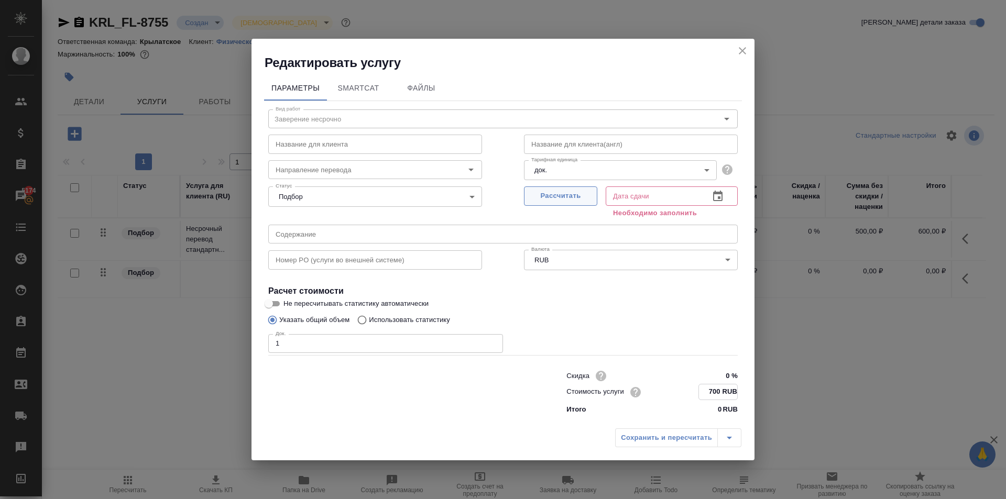
click at [571, 193] on span "Рассчитать" at bounding box center [561, 196] width 62 height 12
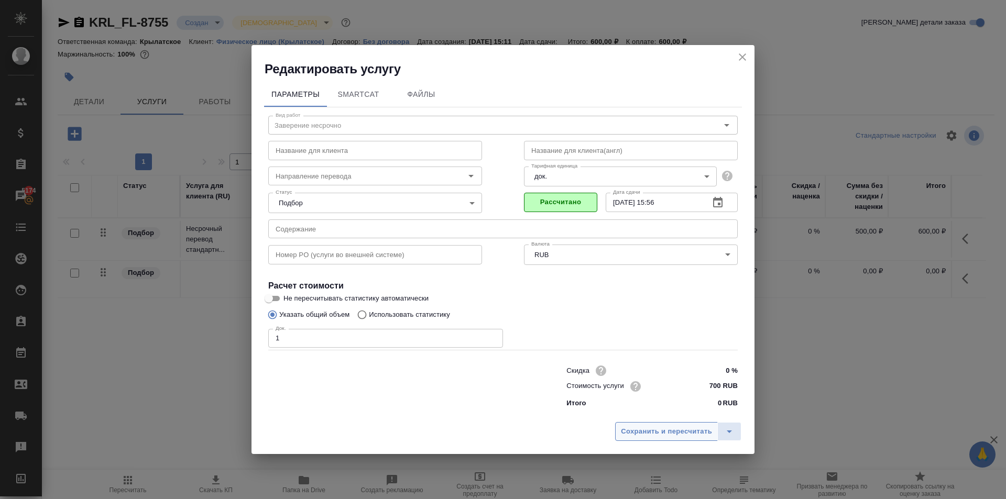
click at [644, 434] on span "Сохранить и пересчитать" at bounding box center [666, 432] width 91 height 12
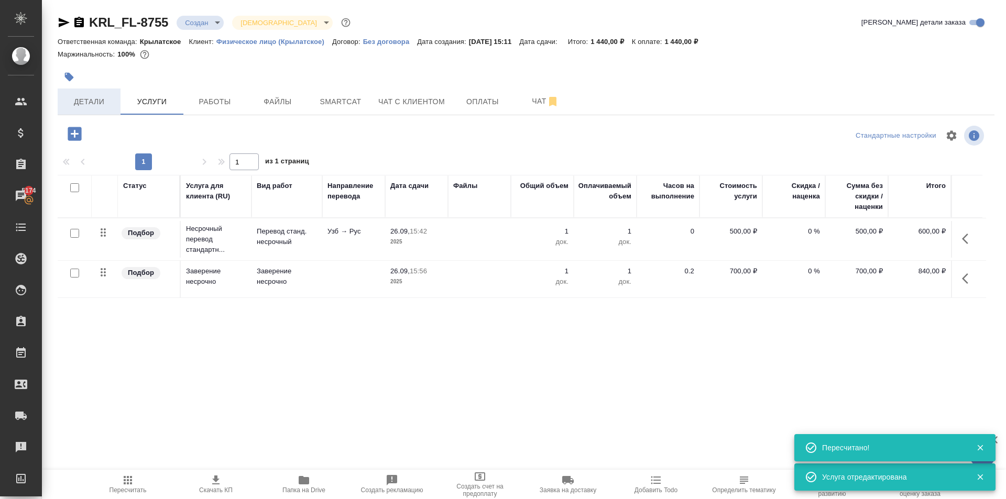
click at [87, 109] on button "Детали" at bounding box center [89, 102] width 63 height 26
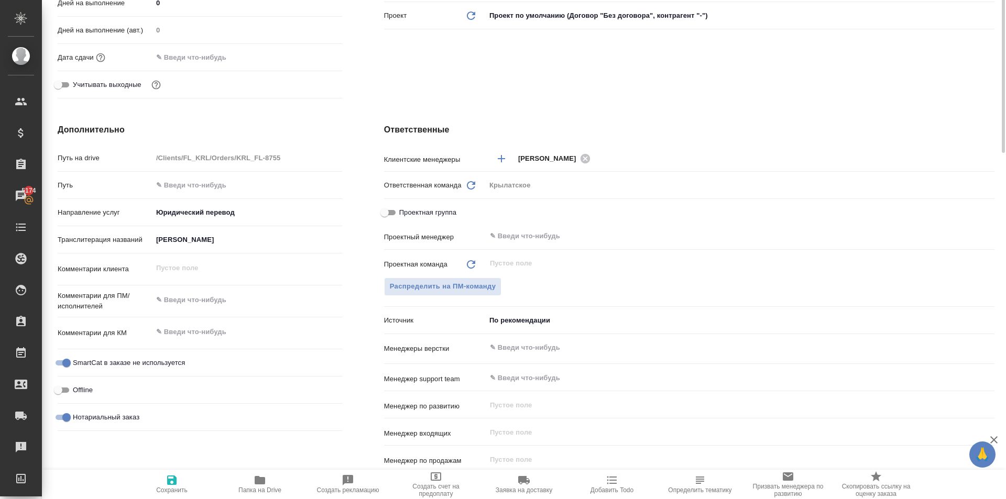
scroll to position [157, 0]
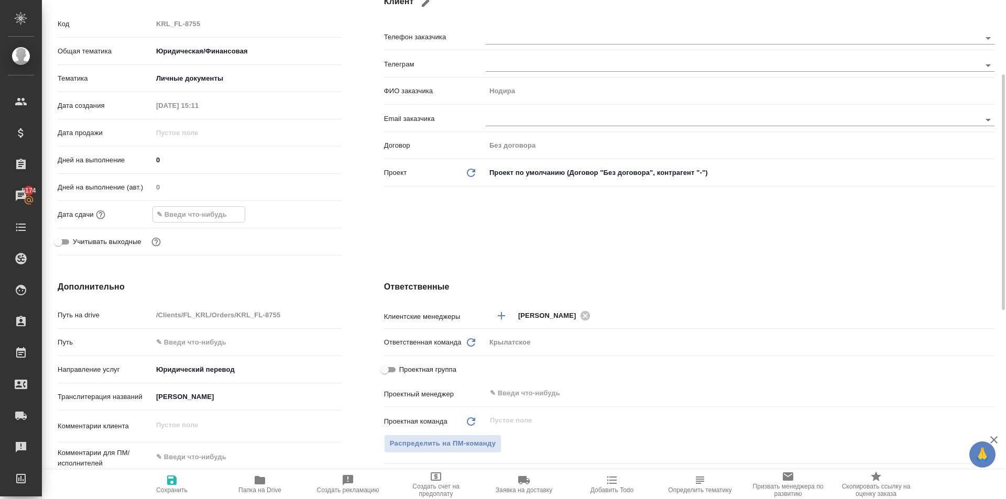
drag, startPoint x: 209, startPoint y: 218, endPoint x: 414, endPoint y: 234, distance: 205.1
click at [213, 217] on input "text" at bounding box center [199, 214] width 92 height 15
click at [306, 214] on icon "button" at bounding box center [312, 214] width 13 height 13
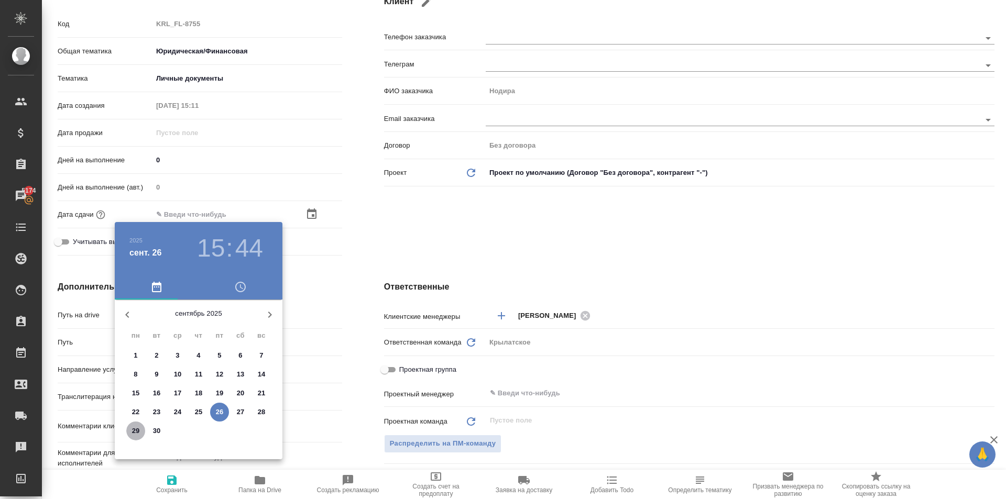
click at [131, 423] on button "29" at bounding box center [135, 431] width 19 height 19
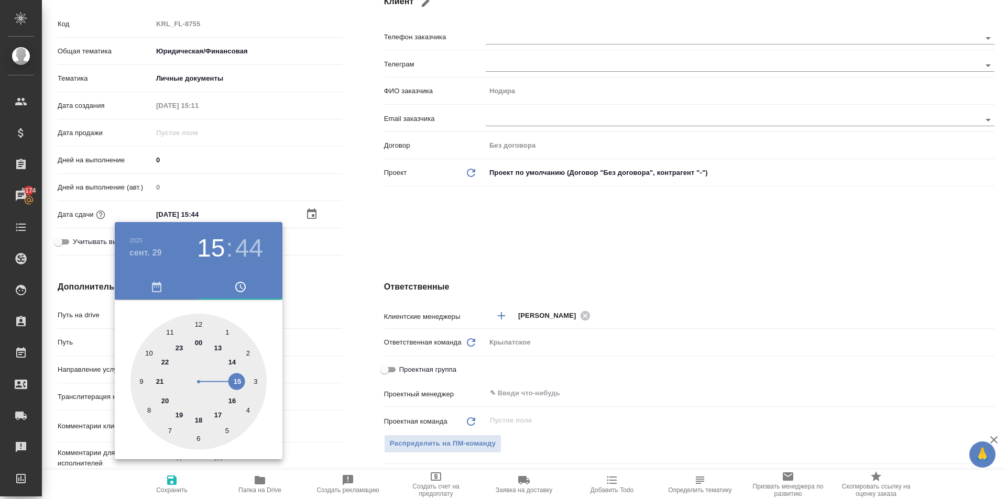
click at [141, 351] on div at bounding box center [199, 382] width 136 height 136
click at [198, 323] on div at bounding box center [199, 382] width 136 height 136
click at [321, 342] on div at bounding box center [503, 249] width 1006 height 499
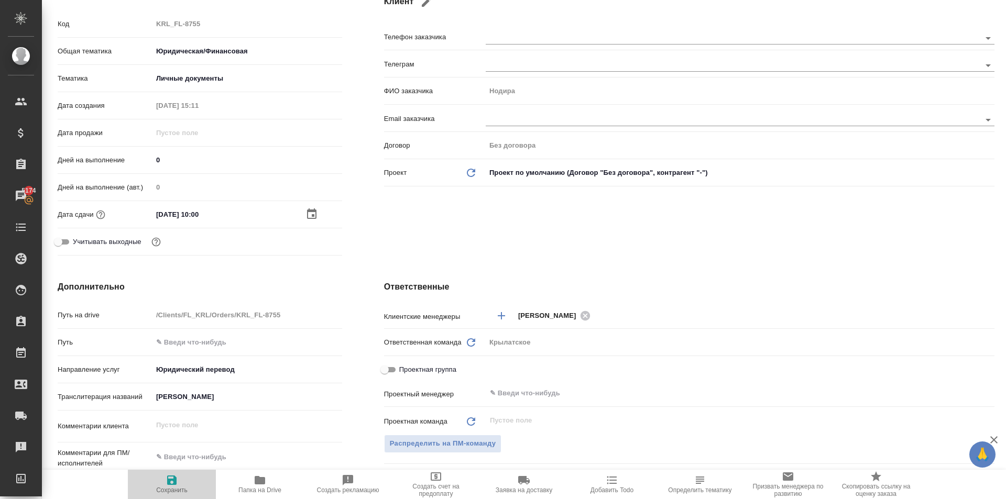
drag, startPoint x: 188, startPoint y: 481, endPoint x: 200, endPoint y: 474, distance: 14.3
click at [189, 480] on span "Сохранить" at bounding box center [171, 484] width 75 height 20
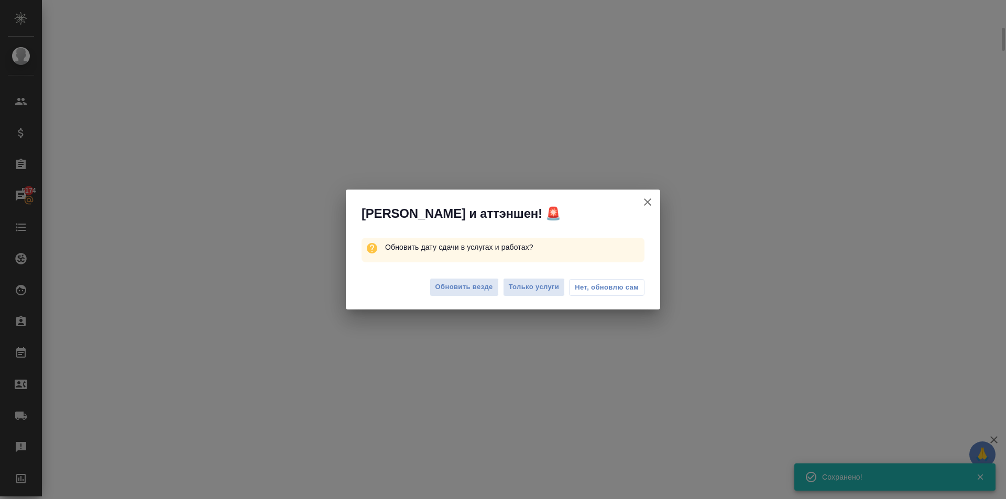
scroll to position [149, 0]
click at [438, 286] on span "Обновить везде" at bounding box center [465, 287] width 58 height 12
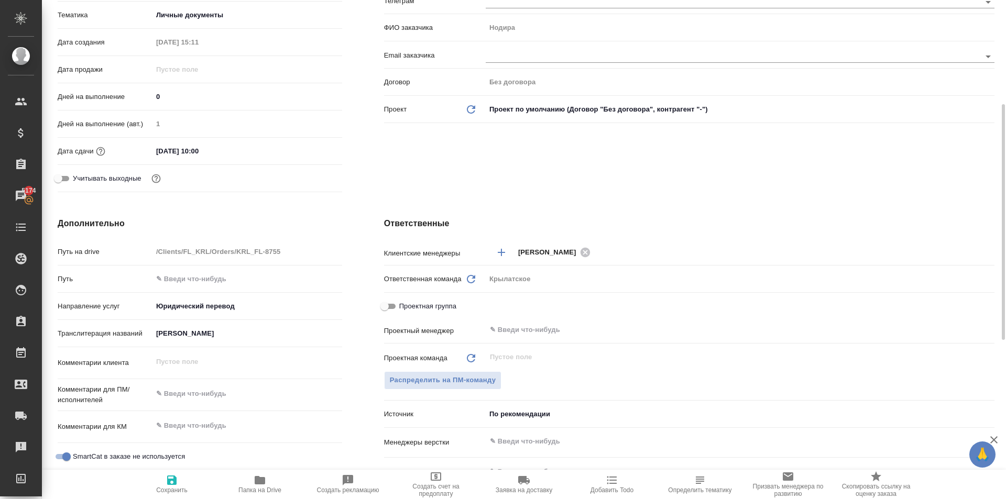
scroll to position [0, 0]
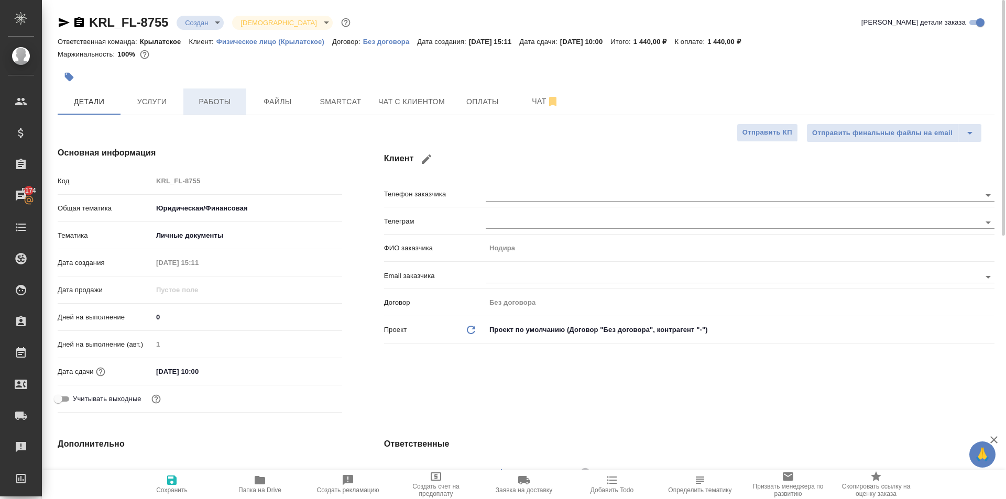
drag, startPoint x: 205, startPoint y: 120, endPoint x: 202, endPoint y: 113, distance: 7.7
click at [205, 104] on span "Работы" at bounding box center [215, 101] width 50 height 13
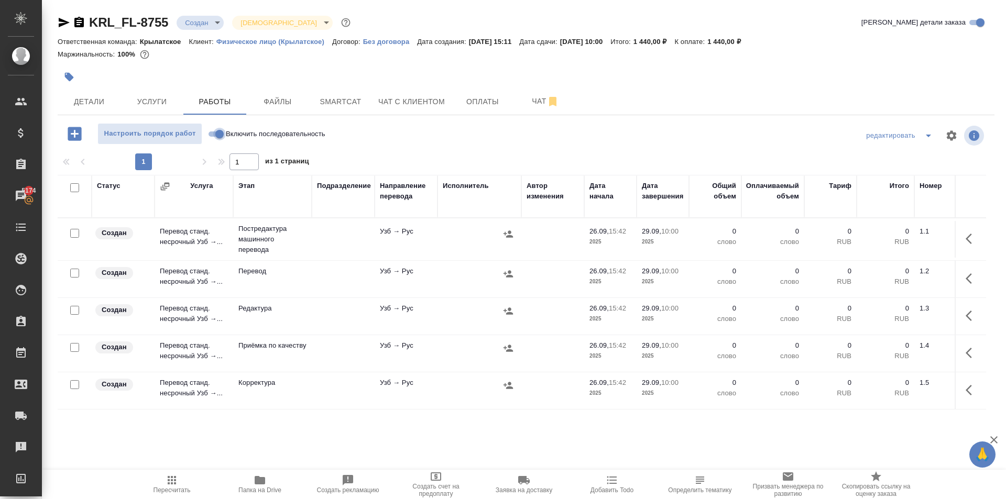
click at [214, 131] on input "Включить последовательность" at bounding box center [220, 134] width 38 height 13
click at [73, 186] on input "checkbox" at bounding box center [74, 187] width 9 height 9
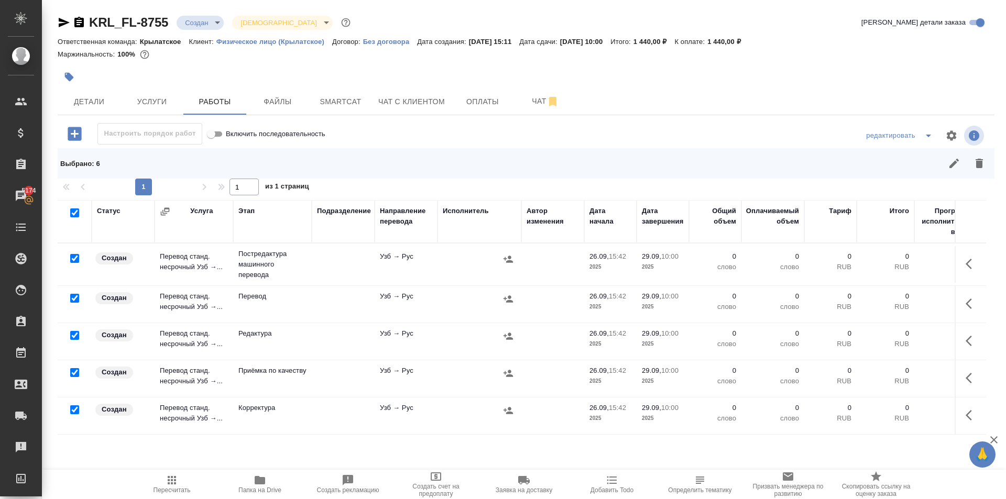
click at [74, 299] on input "checkbox" at bounding box center [74, 298] width 9 height 9
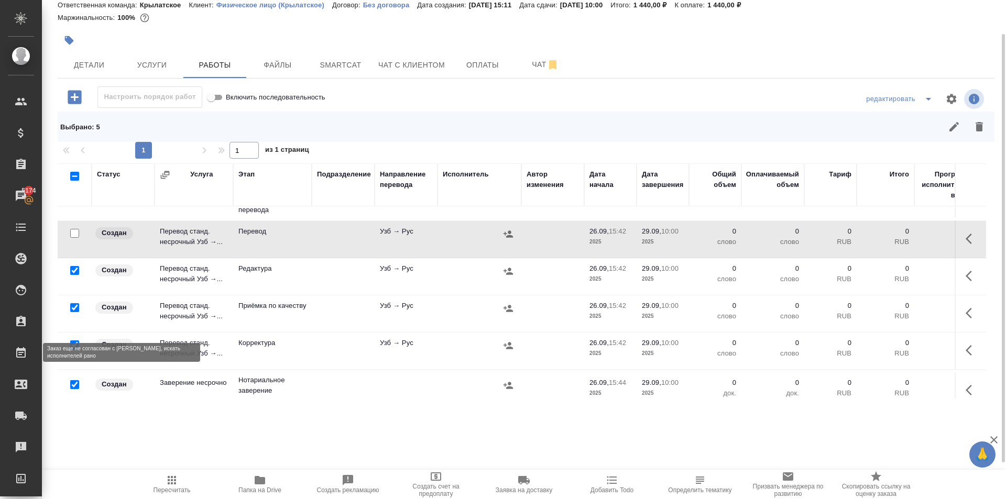
scroll to position [49, 0]
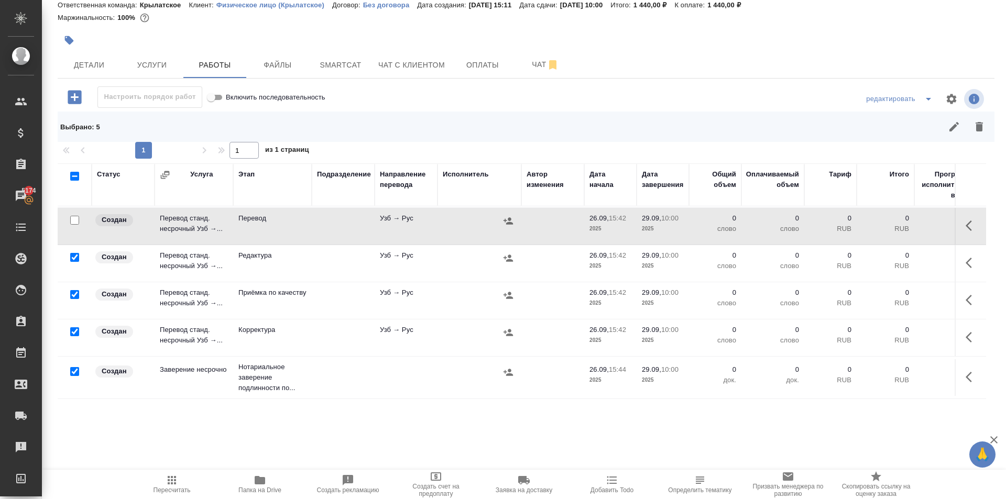
click at [74, 367] on input "checkbox" at bounding box center [74, 371] width 9 height 9
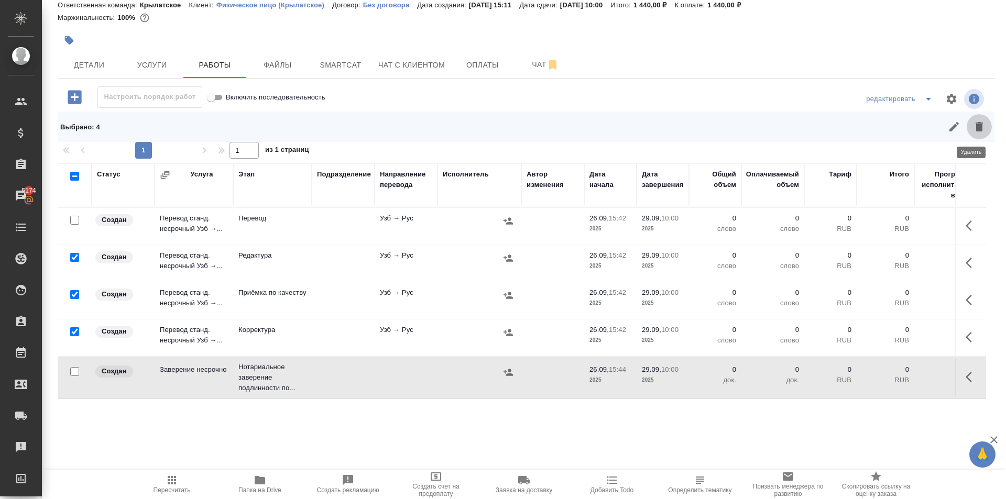
click at [976, 132] on icon "button" at bounding box center [979, 127] width 13 height 13
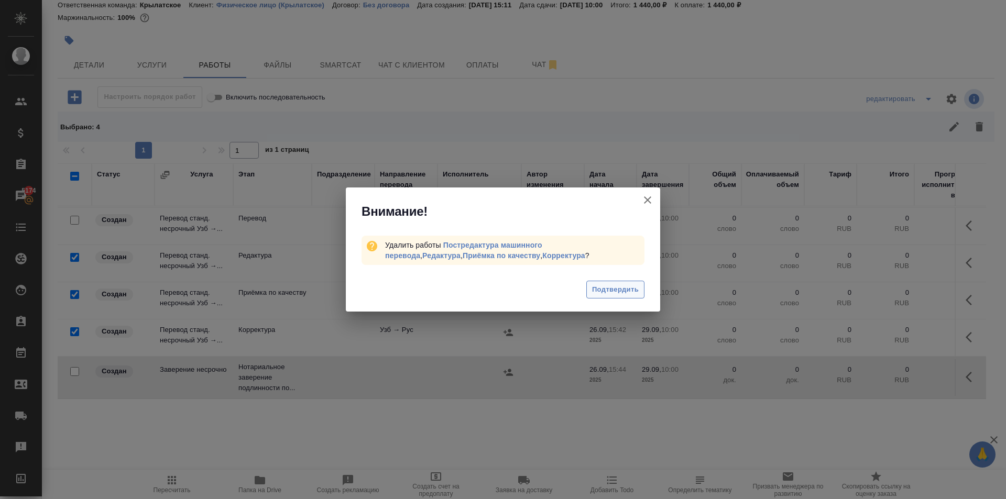
click at [628, 287] on span "Подтвердить" at bounding box center [615, 290] width 47 height 12
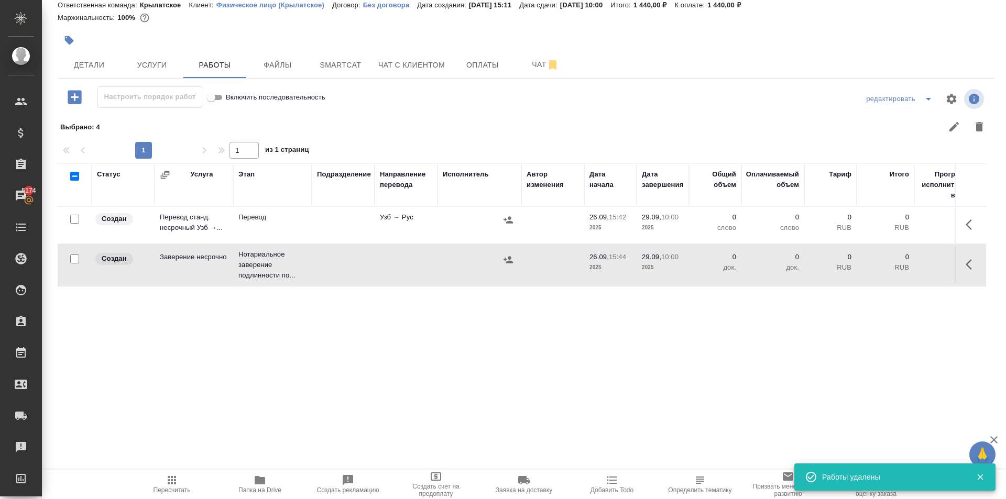
scroll to position [0, 0]
click at [153, 485] on span "Пересчитать" at bounding box center [171, 484] width 75 height 20
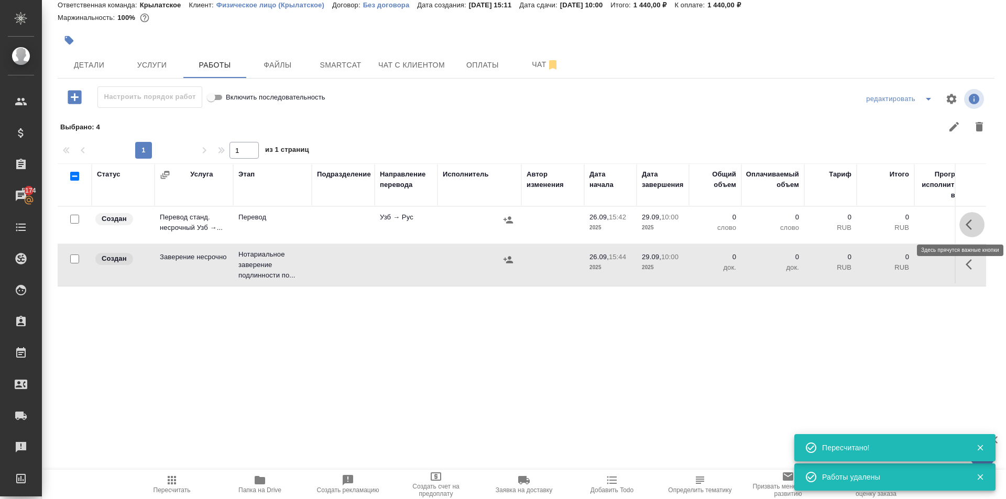
click at [966, 221] on icon "button" at bounding box center [972, 225] width 13 height 13
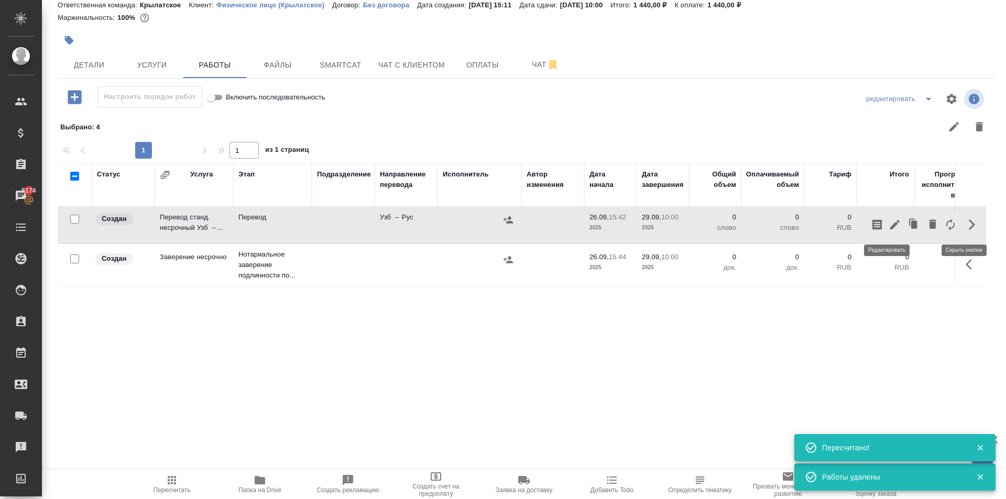
click at [889, 230] on icon "button" at bounding box center [895, 225] width 13 height 13
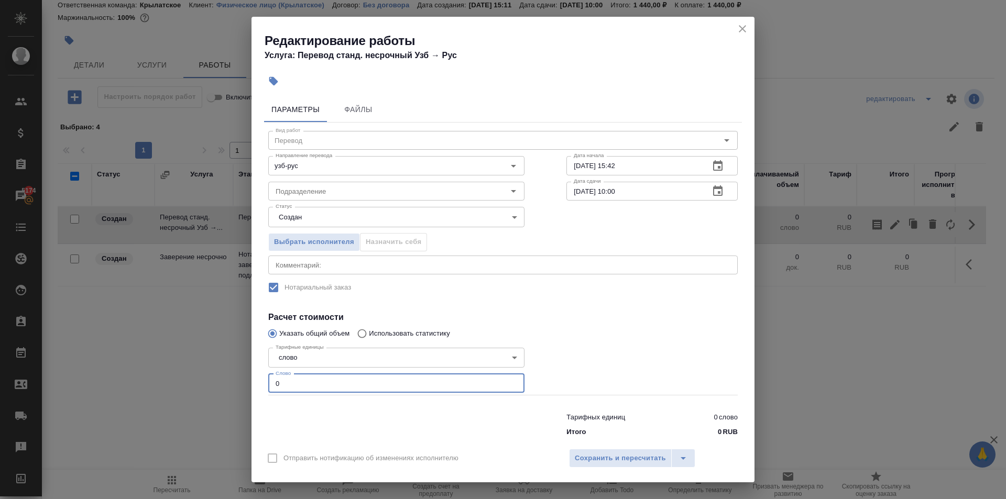
drag, startPoint x: 297, startPoint y: 381, endPoint x: 260, endPoint y: 371, distance: 37.7
click at [260, 371] on div "Параметры Файлы Вид работ Перевод Вид работ Направление перевода узб-рус Направ…" at bounding box center [503, 268] width 503 height 350
click at [303, 212] on body "🙏 .cls-1 fill:#fff; AWATERA Kasymov Timur Клиенты Спецификации Заказы 5174 Чаты…" at bounding box center [503, 249] width 1006 height 499
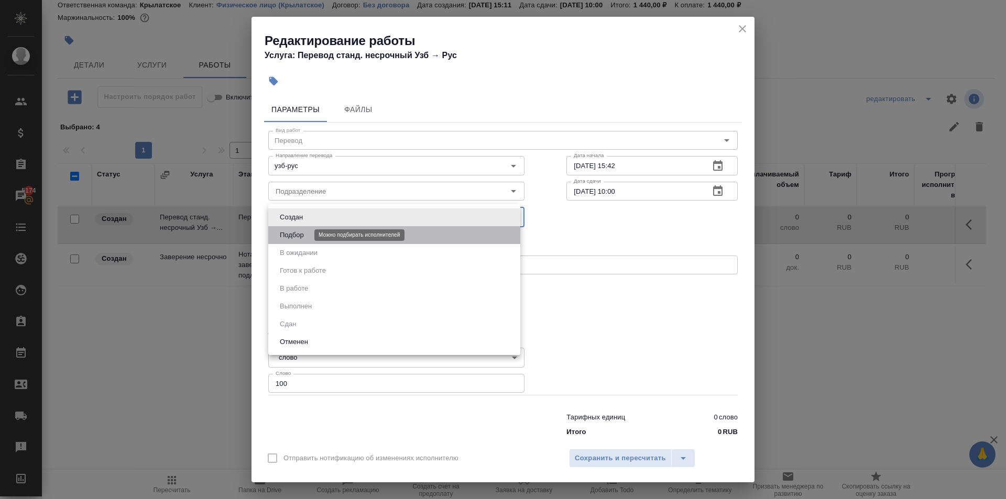
click at [294, 235] on button "Подбор" at bounding box center [292, 236] width 30 height 12
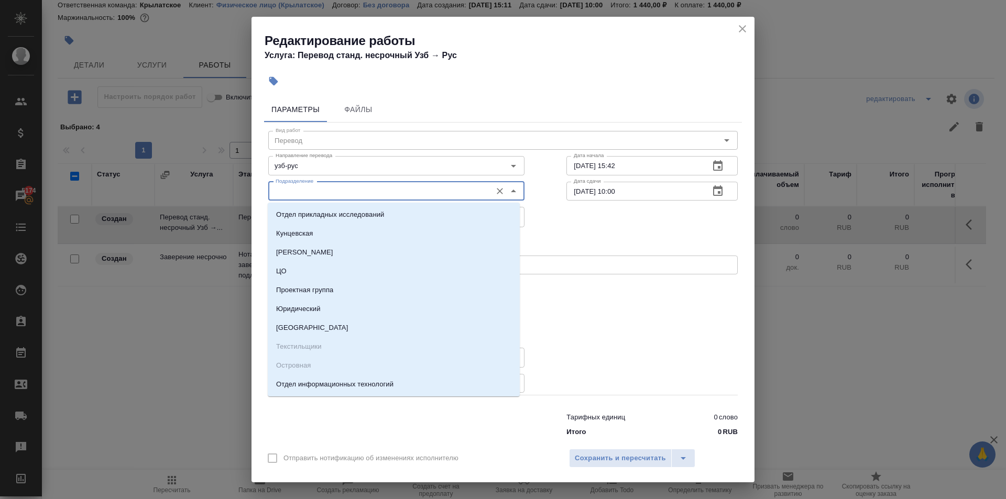
click at [310, 185] on input "Подразделение" at bounding box center [378, 191] width 215 height 13
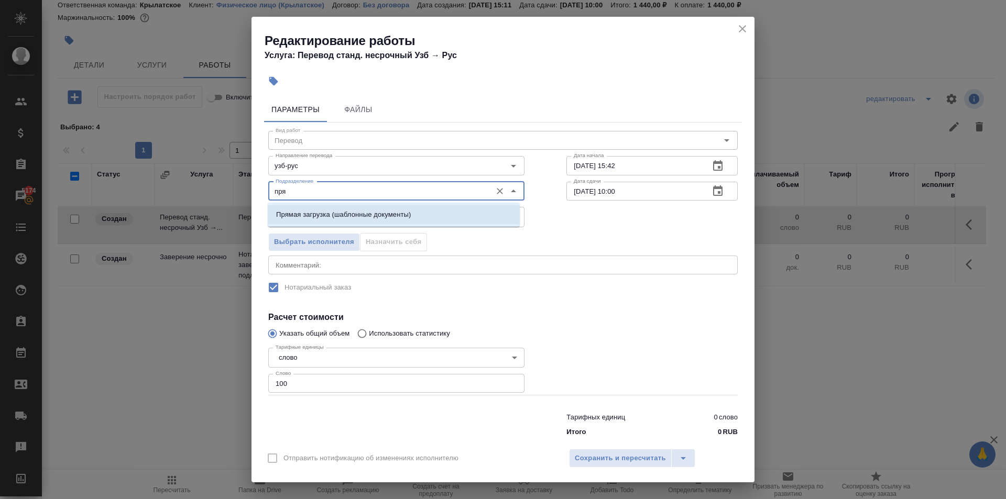
click at [316, 210] on p "Прямая загрузка (шаблонные документы)" at bounding box center [343, 215] width 135 height 10
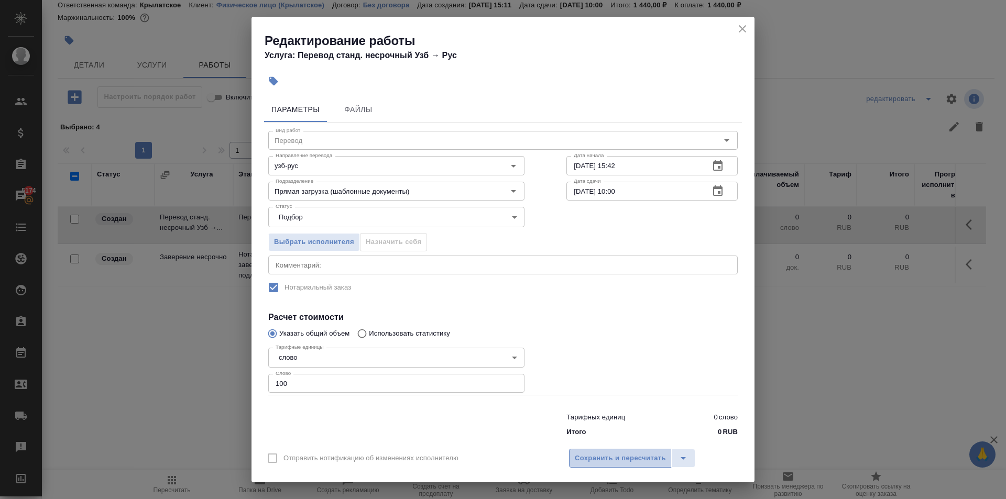
click at [632, 457] on span "Сохранить и пересчитать" at bounding box center [620, 459] width 91 height 12
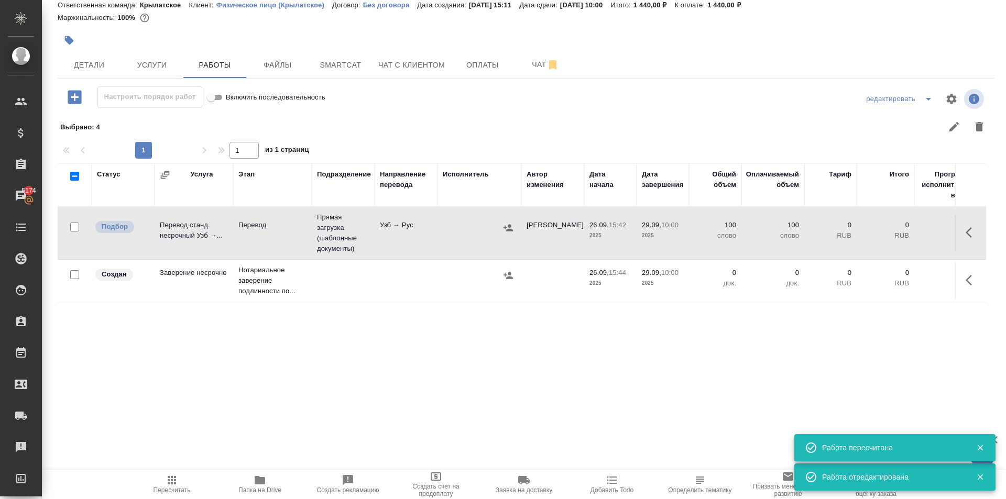
click at [127, 477] on div "Пересчитать Папка на Drive Создать рекламацию Создать счет на предоплату Заявка…" at bounding box center [524, 484] width 964 height 29
click at [183, 485] on span "Пересчитать" at bounding box center [171, 484] width 75 height 20
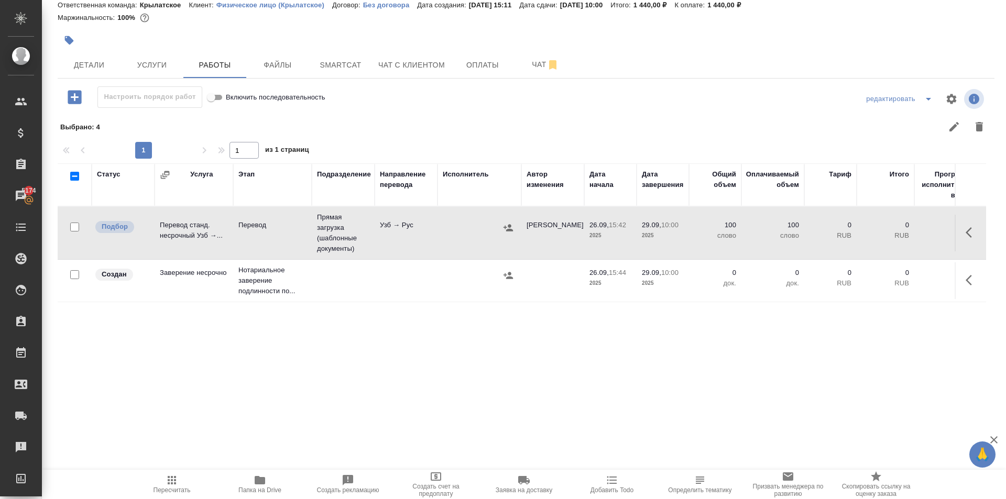
click at [960, 283] on button "button" at bounding box center [972, 280] width 25 height 25
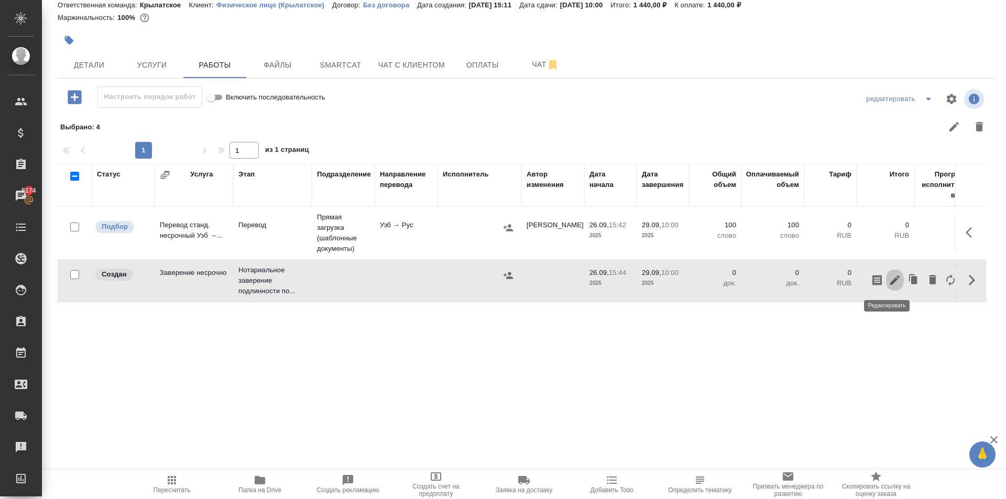
click at [889, 285] on icon "button" at bounding box center [895, 280] width 13 height 13
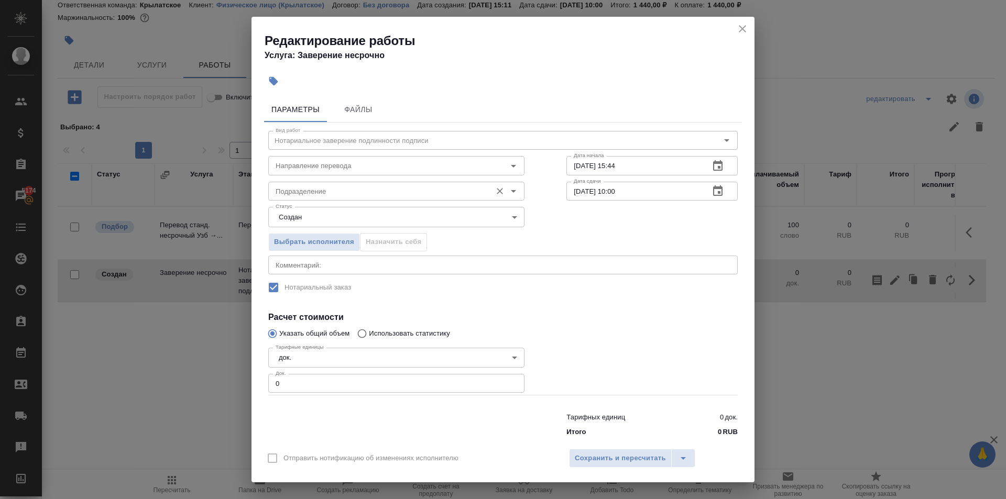
click at [273, 202] on body "🙏 .cls-1 fill:#fff; AWATERA Kasymov Timur Клиенты Спецификации Заказы 5174 Чаты…" at bounding box center [503, 249] width 1006 height 499
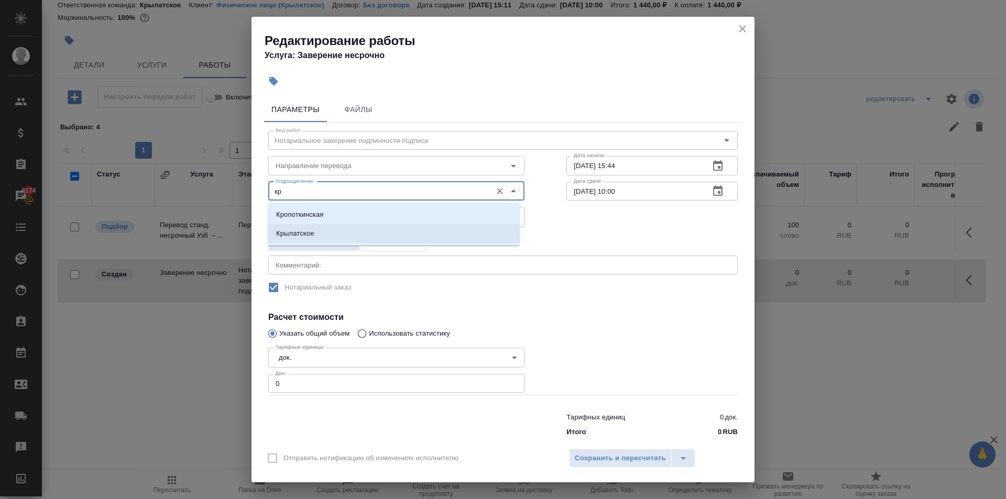
click at [296, 223] on li "Кропоткинская" at bounding box center [394, 214] width 252 height 19
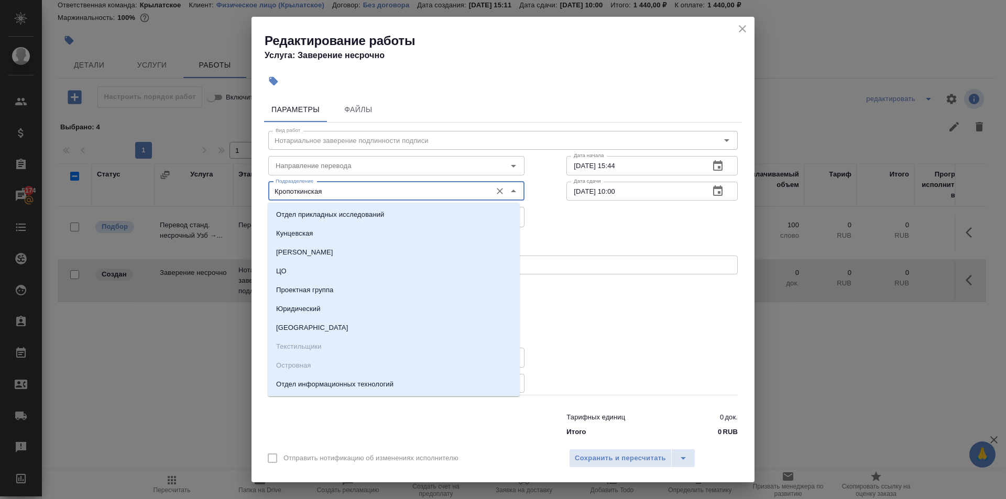
drag, startPoint x: 332, startPoint y: 189, endPoint x: 229, endPoint y: 176, distance: 104.1
click at [229, 176] on div "Редактирование работы Услуга: Заверение несрочно Параметры Файлы Вид работ Нота…" at bounding box center [503, 249] width 1006 height 499
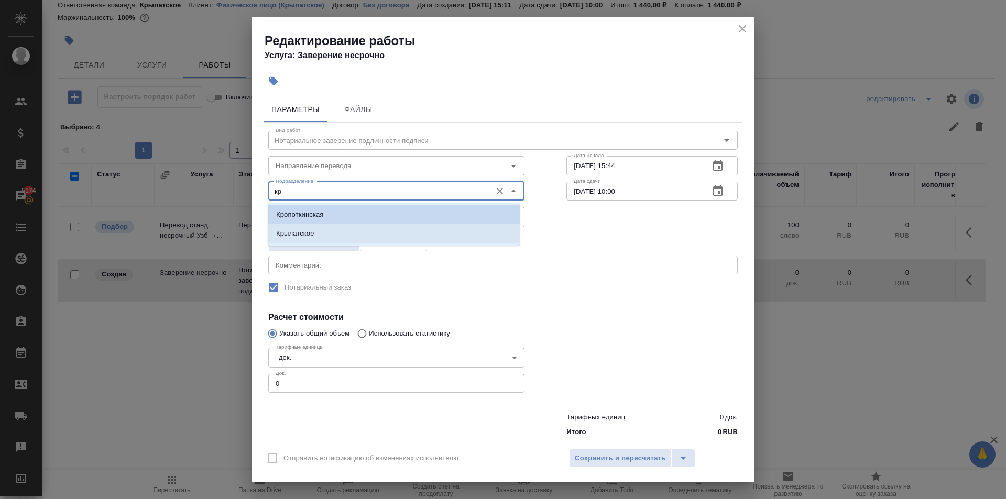
click at [338, 230] on li "Крылатское" at bounding box center [394, 233] width 252 height 19
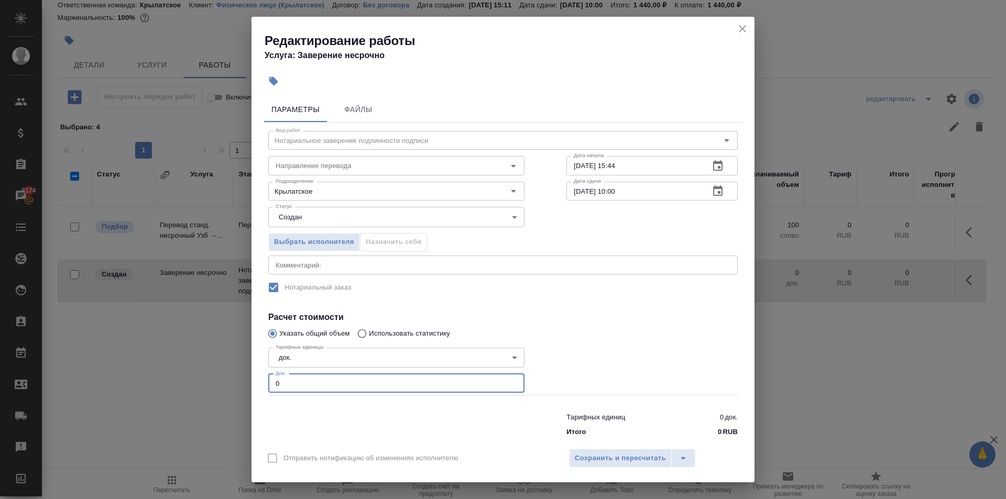
drag, startPoint x: 308, startPoint y: 385, endPoint x: 245, endPoint y: 383, distance: 62.9
click at [245, 383] on div "Редактирование работы Услуга: Заверение несрочно Параметры Файлы Вид работ Нота…" at bounding box center [503, 249] width 1006 height 499
click at [598, 453] on span "Сохранить и пересчитать" at bounding box center [620, 459] width 91 height 12
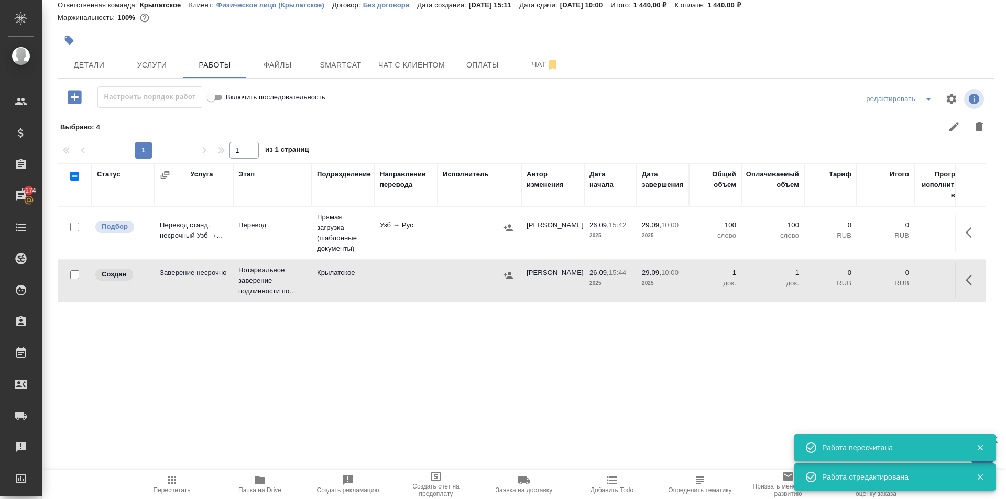
drag, startPoint x: 266, startPoint y: 80, endPoint x: 268, endPoint y: 74, distance: 6.3
click at [266, 79] on div "KRL_FL-8755 Создан new Святая троица holyTrinity Кратко детали заказа Ответстве…" at bounding box center [526, 194] width 949 height 463
click at [268, 74] on button "Файлы" at bounding box center [277, 65] width 63 height 26
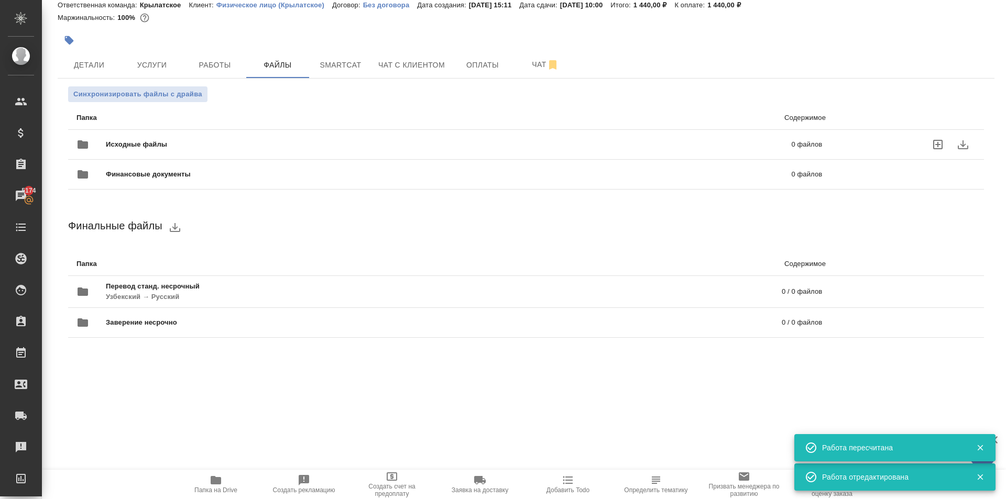
click at [181, 148] on span "Исходные файлы" at bounding box center [293, 144] width 374 height 10
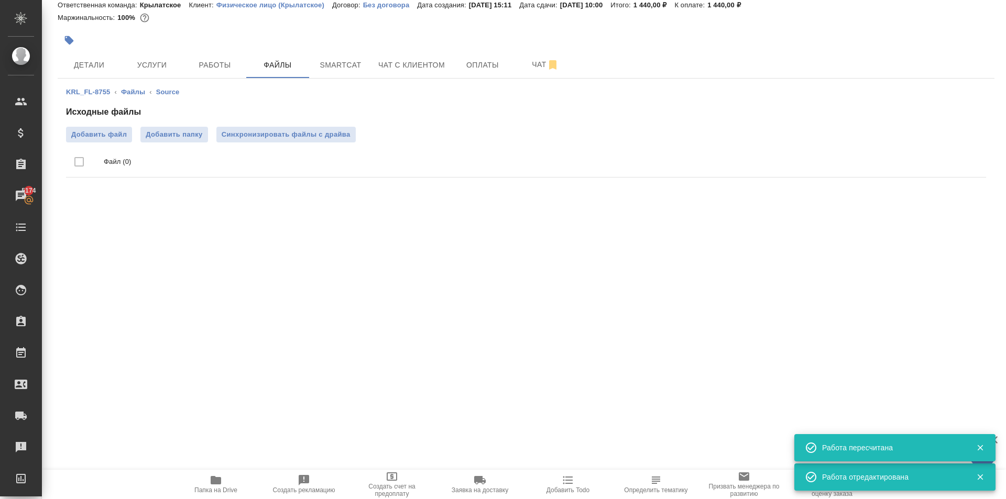
click at [96, 79] on div "KRL_FL-8755 ‹ Файлы ‹ Source Исходные файлы Добавить файл Добавить папку Синхро…" at bounding box center [526, 135] width 937 height 112
click at [95, 74] on button "Детали" at bounding box center [89, 65] width 63 height 26
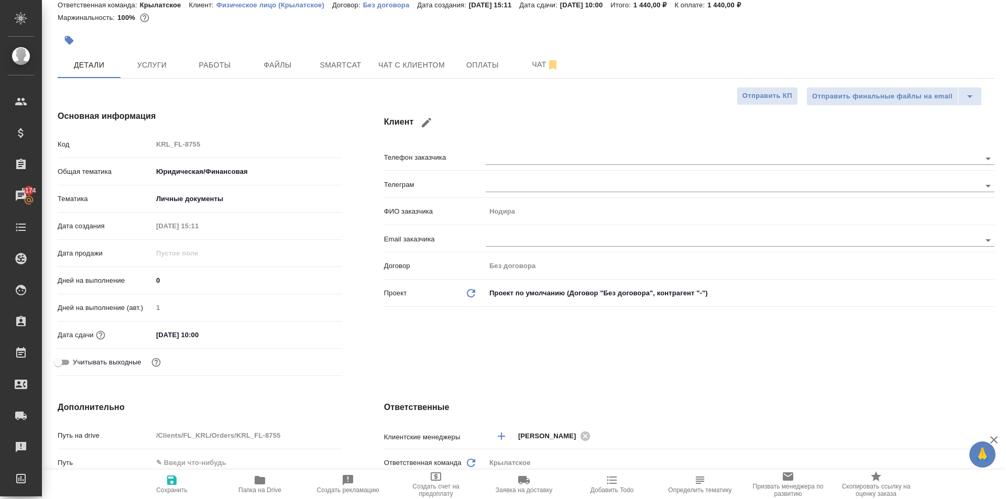
scroll to position [404, 0]
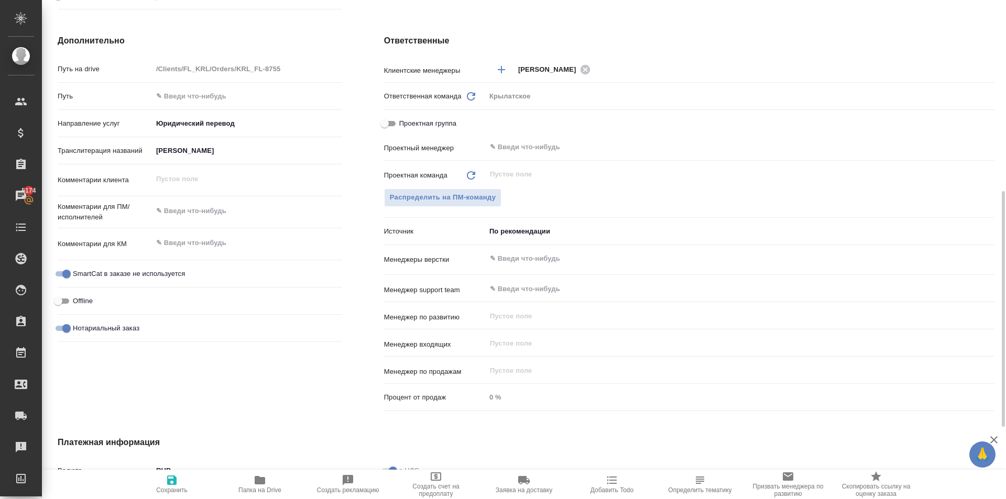
click at [192, 144] on input "КУВАТОВА НОДИРА АЛИКУЛОВНА" at bounding box center [248, 150] width 190 height 15
click at [192, 144] on input "КУВАТОВА НОДИРА АЛИКУЛОВНА" at bounding box center [247, 150] width 189 height 15
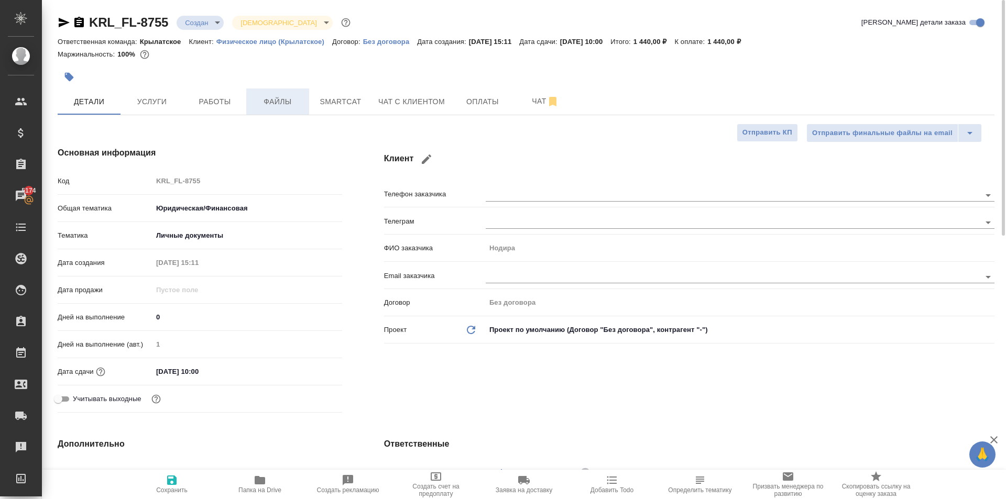
click at [269, 102] on span "Файлы" at bounding box center [278, 101] width 50 height 13
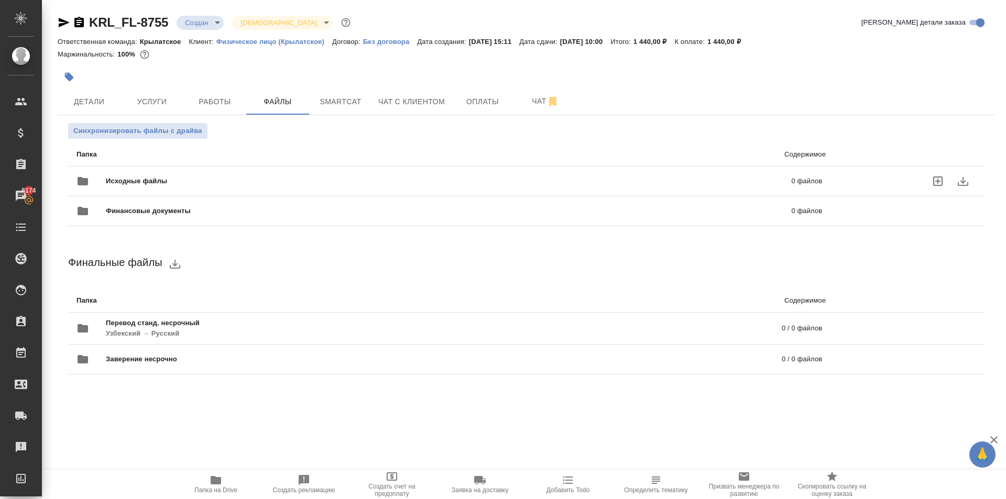
click at [157, 179] on span "Исходные файлы" at bounding box center [293, 181] width 374 height 10
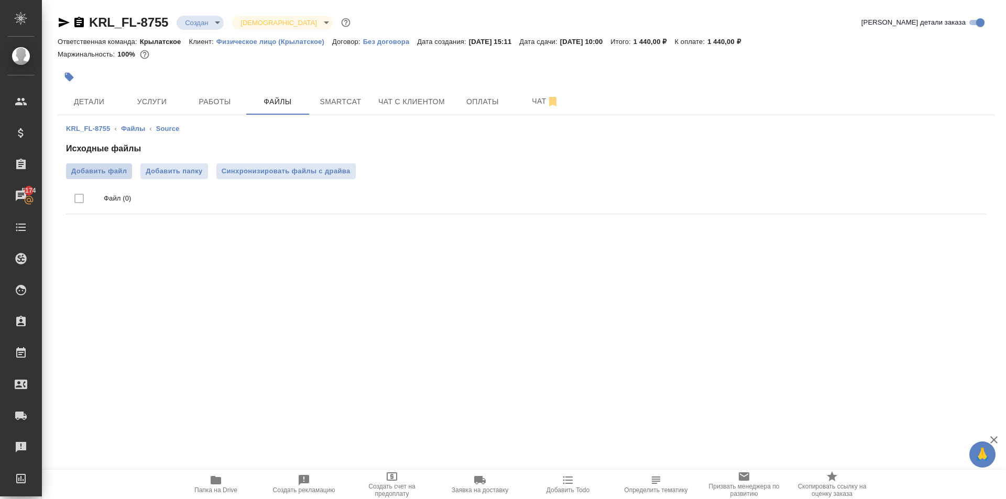
click at [124, 168] on span "Добавить файл" at bounding box center [99, 171] width 56 height 10
click at [0, 0] on input "Добавить файл" at bounding box center [0, 0] width 0 height 0
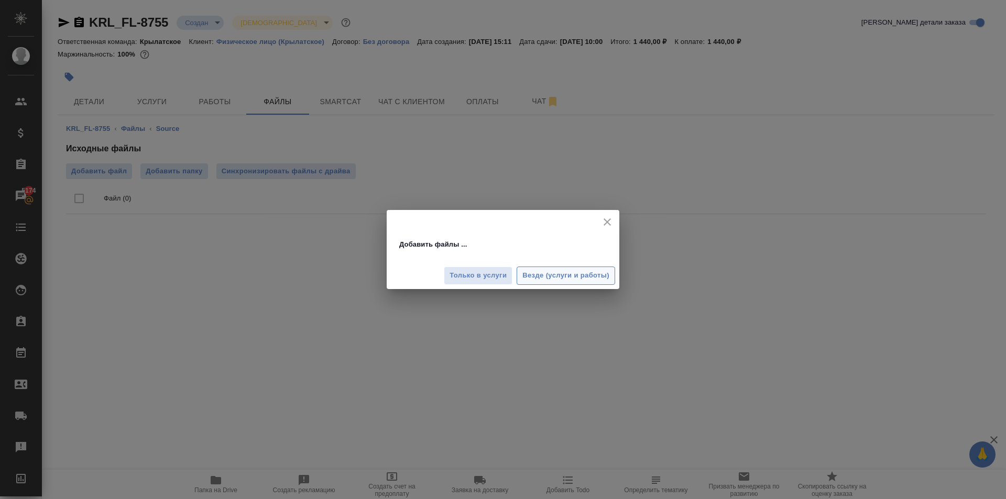
click at [590, 272] on span "Везде (услуги и работы)" at bounding box center [566, 276] width 87 height 12
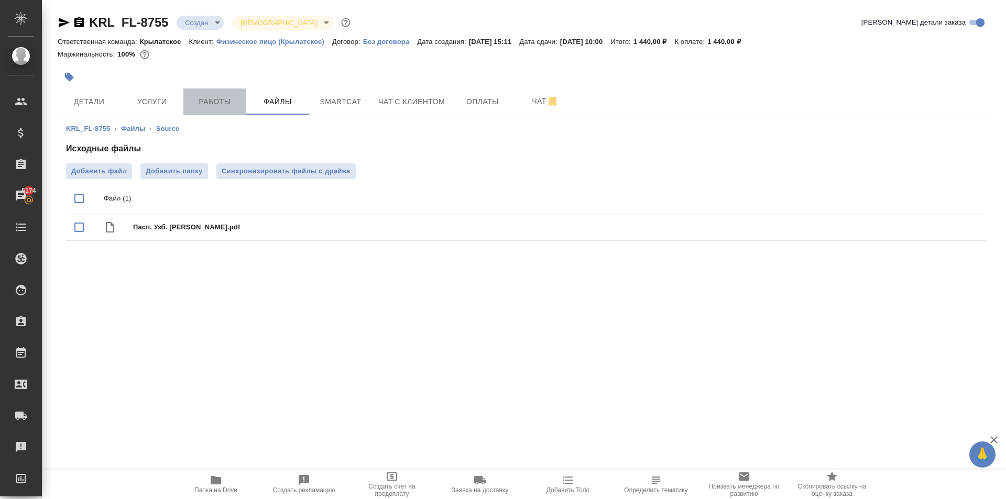
click at [230, 92] on button "Работы" at bounding box center [214, 102] width 63 height 26
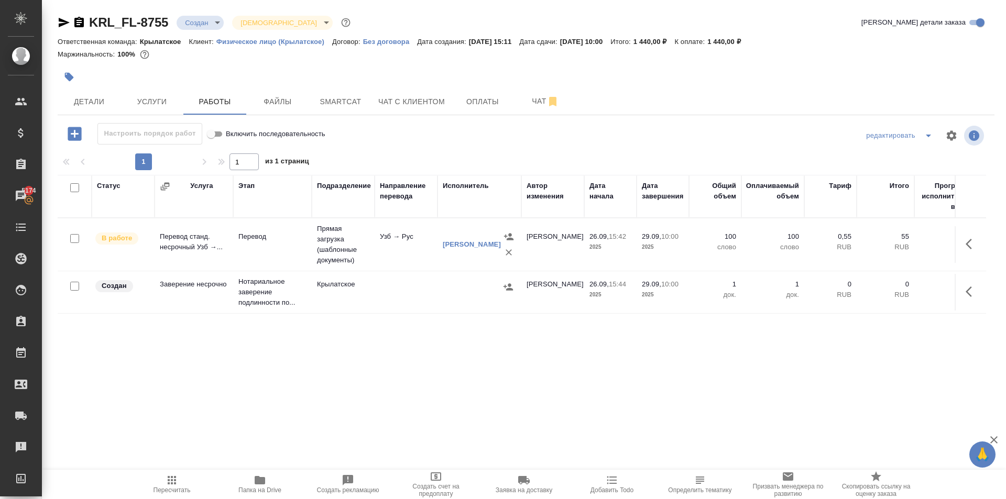
click at [158, 476] on span "Пересчитать" at bounding box center [171, 484] width 75 height 20
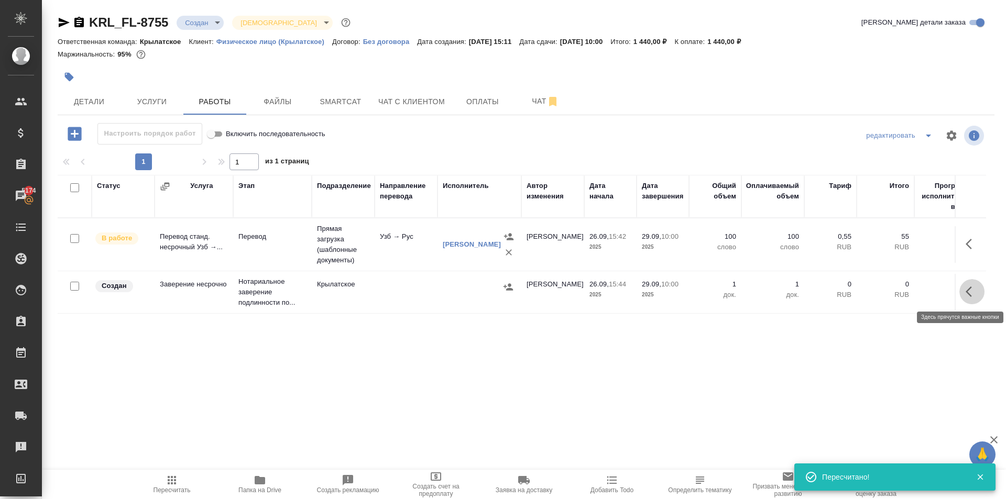
click at [960, 294] on button "button" at bounding box center [972, 291] width 25 height 25
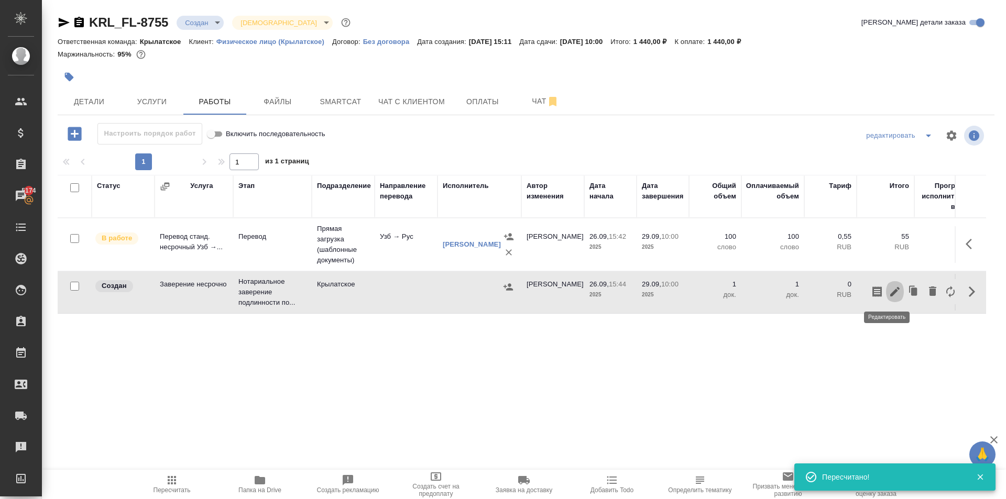
click at [889, 288] on icon "button" at bounding box center [895, 292] width 13 height 13
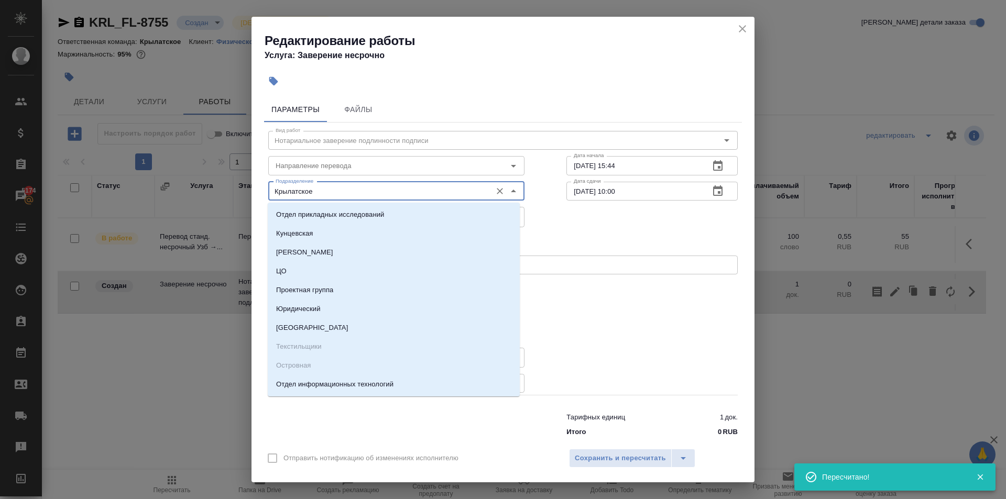
click at [357, 198] on input "Крылатское" at bounding box center [378, 191] width 215 height 13
click at [690, 261] on div "Вид работ Нотариальное заверение подлинности подписи Вид работ Направление пере…" at bounding box center [503, 282] width 478 height 319
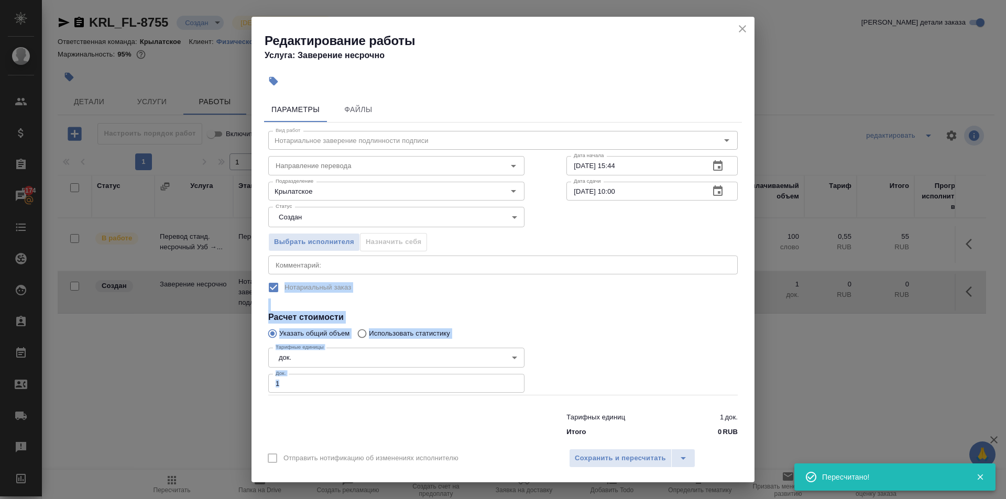
click at [740, 33] on icon "close" at bounding box center [742, 29] width 13 height 13
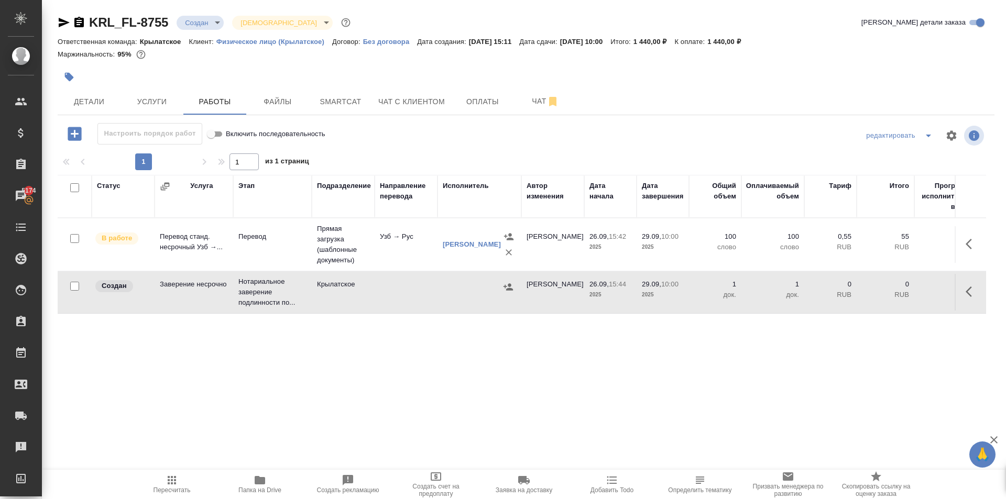
click at [510, 286] on icon "button" at bounding box center [508, 287] width 9 height 7
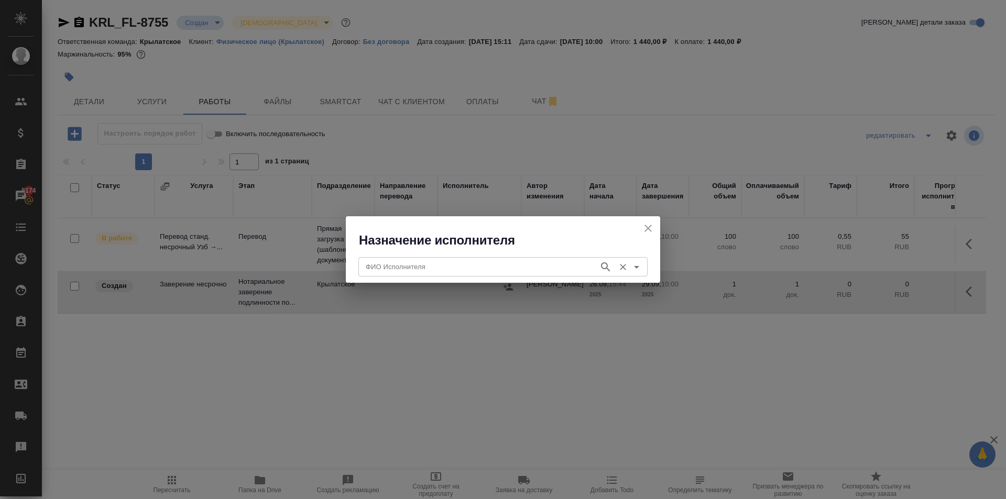
click at [448, 254] on div "ФИО Исполнителя ФИО Исполнителя" at bounding box center [503, 265] width 289 height 25
click at [449, 263] on input "ФИО Исполнителя" at bounding box center [478, 266] width 232 height 13
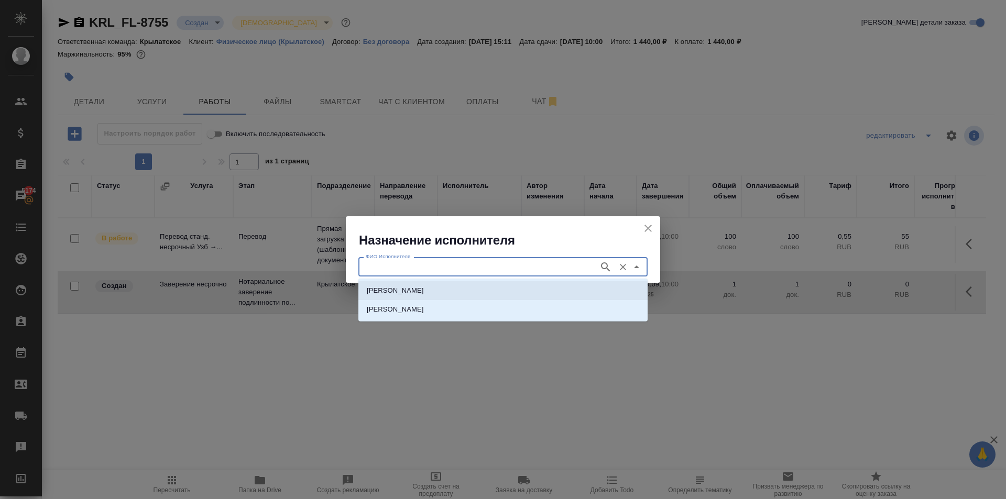
click at [419, 282] on li "[PERSON_NAME]" at bounding box center [503, 290] width 289 height 19
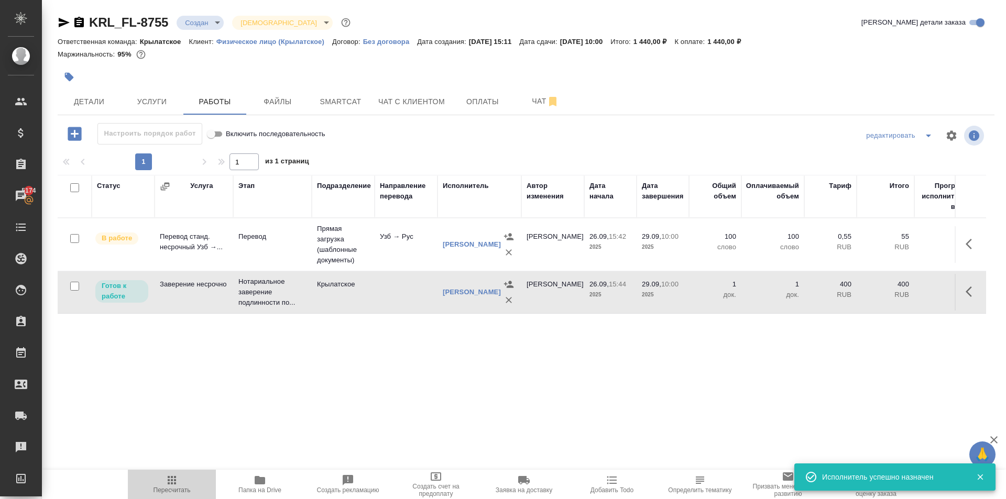
click at [142, 489] on span "Пересчитать" at bounding box center [171, 484] width 75 height 20
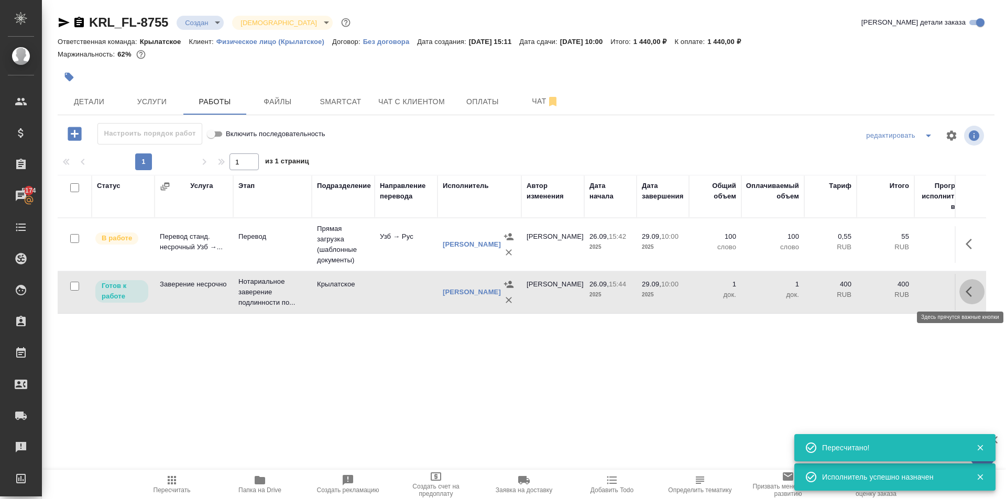
click at [966, 290] on icon "button" at bounding box center [972, 292] width 13 height 13
click at [889, 293] on icon "button" at bounding box center [895, 292] width 13 height 13
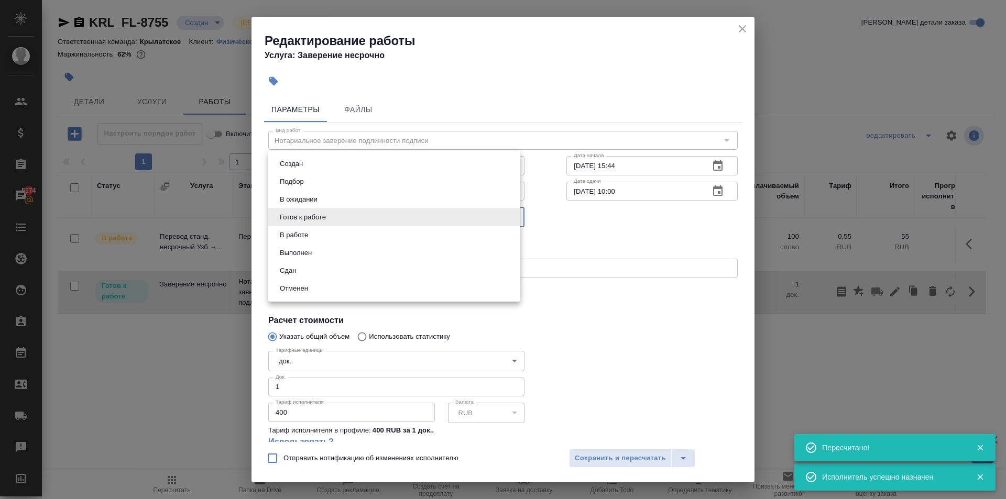
click at [342, 217] on body "🙏 .cls-1 fill:#fff; AWATERA Kasymov Timur Клиенты Спецификации Заказы 5174 Чаты…" at bounding box center [503, 249] width 1006 height 499
click at [287, 279] on li "Сдан" at bounding box center [394, 271] width 252 height 18
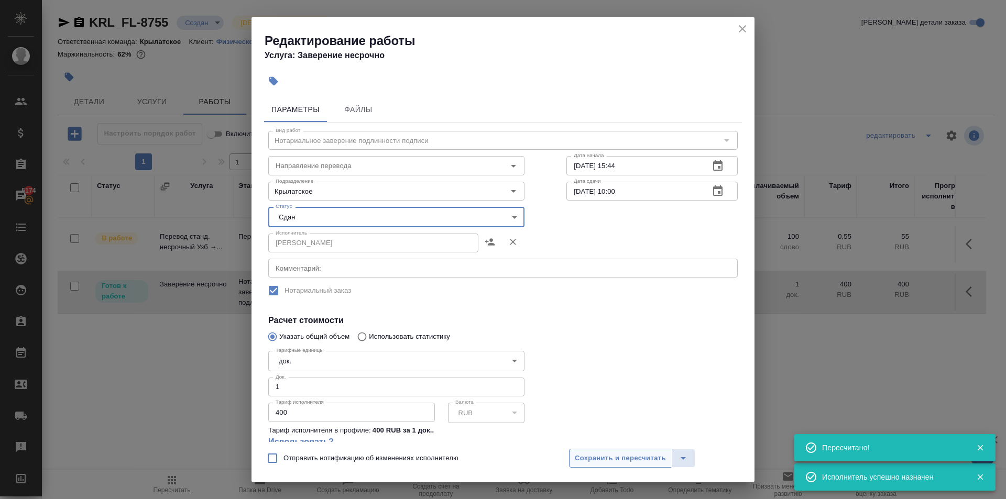
click at [648, 465] on button "Сохранить и пересчитать" at bounding box center [620, 458] width 103 height 19
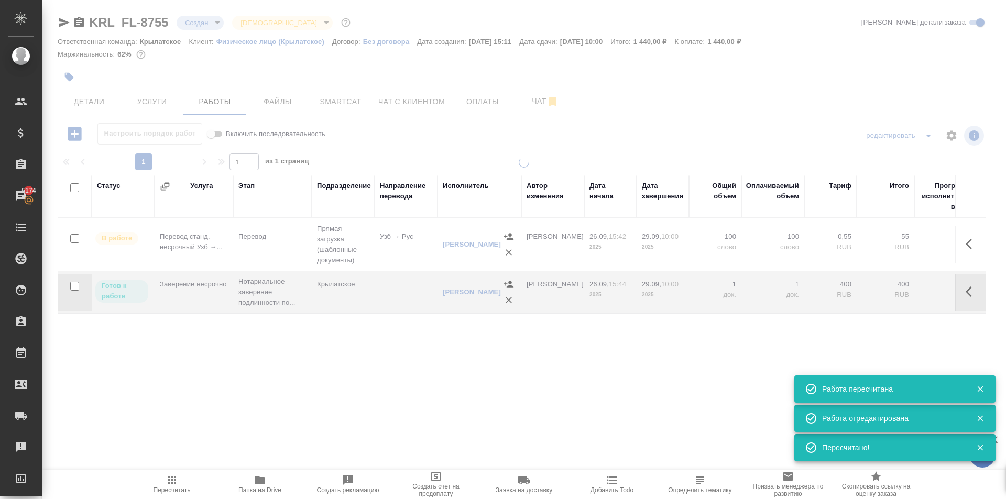
click at [167, 482] on icon "button" at bounding box center [172, 480] width 13 height 13
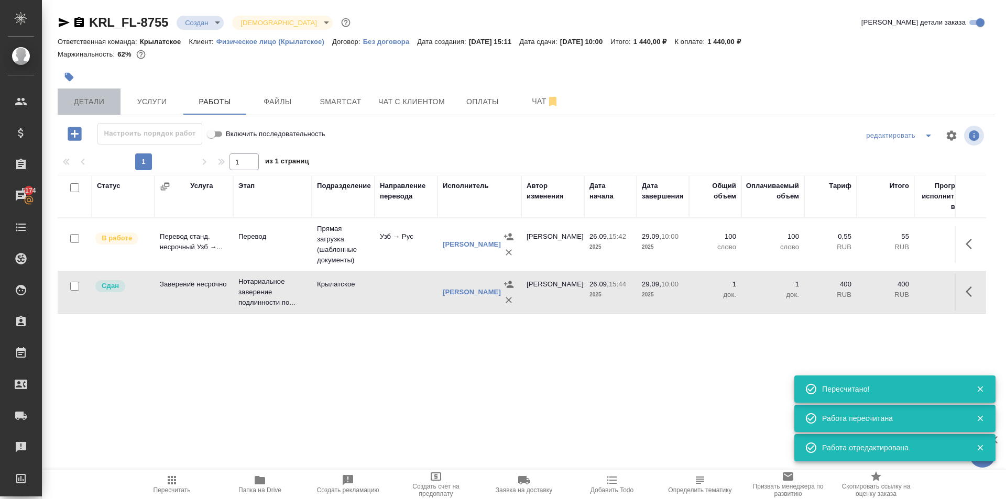
click at [94, 97] on span "Детали" at bounding box center [89, 101] width 50 height 13
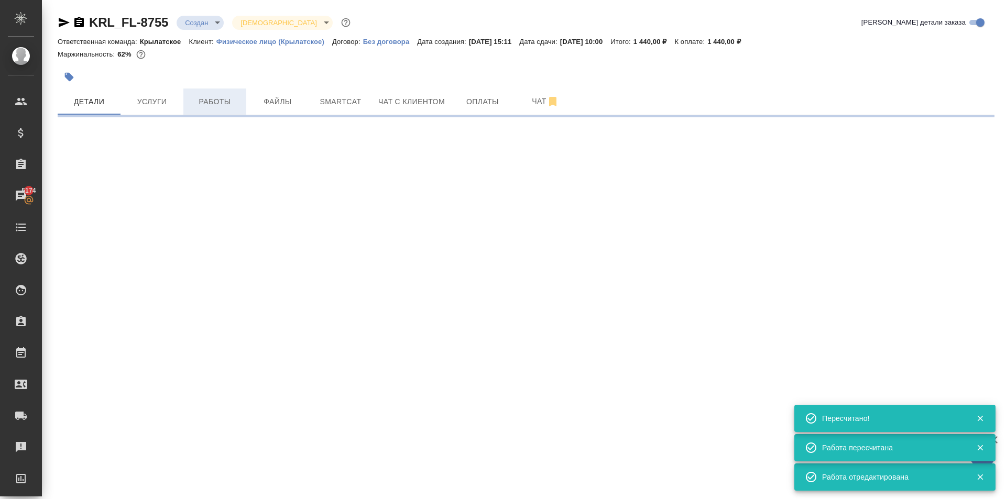
click at [215, 97] on span "Работы" at bounding box center [215, 101] width 50 height 13
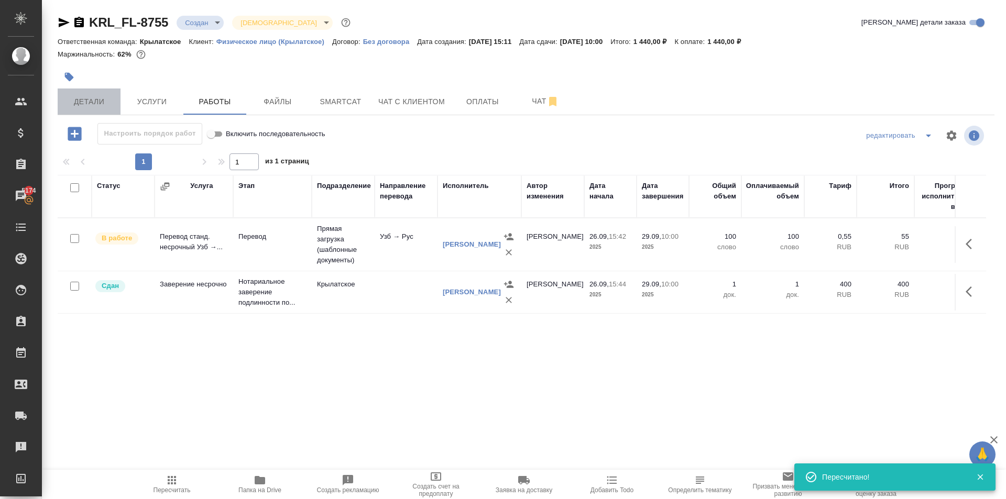
click at [76, 105] on span "Детали" at bounding box center [89, 101] width 50 height 13
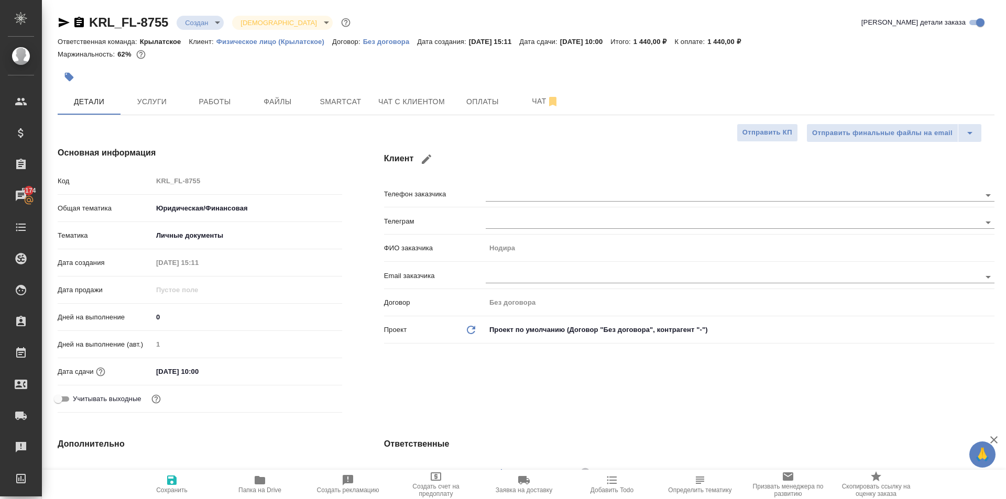
scroll to position [262, 0]
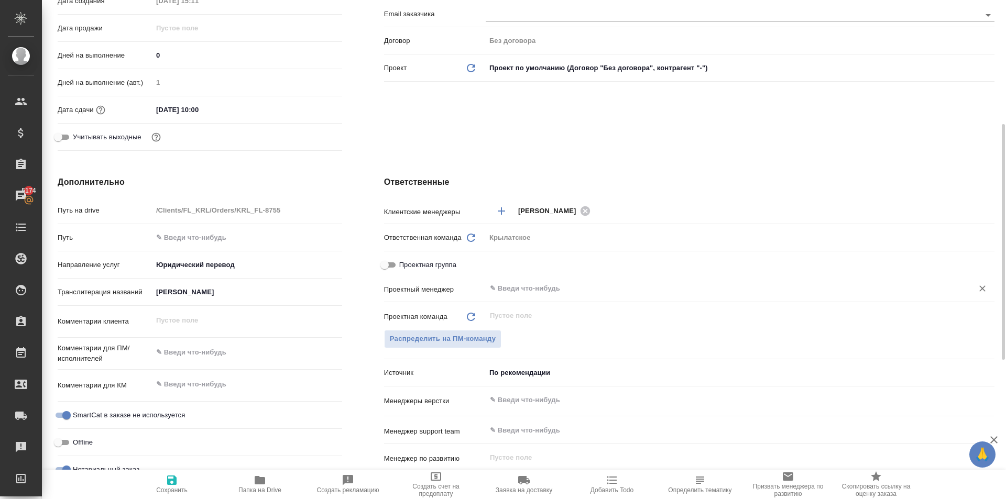
click at [519, 295] on input "text" at bounding box center [723, 289] width 468 height 13
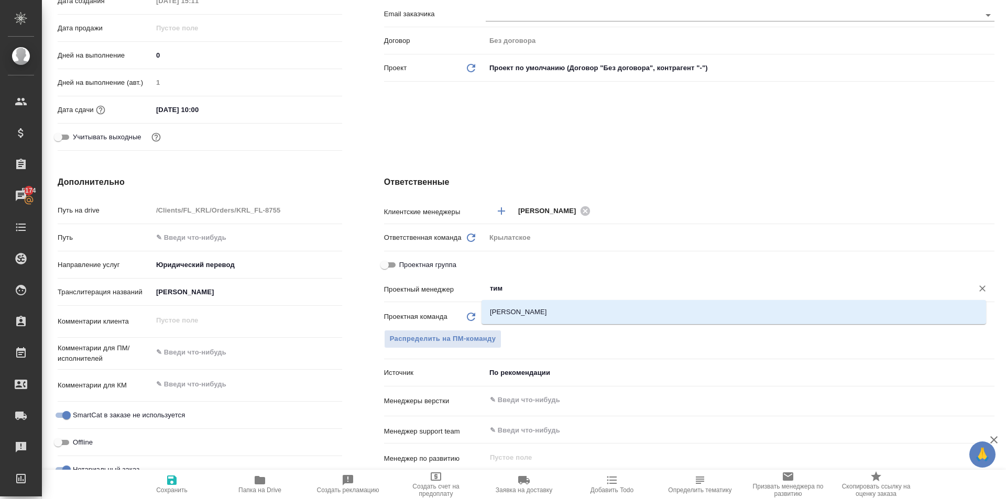
click at [522, 308] on li "[PERSON_NAME]" at bounding box center [734, 312] width 505 height 19
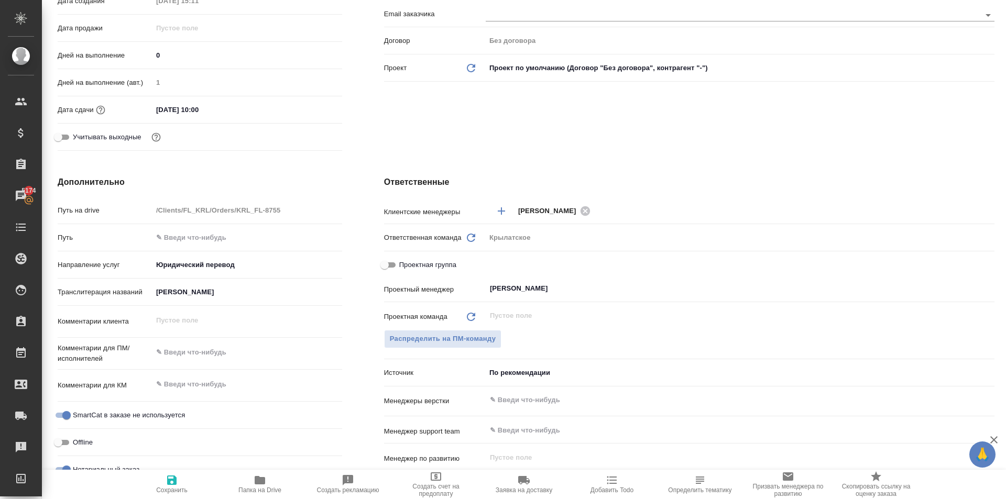
click at [192, 470] on div "Нотариальный заказ" at bounding box center [200, 470] width 285 height 18
click at [186, 485] on span "Сохранить" at bounding box center [171, 484] width 75 height 20
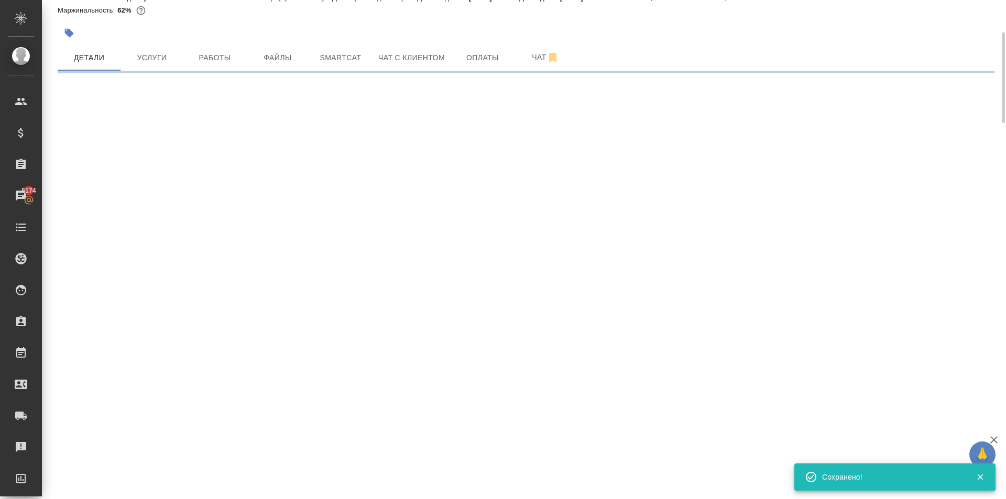
scroll to position [0, 0]
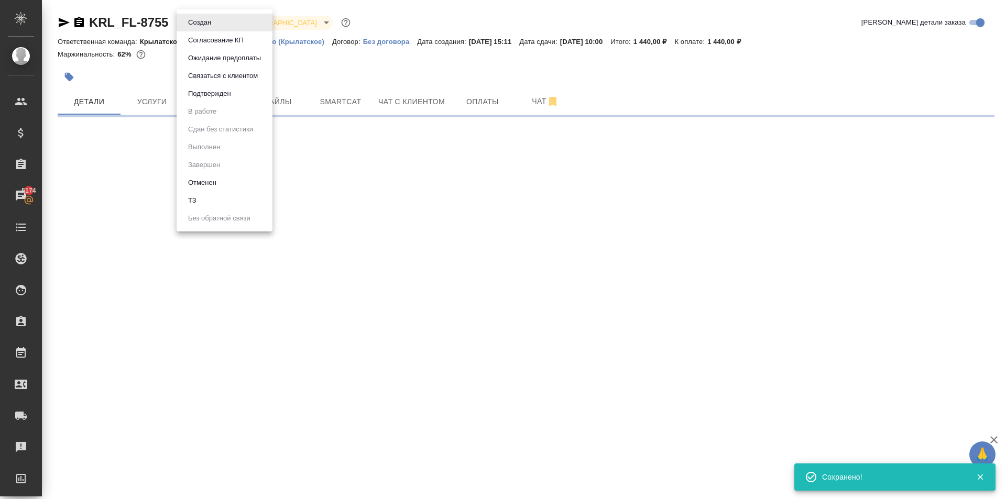
drag, startPoint x: 201, startPoint y: 16, endPoint x: 218, endPoint y: 51, distance: 38.4
click at [202, 16] on body "🙏 .cls-1 fill:#fff; AWATERA Kasymov Timur Клиенты Спецификации Заказы 5174 Чаты…" at bounding box center [503, 249] width 1006 height 499
click at [221, 99] on button "Подтвержден" at bounding box center [209, 94] width 49 height 12
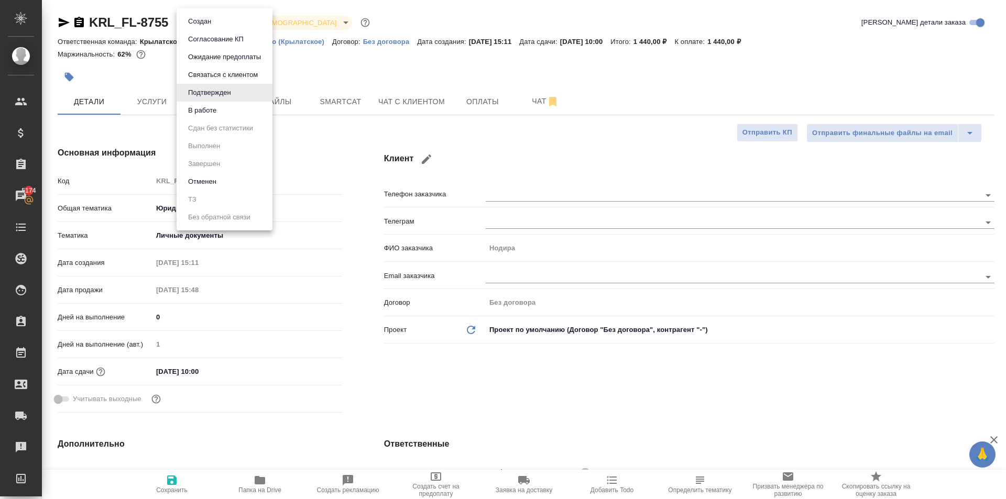
click at [225, 24] on body "🙏 .cls-1 fill:#fff; AWATERA Kasymov Timur Клиенты Спецификации Заказы 5174 Чаты…" at bounding box center [503, 249] width 1006 height 499
click at [218, 107] on button "В работе" at bounding box center [202, 111] width 35 height 12
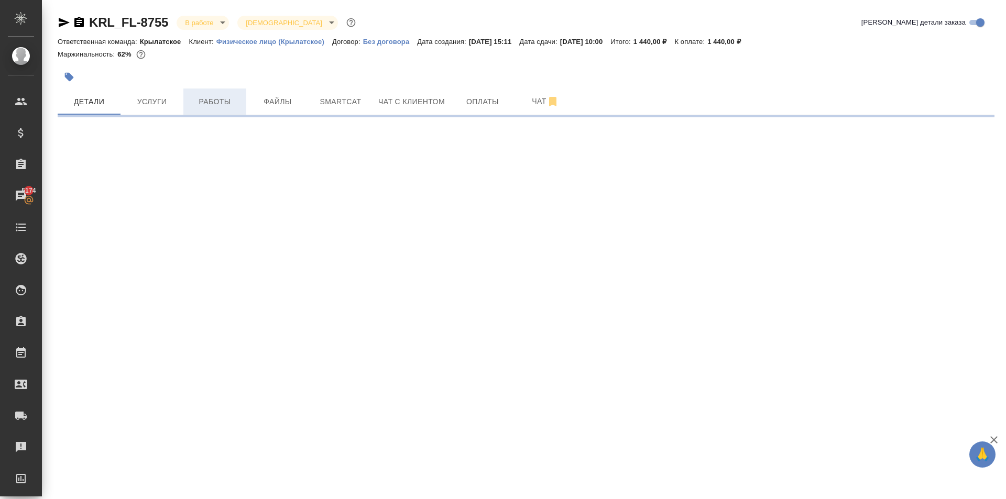
click at [218, 107] on span "Работы" at bounding box center [215, 101] width 50 height 13
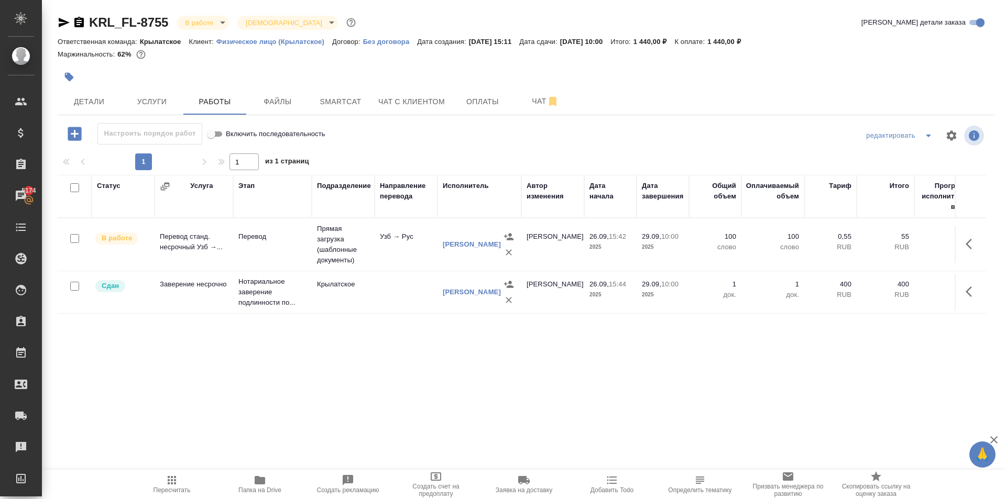
click at [176, 492] on span "Пересчитать" at bounding box center [172, 490] width 37 height 7
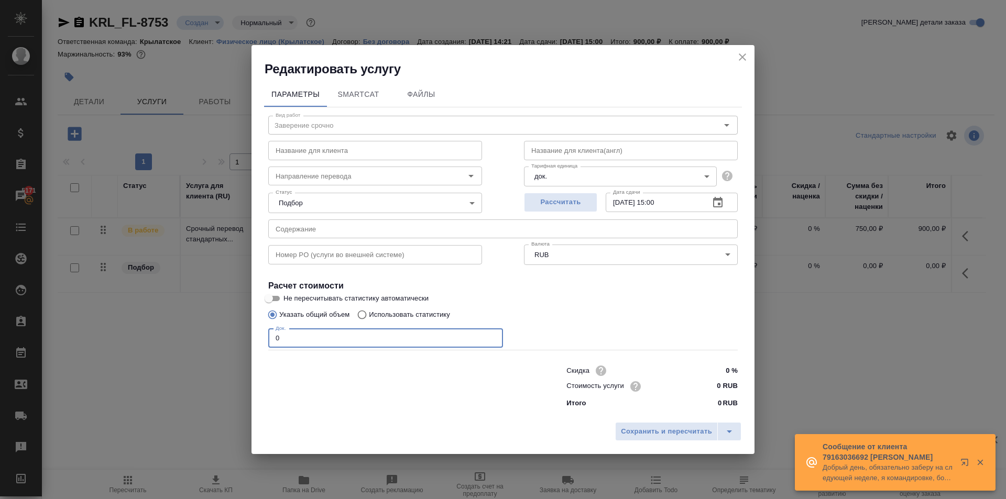
drag, startPoint x: 324, startPoint y: 341, endPoint x: 216, endPoint y: 327, distance: 108.4
click at [216, 327] on div "Редактировать услугу Параметры SmartCat Файлы Вид работ Заверение срочно Вид ра…" at bounding box center [503, 249] width 1006 height 499
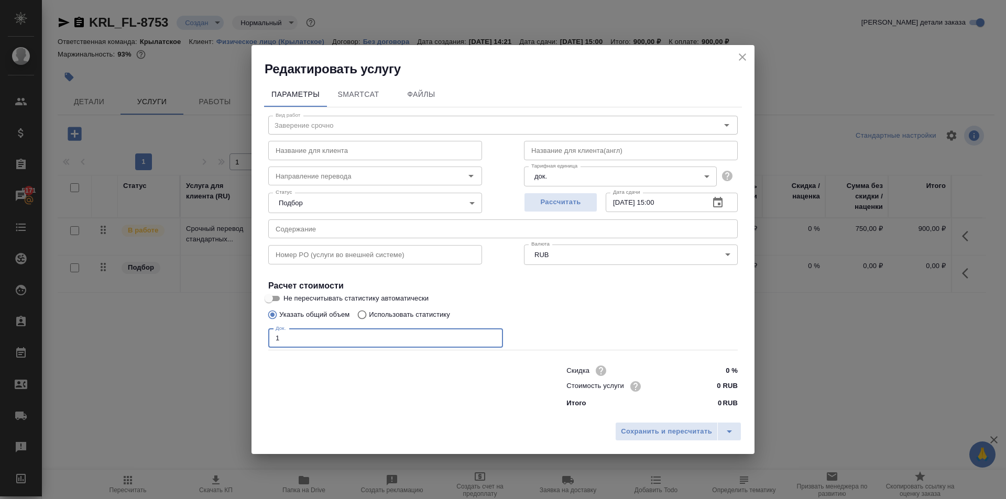
type input "1"
click at [703, 393] on input "0 RUB" at bounding box center [718, 386] width 39 height 15
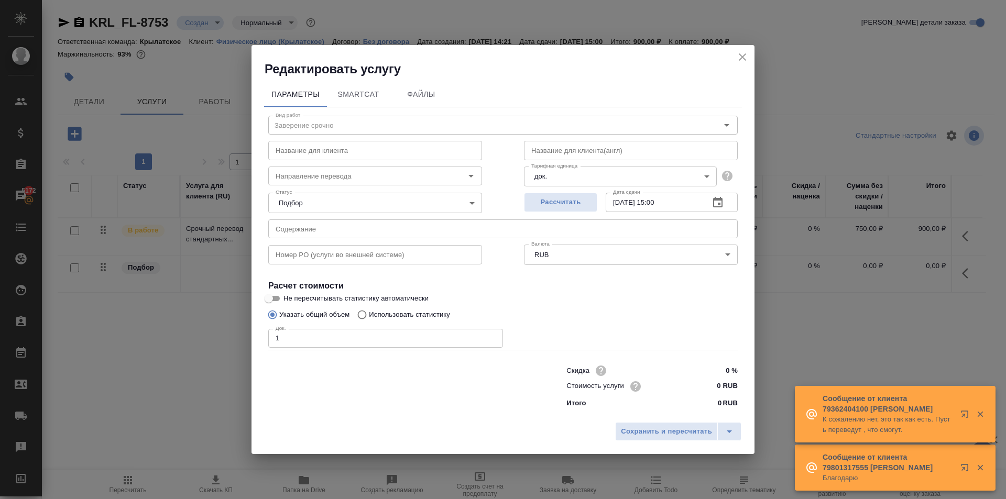
drag, startPoint x: 671, startPoint y: 432, endPoint x: 338, endPoint y: 216, distance: 397.5
click at [371, 214] on div "Редактировать услугу Параметры SmartCat Файлы Вид работ Заверение срочно Вид ра…" at bounding box center [503, 249] width 503 height 409
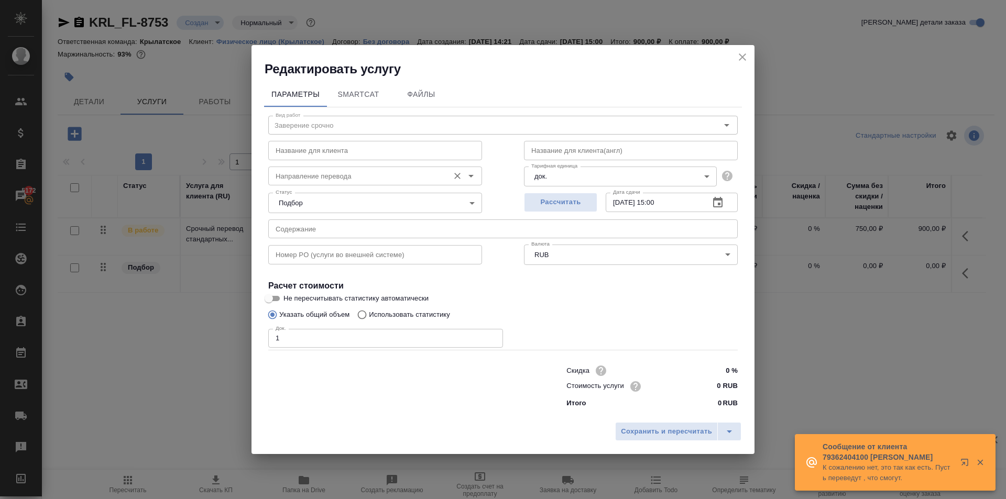
click at [328, 179] on input "Направление перевода" at bounding box center [357, 176] width 172 height 13
click at [318, 154] on input "text" at bounding box center [375, 150] width 214 height 19
click at [281, 248] on input "text" at bounding box center [375, 254] width 214 height 19
click at [740, 55] on icon "close" at bounding box center [742, 56] width 7 height 7
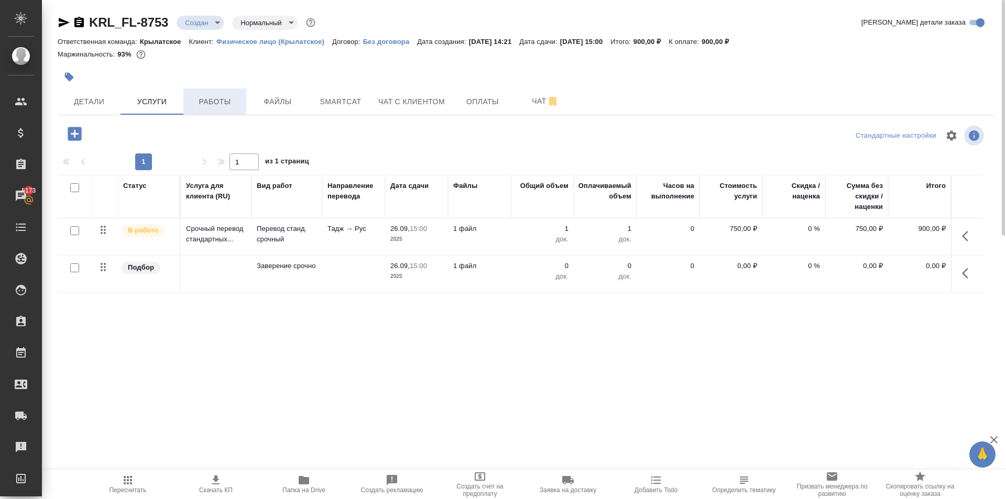
drag, startPoint x: 226, startPoint y: 104, endPoint x: 222, endPoint y: 99, distance: 6.4
click at [222, 99] on div "KRL_FL-8753 Создан new Нормальный normal Кратко детали заказа Ответственная ком…" at bounding box center [526, 213] width 949 height 427
click at [222, 99] on span "Работы" at bounding box center [215, 101] width 50 height 13
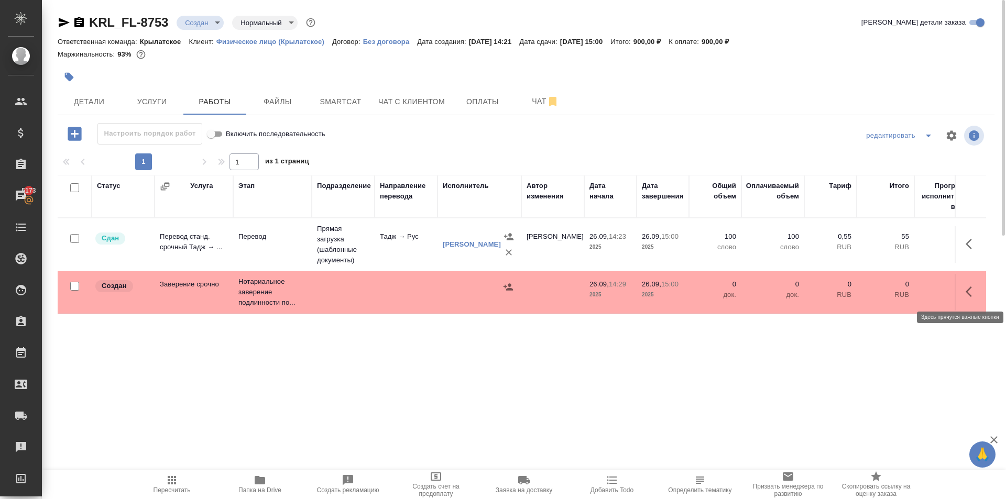
click at [975, 298] on icon "button" at bounding box center [972, 292] width 13 height 13
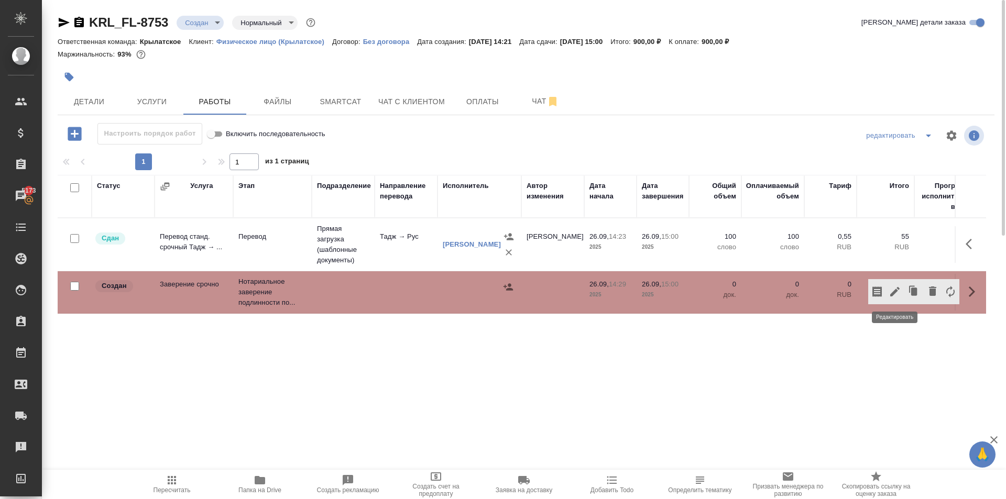
click at [896, 295] on icon "button" at bounding box center [895, 292] width 13 height 13
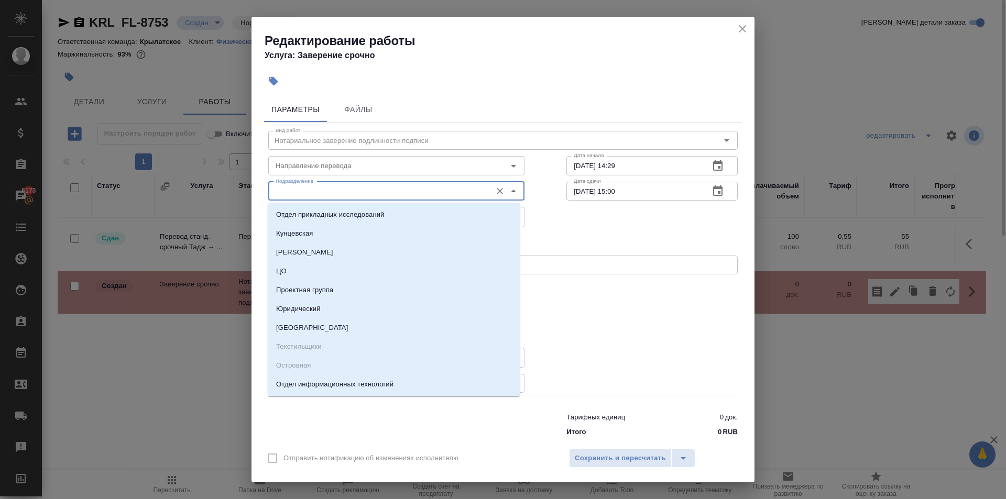
click at [346, 188] on input "Подразделение" at bounding box center [378, 191] width 215 height 13
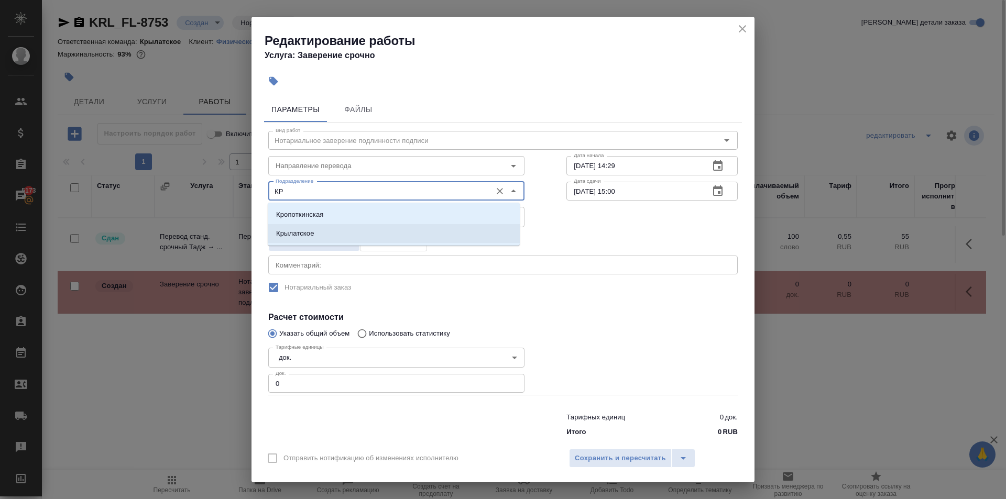
click at [318, 227] on li "Крылатское" at bounding box center [394, 233] width 252 height 19
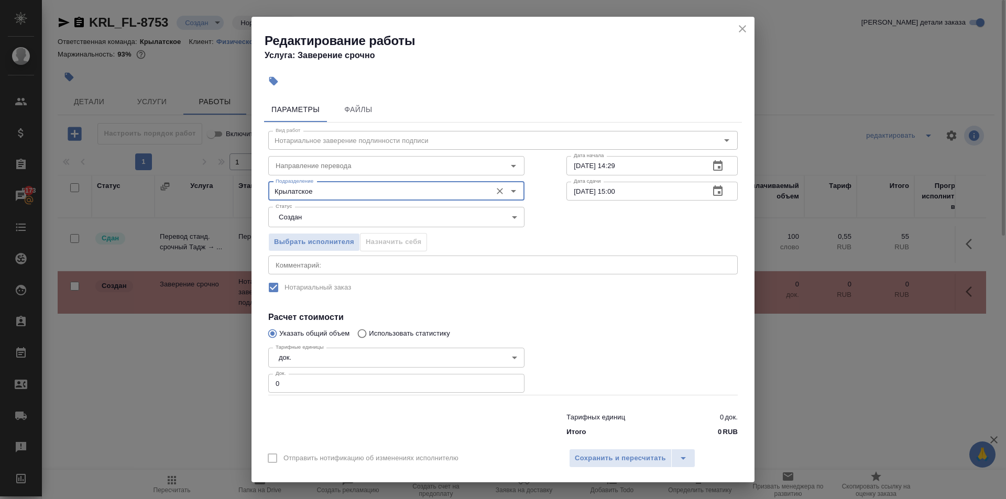
type input "Крылатское"
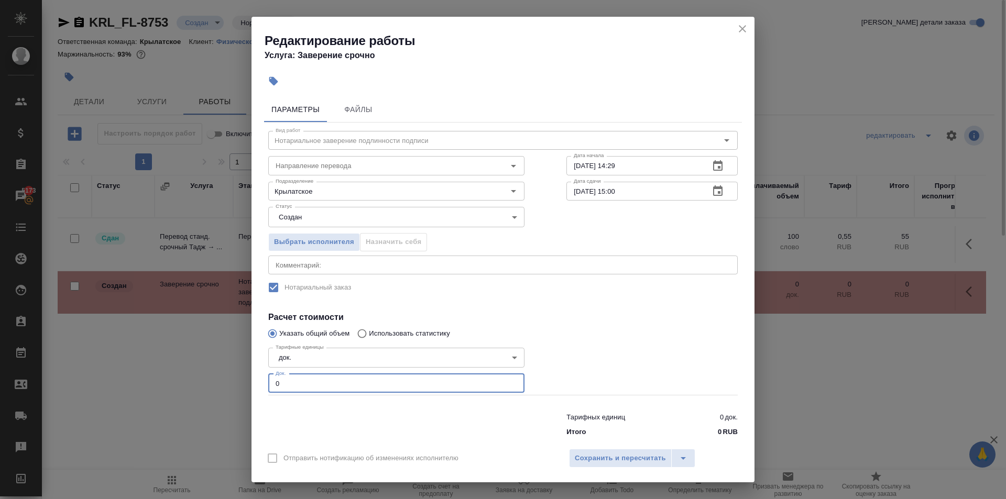
drag, startPoint x: 287, startPoint y: 391, endPoint x: 275, endPoint y: 386, distance: 12.9
click at [275, 386] on input "0" at bounding box center [396, 383] width 256 height 19
type input "1"
click at [588, 460] on span "Сохранить и пересчитать" at bounding box center [620, 459] width 91 height 12
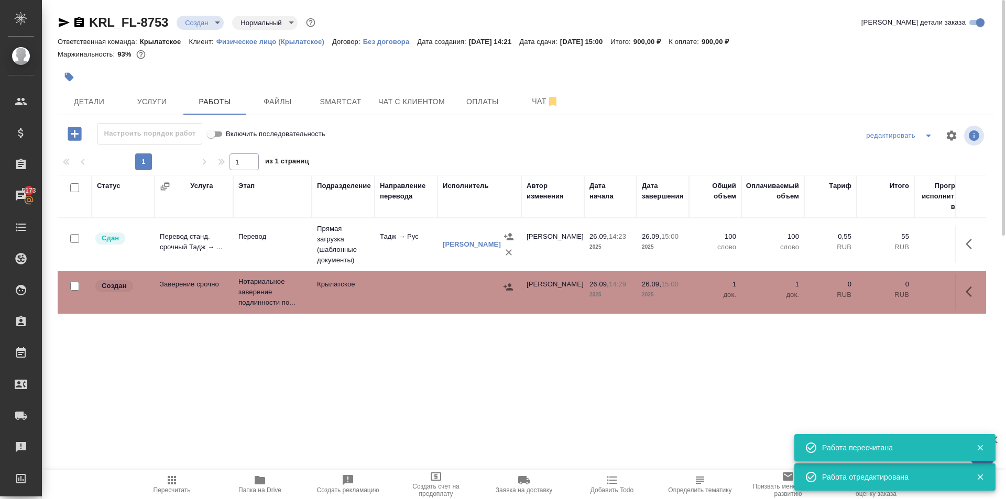
click at [511, 290] on icon "button" at bounding box center [508, 287] width 9 height 7
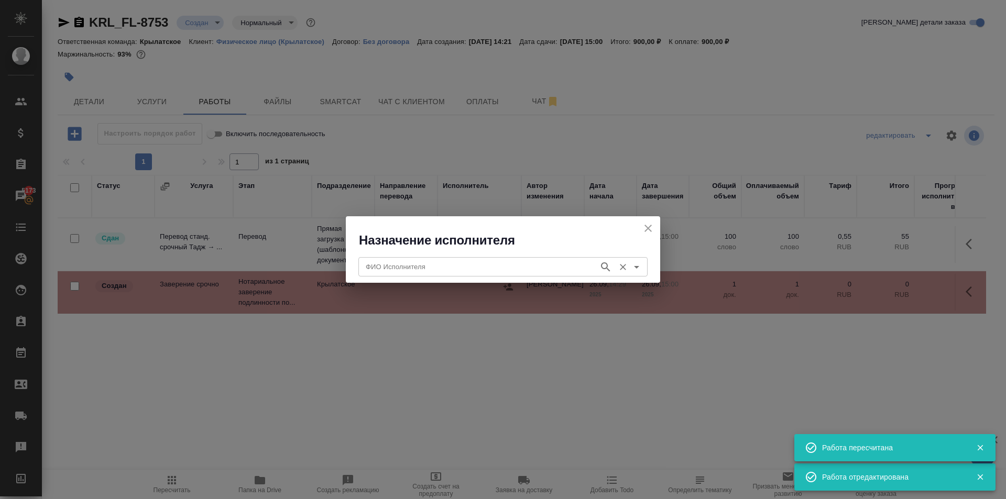
click at [448, 274] on div "ФИО Исполнителя" at bounding box center [503, 266] width 289 height 19
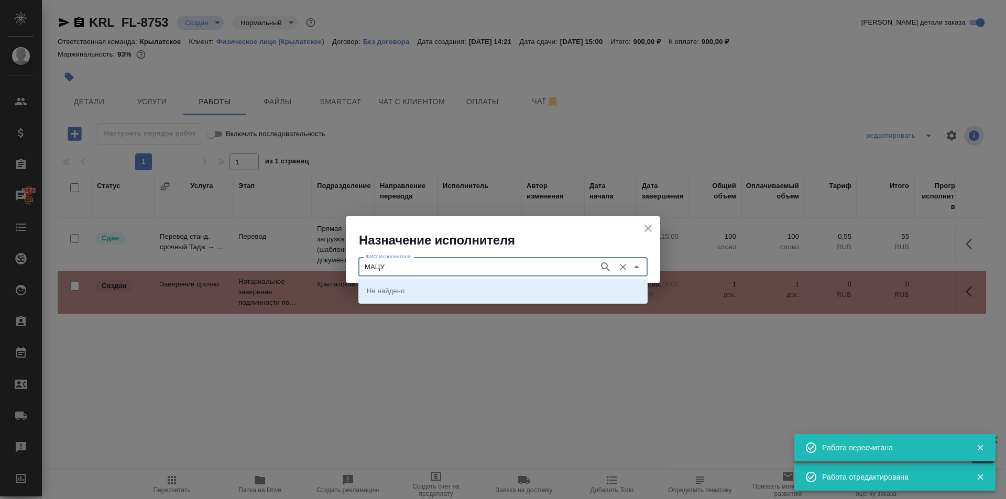
type input "МАЦУ"
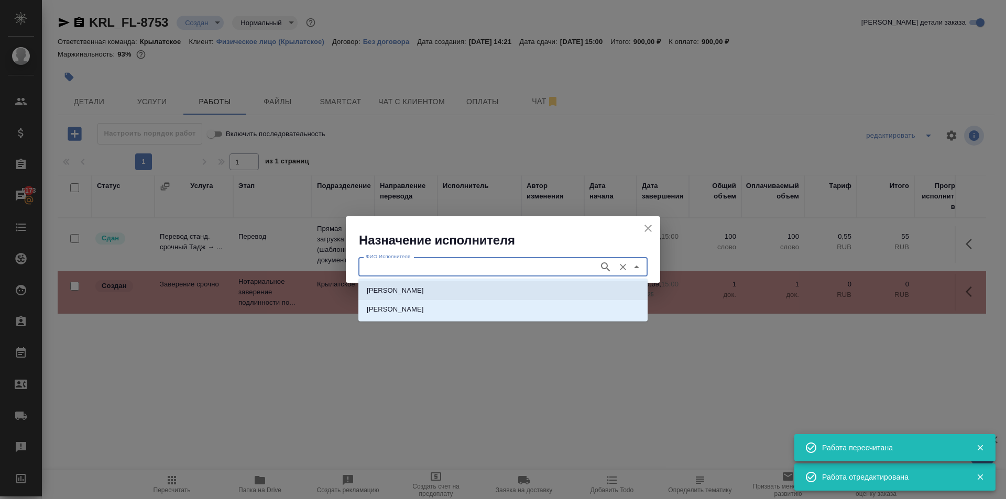
click at [428, 285] on li "[PERSON_NAME]" at bounding box center [503, 290] width 289 height 19
type input "[PERSON_NAME]"
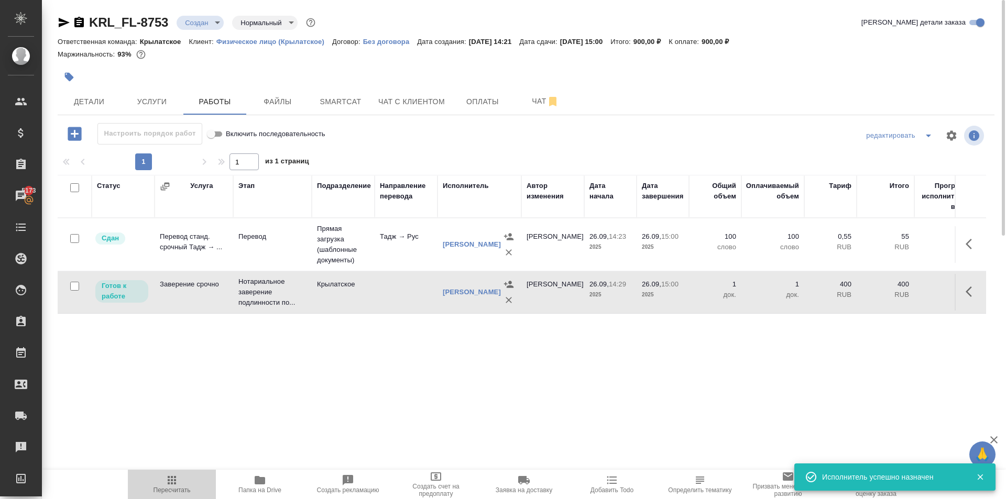
click at [144, 490] on span "Пересчитать" at bounding box center [171, 484] width 75 height 20
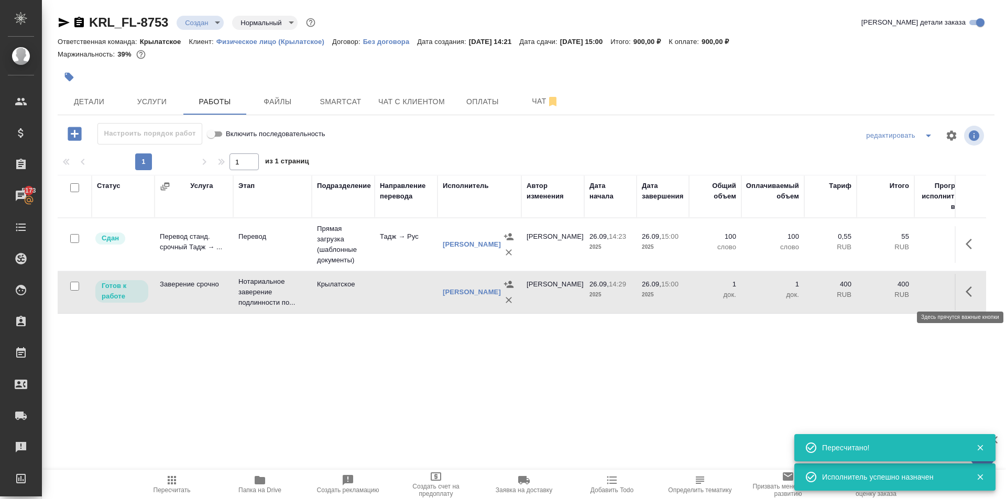
click at [971, 292] on icon "button" at bounding box center [972, 292] width 13 height 13
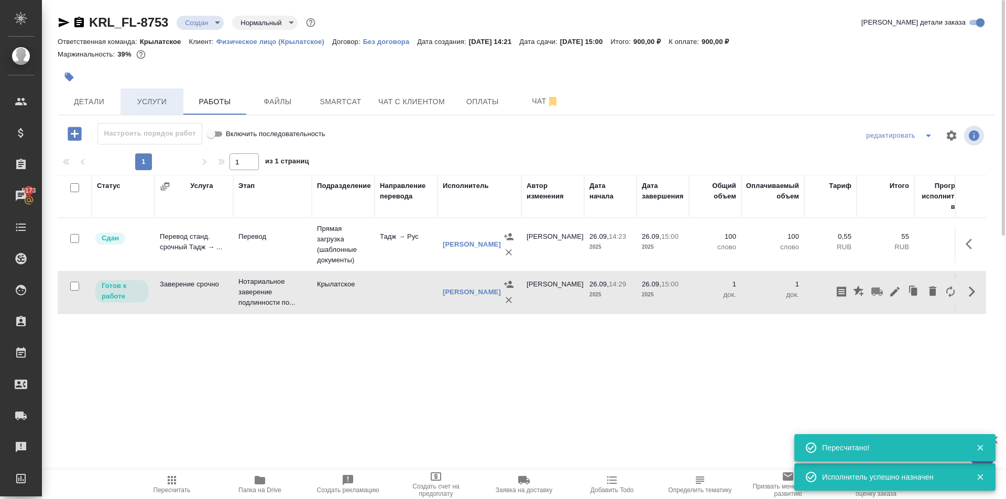
click at [155, 113] on button "Услуги" at bounding box center [152, 102] width 63 height 26
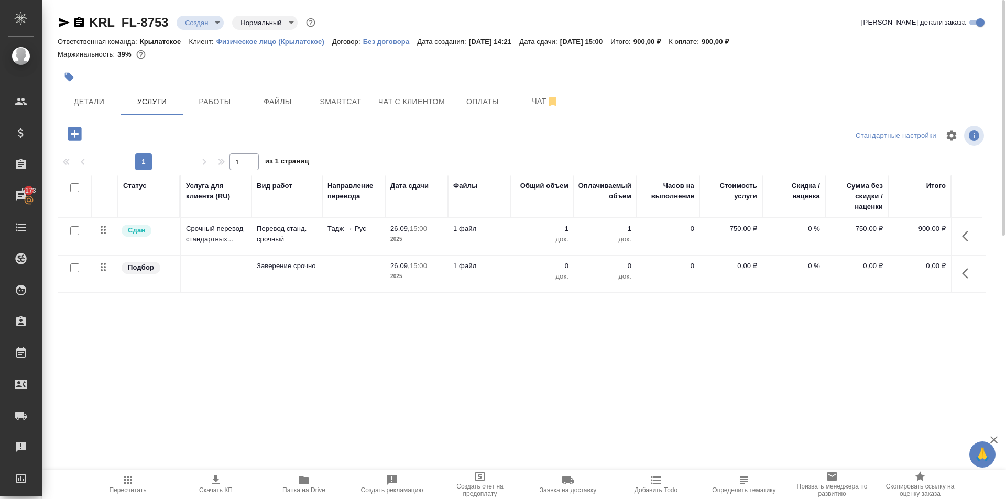
click at [964, 272] on icon "button" at bounding box center [965, 273] width 6 height 10
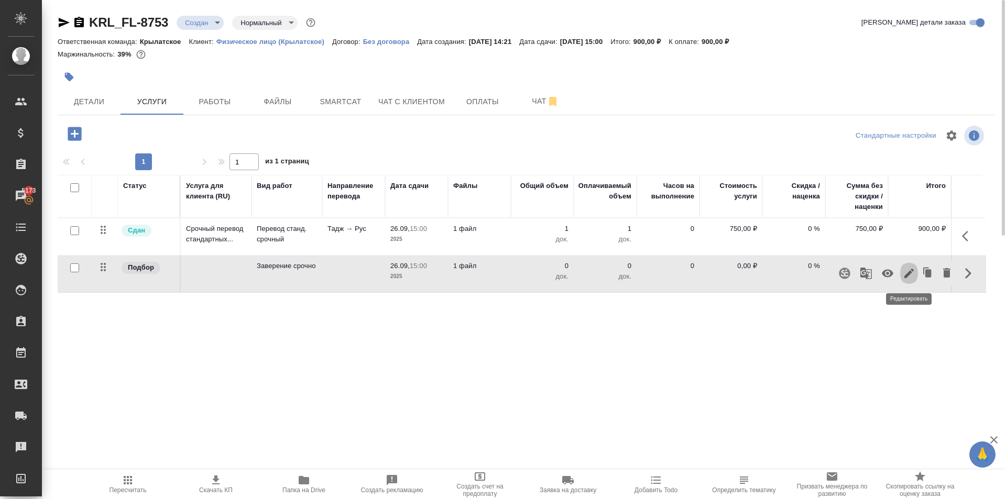
click at [911, 275] on icon "button" at bounding box center [909, 273] width 13 height 13
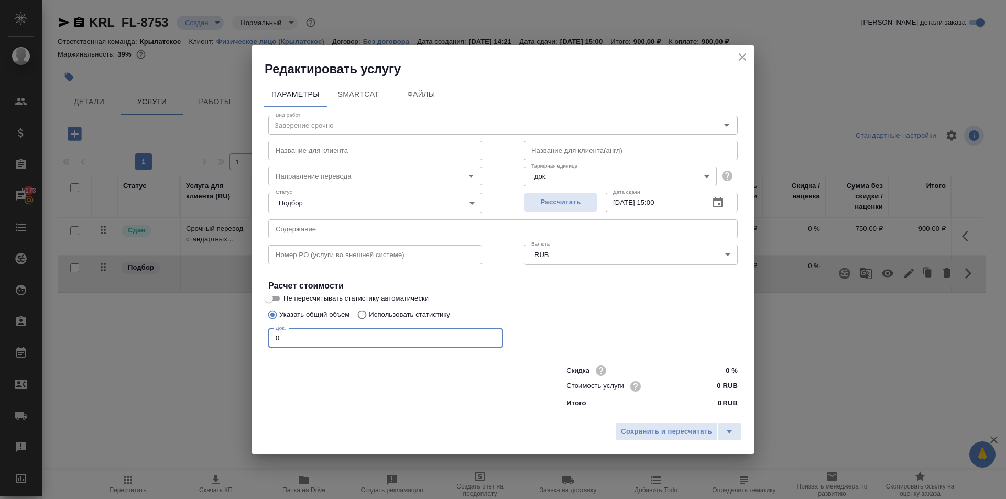
drag, startPoint x: 312, startPoint y: 335, endPoint x: 254, endPoint y: 333, distance: 57.7
click at [254, 333] on div "Параметры SmartCat Файлы Вид работ Заверение срочно Вид работ Название для клие…" at bounding box center [503, 248] width 503 height 340
type input "1"
click at [699, 379] on div "0 RUB" at bounding box center [718, 386] width 39 height 15
type input "1100 RUB"
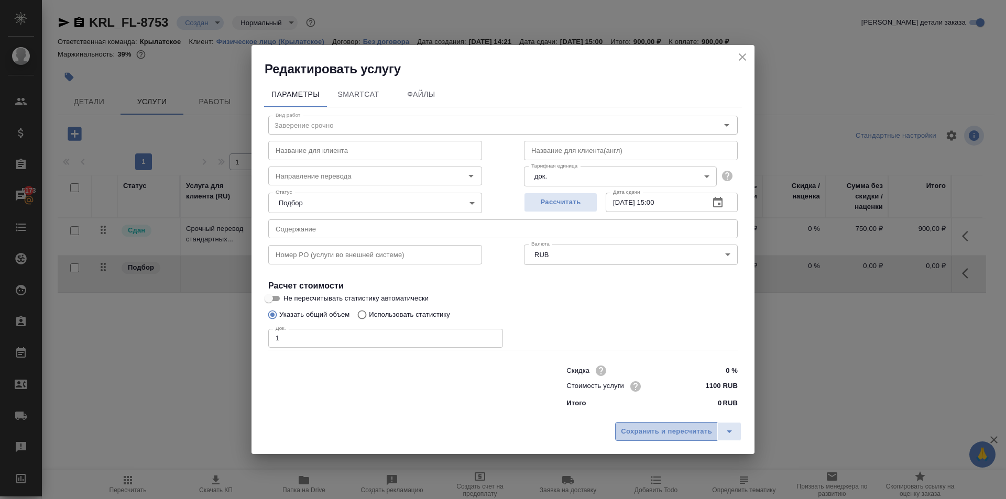
click at [642, 433] on span "Сохранить и пересчитать" at bounding box center [666, 432] width 91 height 12
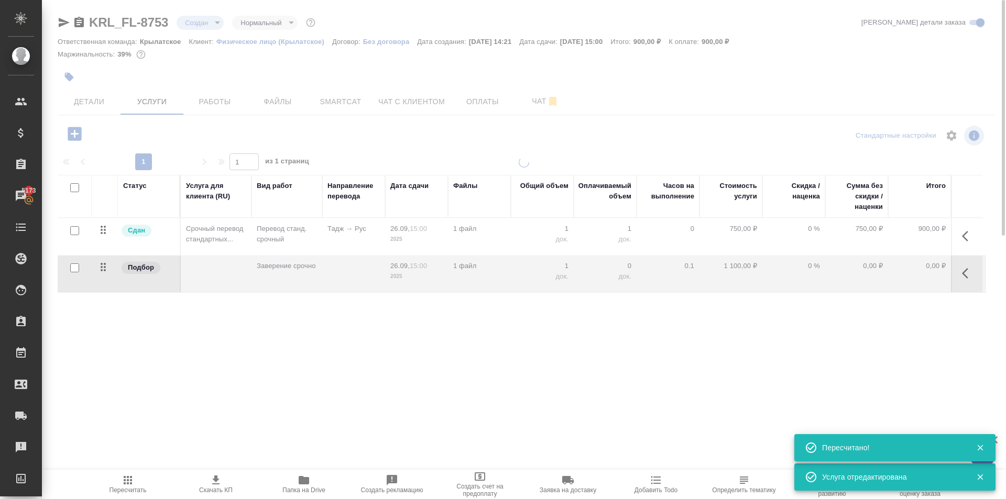
type input "urgent"
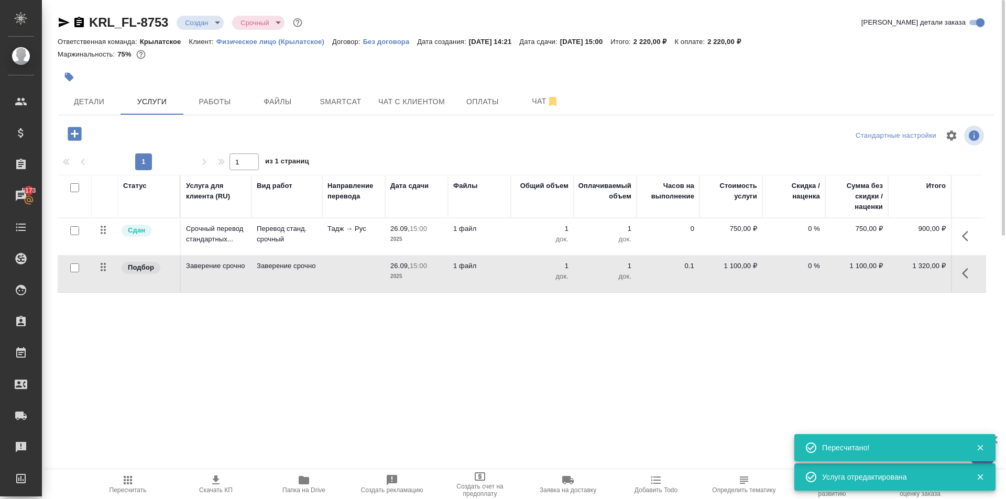
click at [140, 483] on span "Пересчитать" at bounding box center [127, 484] width 75 height 20
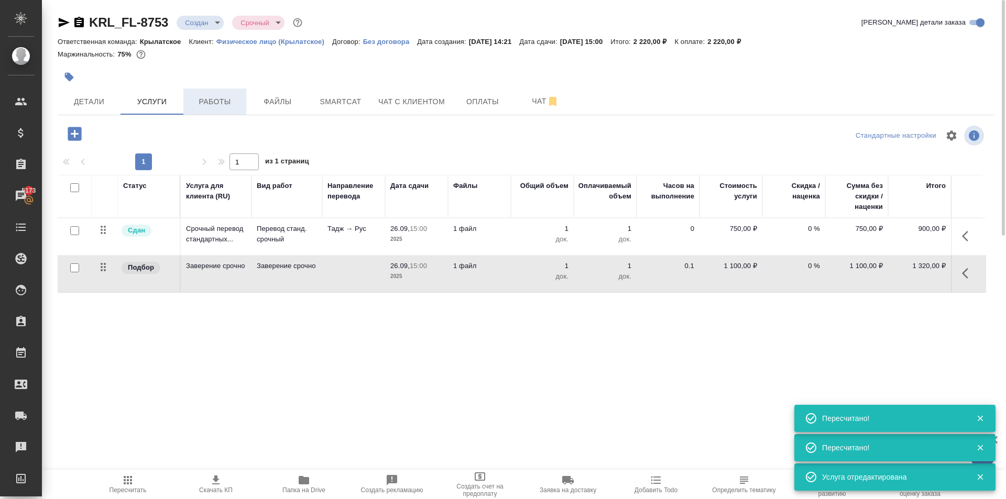
click at [223, 99] on span "Работы" at bounding box center [215, 101] width 50 height 13
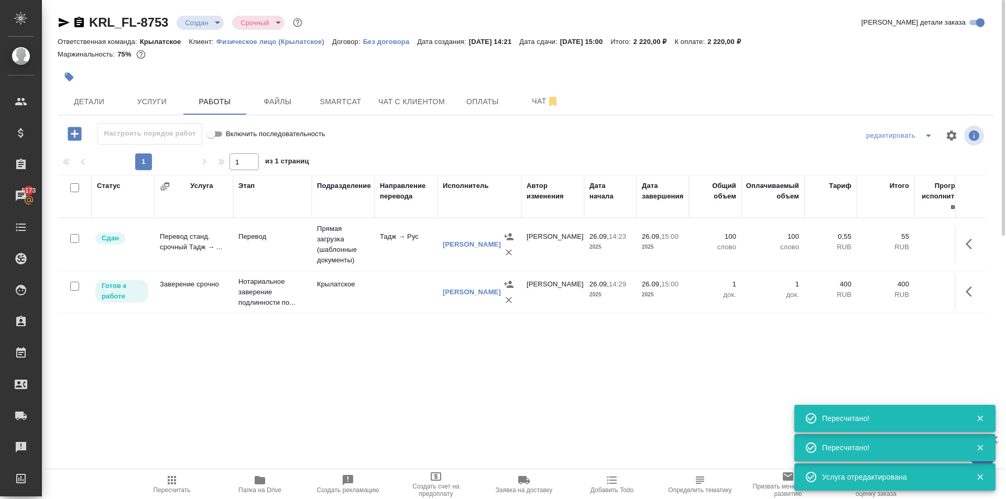
drag, startPoint x: 975, startPoint y: 296, endPoint x: 962, endPoint y: 299, distance: 14.0
click at [974, 297] on icon "button" at bounding box center [972, 292] width 13 height 13
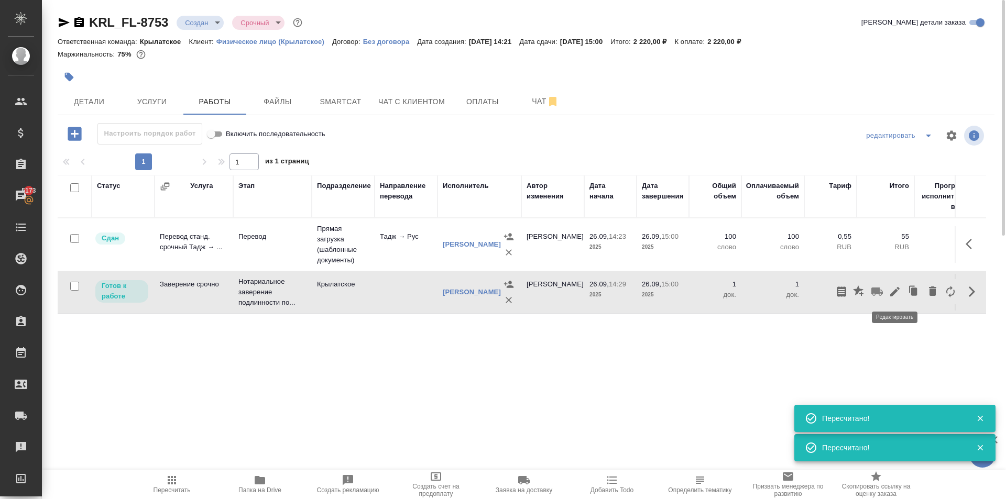
click at [899, 296] on icon "button" at bounding box center [895, 292] width 13 height 13
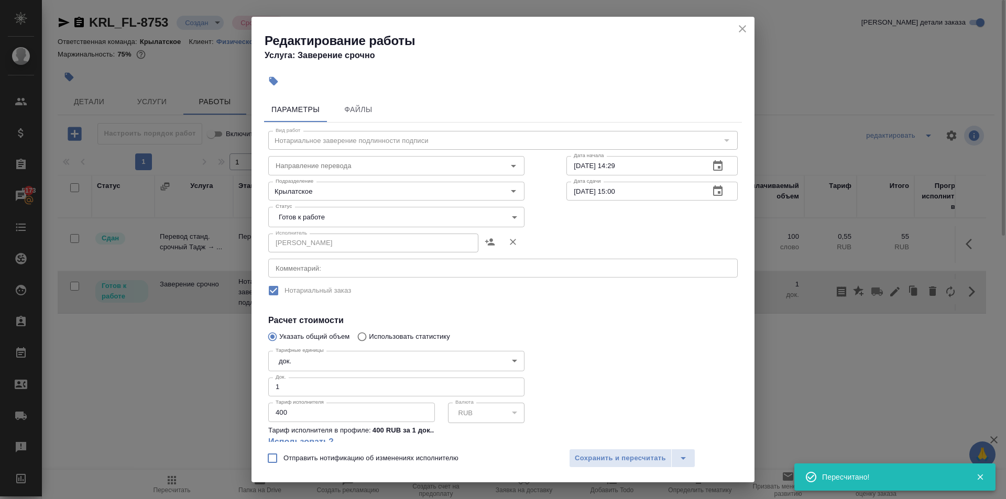
click at [288, 229] on div "Исполнитель [PERSON_NAME]" at bounding box center [396, 242] width 298 height 67
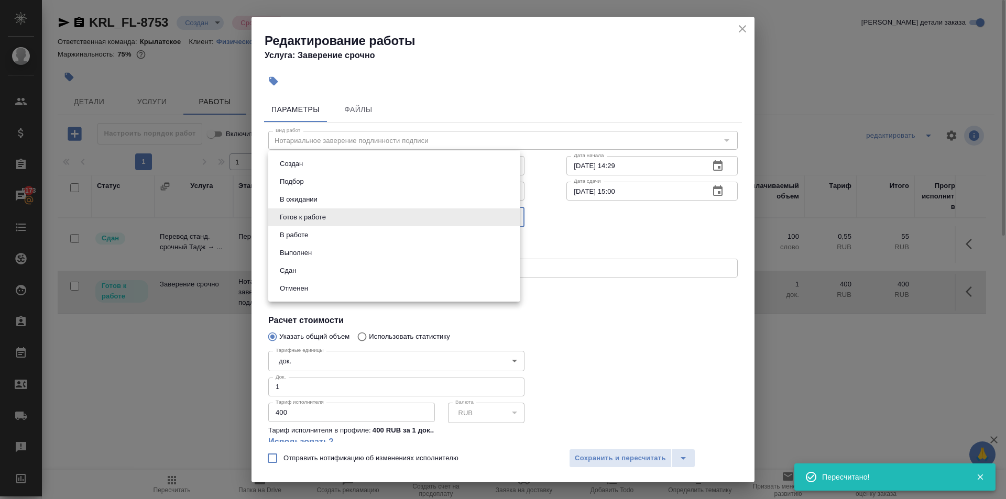
click at [289, 222] on body "🙏 .cls-1 fill:#fff; AWATERA [PERSON_NAME] Спецификации Заказы 5173 Чаты Todo Пр…" at bounding box center [503, 249] width 1006 height 499
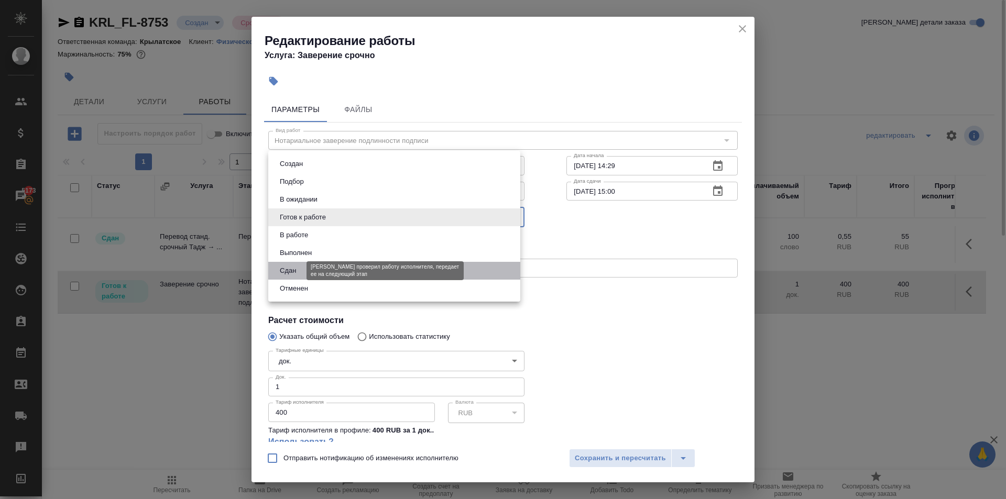
click at [296, 266] on button "Сдан" at bounding box center [288, 271] width 23 height 12
type input "closed"
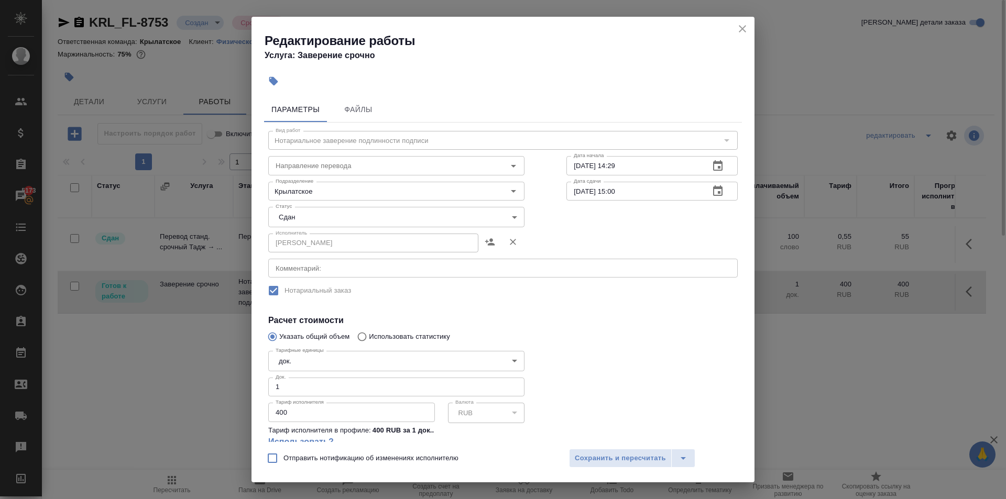
click at [598, 468] on div "Отправить нотификацию об изменениях исполнителю Сохранить и пересчитать" at bounding box center [503, 462] width 503 height 40
click at [591, 459] on span "Сохранить и пересчитать" at bounding box center [620, 459] width 91 height 12
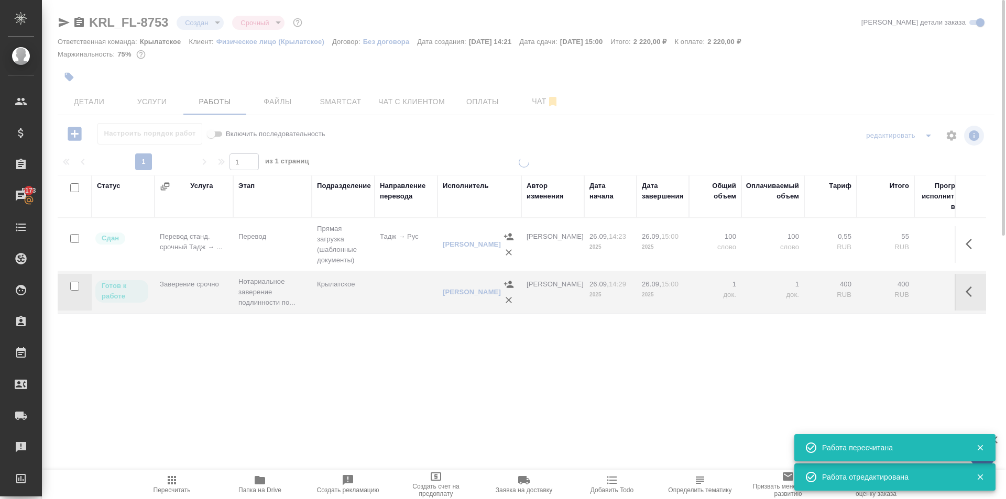
click at [188, 477] on span "Пересчитать" at bounding box center [171, 484] width 75 height 20
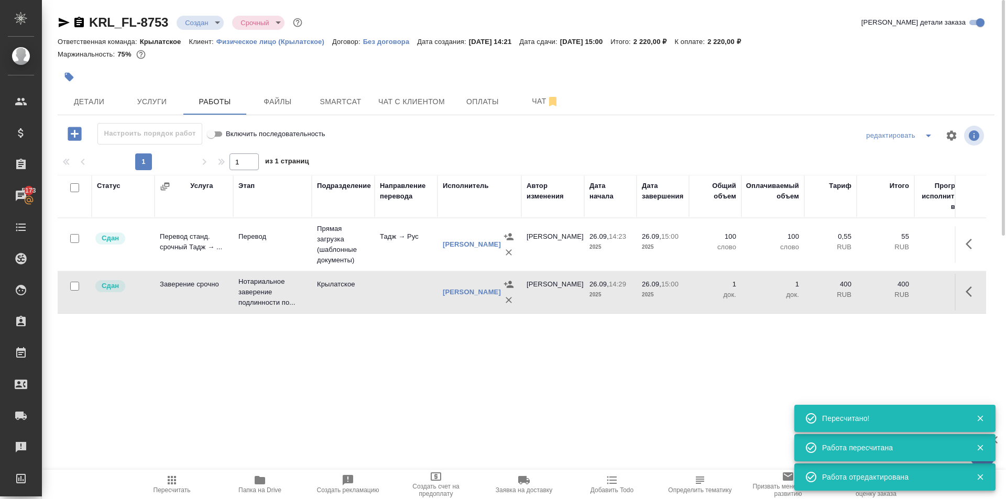
click at [467, 87] on div at bounding box center [370, 77] width 625 height 23
click at [471, 97] on span "Оплаты" at bounding box center [483, 101] width 50 height 13
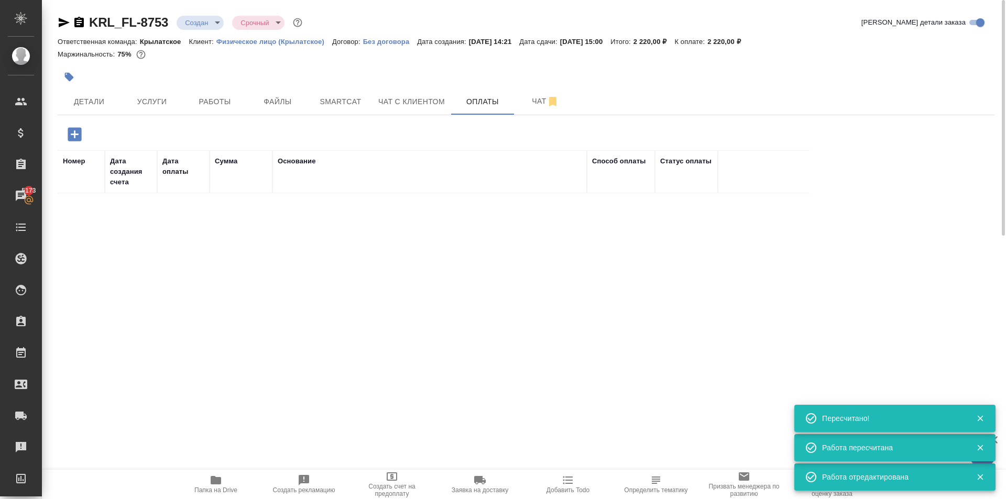
click at [61, 145] on div "Номер Дата создания счета Дата оплаты Сумма Основание Способ оплаты Статус опла…" at bounding box center [526, 294] width 937 height 341
click at [82, 128] on icon "button" at bounding box center [75, 134] width 18 height 18
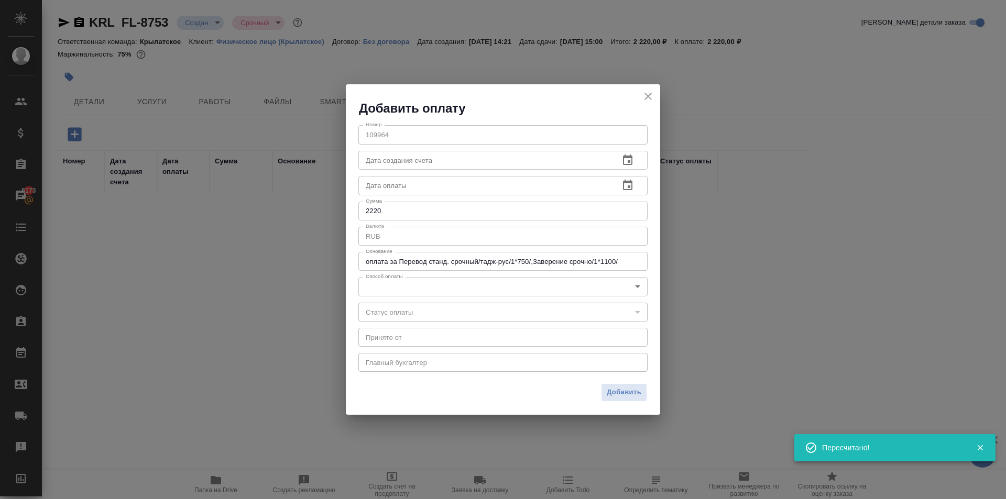
click at [438, 281] on body "🙏 .cls-1 fill:#fff; AWATERA [PERSON_NAME] Спецификации Заказы 5173 Чаты Todo Пр…" at bounding box center [503, 249] width 1006 height 499
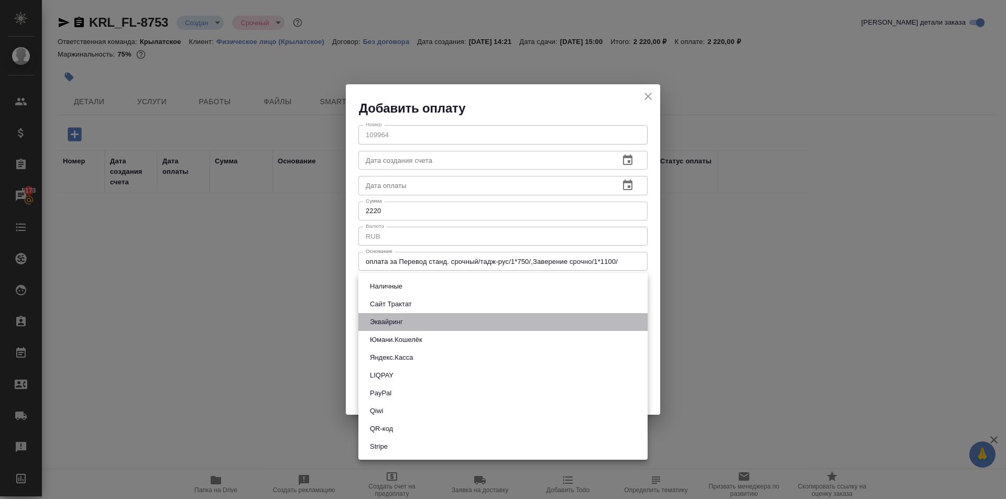
click at [457, 325] on li "Эквайринг" at bounding box center [503, 322] width 289 height 18
type input "acquiring"
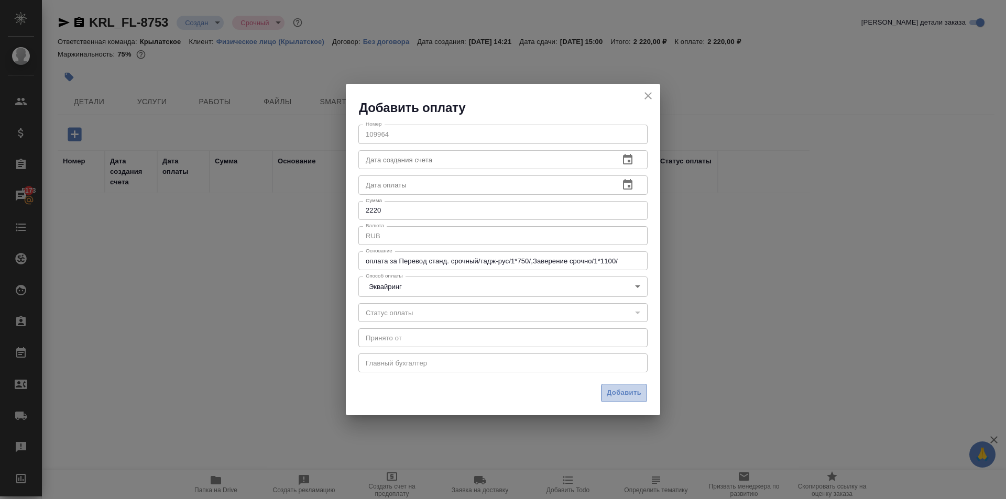
click at [636, 399] on button "Добавить" at bounding box center [624, 393] width 46 height 18
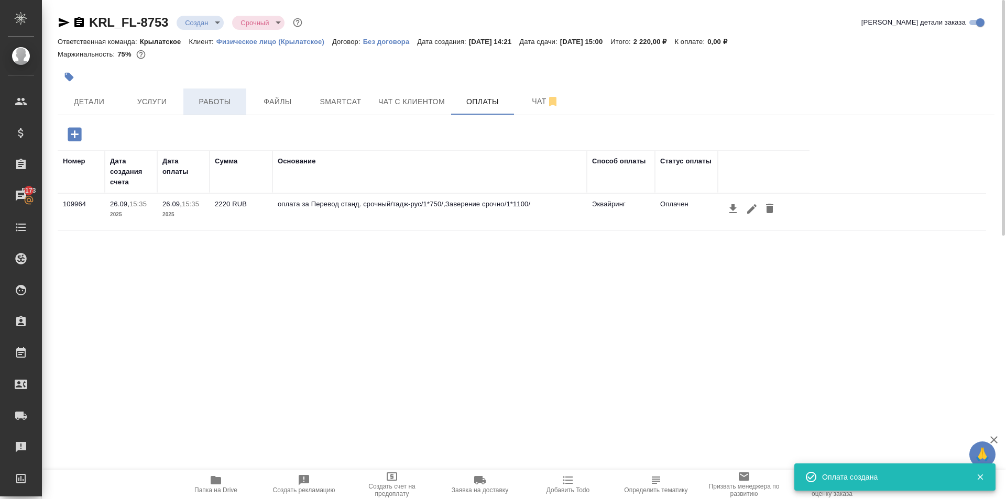
click at [209, 105] on span "Работы" at bounding box center [215, 101] width 50 height 13
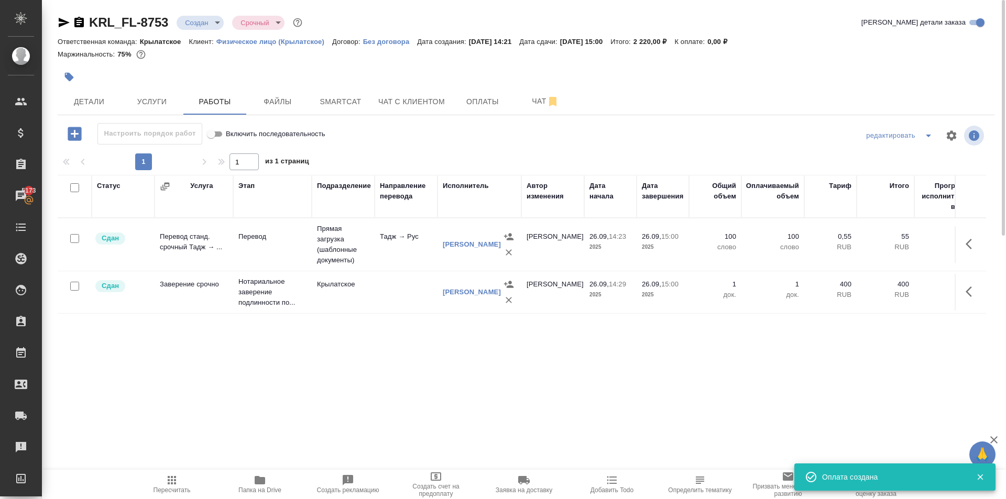
click at [153, 479] on span "Пересчитать" at bounding box center [171, 484] width 75 height 20
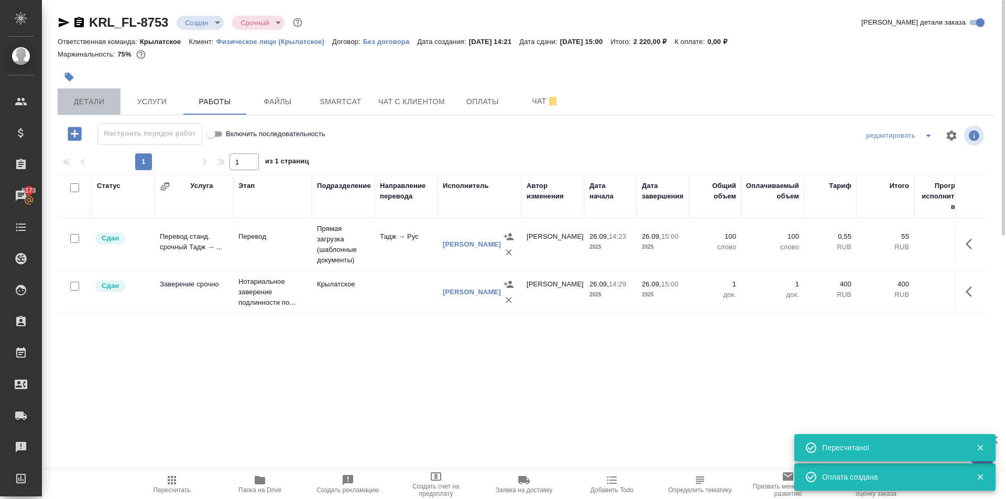
click at [78, 91] on button "Детали" at bounding box center [89, 102] width 63 height 26
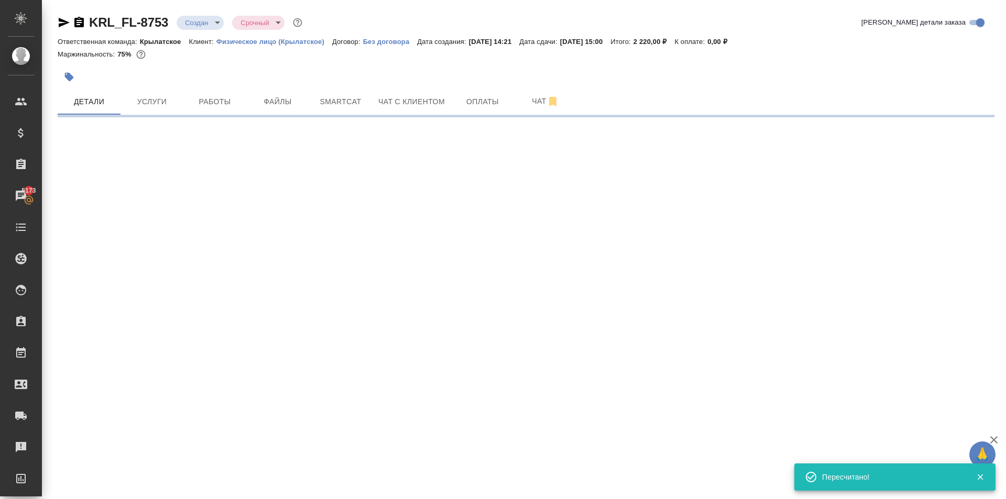
select select "RU"
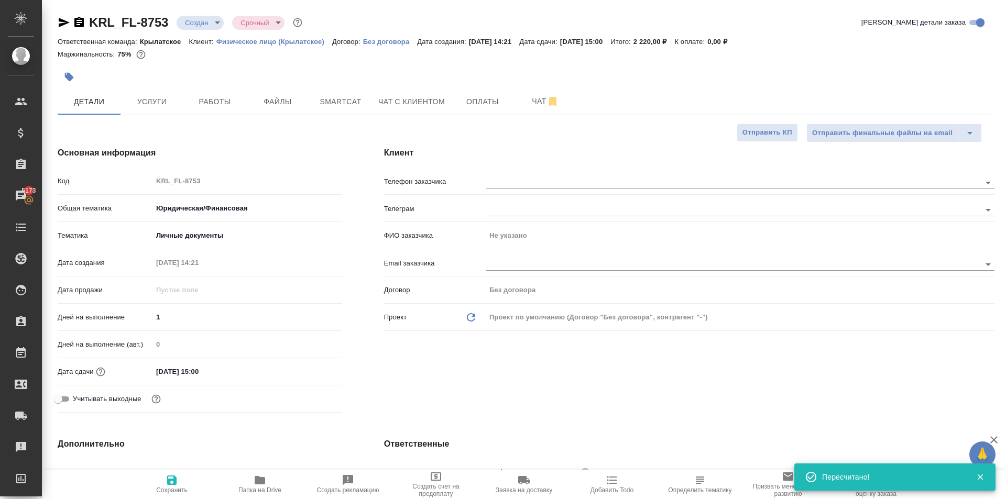
type textarea "x"
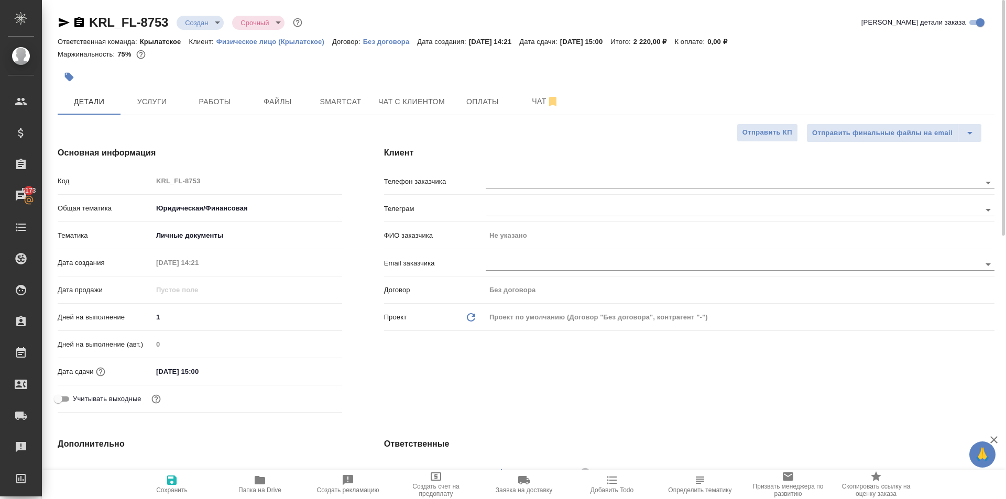
scroll to position [367, 0]
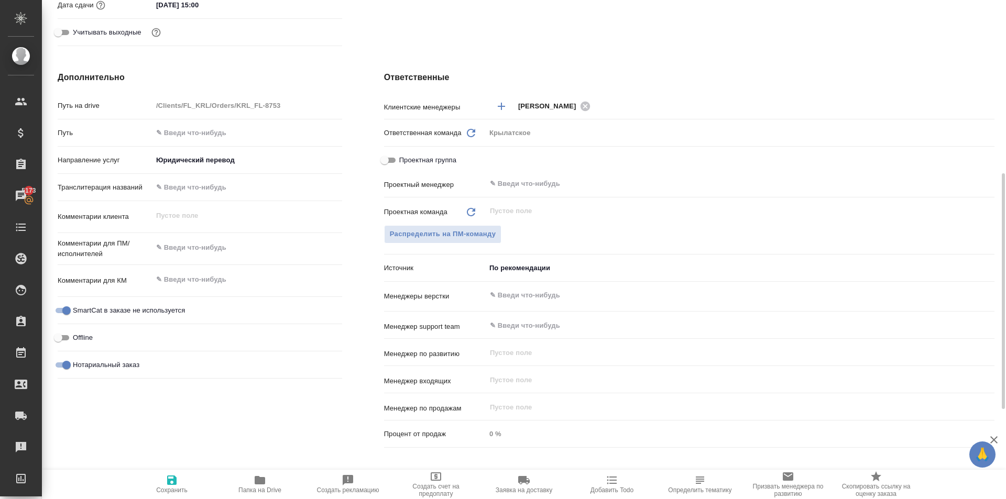
click at [549, 201] on div "Проектный менеджер ​" at bounding box center [689, 188] width 611 height 27
click at [545, 180] on input "text" at bounding box center [723, 184] width 468 height 13
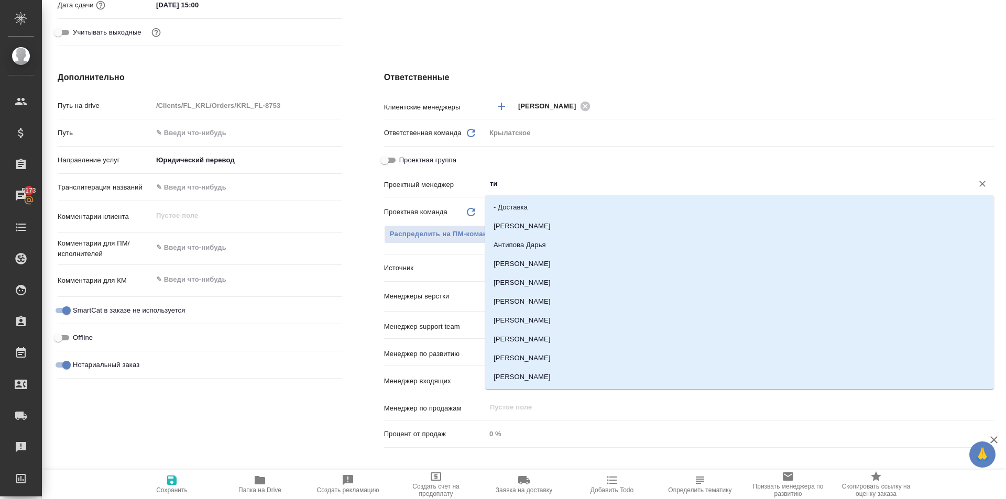
type input "тим"
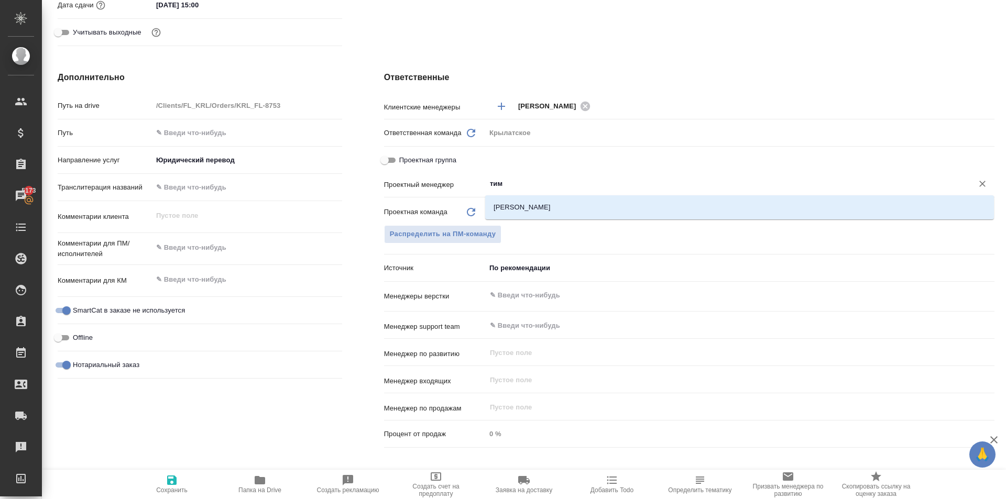
click at [553, 200] on li "[PERSON_NAME]" at bounding box center [739, 207] width 509 height 19
type textarea "x"
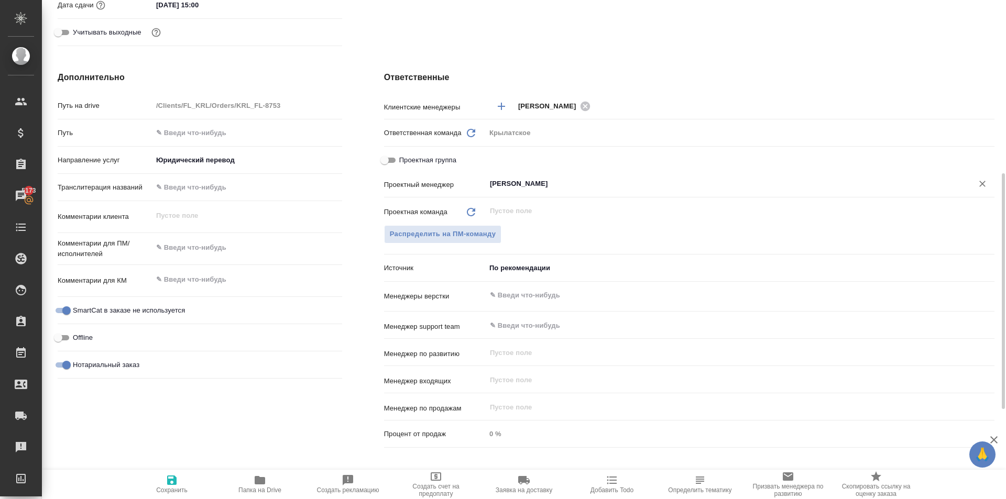
type input "[PERSON_NAME]"
click at [177, 485] on icon "button" at bounding box center [172, 480] width 13 height 13
type textarea "x"
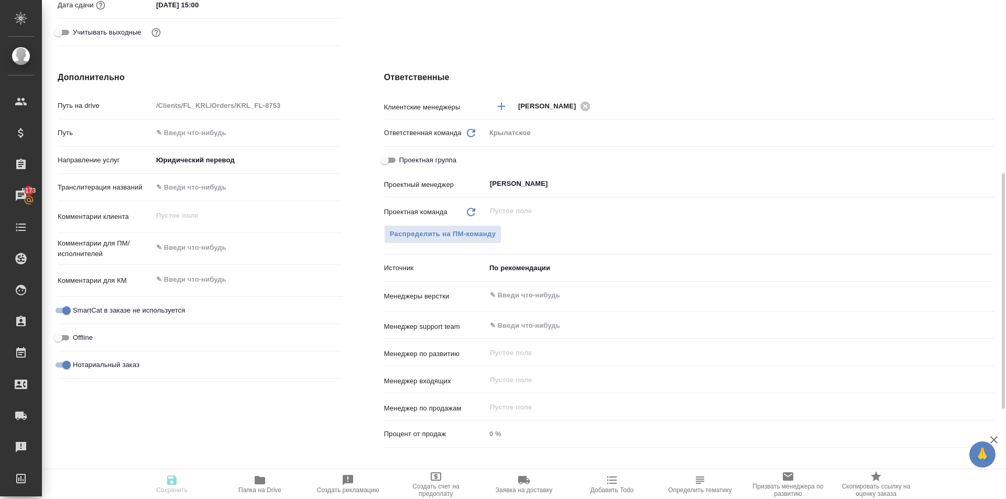
type textarea "x"
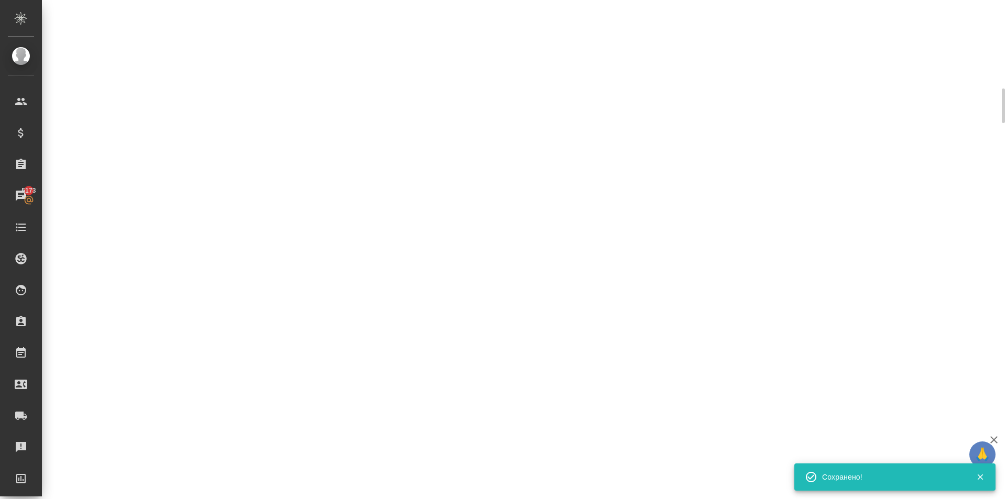
scroll to position [0, 0]
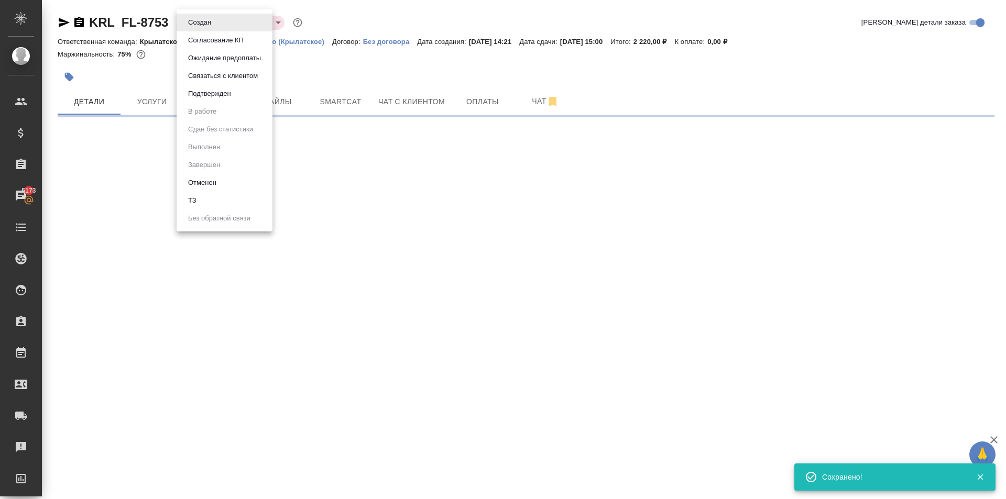
click at [210, 18] on body "🙏 .cls-1 fill:#fff; AWATERA [PERSON_NAME] Спецификации Заказы 5173 Чаты Todo Пр…" at bounding box center [503, 249] width 1006 height 499
select select "RU"
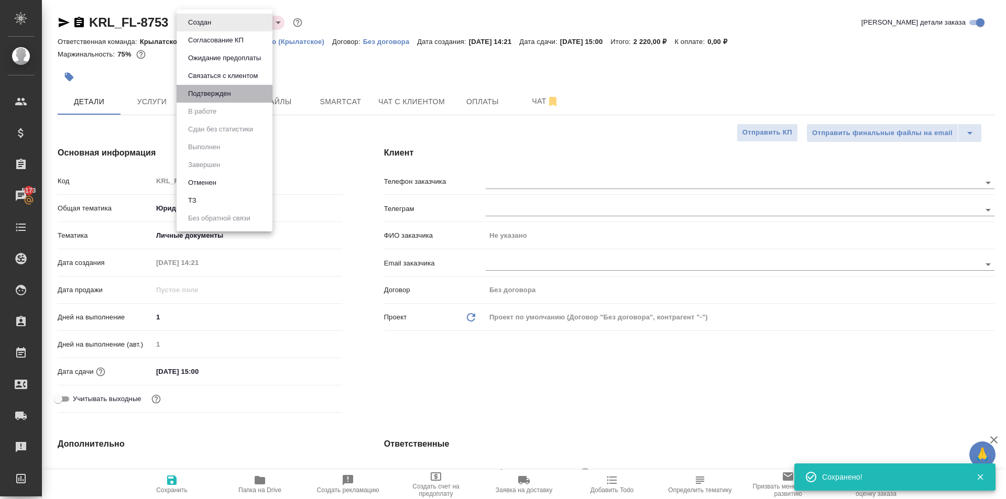
type textarea "x"
click at [218, 100] on li "Подтвержден" at bounding box center [225, 94] width 96 height 18
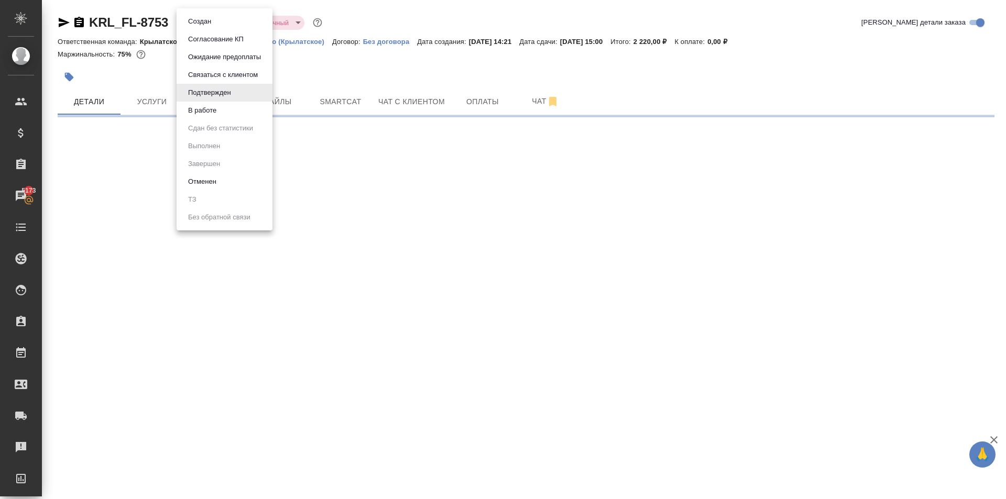
click at [212, 25] on body "🙏 .cls-1 fill:#fff; AWATERA [PERSON_NAME] Клиенты Спецификации Заказы 5173 Чаты…" at bounding box center [503, 249] width 1006 height 499
drag, startPoint x: 212, startPoint y: 121, endPoint x: 211, endPoint y: 114, distance: 6.9
click at [211, 117] on ul "Создан Согласование КП Ожидание предоплаты Связаться с клиентом Подтвержден В р…" at bounding box center [225, 119] width 96 height 222
click at [211, 114] on button "В работе" at bounding box center [202, 111] width 35 height 12
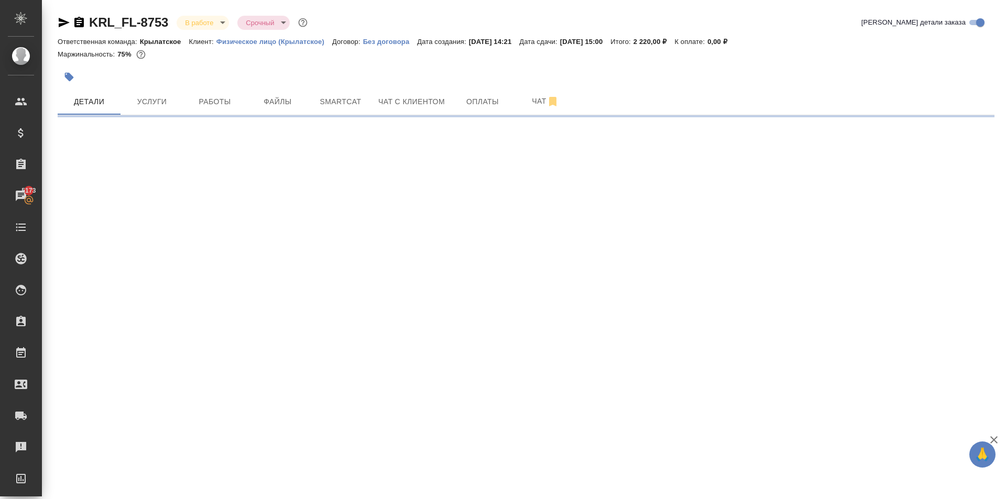
click at [217, 18] on body "🙏 .cls-1 fill:#fff; AWATERA [PERSON_NAME] Спецификации Заказы 5173 Чаты Todo Пр…" at bounding box center [503, 249] width 1006 height 499
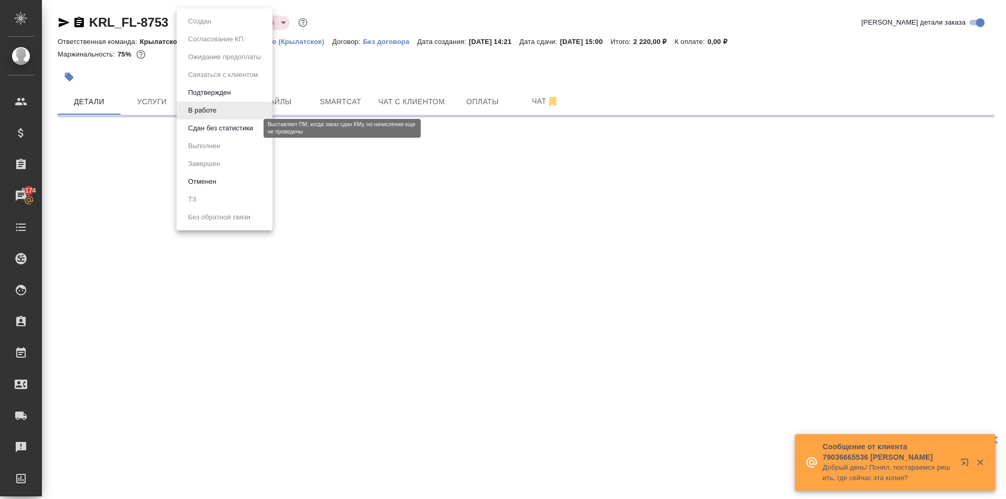
click at [210, 127] on button "Сдан без статистики" at bounding box center [220, 129] width 71 height 12
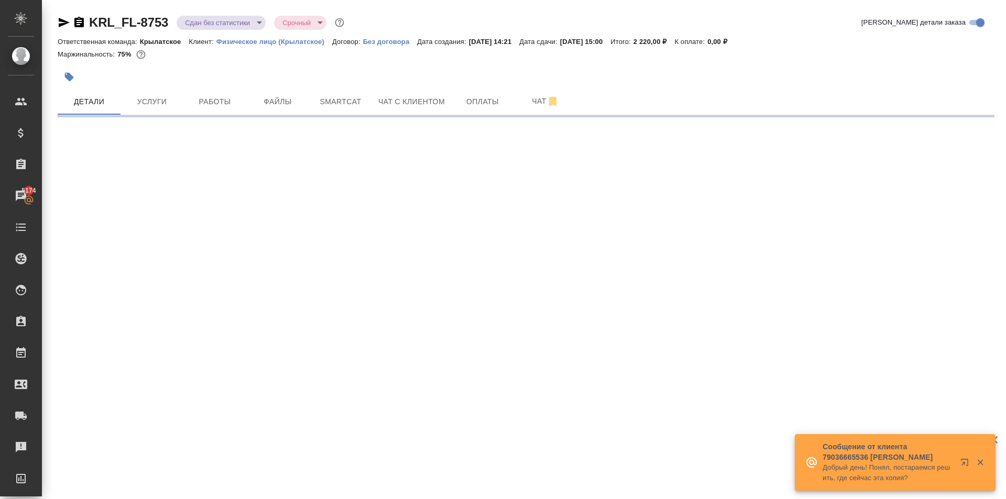
select select "RU"
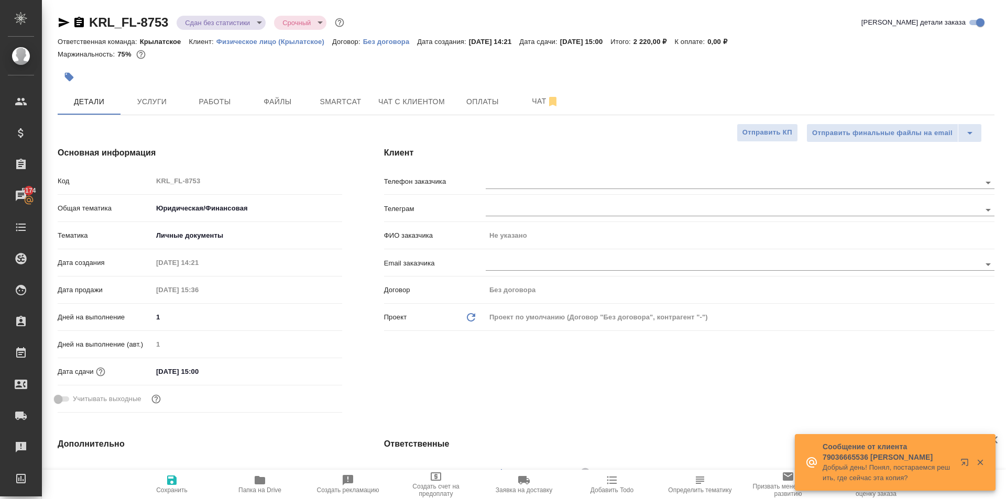
type textarea "x"
click at [226, 32] on div "KRL_FL-8753 Сдан без статистики distributed Срочный urgent Кратко детали заказа" at bounding box center [526, 24] width 937 height 21
click at [222, 23] on body "🙏 .cls-1 fill:#fff; AWATERA [PERSON_NAME] Клиенты Спецификации Заказы 5174 Чаты…" at bounding box center [503, 249] width 1006 height 499
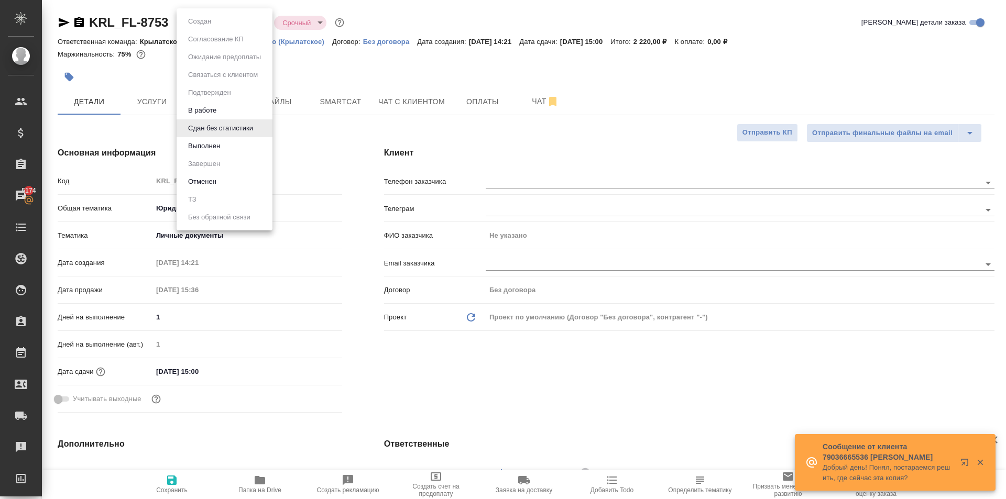
type textarea "x"
click at [222, 153] on li "Выполнен" at bounding box center [225, 146] width 96 height 18
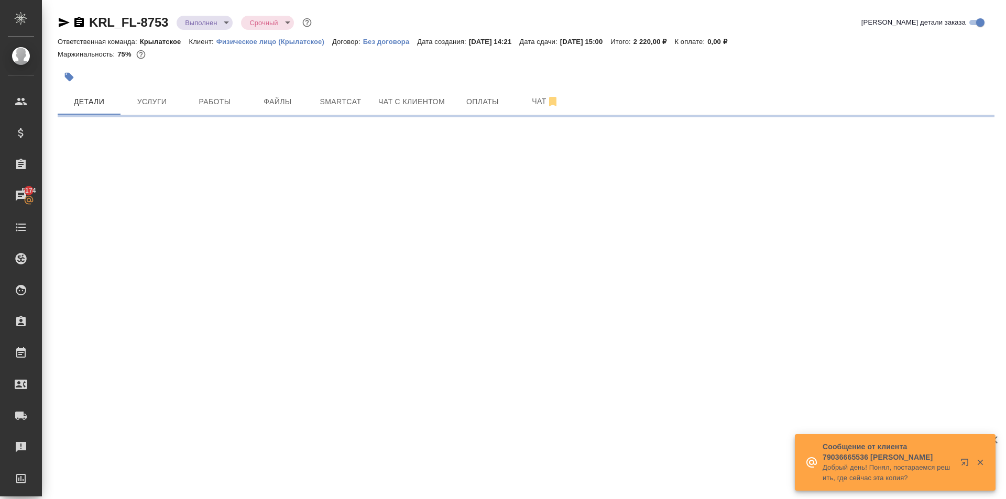
select select "RU"
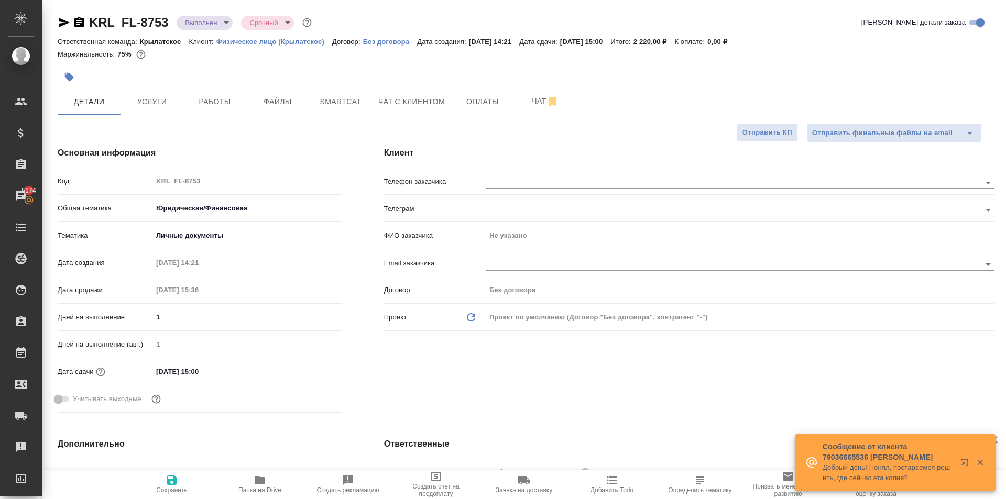
type textarea "x"
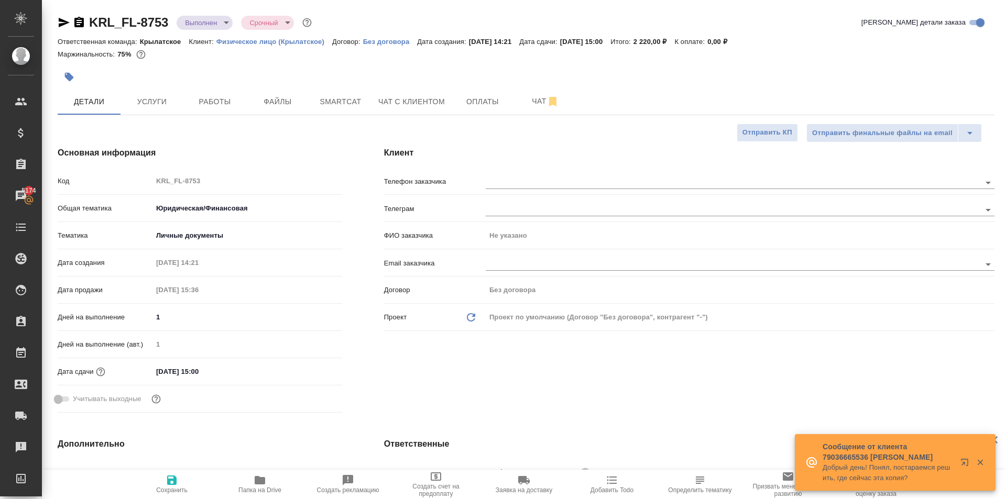
type textarea "x"
click at [221, 20] on body "🙏 .cls-1 fill:#fff; AWATERA [PERSON_NAME] Клиенты Спецификации Заказы 5174 Чаты…" at bounding box center [503, 249] width 1006 height 499
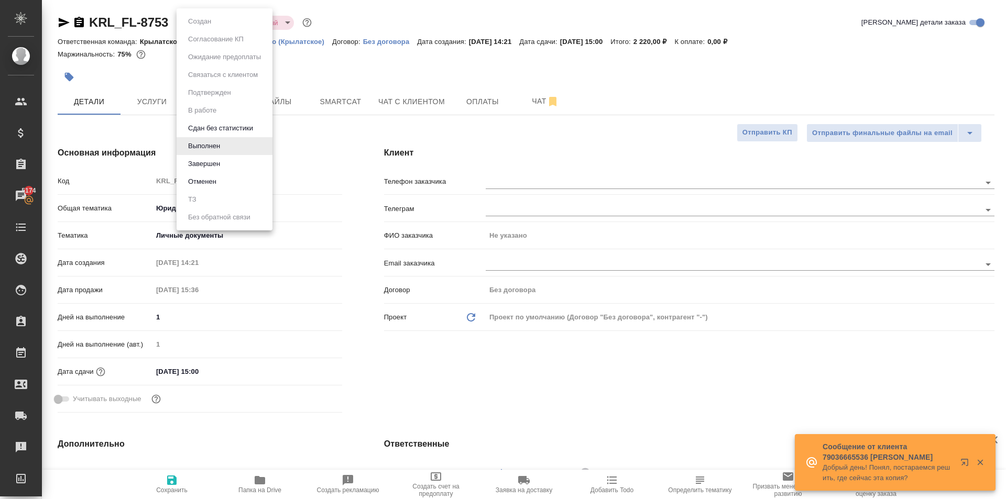
click at [362, 161] on div at bounding box center [503, 249] width 1006 height 499
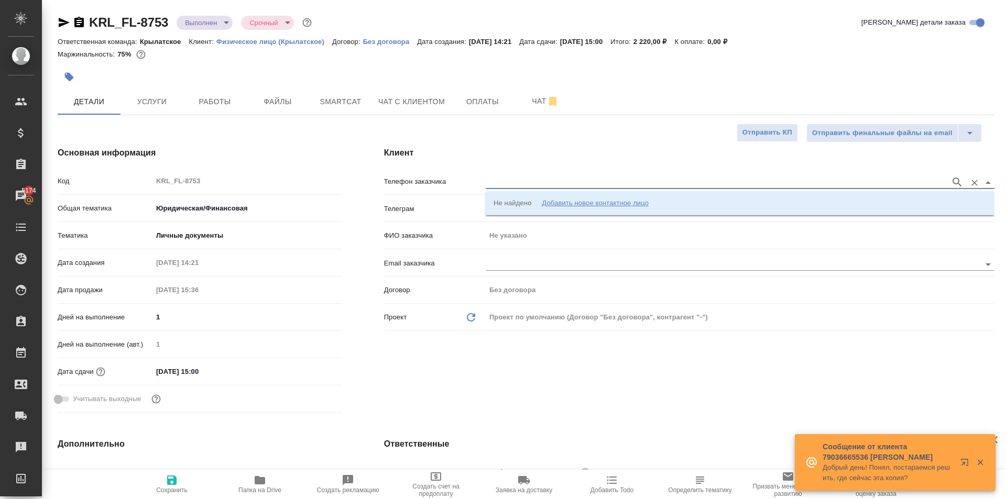
click at [560, 181] on input "text" at bounding box center [716, 182] width 460 height 13
click at [570, 201] on div "Добавить новое контактное лицо" at bounding box center [595, 203] width 107 height 10
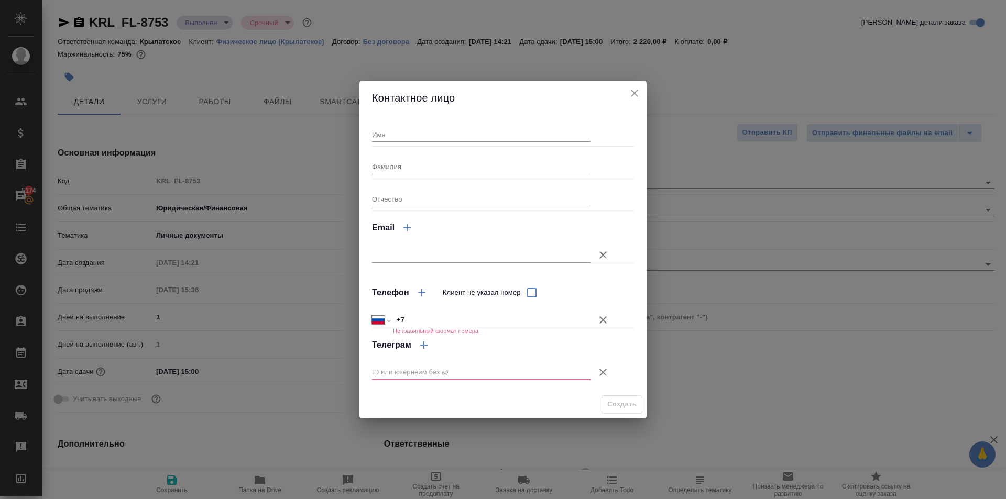
click at [411, 135] on input "Имя" at bounding box center [481, 134] width 219 height 15
click at [503, 392] on div "Создать" at bounding box center [503, 405] width 287 height 27
click at [398, 167] on input "Фамилия" at bounding box center [481, 166] width 219 height 15
type input "[PERSON_NAME]"
click at [381, 137] on input "Имя" at bounding box center [481, 134] width 219 height 15
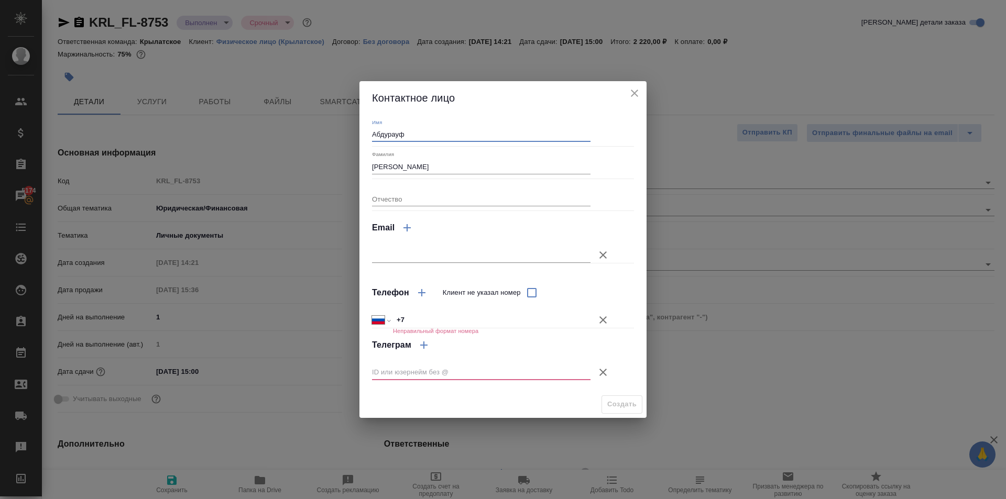
type input "Абдурауф"
click at [487, 244] on div at bounding box center [503, 250] width 262 height 18
click at [599, 316] on button "Клиент не указал номер" at bounding box center [603, 320] width 25 height 25
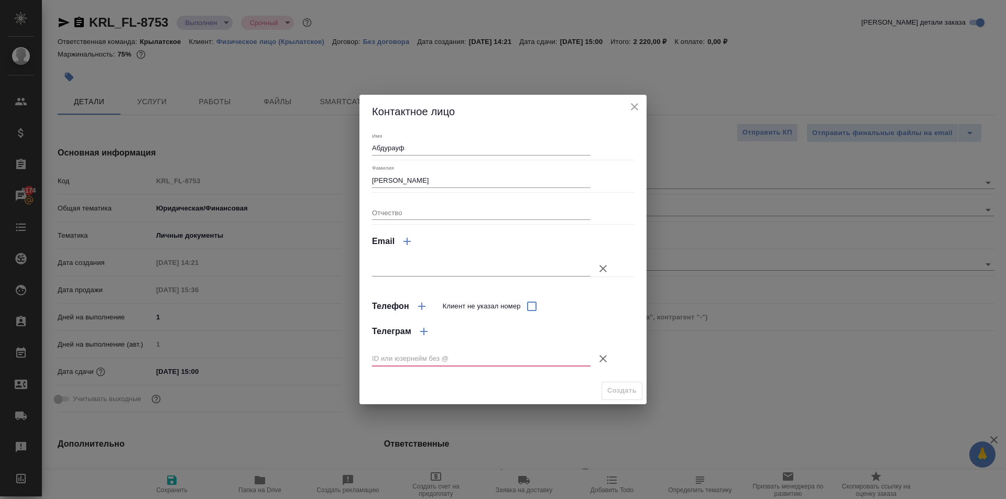
click at [607, 359] on icon "button" at bounding box center [603, 359] width 13 height 13
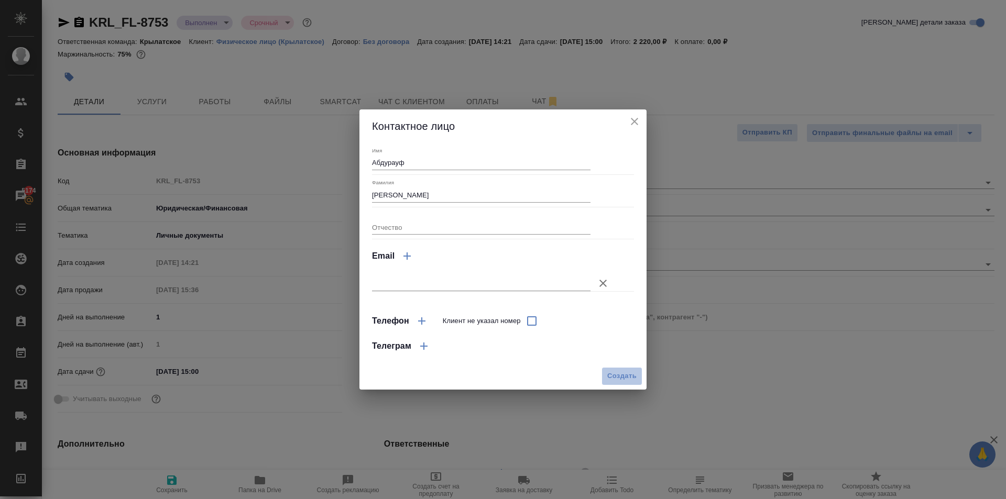
click at [615, 372] on span "Создать" at bounding box center [621, 377] width 29 height 12
type input "[PERSON_NAME]"
type textarea "x"
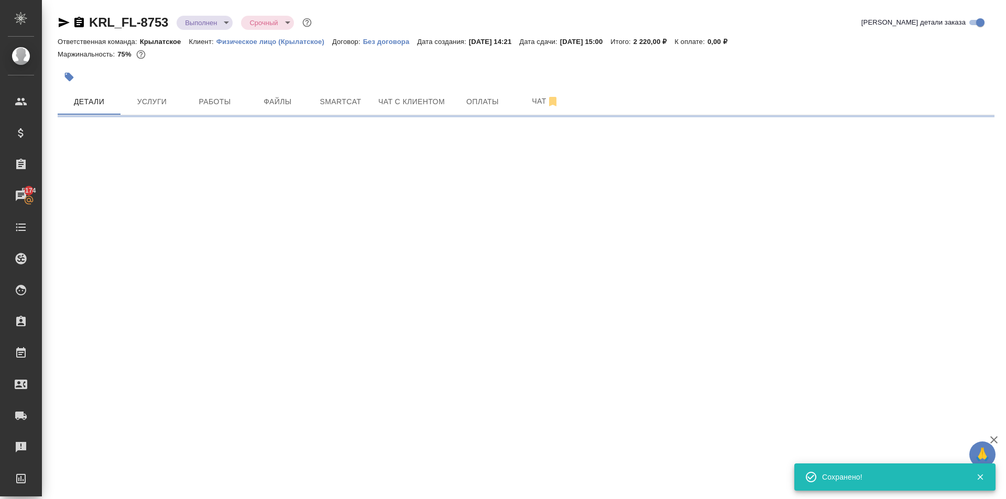
select select "RU"
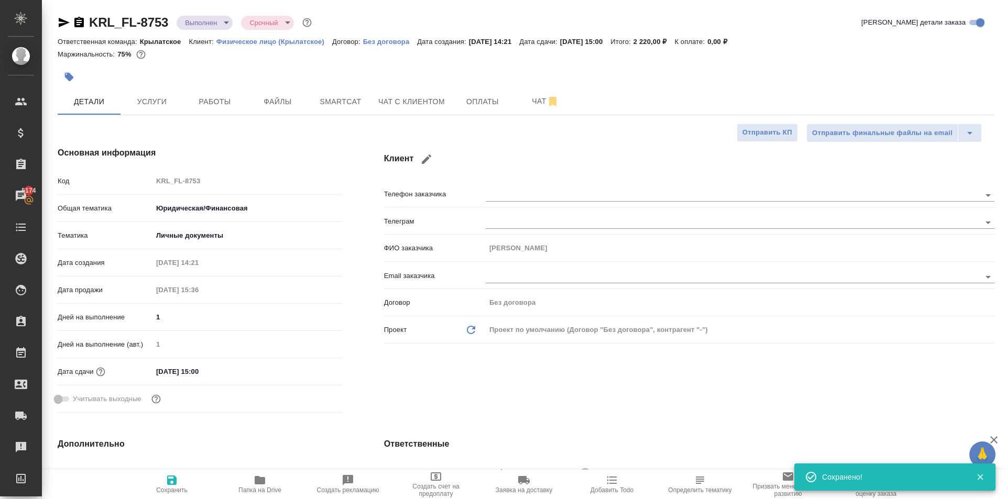
type textarea "x"
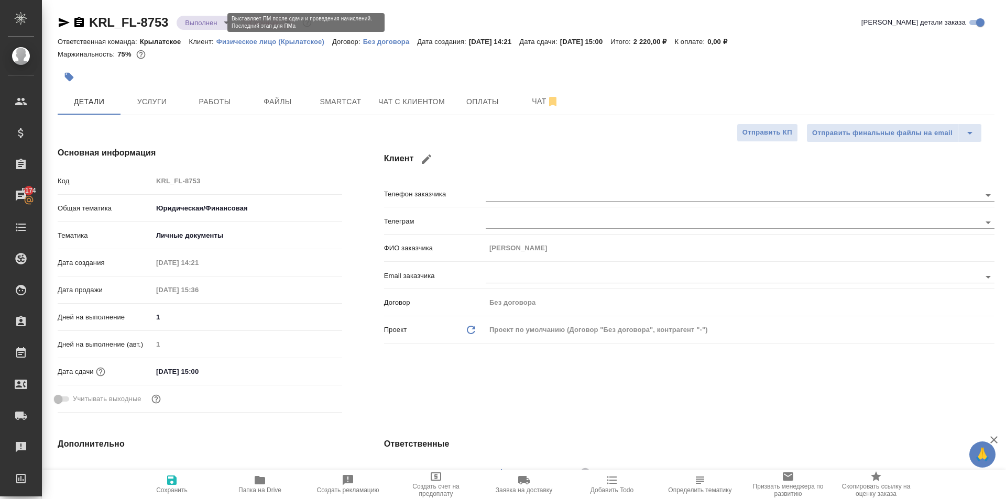
click at [213, 25] on body "🙏 .cls-1 fill:#fff; AWATERA [PERSON_NAME] Клиенты Спецификации Заказы 5174 Чаты…" at bounding box center [503, 249] width 1006 height 499
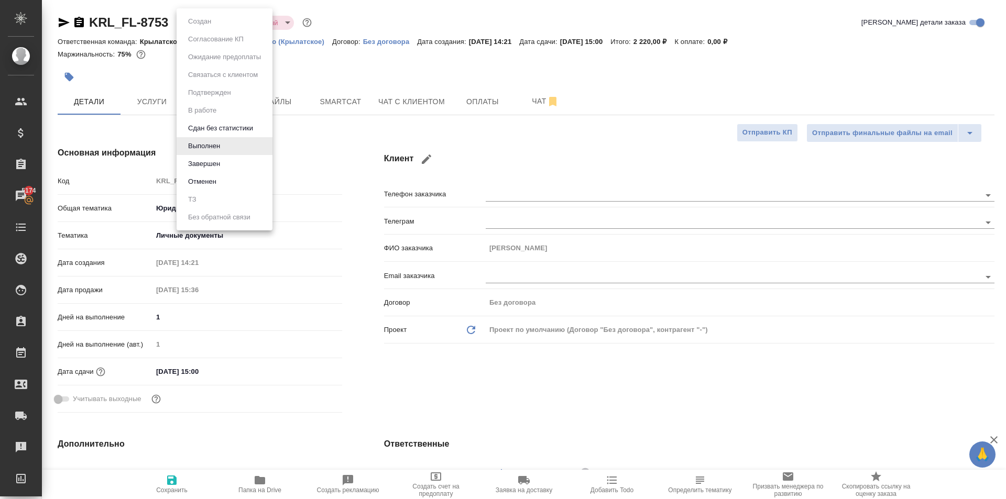
click at [297, 168] on div at bounding box center [503, 249] width 1006 height 499
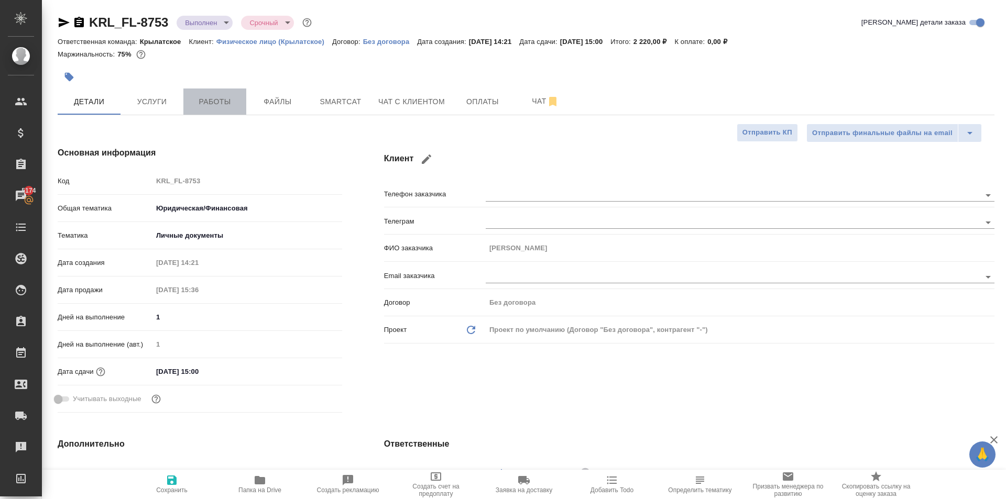
drag, startPoint x: 186, startPoint y: 94, endPoint x: 198, endPoint y: 103, distance: 15.4
click at [187, 94] on button "Работы" at bounding box center [214, 102] width 63 height 26
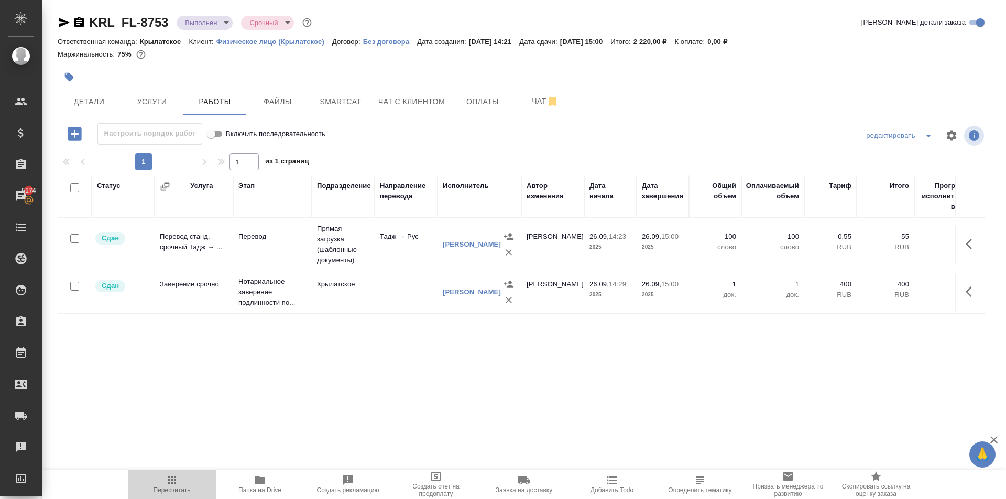
click at [192, 483] on span "Пересчитать" at bounding box center [171, 484] width 75 height 20
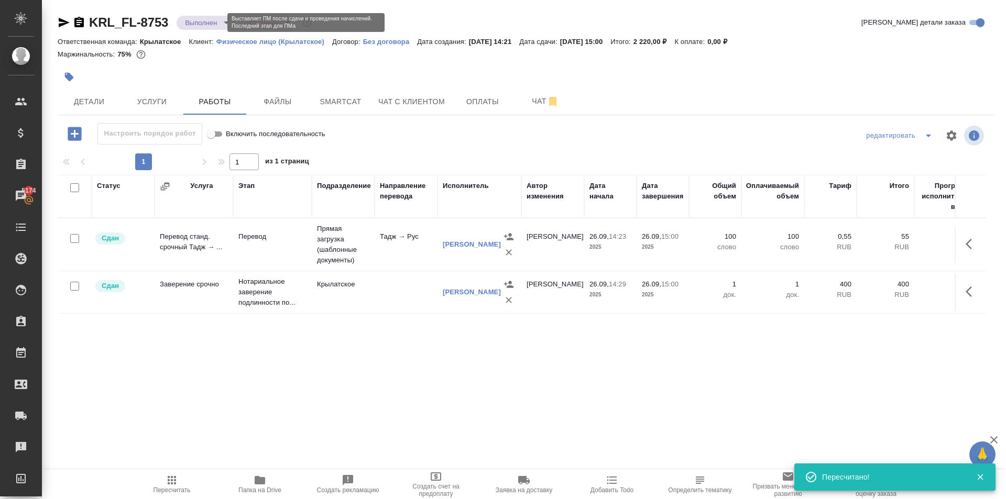
click at [201, 21] on body "🙏 .cls-1 fill:#fff; AWATERA [PERSON_NAME] Клиенты Спецификации Заказы 5174 Чаты…" at bounding box center [503, 249] width 1006 height 499
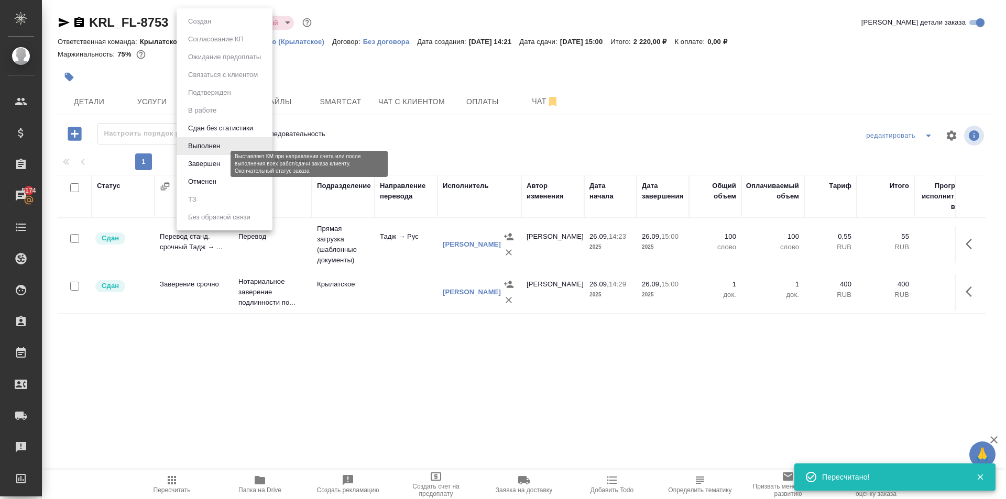
click at [211, 165] on button "Завершен" at bounding box center [204, 164] width 38 height 12
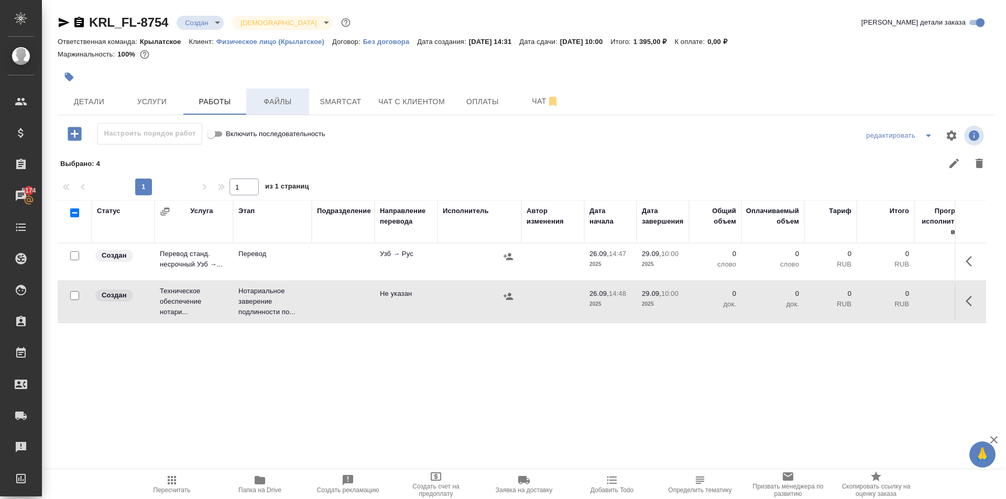
click at [278, 97] on span "Файлы" at bounding box center [278, 101] width 50 height 13
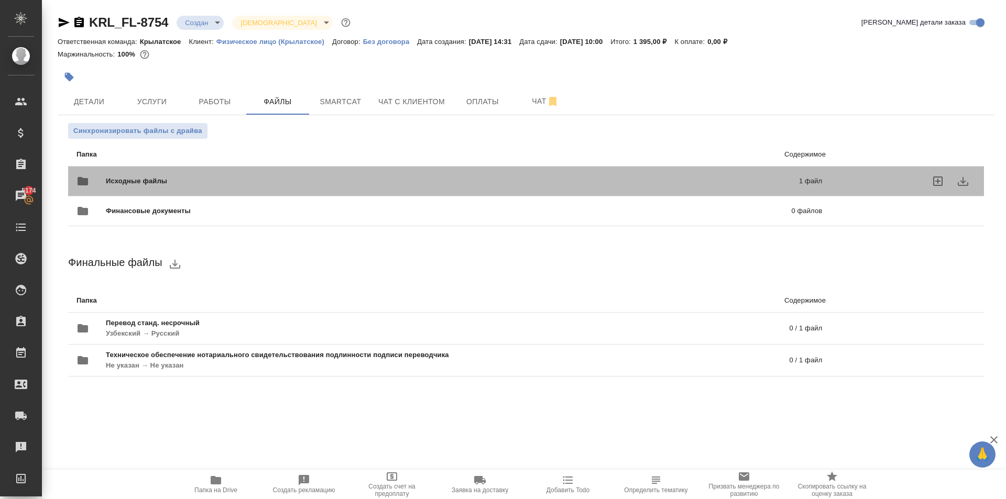
click at [172, 168] on div "Исходные файлы 1 файл" at bounding box center [449, 181] width 767 height 46
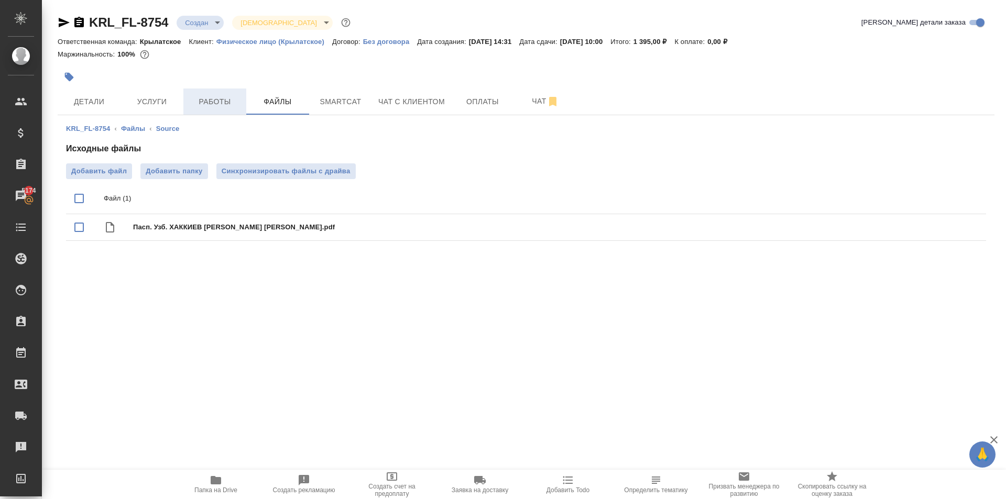
click at [244, 107] on button "Работы" at bounding box center [214, 102] width 63 height 26
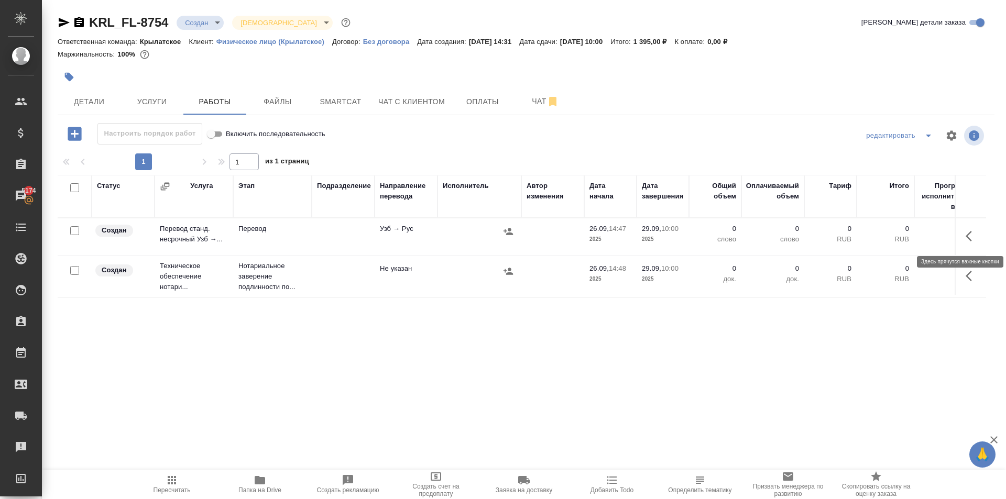
click at [975, 238] on icon "button" at bounding box center [972, 236] width 13 height 13
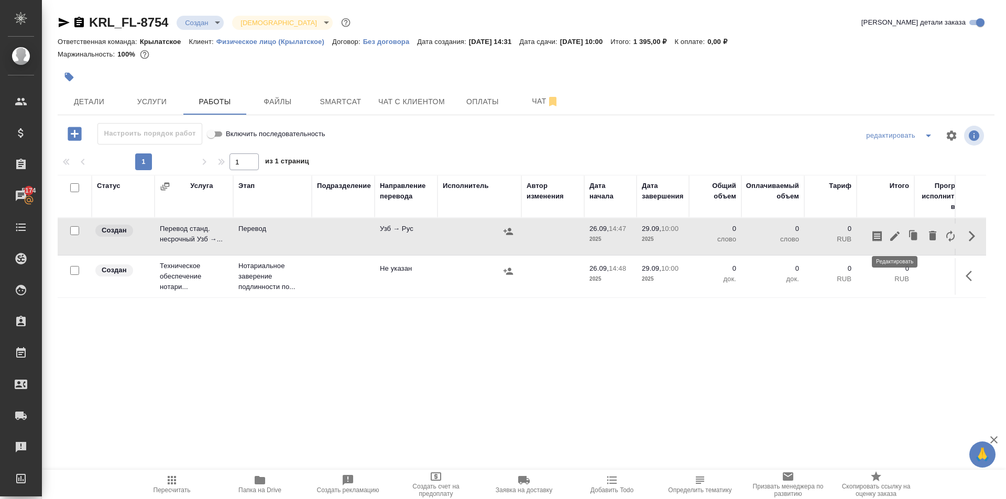
click at [897, 235] on icon "button" at bounding box center [894, 236] width 9 height 9
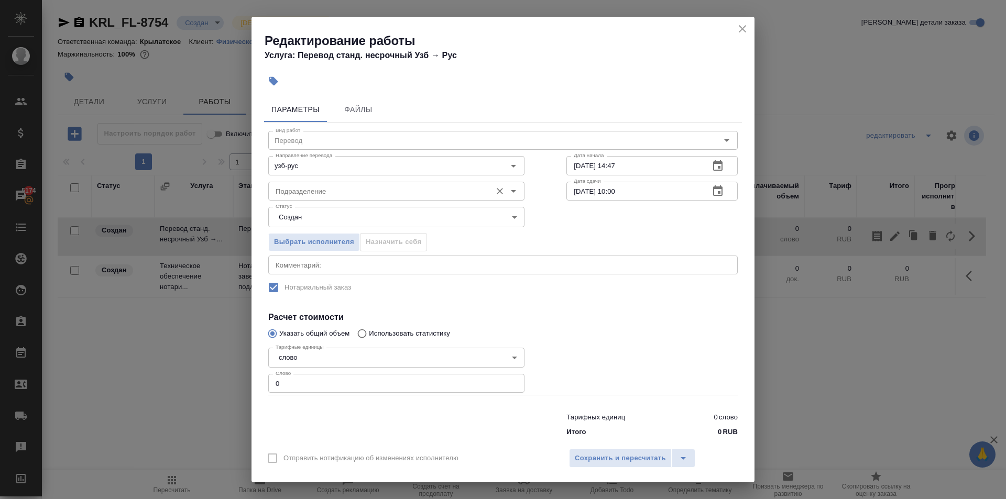
click at [367, 198] on div "Подразделение" at bounding box center [396, 191] width 256 height 19
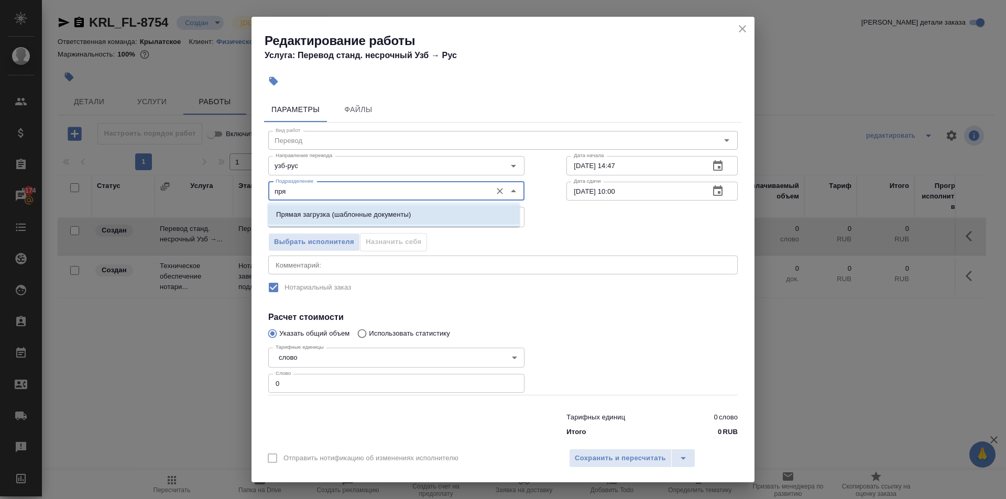
click at [374, 215] on p "Прямая загрузка (шаблонные документы)" at bounding box center [343, 215] width 135 height 10
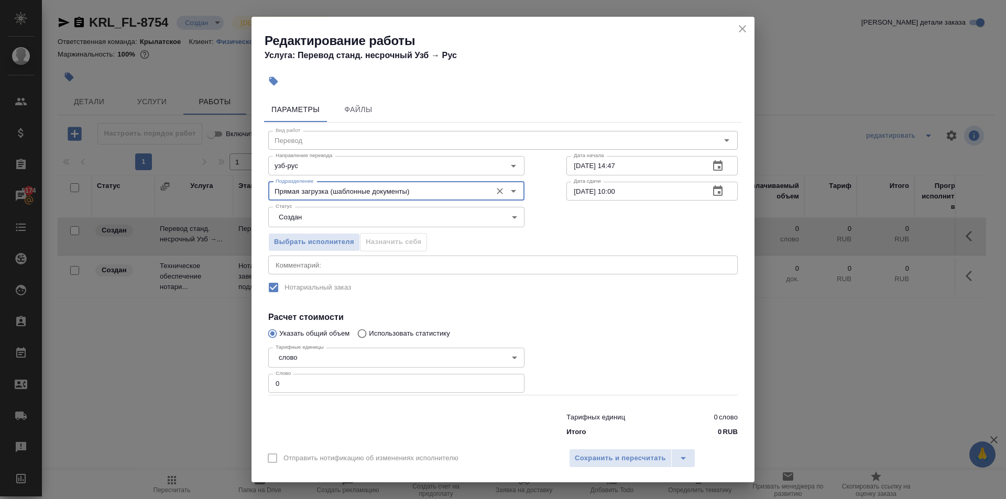
type input "Прямая загрузка (шаблонные документы)"
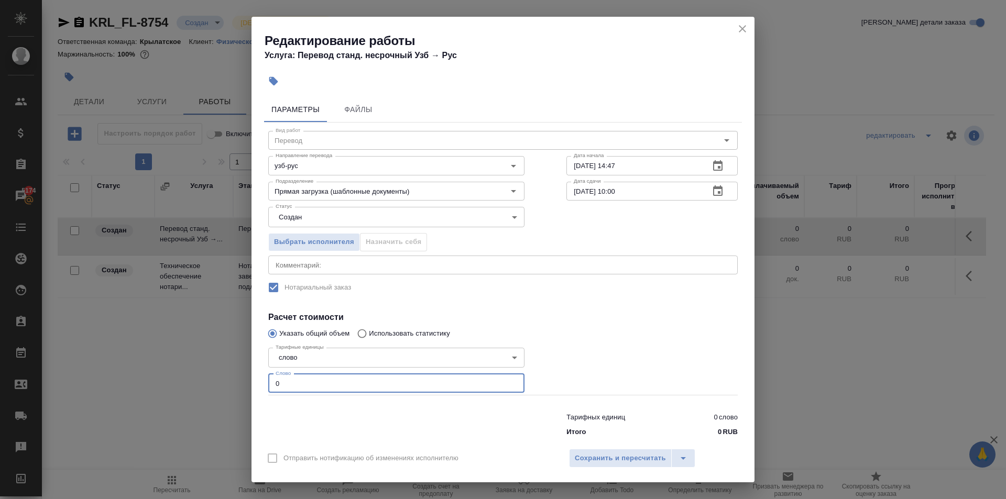
drag, startPoint x: 308, startPoint y: 384, endPoint x: 246, endPoint y: 370, distance: 62.9
click at [246, 370] on div "Редактирование работы Услуга: Перевод станд. несрочный Узб → Рус Параметры Файл…" at bounding box center [503, 249] width 1006 height 499
type input "100"
click at [417, 216] on body "🙏 .cls-1 fill:#fff; AWATERA Kasymov Timur Клиенты Спецификации Заказы 5174 Чаты…" at bounding box center [503, 249] width 1006 height 499
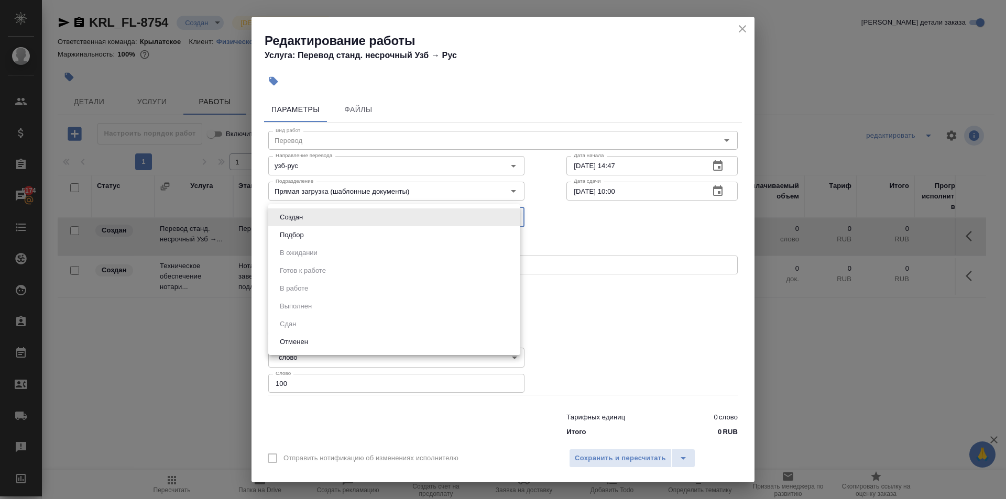
click at [431, 232] on li "Подбор" at bounding box center [394, 235] width 252 height 18
type input "recruiting"
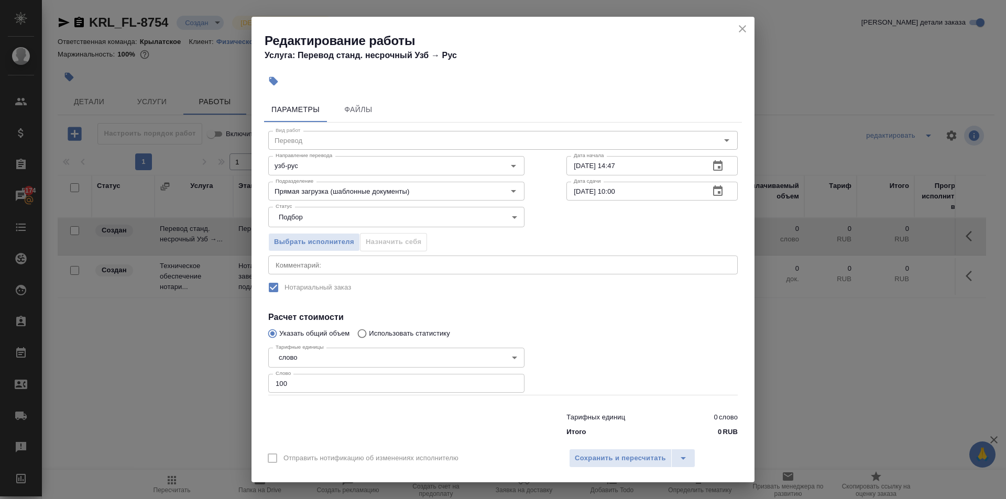
click at [656, 468] on div "Отправить нотификацию об изменениях исполнителю Сохранить и пересчитать" at bounding box center [503, 462] width 503 height 40
click at [650, 458] on span "Сохранить и пересчитать" at bounding box center [620, 459] width 91 height 12
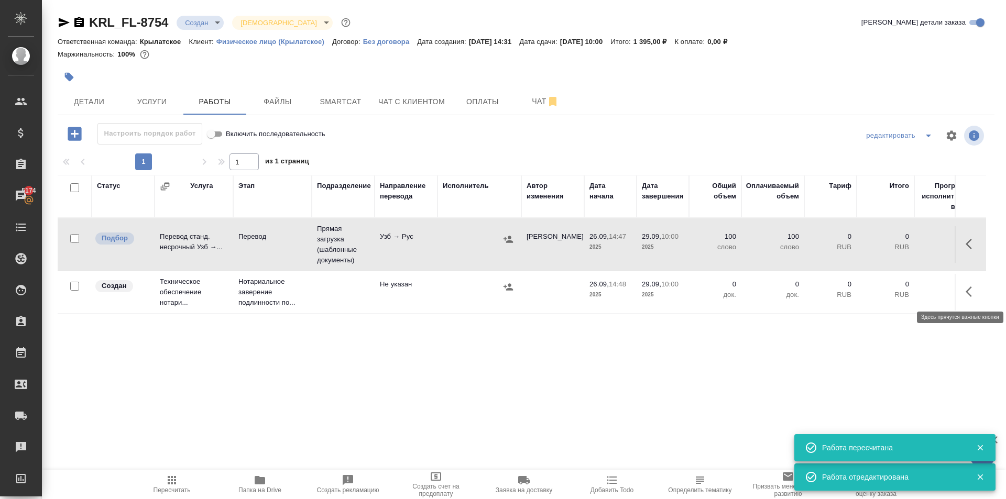
click at [984, 294] on td at bounding box center [970, 292] width 31 height 37
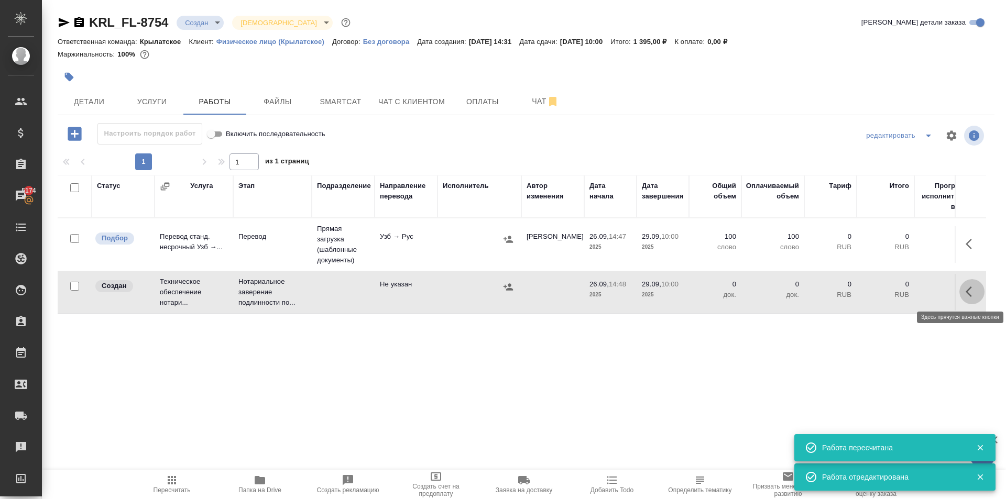
click at [974, 292] on icon "button" at bounding box center [972, 292] width 13 height 13
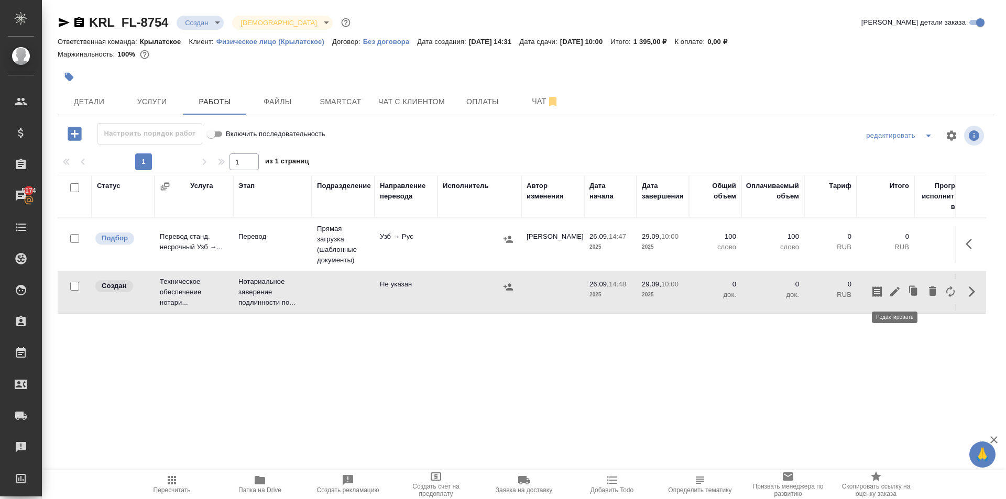
click at [898, 296] on icon "button" at bounding box center [895, 292] width 13 height 13
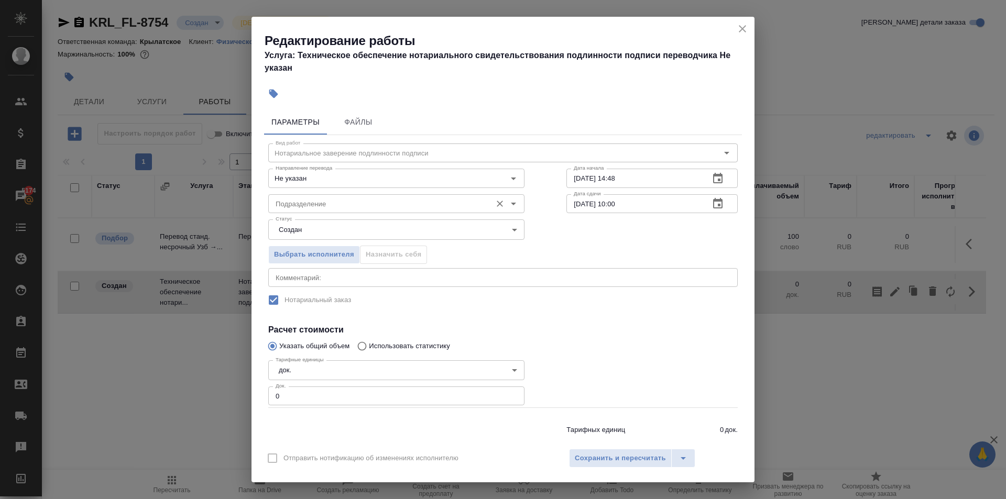
click at [295, 211] on div "Подразделение" at bounding box center [396, 203] width 256 height 19
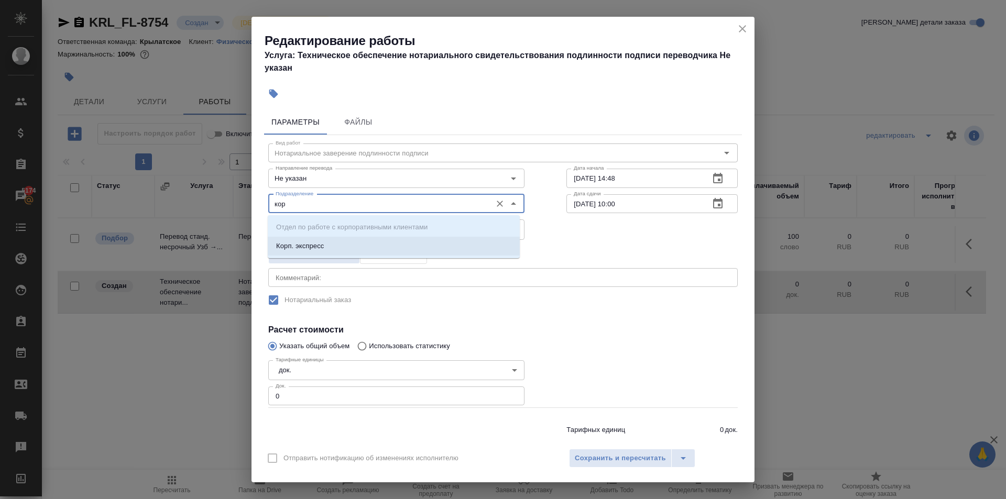
drag, startPoint x: 312, startPoint y: 211, endPoint x: 250, endPoint y: 208, distance: 61.9
click at [250, 208] on div "Редактирование работы Услуга: Техническое обеспечение нотариального свидетельст…" at bounding box center [503, 249] width 1006 height 499
click at [304, 204] on input "кор" at bounding box center [378, 204] width 215 height 13
click at [303, 242] on p "Крылатское" at bounding box center [295, 246] width 38 height 10
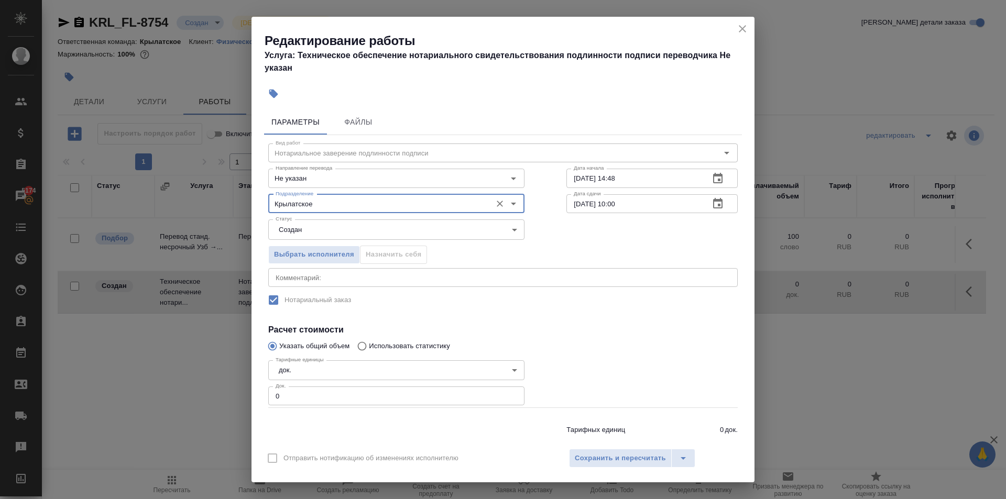
type input "Крылатское"
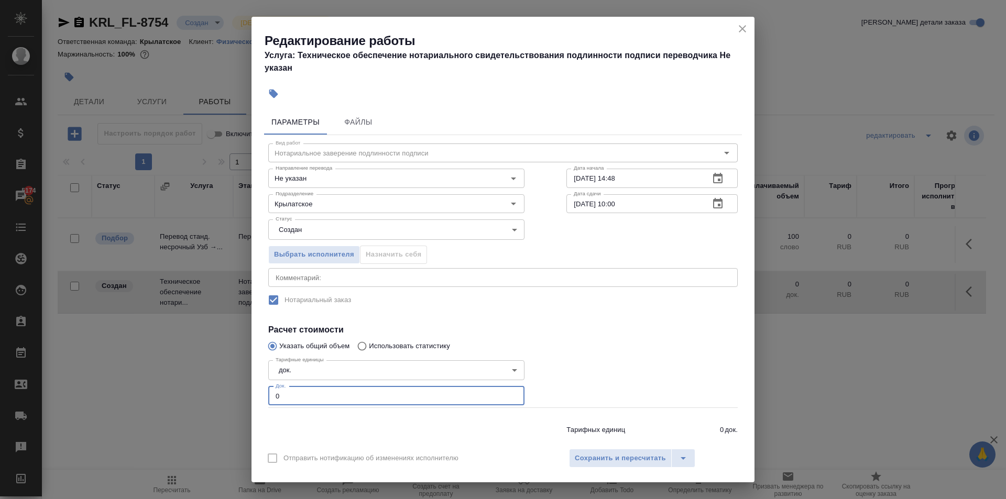
drag, startPoint x: 321, startPoint y: 395, endPoint x: 213, endPoint y: 402, distance: 108.2
click at [213, 403] on div "Редактирование работы Услуга: Техническое обеспечение нотариального свидетельст…" at bounding box center [503, 249] width 1006 height 499
type input "1"
click at [604, 458] on span "Сохранить и пересчитать" at bounding box center [620, 459] width 91 height 12
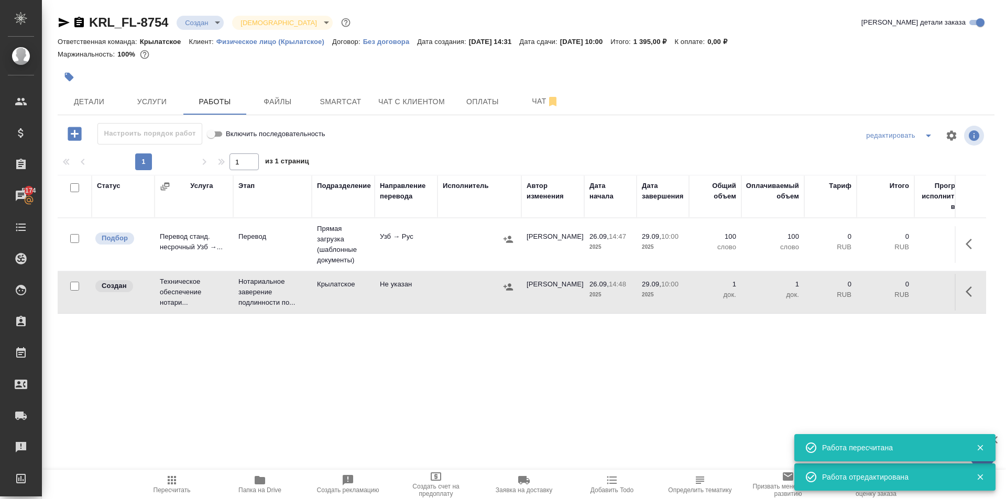
click at [509, 279] on td at bounding box center [480, 292] width 84 height 37
click at [509, 283] on icon "button" at bounding box center [508, 287] width 10 height 10
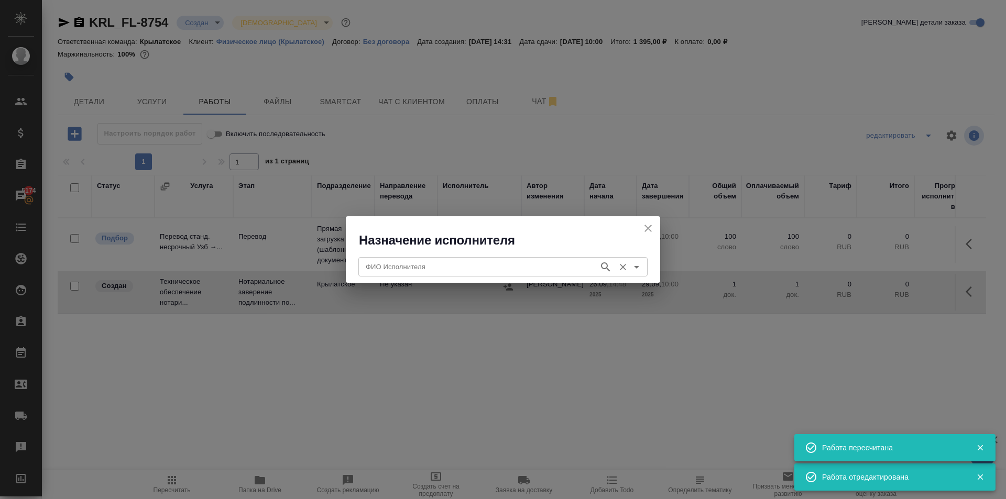
click at [456, 267] on input "ФИО Исполнителя" at bounding box center [478, 266] width 232 height 13
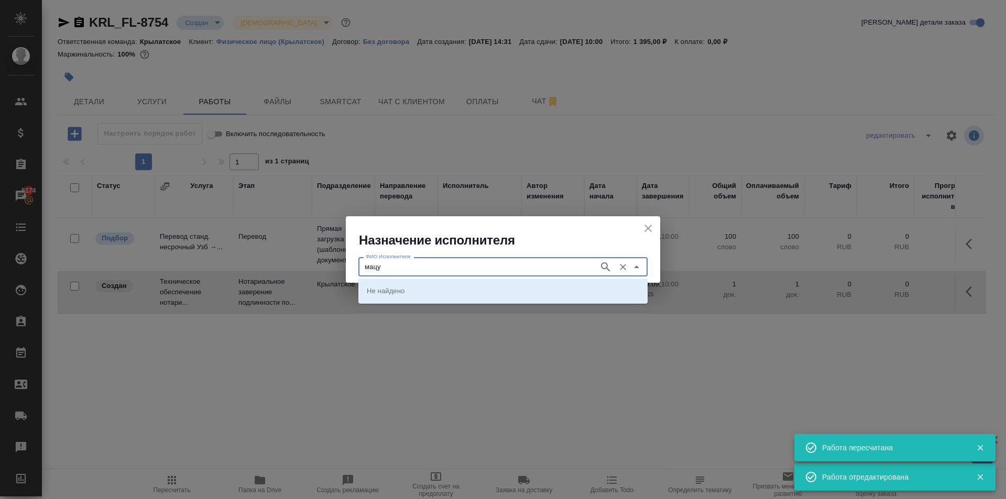
type input "мацу"
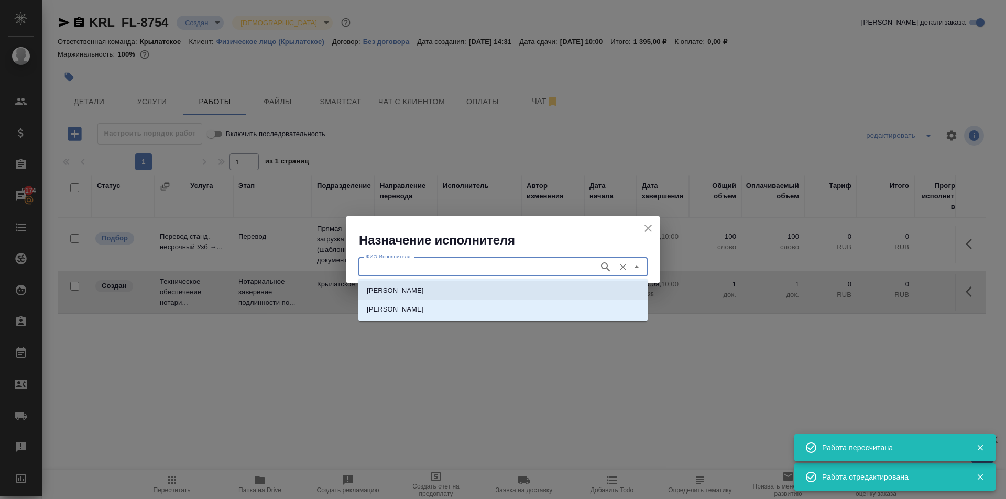
click at [406, 286] on p "НОТАРИУС Мацуленко Юлия Юрьевна" at bounding box center [395, 291] width 57 height 10
type input "НОТАРИУС Мацуленко Юлия Юрьевна"
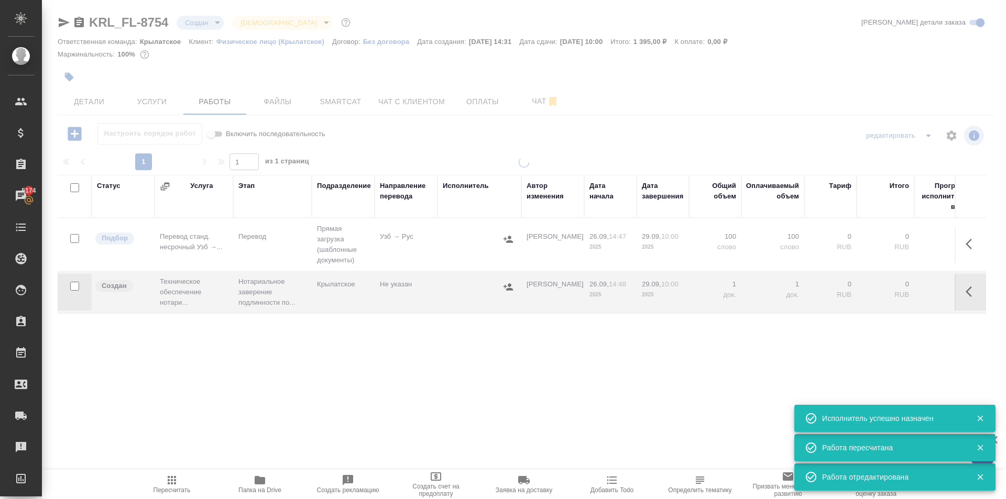
click at [173, 478] on icon "button" at bounding box center [172, 480] width 13 height 13
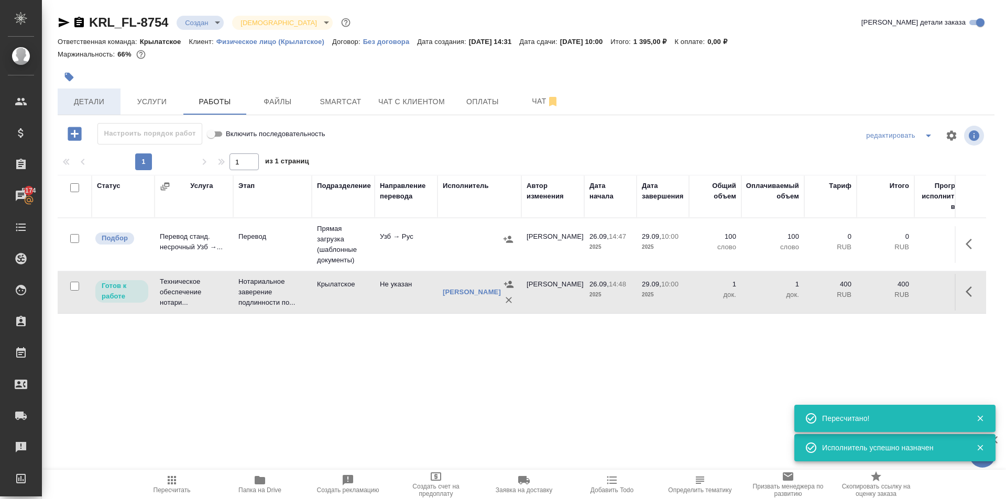
click at [106, 102] on span "Детали" at bounding box center [89, 101] width 50 height 13
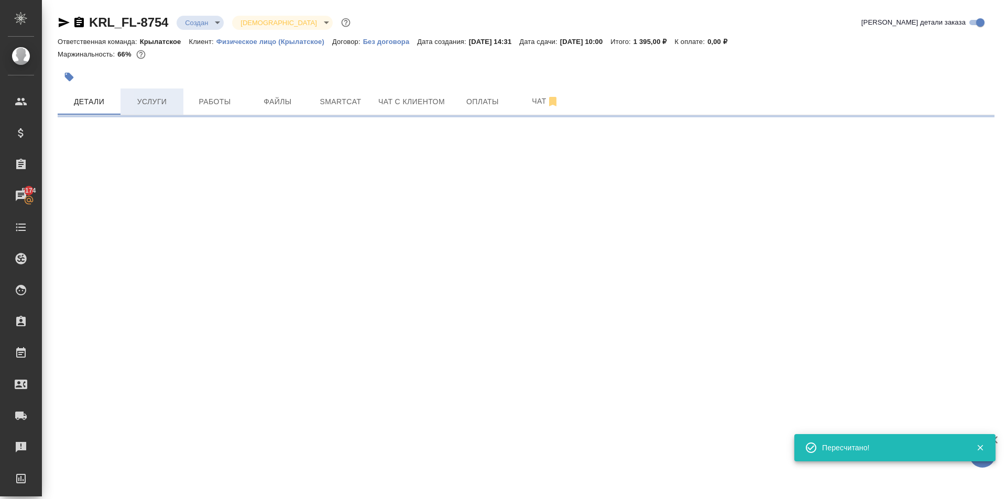
select select "RU"
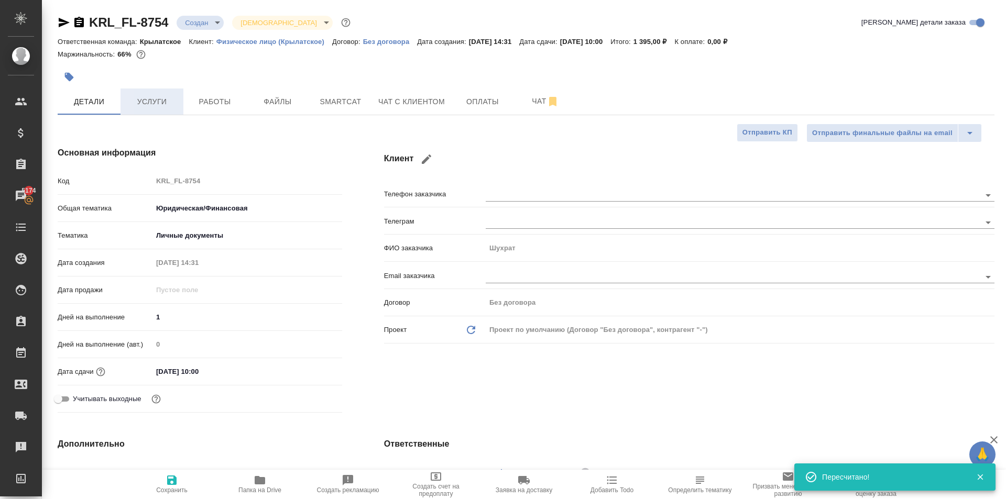
type textarea "x"
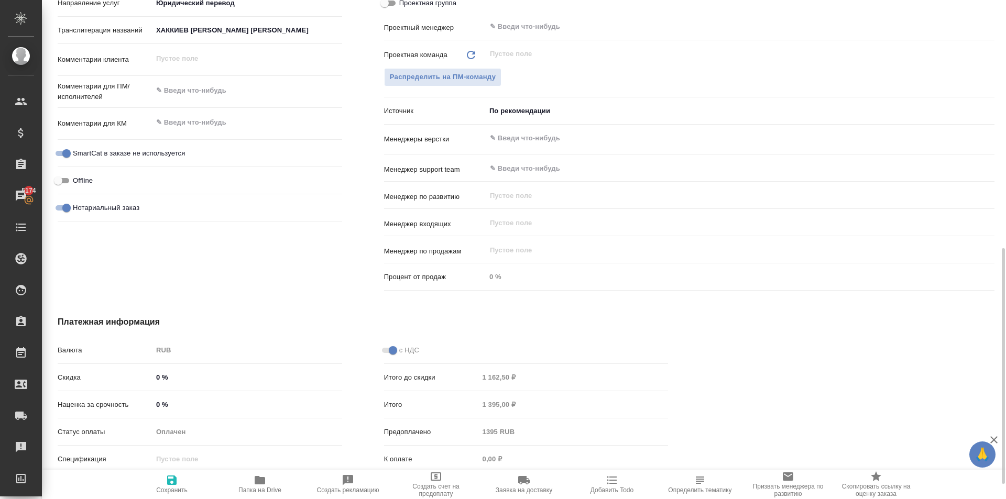
scroll to position [262, 0]
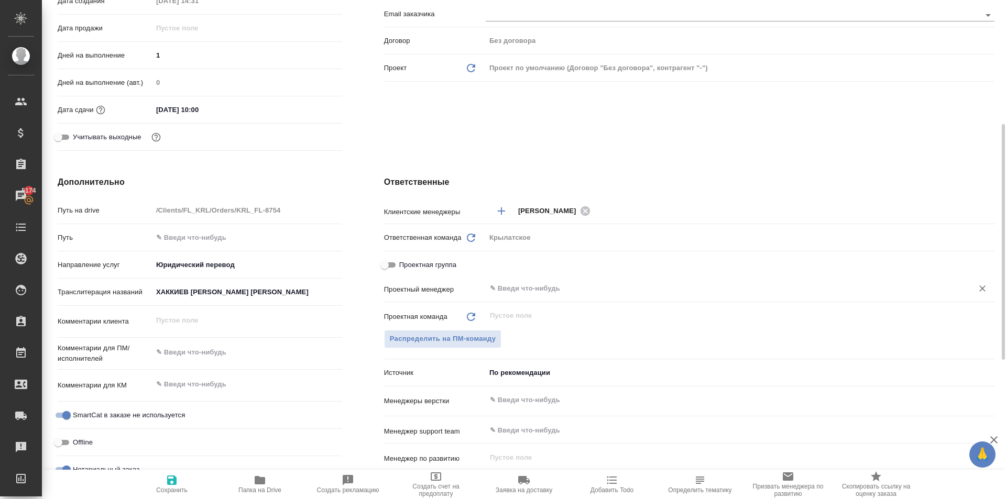
click at [575, 278] on div "Проектная группа" at bounding box center [689, 268] width 611 height 24
click at [573, 282] on div "​" at bounding box center [740, 288] width 509 height 19
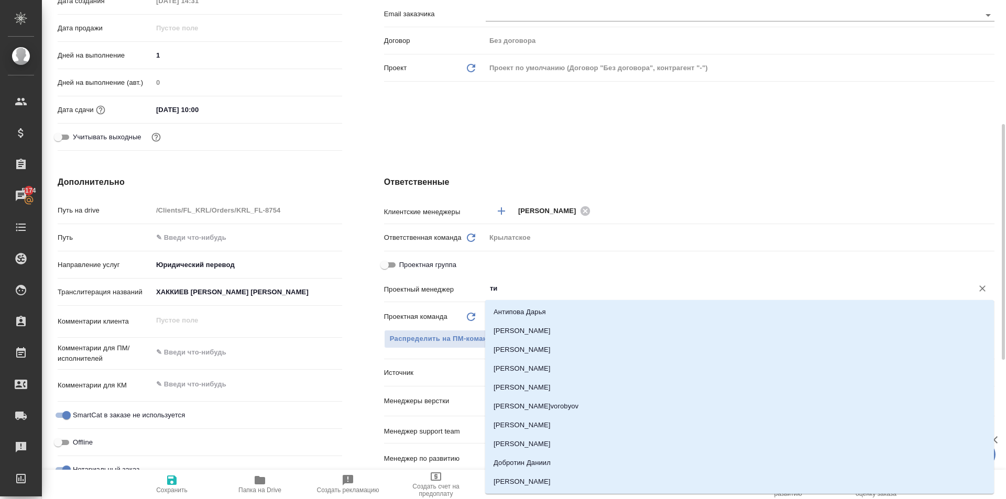
type input "тим"
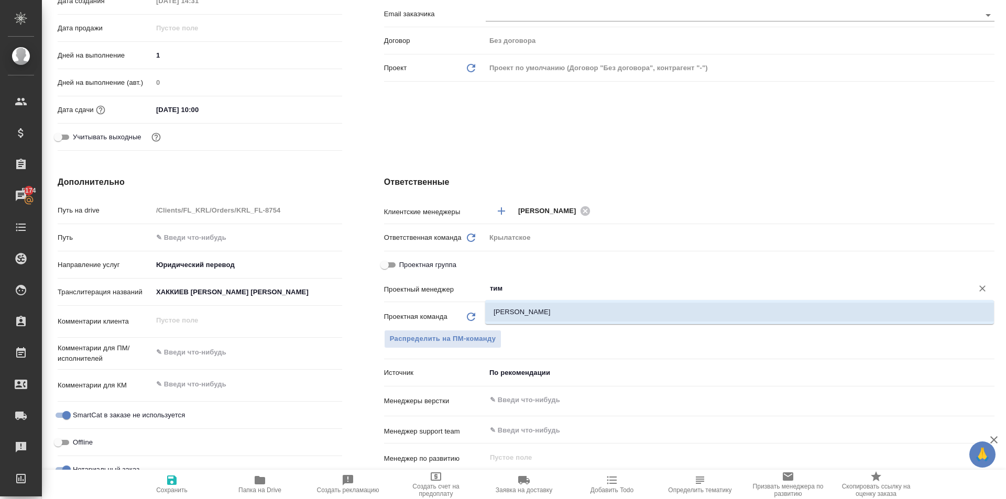
click at [560, 313] on li "[PERSON_NAME]" at bounding box center [739, 312] width 509 height 19
type textarea "x"
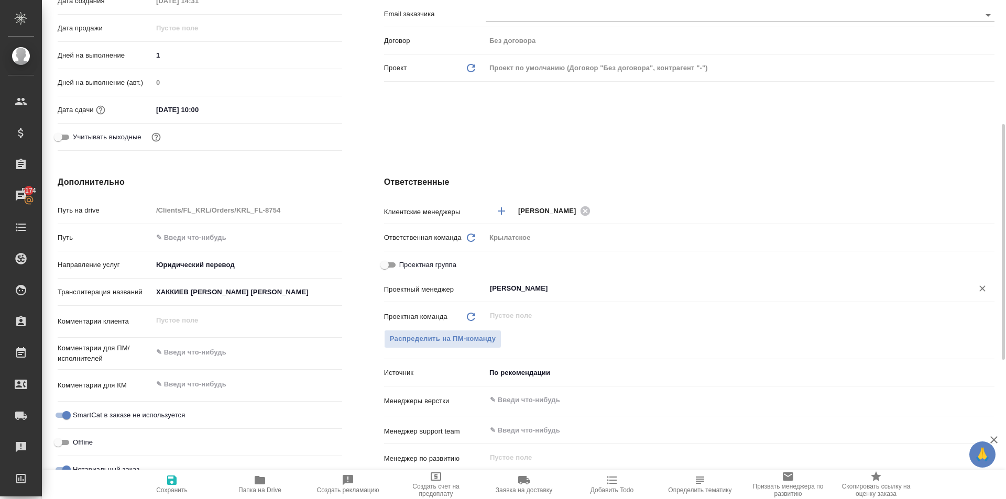
type input "[PERSON_NAME]"
click at [155, 493] on span "Сохранить" at bounding box center [171, 484] width 75 height 20
type textarea "x"
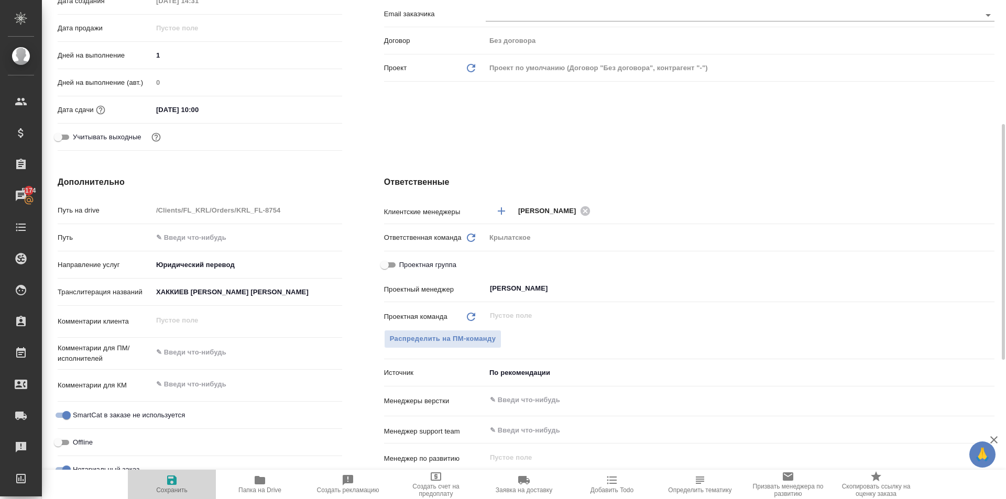
type textarea "x"
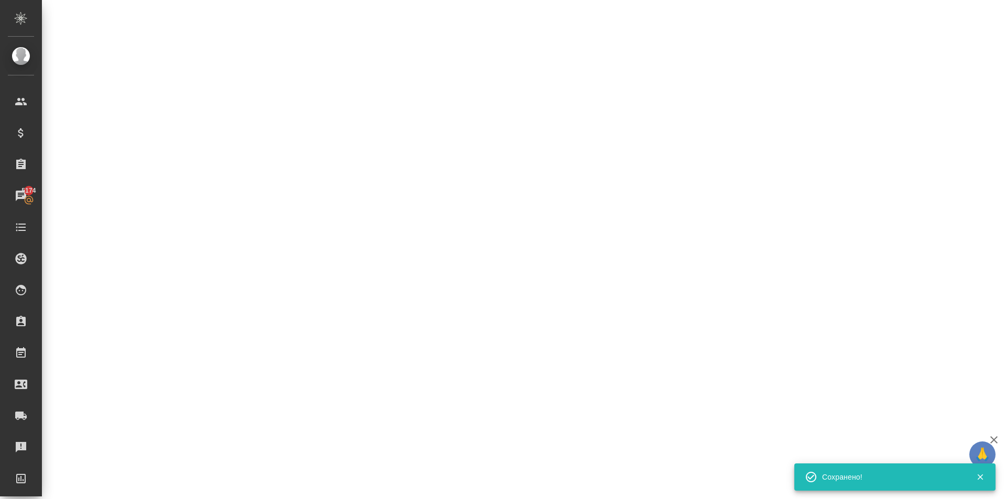
select select "RU"
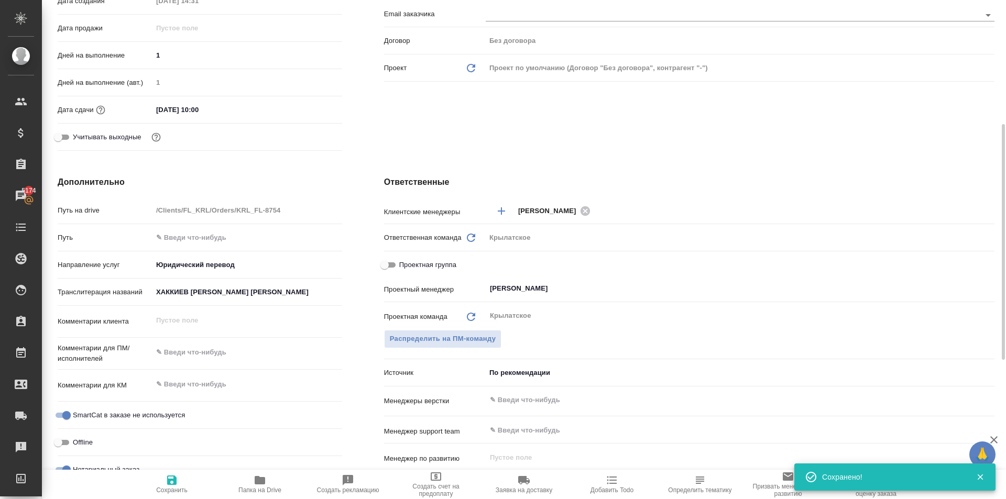
type textarea "x"
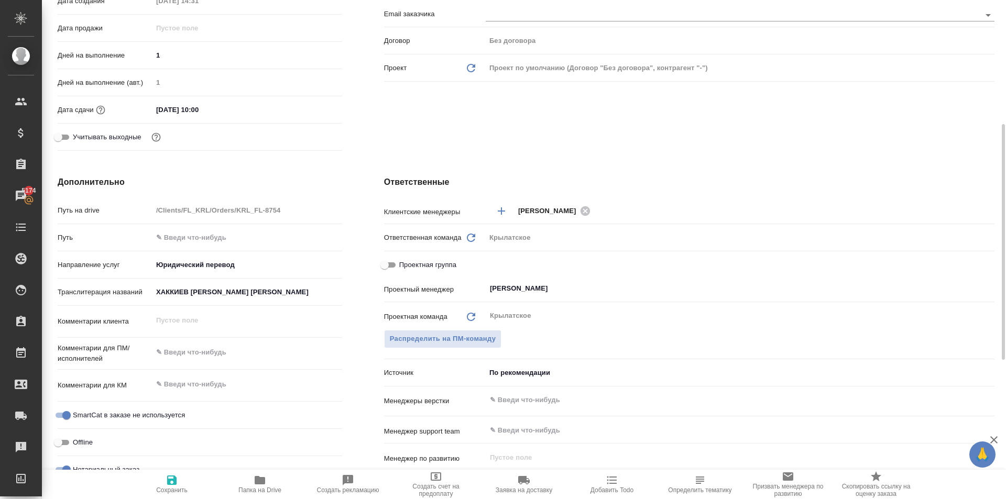
click at [173, 465] on div "Нотариальный заказ" at bounding box center [200, 470] width 285 height 18
click at [177, 472] on button "Сохранить" at bounding box center [172, 484] width 88 height 29
type textarea "x"
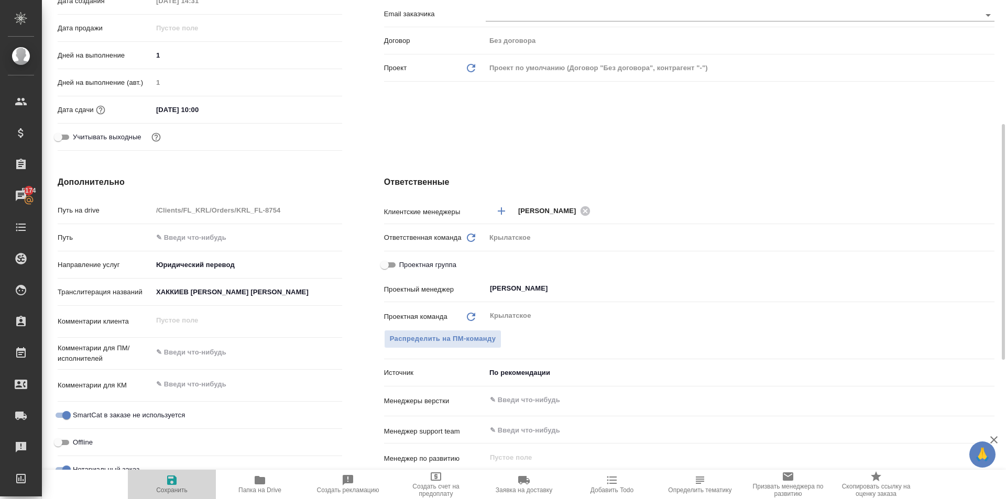
type textarea "x"
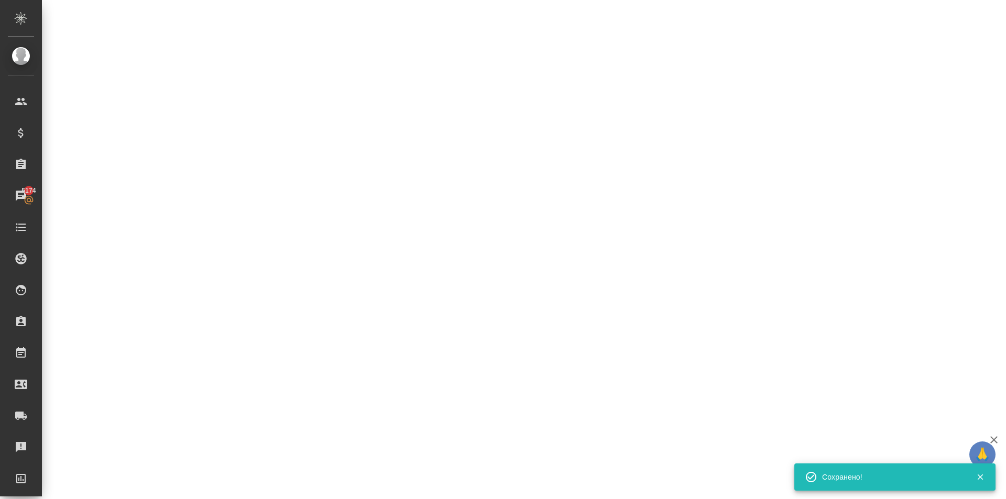
select select "RU"
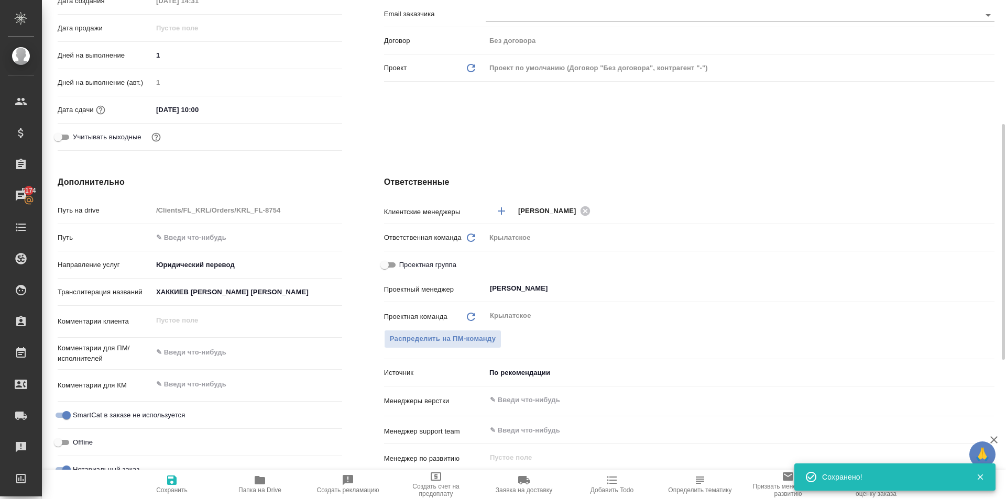
type textarea "x"
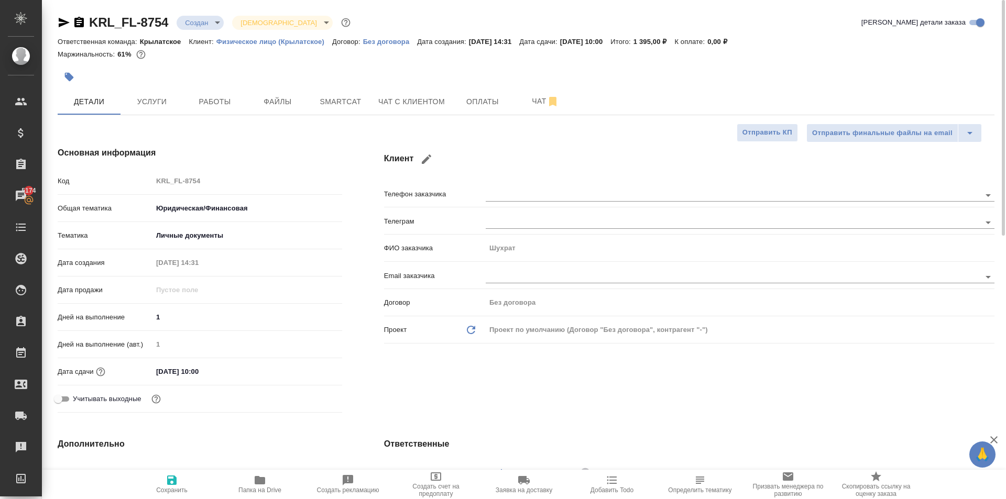
click at [216, 25] on body "🙏 .cls-1 fill:#fff; AWATERA Kasymov Timur Клиенты Спецификации Заказы 5174 Чаты…" at bounding box center [503, 249] width 1006 height 499
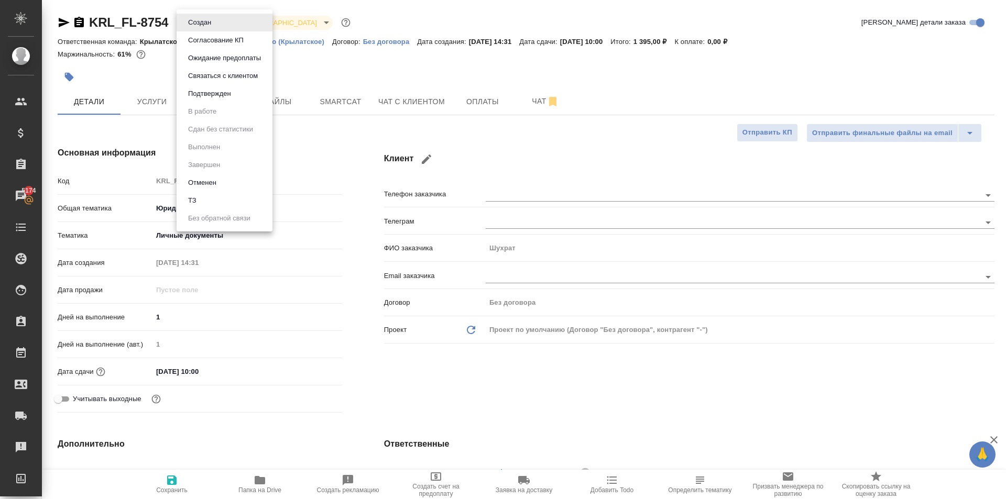
click at [209, 97] on button "Подтвержден" at bounding box center [209, 94] width 49 height 12
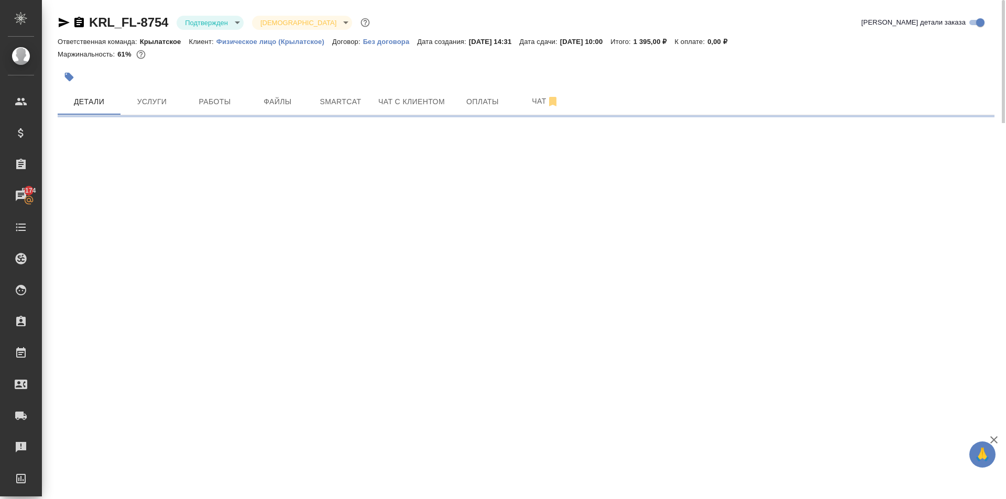
select select "RU"
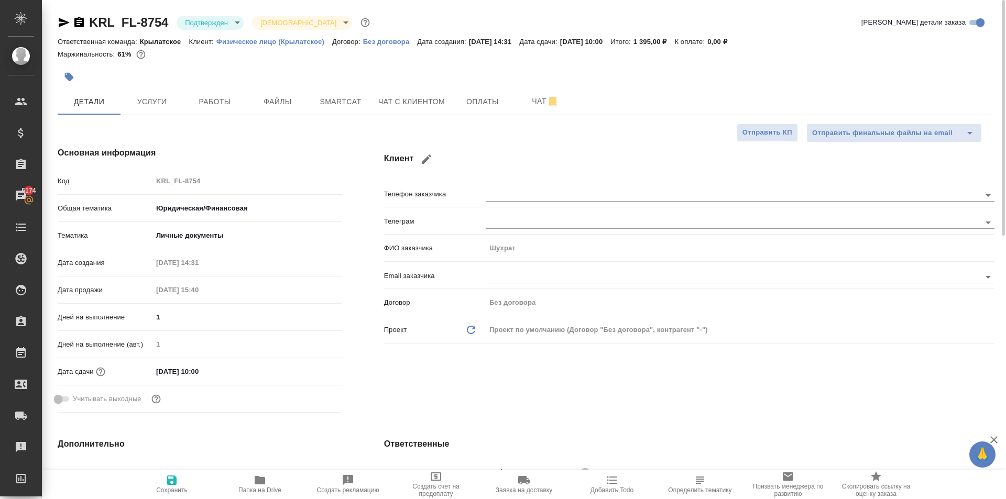
type textarea "x"
drag, startPoint x: 208, startPoint y: 90, endPoint x: 209, endPoint y: 95, distance: 5.3
click at [208, 91] on button "Работы" at bounding box center [214, 102] width 63 height 26
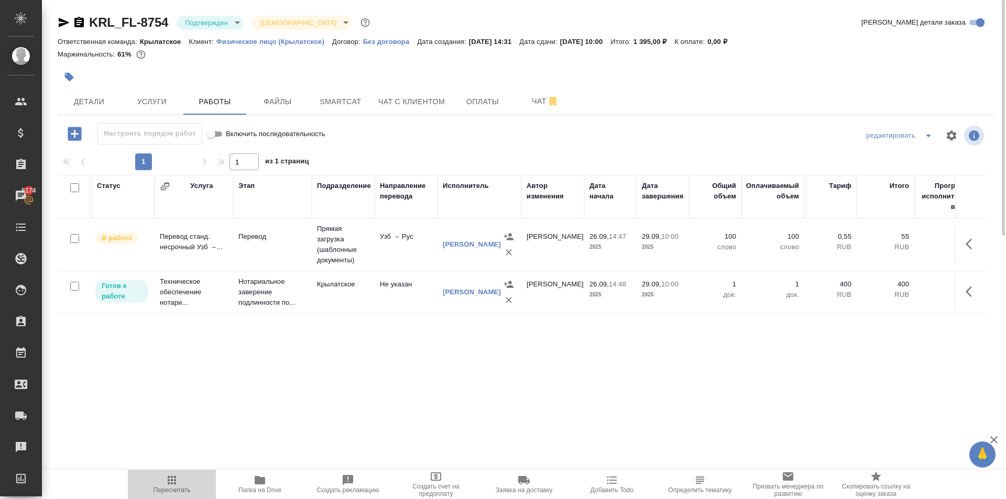
click at [169, 488] on span "Пересчитать" at bounding box center [172, 490] width 37 height 7
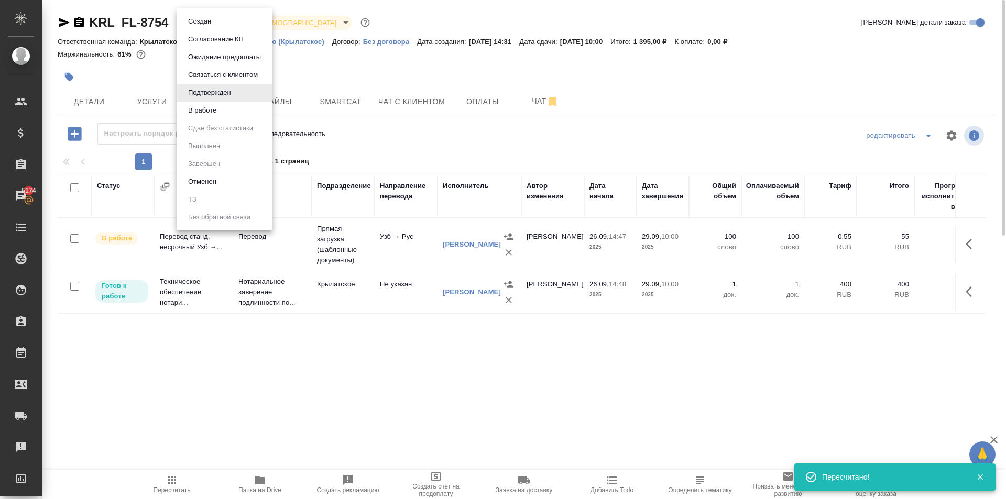
click at [234, 25] on body "🙏 .cls-1 fill:#fff; AWATERA Kasymov Timur Клиенты Спецификации Заказы 5174 Чаты…" at bounding box center [503, 249] width 1006 height 499
click at [241, 106] on li "В работе" at bounding box center [225, 111] width 96 height 18
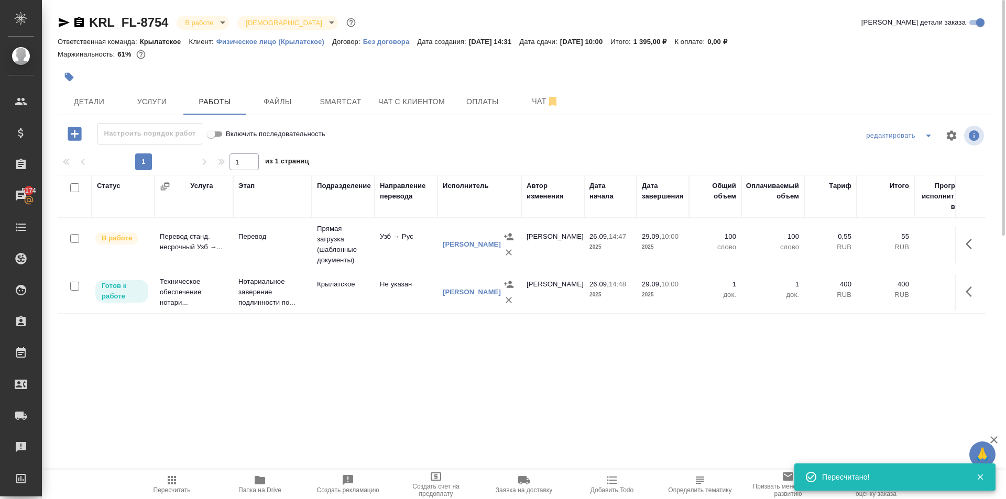
click at [222, 25] on body "🙏 .cls-1 fill:#fff; AWATERA Kasymov Timur Клиенты Спецификации Заказы 5174 Чаты…" at bounding box center [503, 249] width 1006 height 499
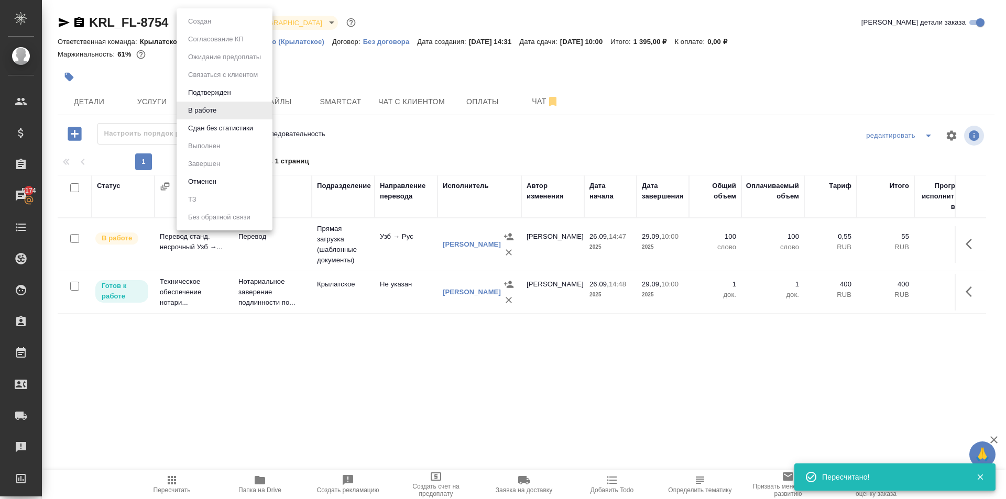
click at [227, 130] on button "Сдан без статистики" at bounding box center [220, 129] width 71 height 12
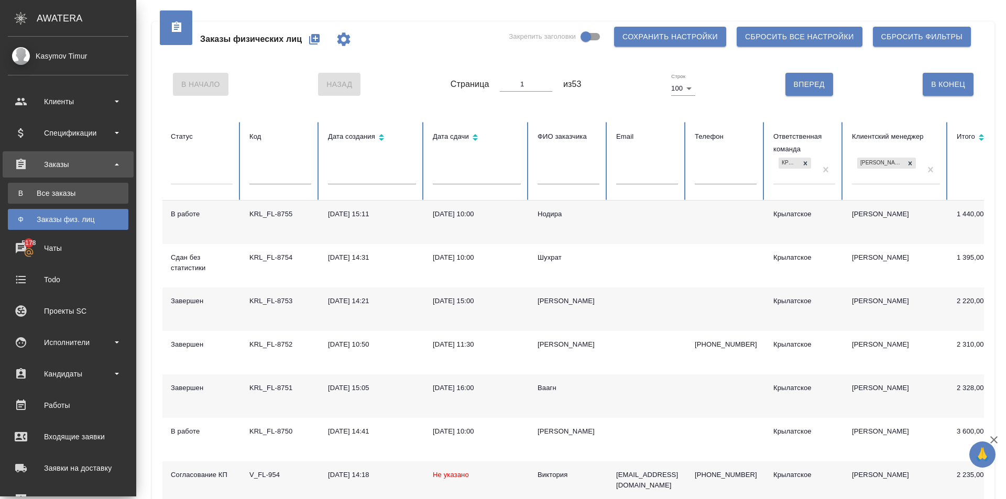
click at [58, 192] on div "Все заказы" at bounding box center [68, 193] width 110 height 10
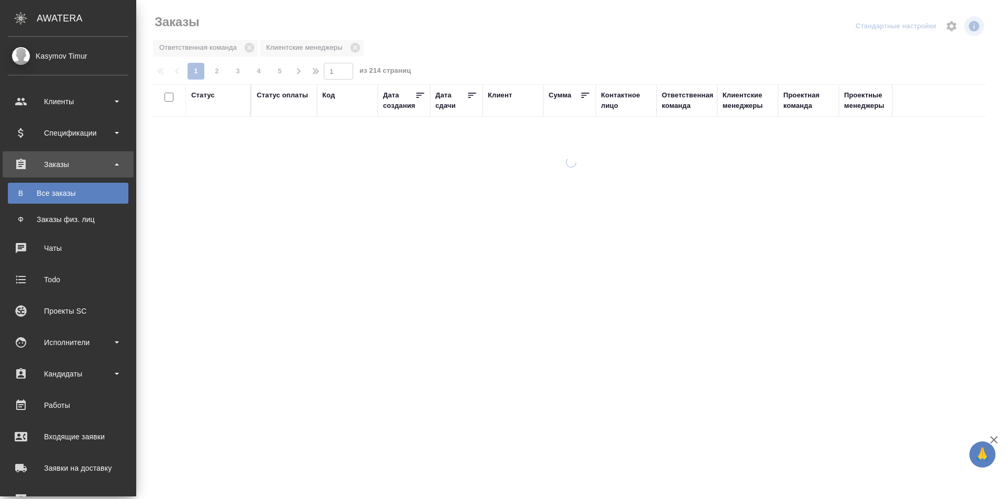
click at [41, 135] on div "Спецификации" at bounding box center [68, 133] width 121 height 16
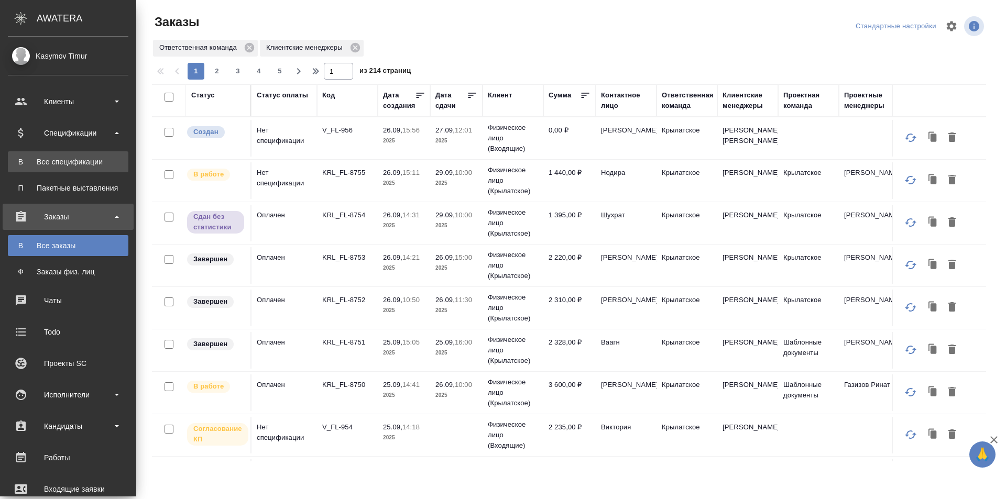
click at [44, 169] on link "В Все спецификации" at bounding box center [68, 161] width 121 height 21
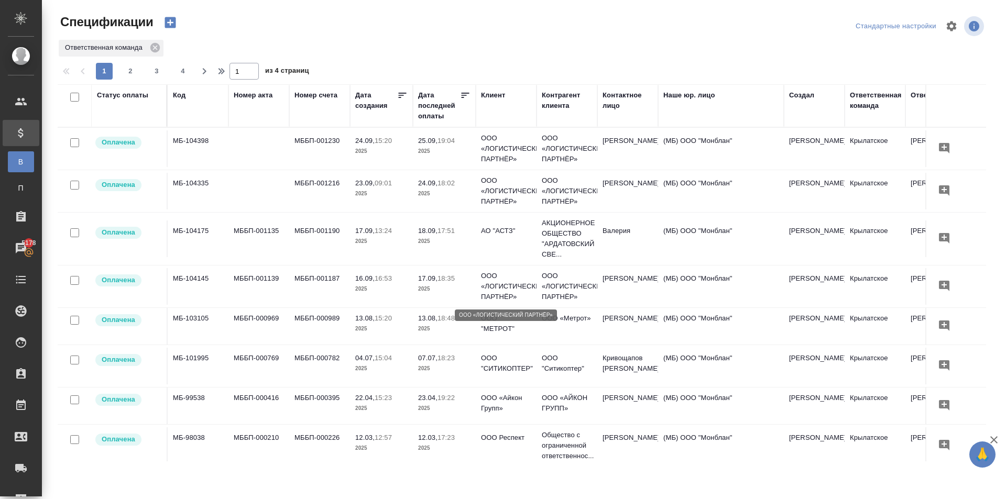
click at [513, 281] on p "ООО «ЛОГИСТИЧЕСКИЙ ПАРТНЁР»" at bounding box center [506, 286] width 50 height 31
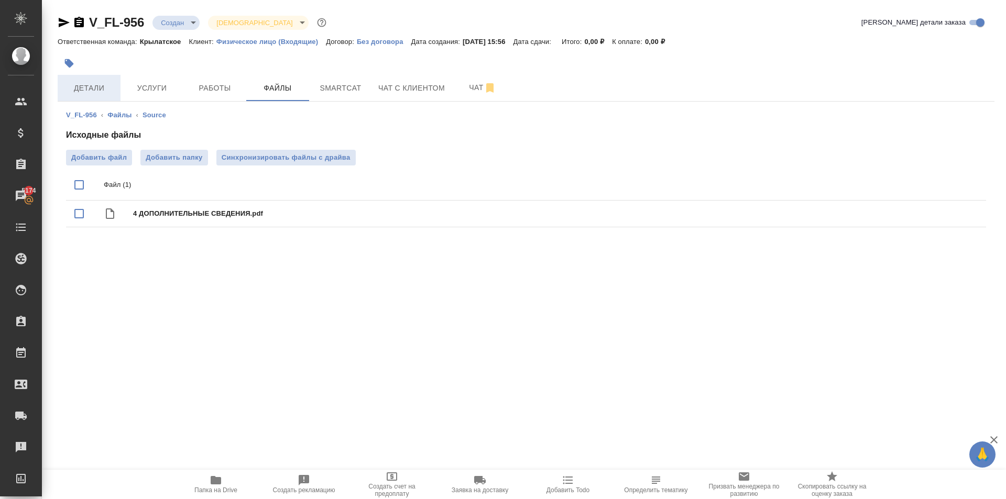
click at [86, 81] on button "Детали" at bounding box center [89, 88] width 63 height 26
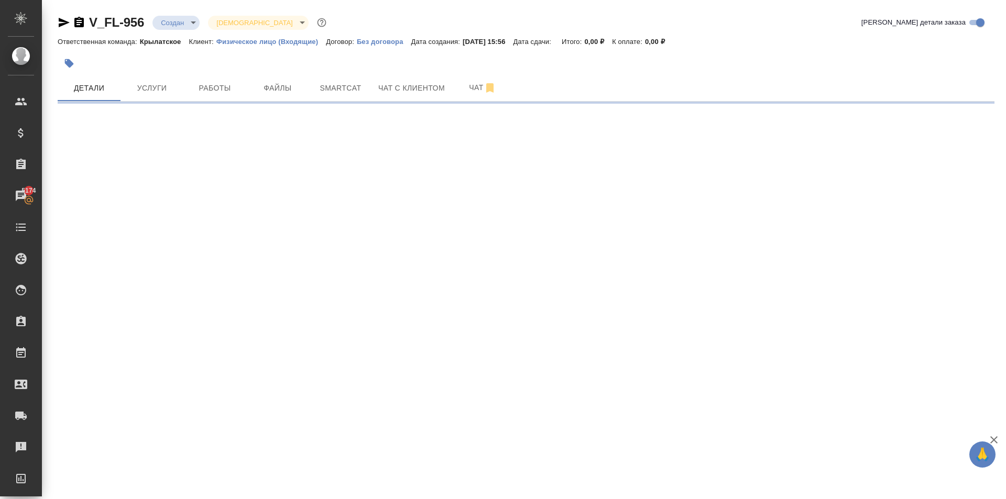
select select "RU"
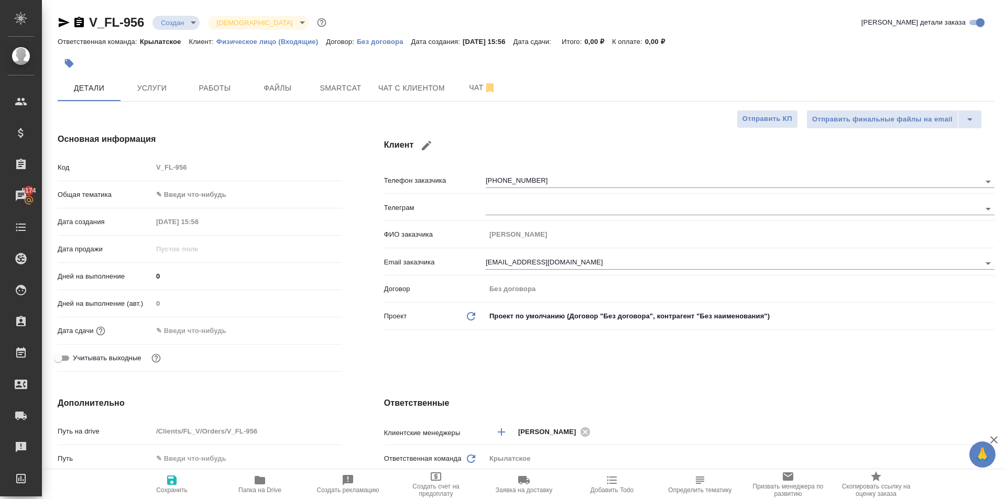
type textarea "x"
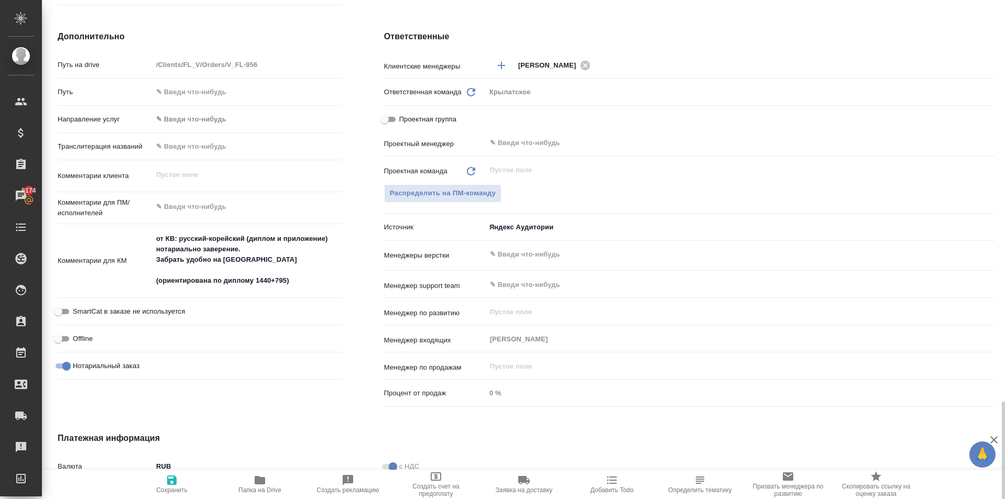
scroll to position [515, 0]
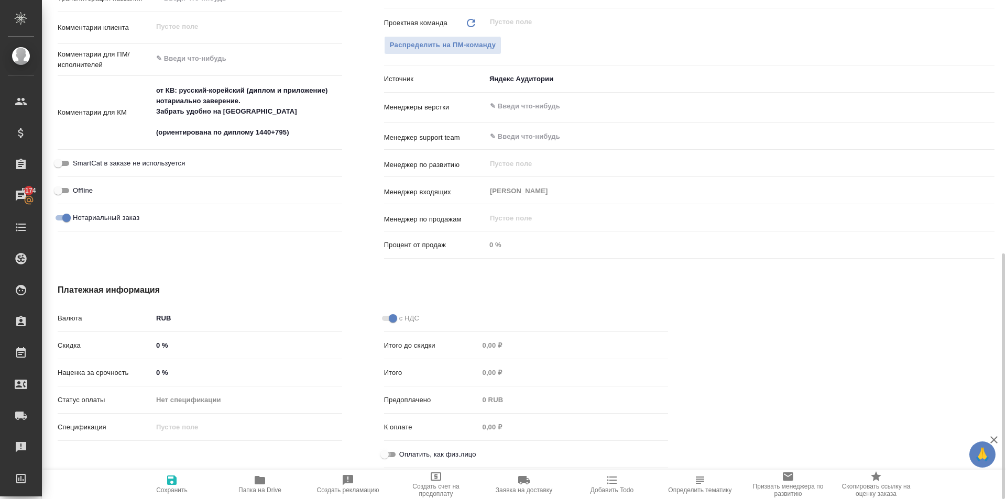
click at [386, 449] on input "Оплатить, как физ.лицо" at bounding box center [385, 455] width 38 height 13
checkbox input "true"
type textarea "x"
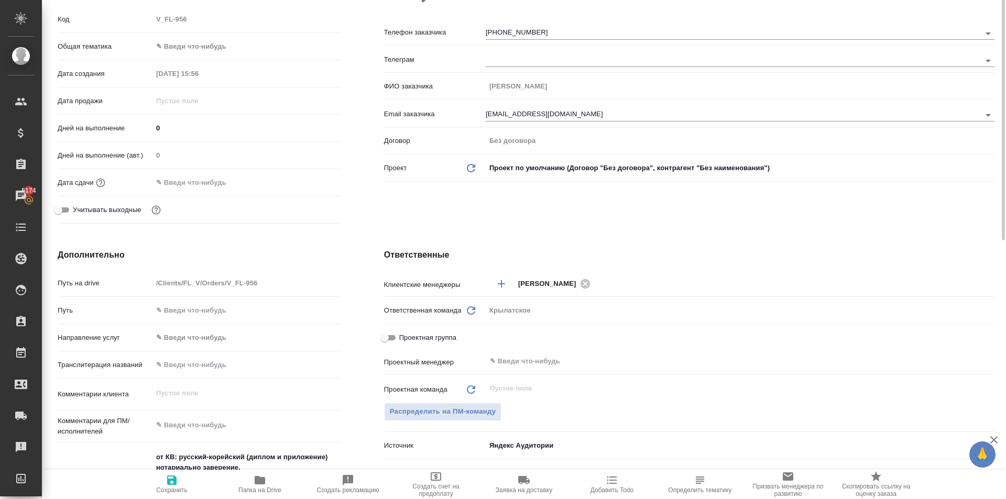
scroll to position [96, 0]
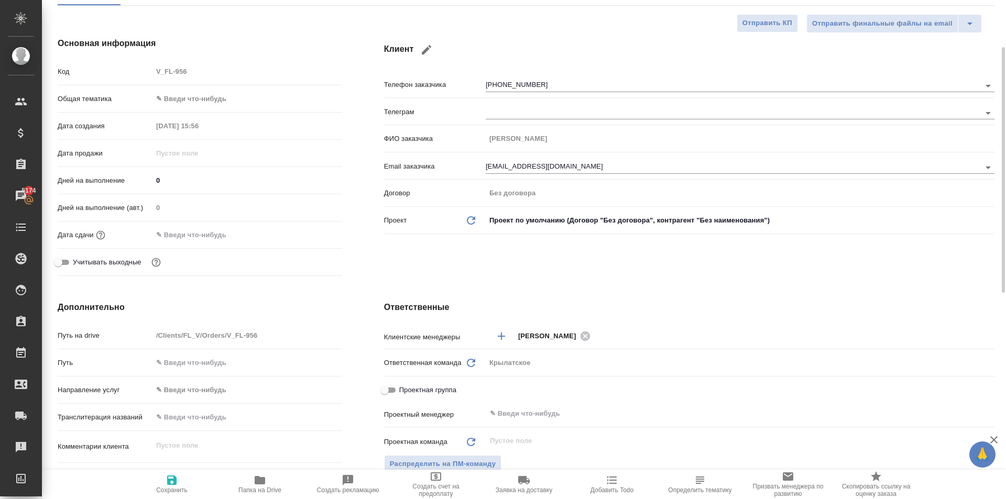
click at [216, 382] on body "🙏 .cls-1 fill:#fff; AWATERA Kasymov Timur Клиенты Спецификации Заказы 5174 Чаты…" at bounding box center [503, 249] width 1006 height 499
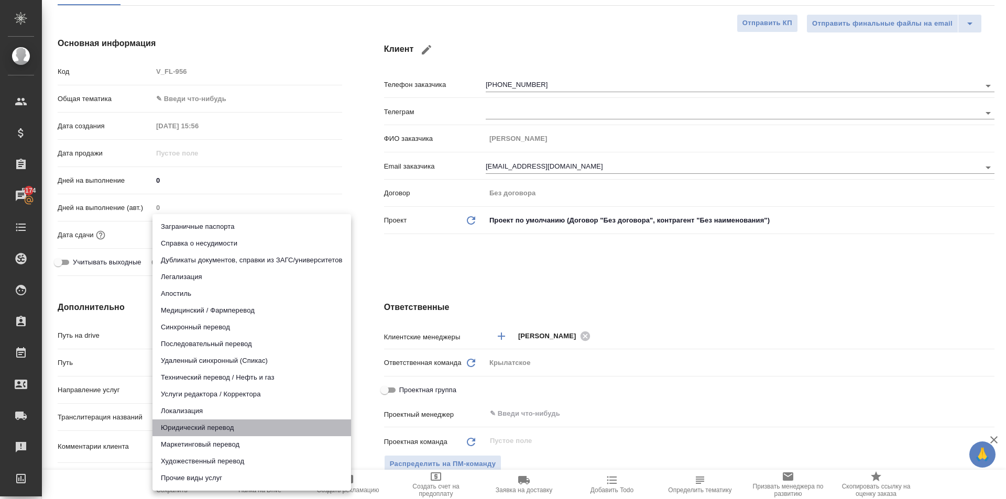
click at [204, 427] on li "Юридический перевод" at bounding box center [252, 428] width 199 height 17
type input "legalTranslation"
type textarea "x"
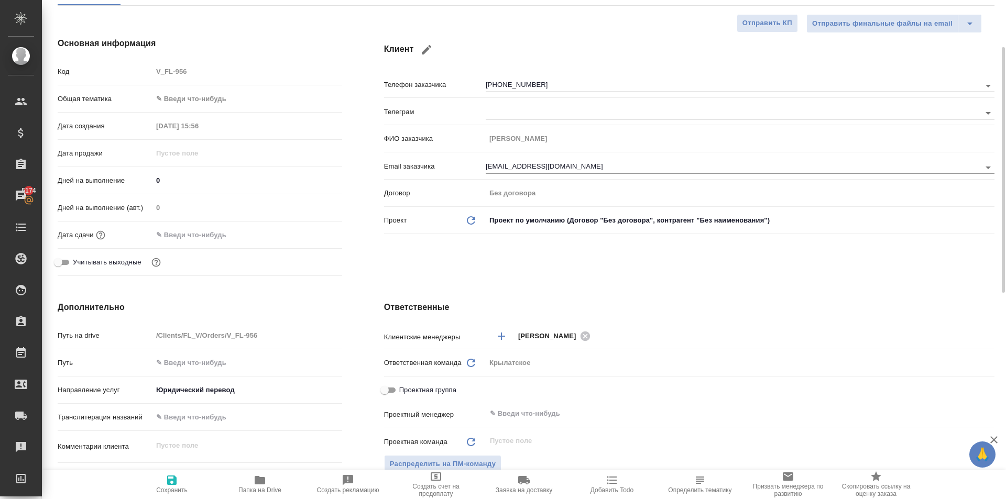
click at [195, 477] on span "Сохранить" at bounding box center [171, 484] width 75 height 20
type textarea "x"
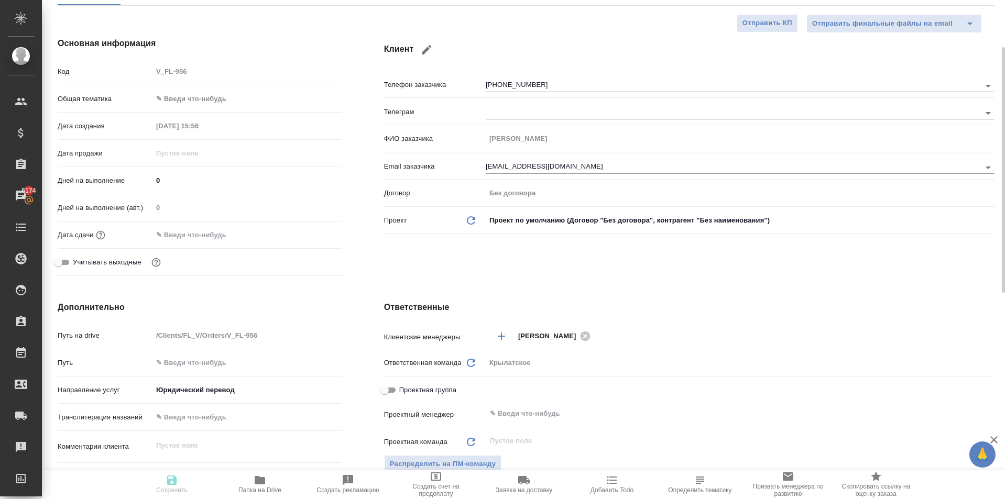
type textarea "x"
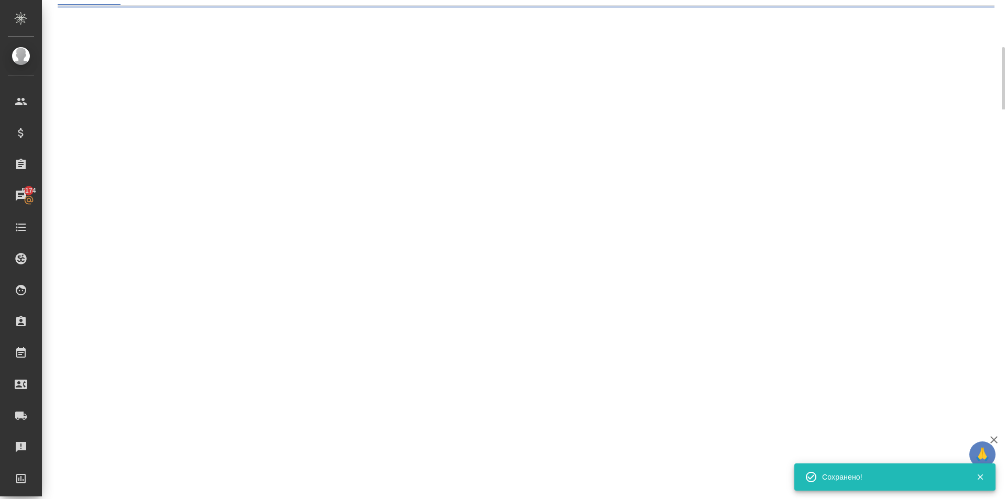
select select "RU"
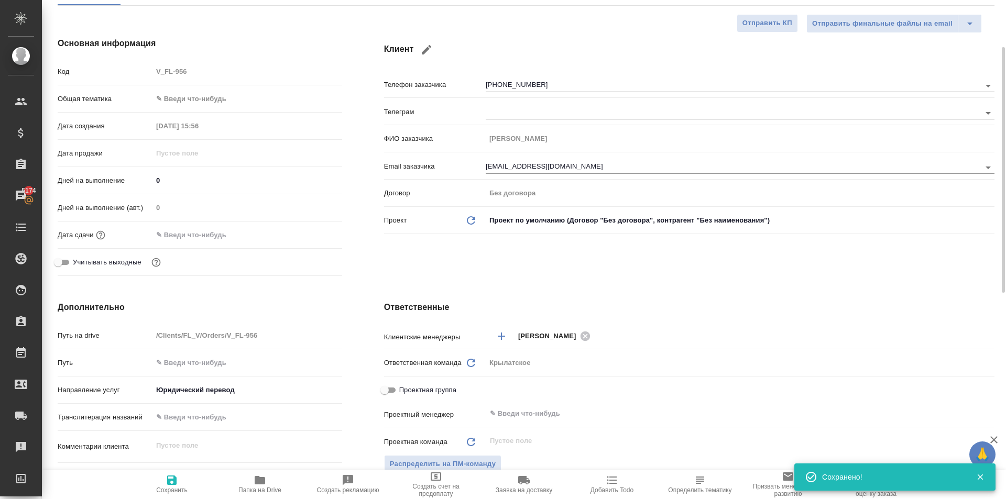
type textarea "x"
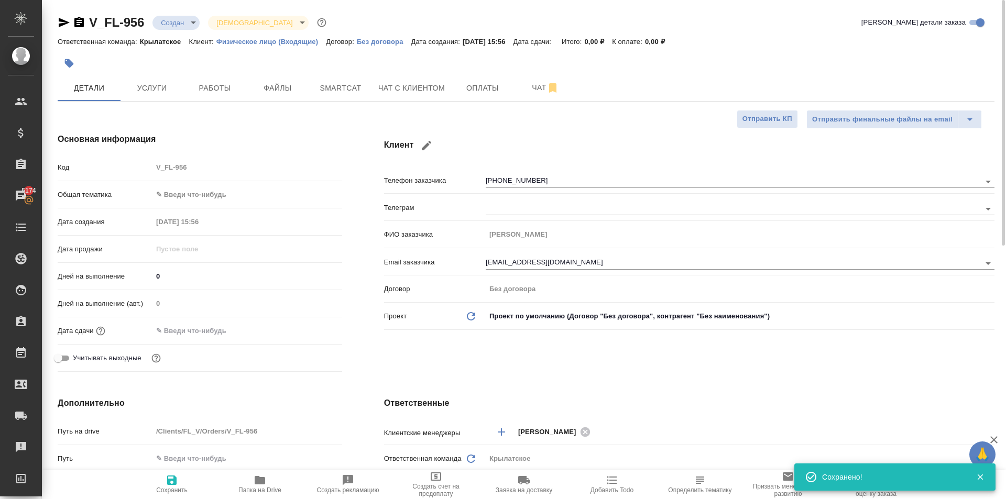
click at [253, 497] on button "Папка на Drive" at bounding box center [260, 484] width 88 height 29
type textarea "x"
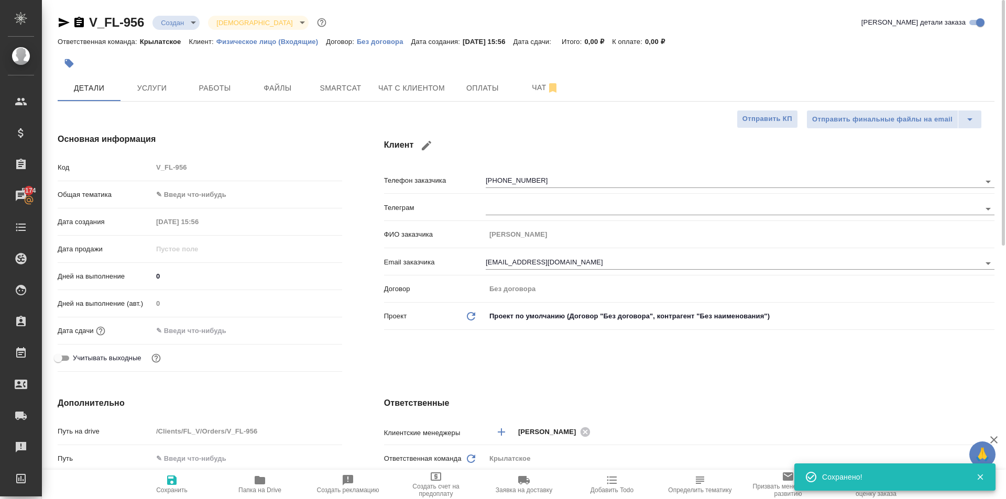
type textarea "x"
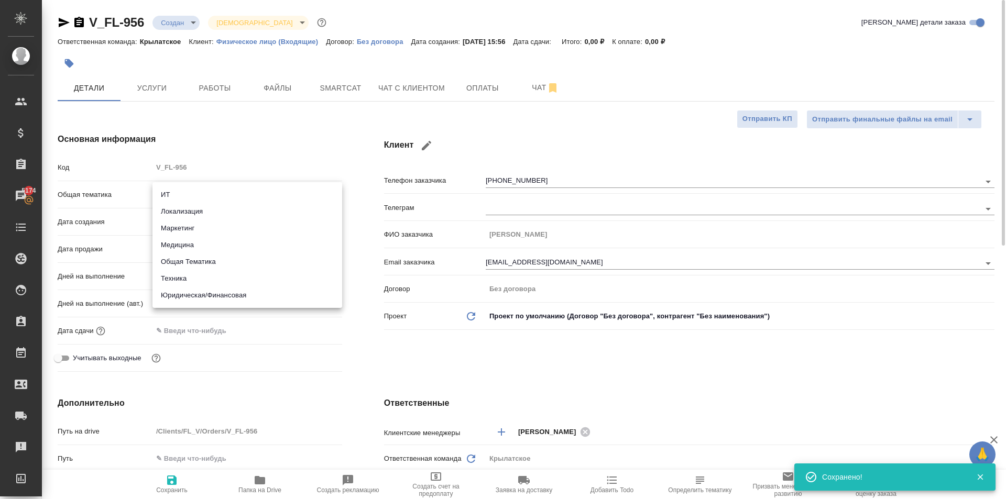
click at [212, 201] on body "🙏 .cls-1 fill:#fff; AWATERA Kasymov Timur Клиенты Спецификации Заказы 5174 Чаты…" at bounding box center [503, 249] width 1006 height 499
click at [216, 302] on li "Юридическая/Финансовая" at bounding box center [248, 295] width 190 height 17
type input "yr-fn"
type textarea "x"
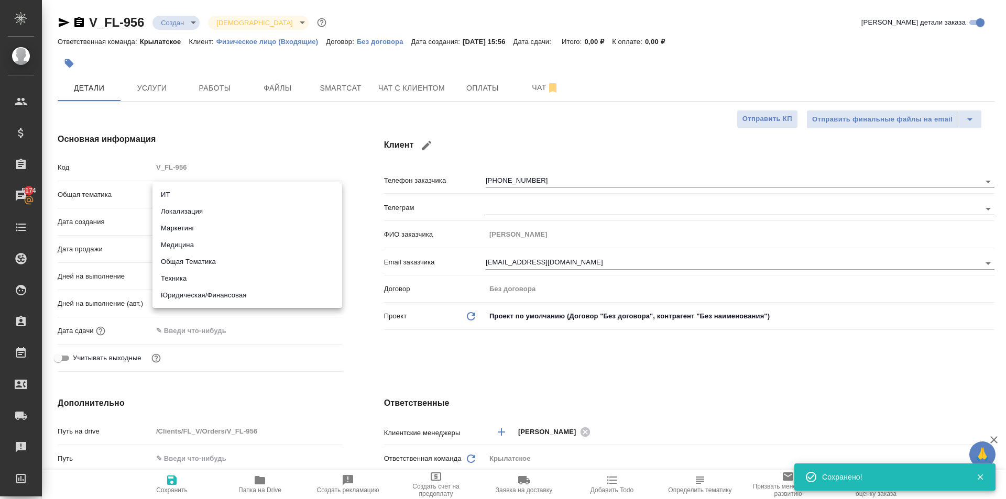
type textarea "x"
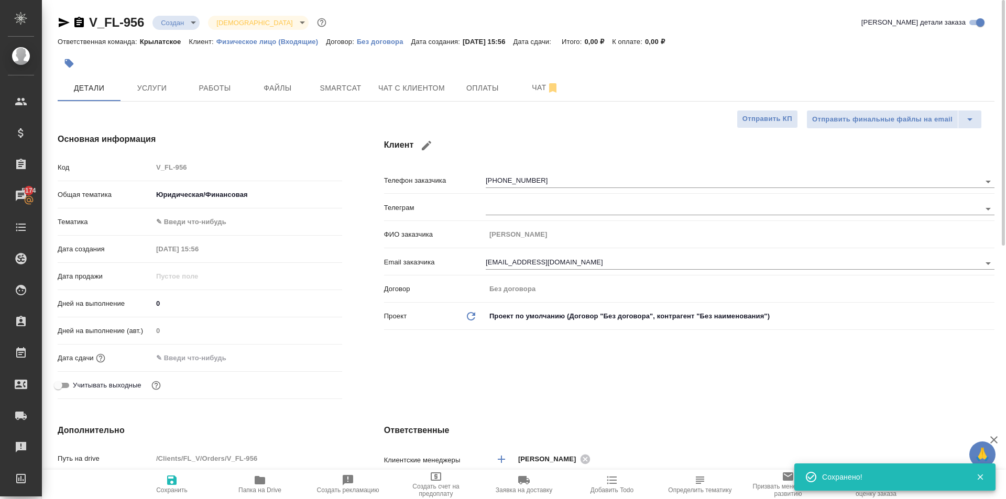
click at [179, 228] on body "🙏 .cls-1 fill:#fff; AWATERA Kasymov Timur Клиенты Спецификации Заказы 5174 Чаты…" at bounding box center [503, 249] width 1006 height 499
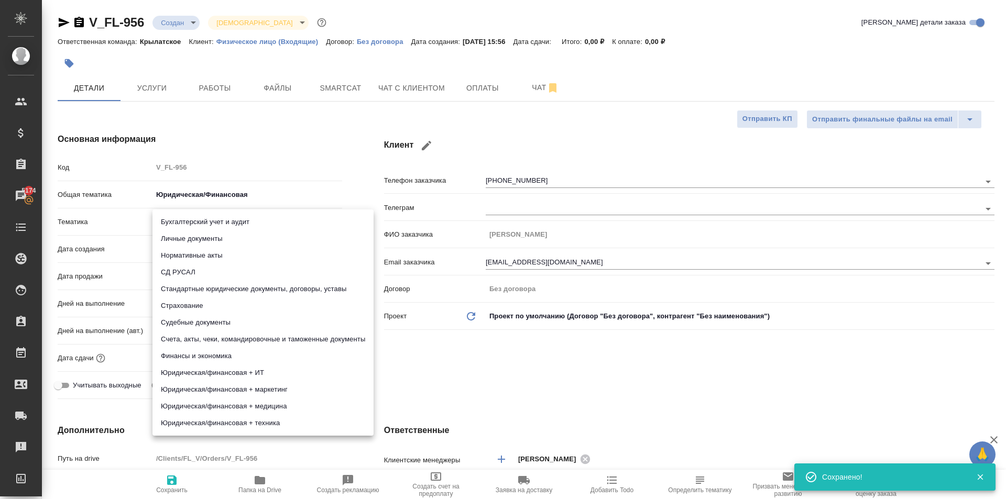
click at [173, 237] on li "Личные документы" at bounding box center [263, 239] width 221 height 17
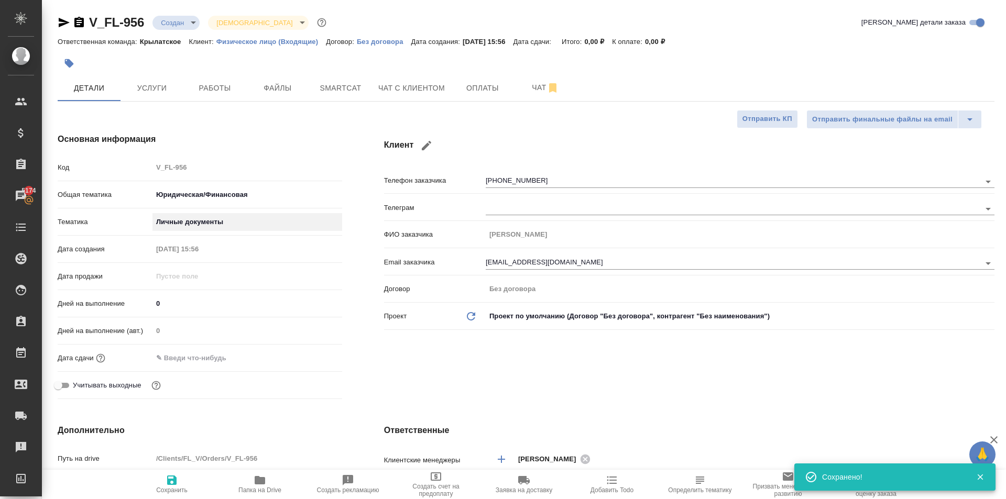
type textarea "x"
type input "5a8b8b956a9677013d343cfe"
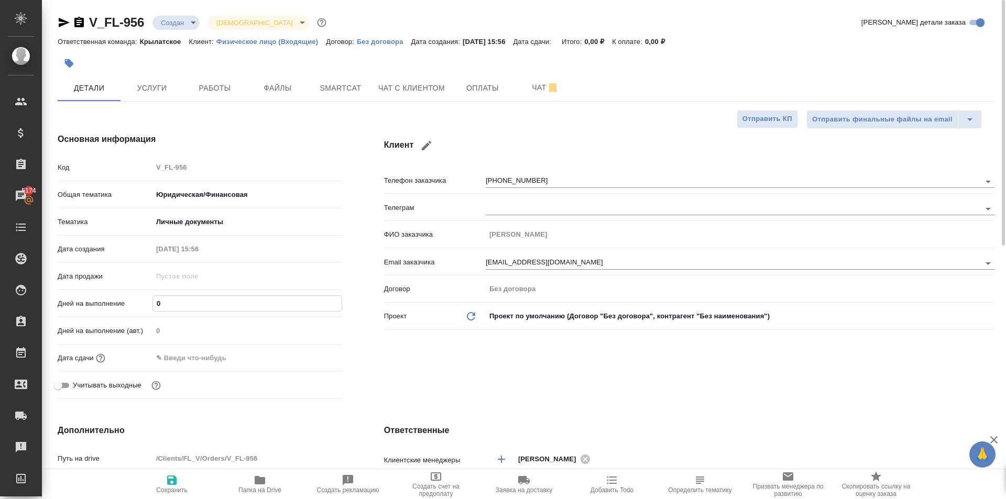
drag, startPoint x: 167, startPoint y: 305, endPoint x: 147, endPoint y: 311, distance: 20.9
click at [147, 311] on div "Дней на выполнение 0" at bounding box center [200, 304] width 285 height 18
type input "1"
type textarea "x"
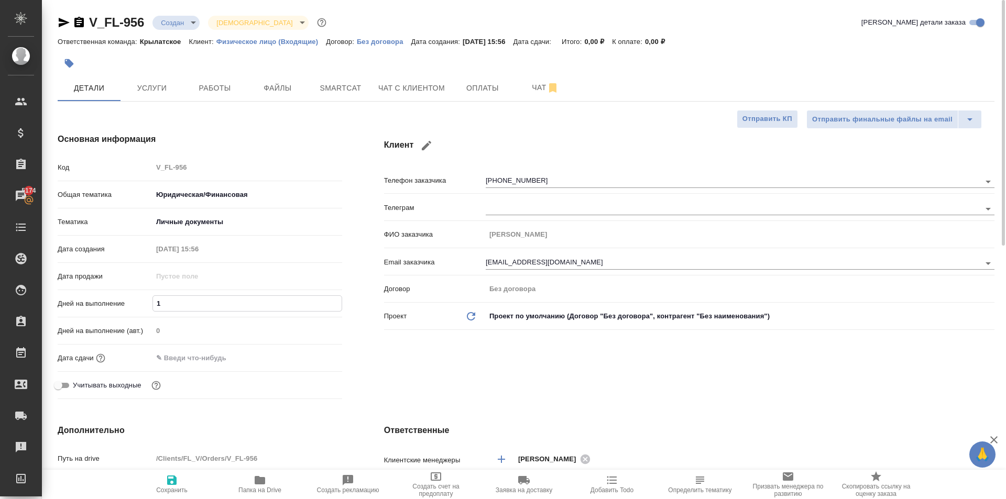
type textarea "x"
type input "1"
click at [191, 353] on input "text" at bounding box center [199, 358] width 92 height 15
click at [307, 361] on icon "button" at bounding box center [312, 358] width 13 height 13
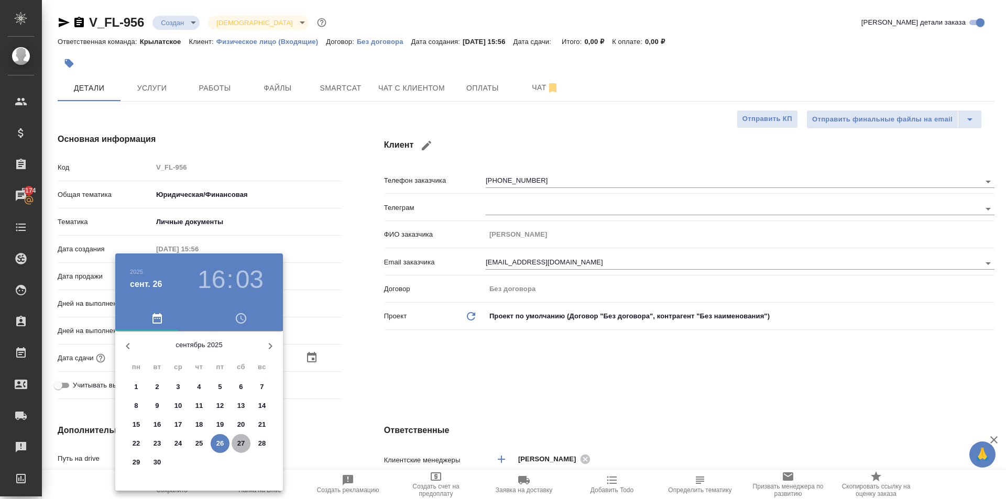
click at [240, 444] on p "27" at bounding box center [241, 444] width 8 height 10
type input "27.09.2025 16:03"
type textarea "x"
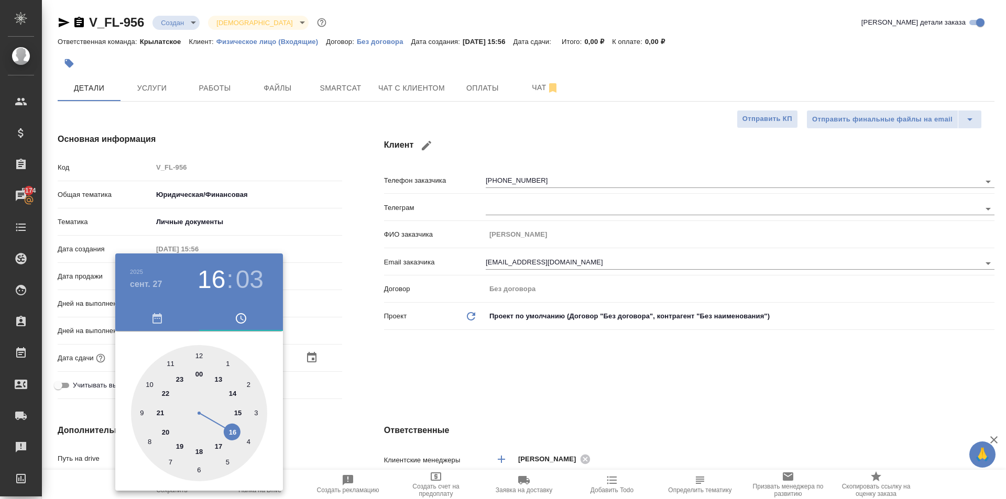
click at [199, 352] on div at bounding box center [199, 413] width 136 height 136
type input "27.09.2025 12:03"
type textarea "x"
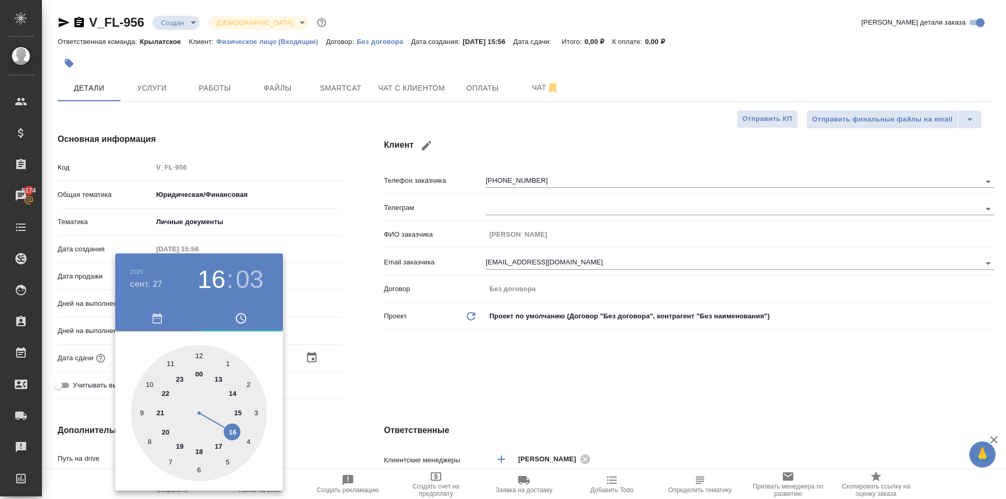
click at [199, 352] on div at bounding box center [199, 413] width 136 height 136
type input "27.09.2025 12:00"
type textarea "x"
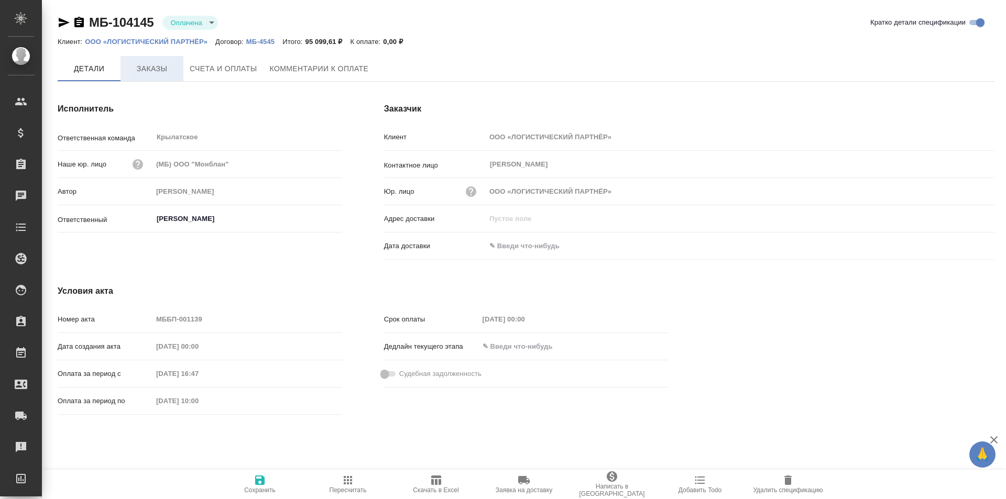
click at [164, 72] on span "Заказы" at bounding box center [152, 68] width 50 height 13
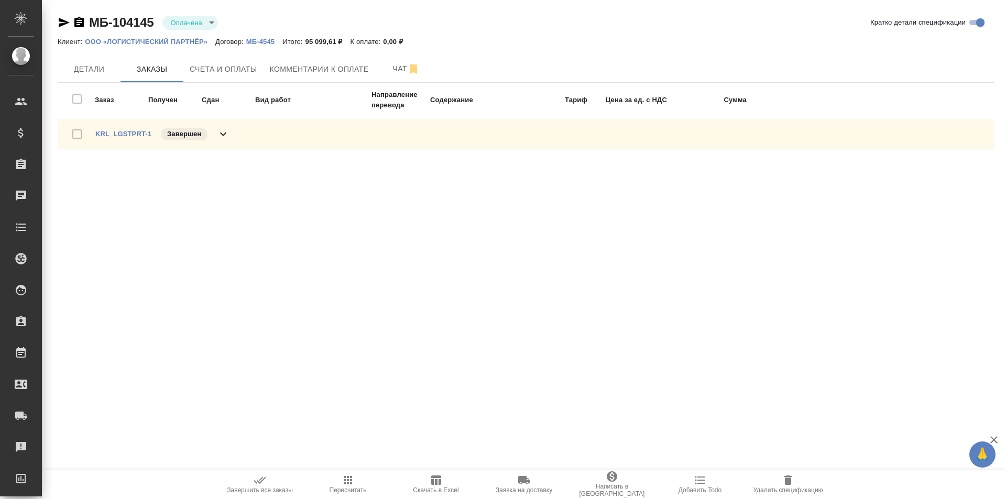
click at [153, 42] on p "ООО «ЛОГИСТИЧЕСКИЙ ПАРТНЁР»" at bounding box center [150, 42] width 131 height 8
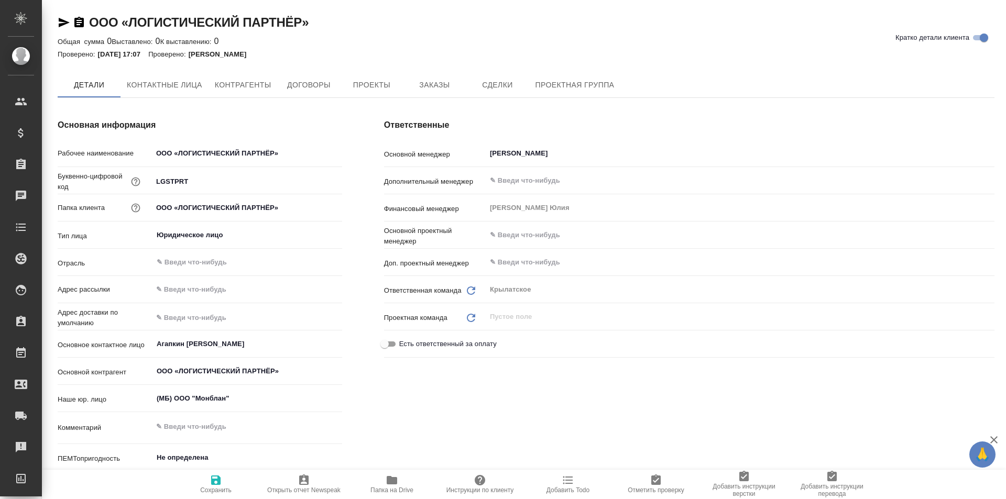
type textarea "x"
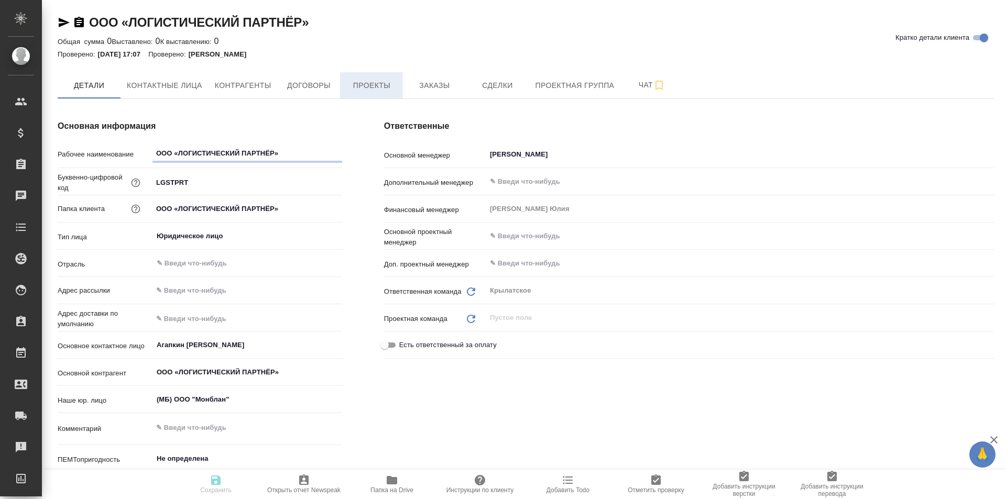
type textarea "x"
click at [422, 88] on span "Заказы" at bounding box center [434, 85] width 50 height 13
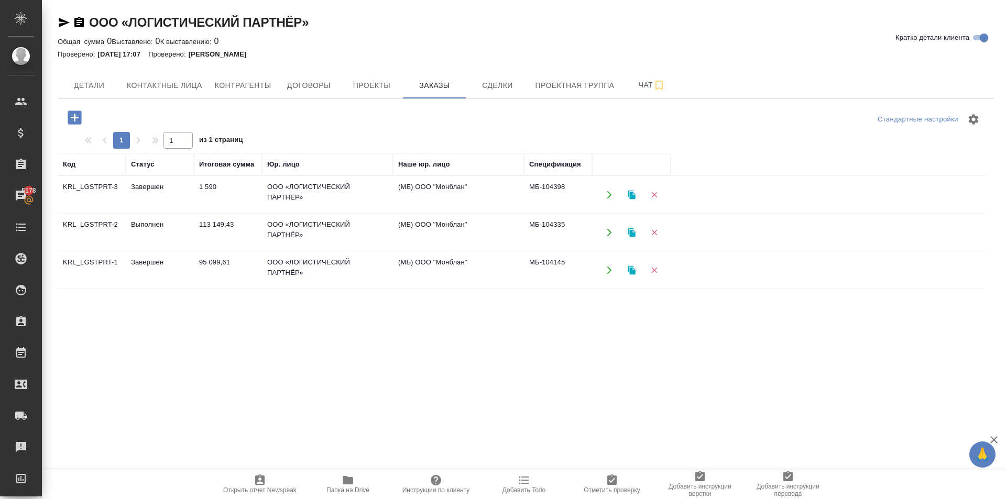
click at [614, 236] on button "button" at bounding box center [609, 232] width 21 height 21
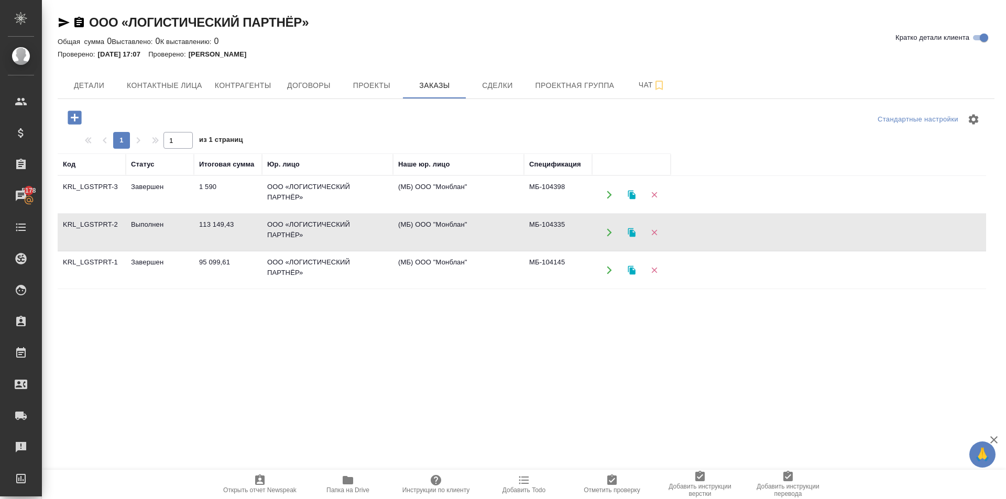
click at [611, 197] on icon "button" at bounding box center [609, 194] width 9 height 9
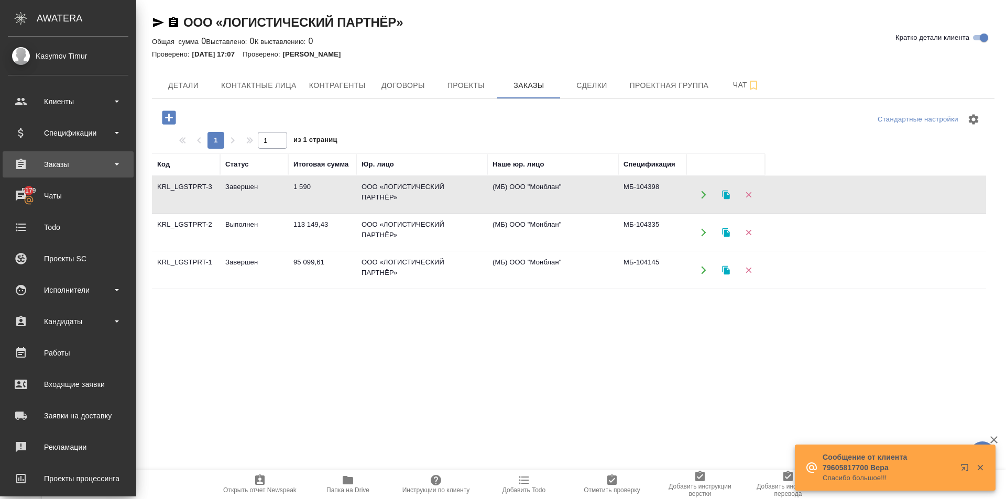
click at [103, 175] on div "Заказы" at bounding box center [68, 164] width 131 height 26
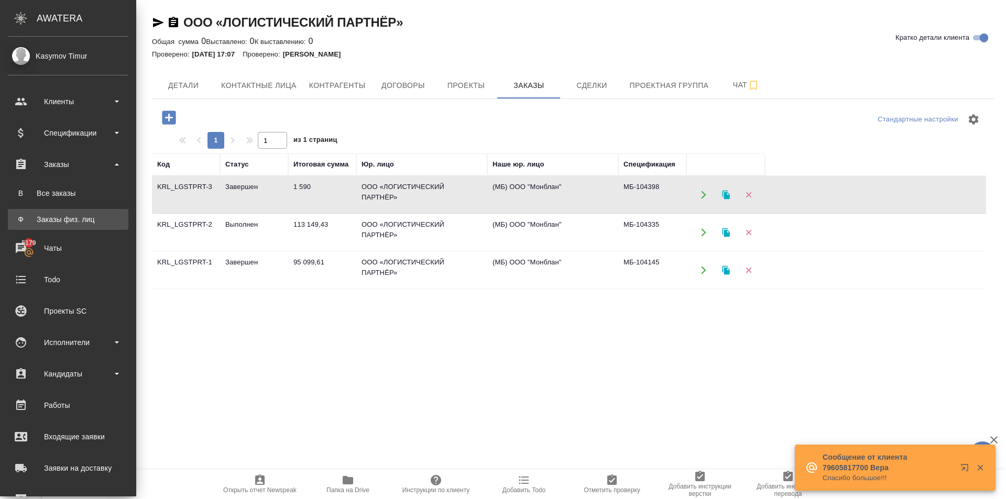
click at [81, 221] on div "Заказы физ. лиц" at bounding box center [68, 219] width 110 height 10
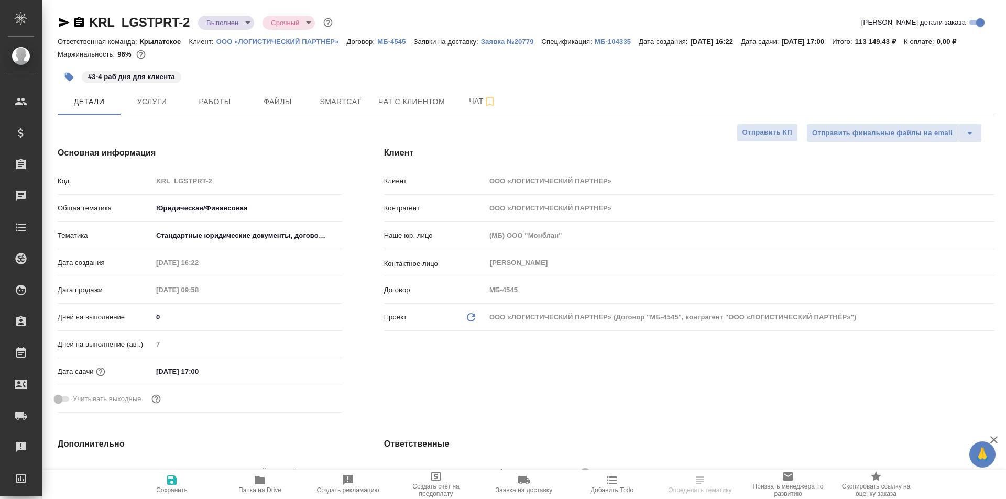
select select "RU"
click at [194, 371] on input "[DATE] 17:00" at bounding box center [199, 371] width 92 height 15
click at [314, 367] on icon "button" at bounding box center [311, 371] width 9 height 10
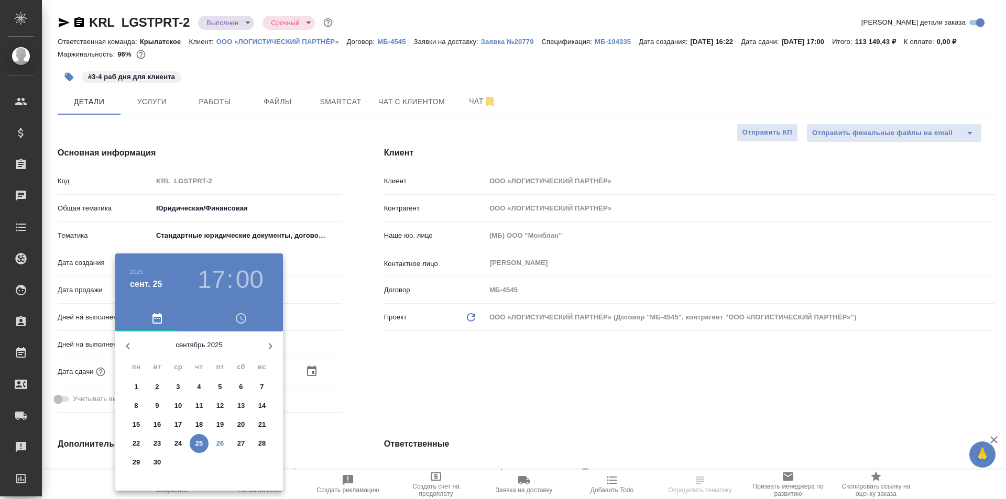
click at [217, 438] on button "26" at bounding box center [220, 444] width 19 height 19
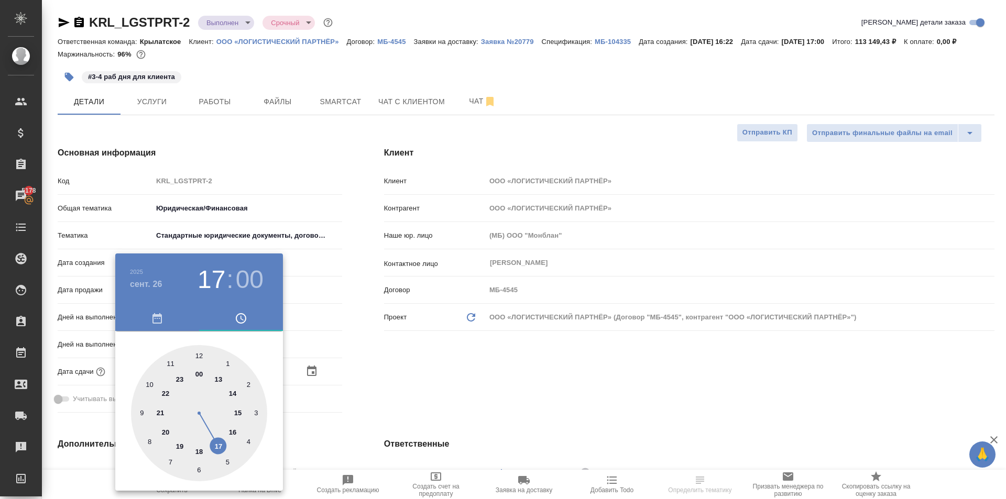
click at [231, 431] on div at bounding box center [199, 413] width 136 height 136
type input "[DATE] 16:00"
click at [390, 368] on div at bounding box center [503, 249] width 1006 height 499
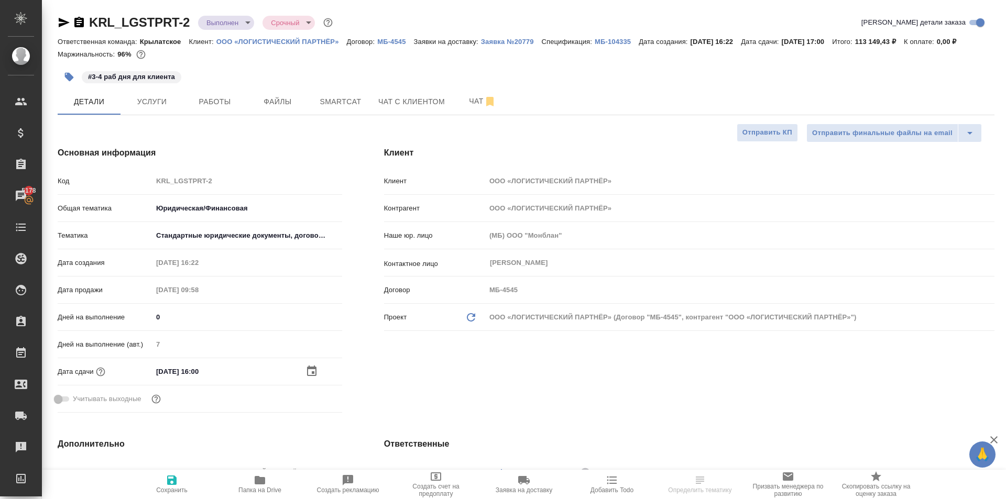
click at [178, 481] on span "Сохранить" at bounding box center [171, 484] width 75 height 20
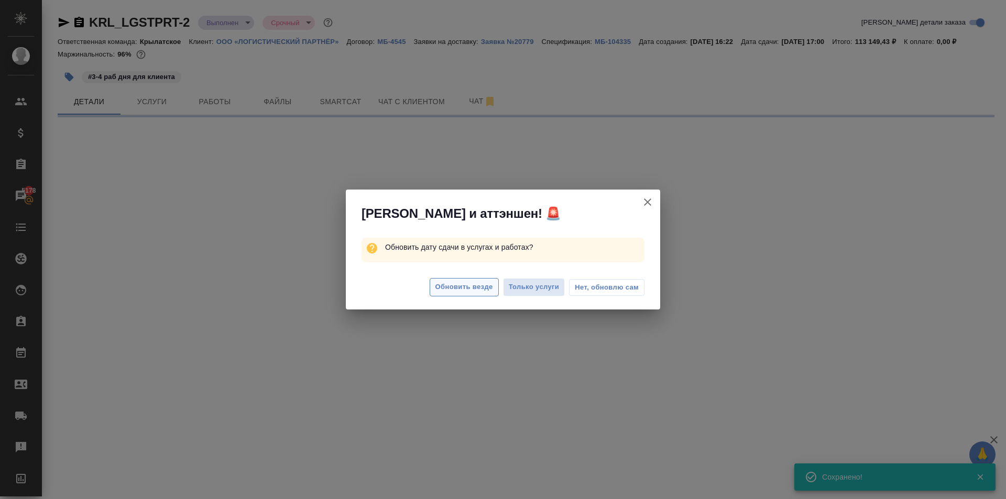
click at [435, 290] on button "Обновить везде" at bounding box center [464, 287] width 69 height 18
select select "RU"
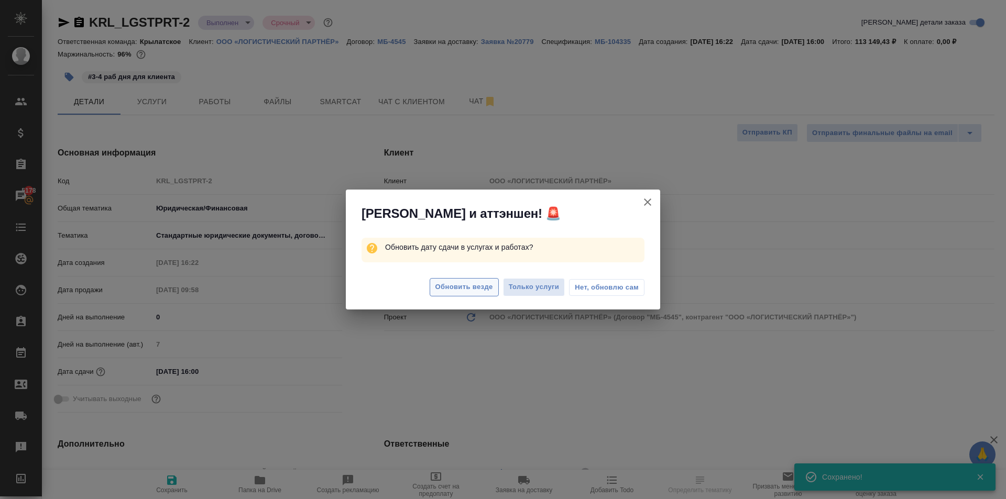
type textarea "x"
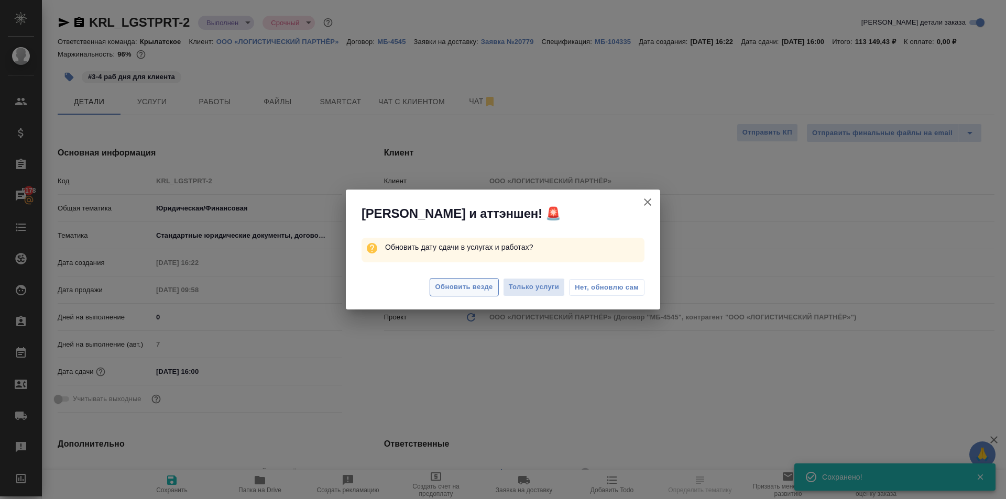
type textarea "x"
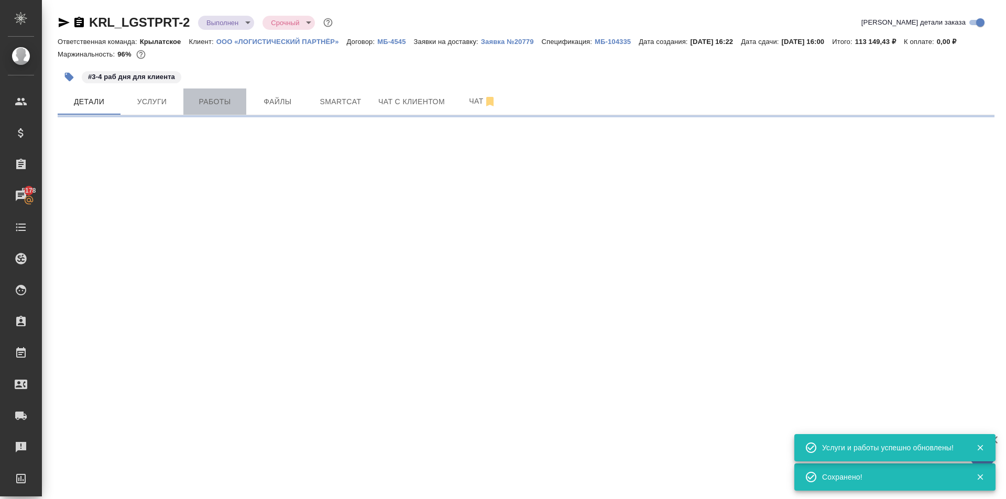
click at [213, 103] on span "Работы" at bounding box center [215, 101] width 50 height 13
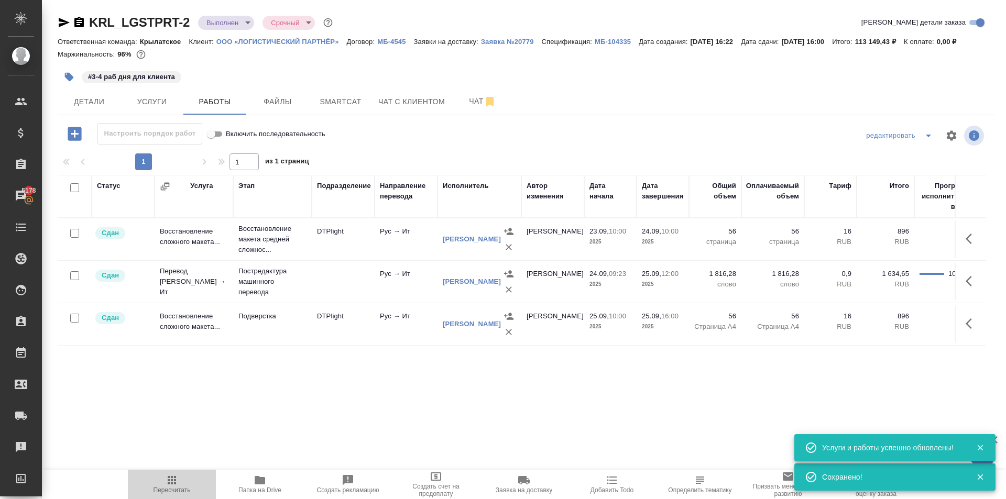
click at [183, 490] on span "Пересчитать" at bounding box center [172, 490] width 37 height 7
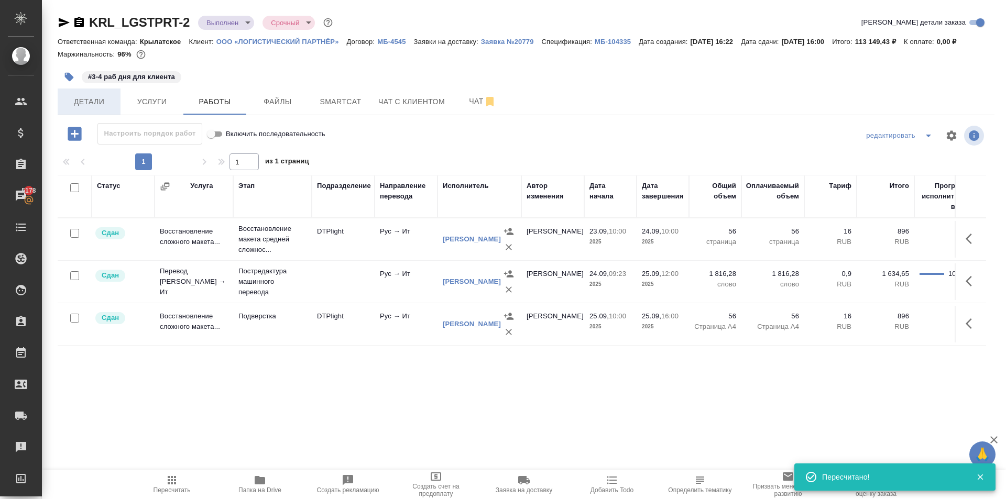
click at [103, 106] on span "Детали" at bounding box center [89, 101] width 50 height 13
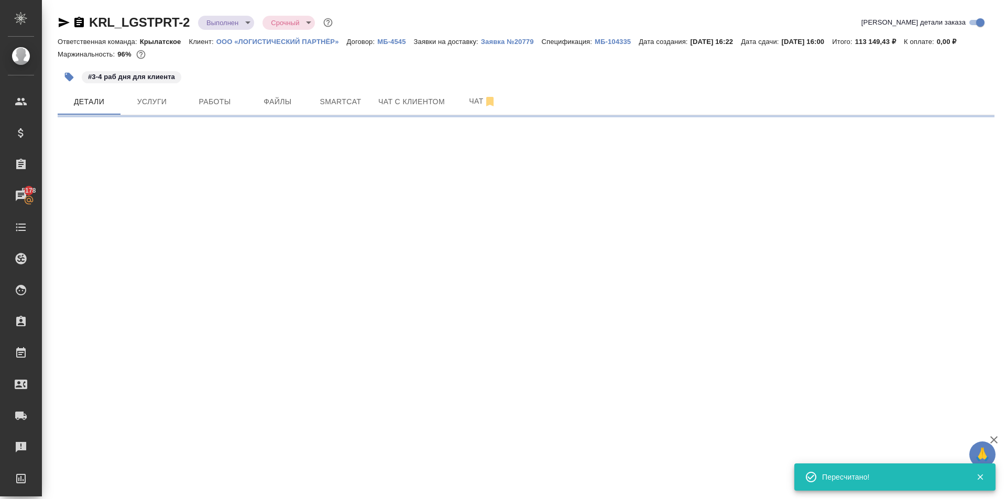
select select "RU"
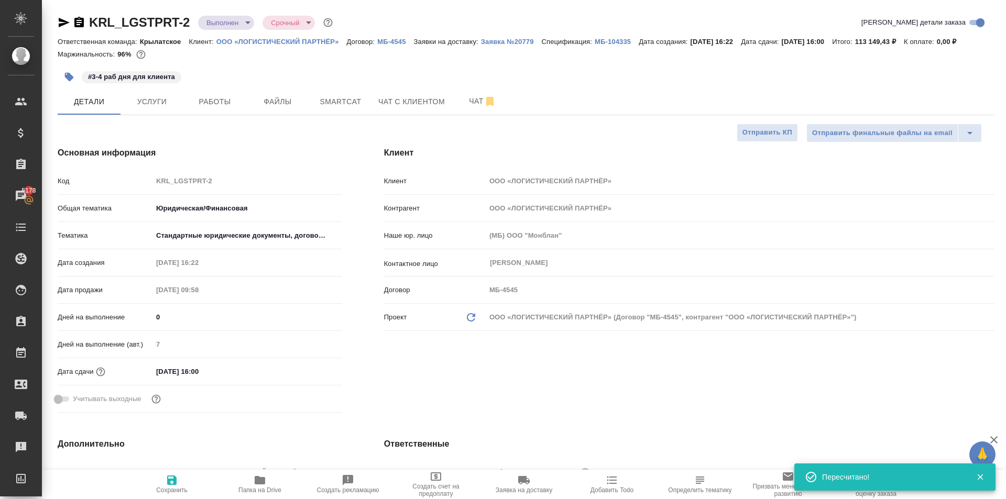
type textarea "x"
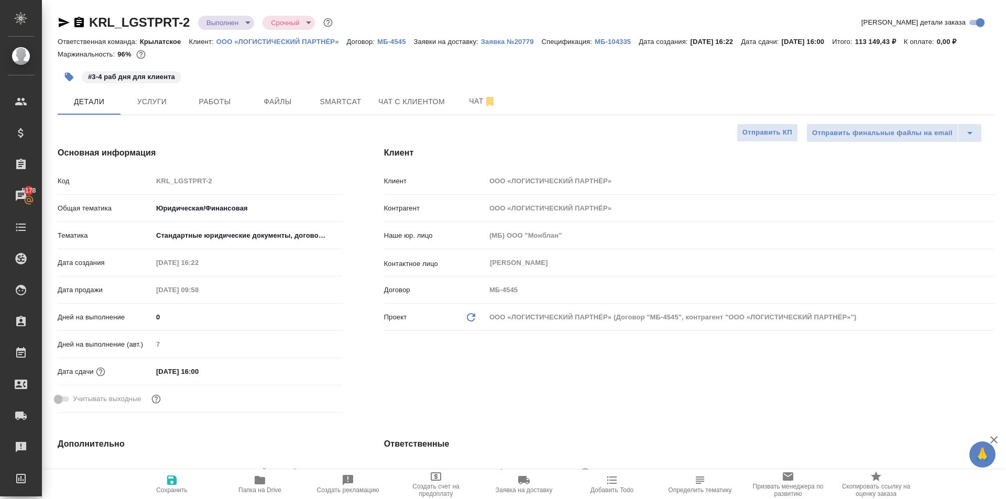
click at [183, 478] on span "Сохранить" at bounding box center [171, 484] width 75 height 20
type textarea "x"
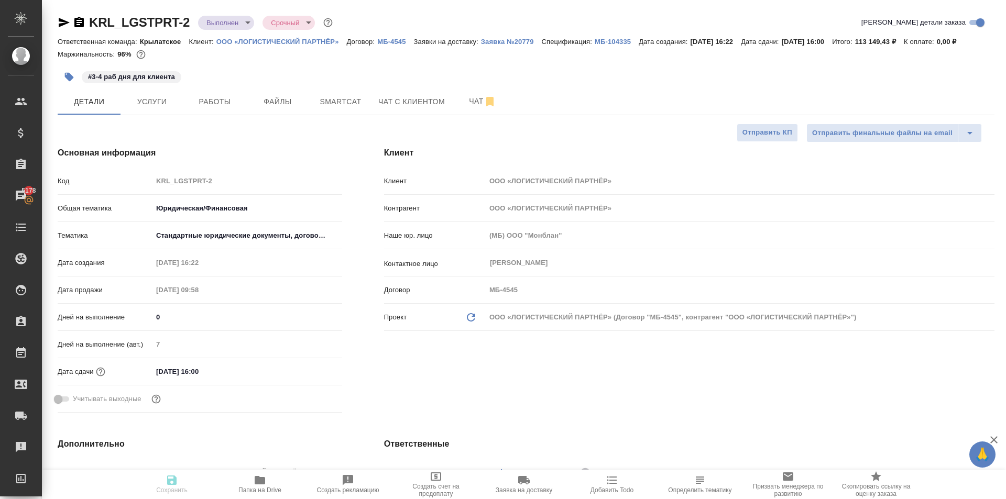
type textarea "x"
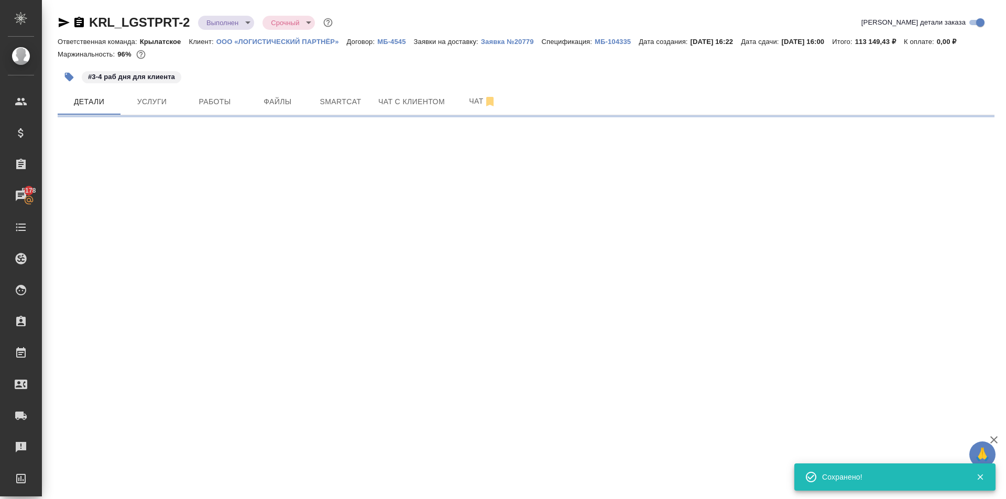
select select "RU"
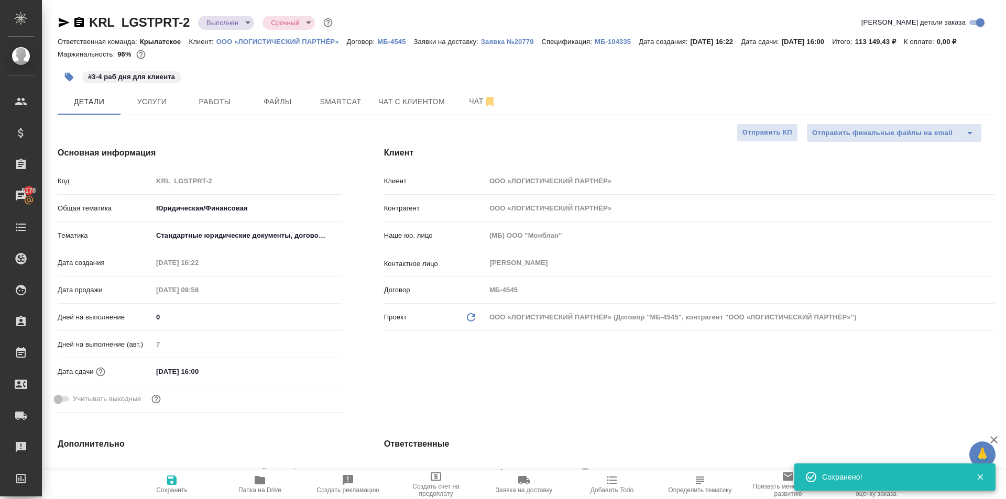
type textarea "x"
click at [232, 19] on body "🙏 .cls-1 fill:#fff; AWATERA Kasymov Timur Клиенты Спецификации Заказы 5178 Чаты…" at bounding box center [503, 249] width 1006 height 499
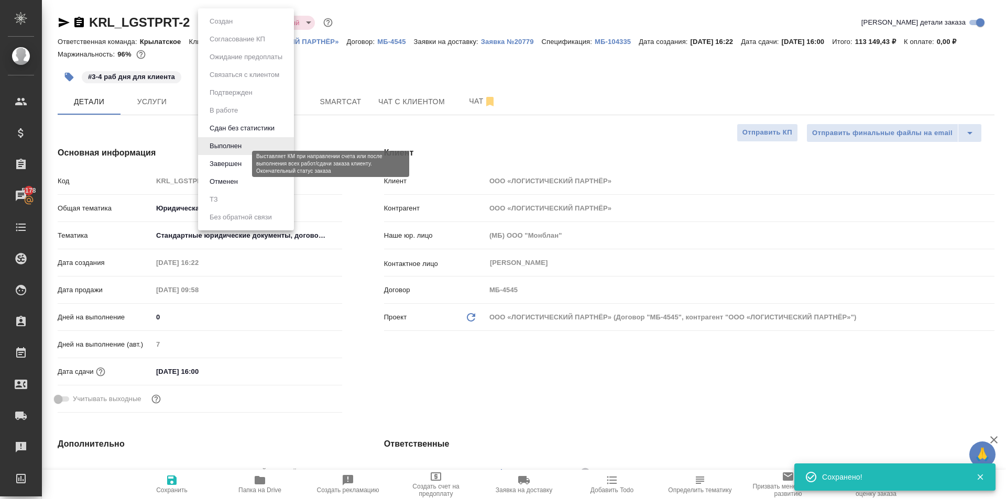
click at [235, 158] on button "Завершен" at bounding box center [226, 164] width 38 height 12
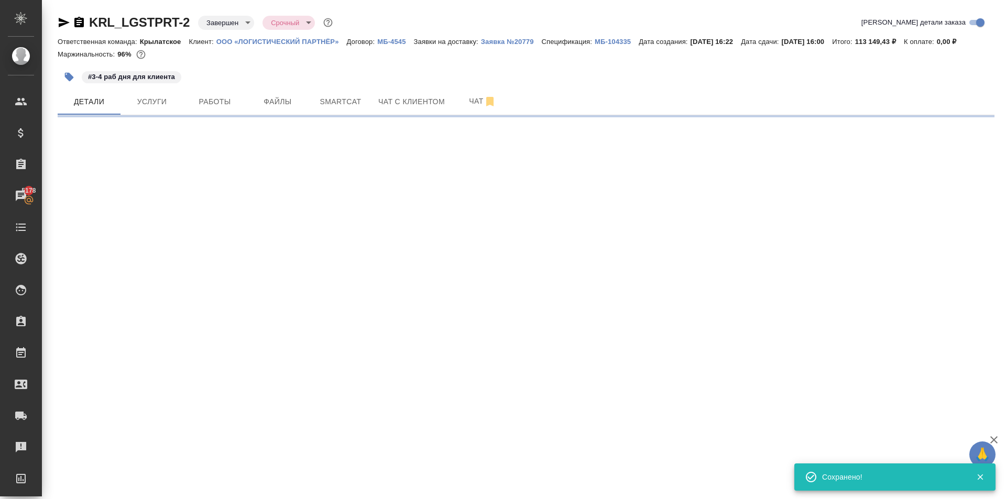
select select "RU"
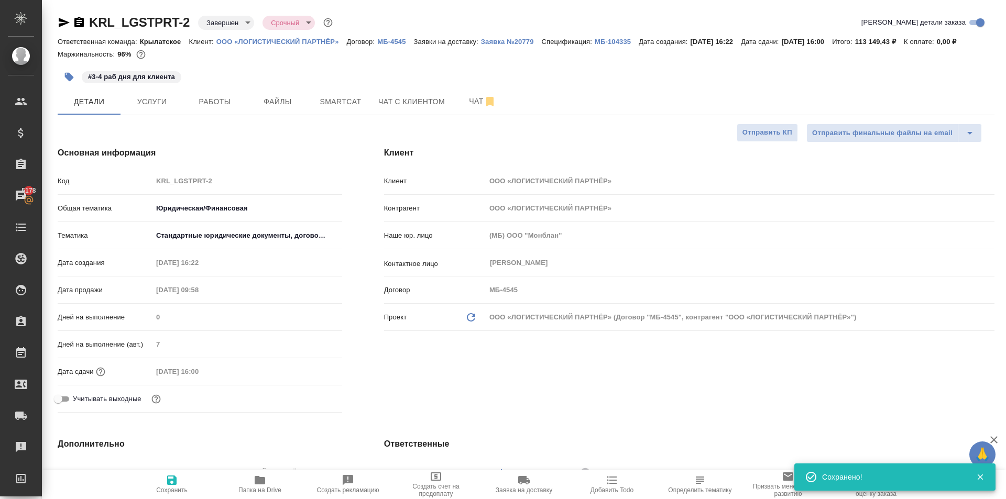
type textarea "x"
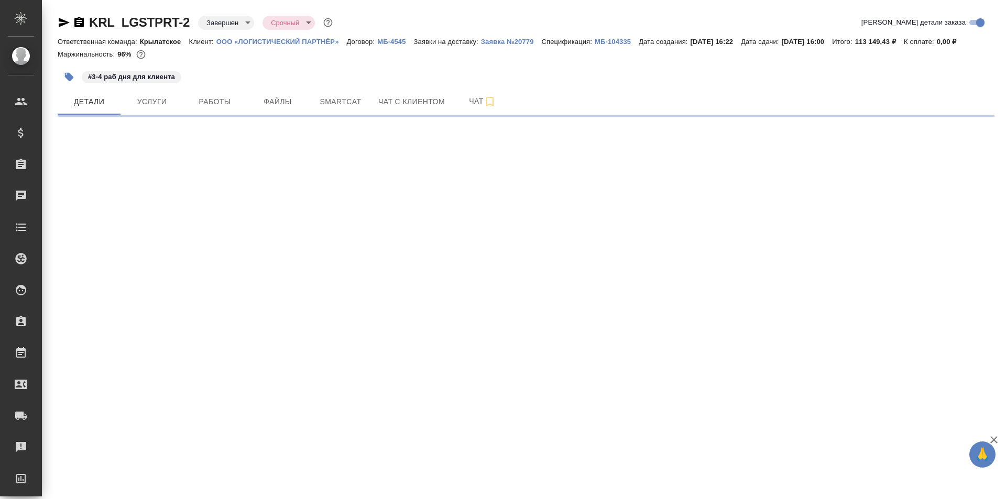
select select "RU"
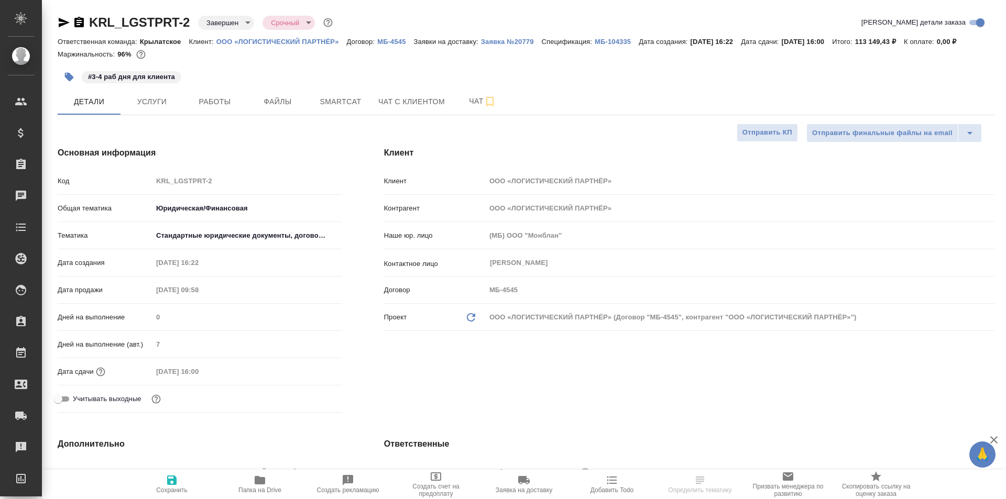
type textarea "x"
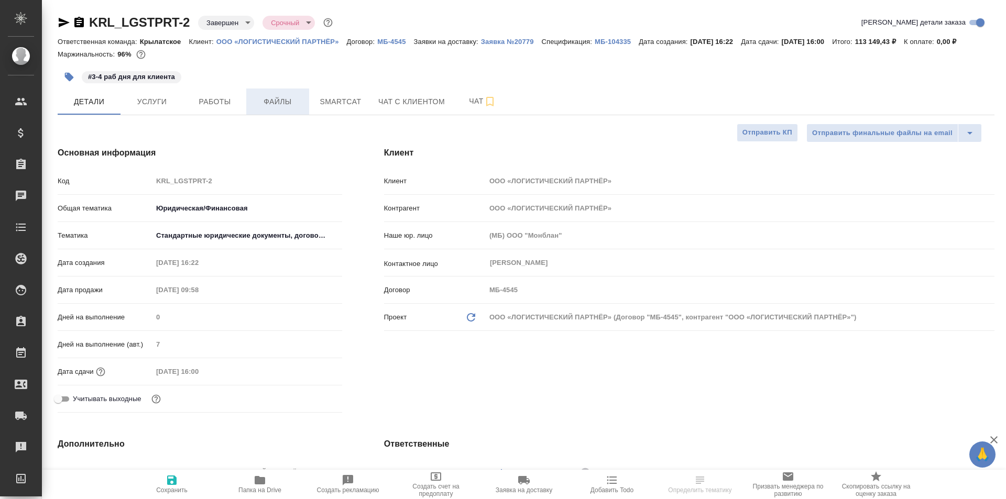
type textarea "x"
select select "RU"
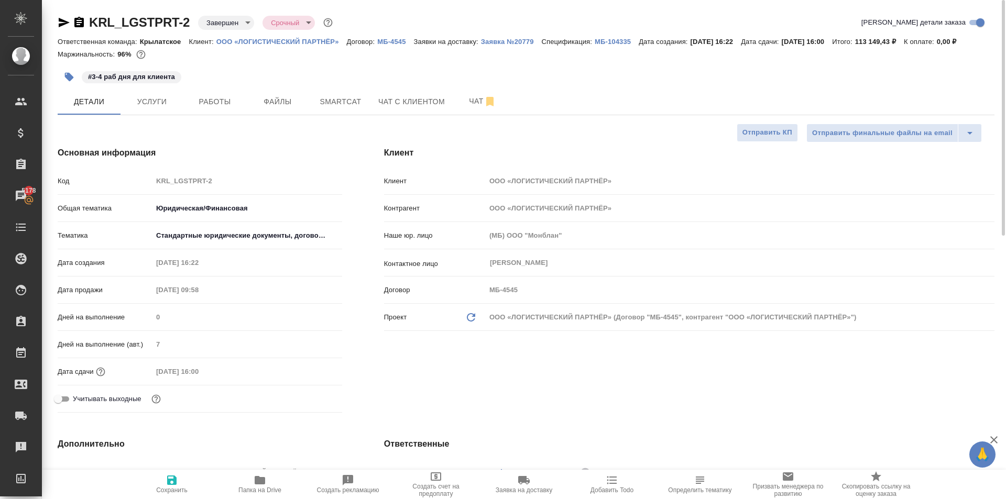
type textarea "x"
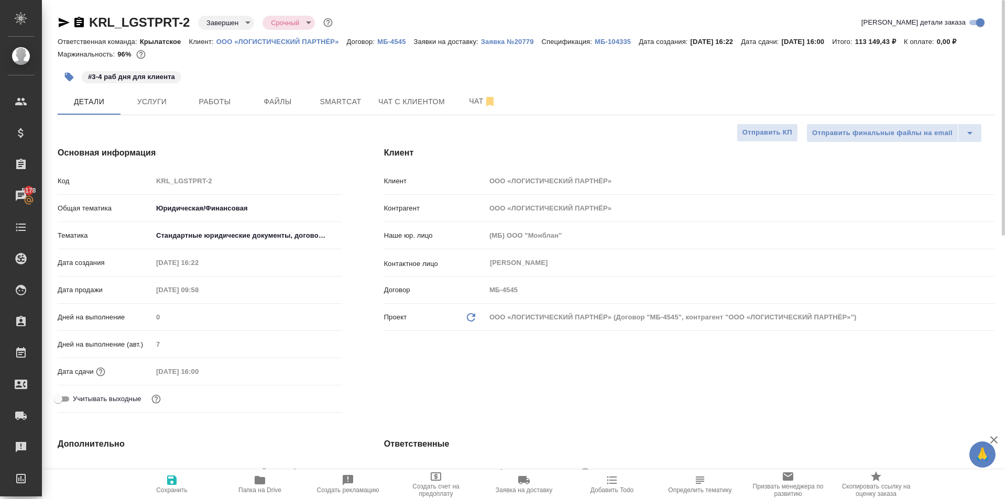
type textarea "x"
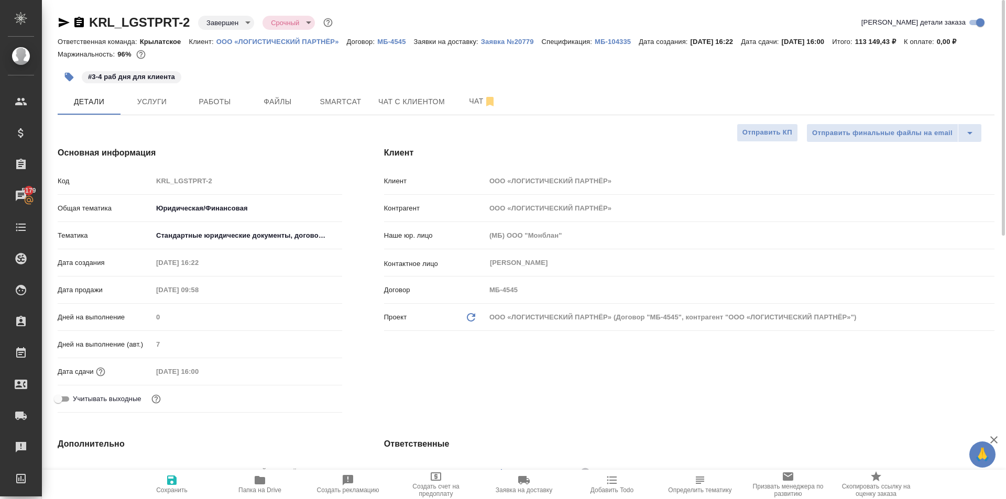
type textarea "x"
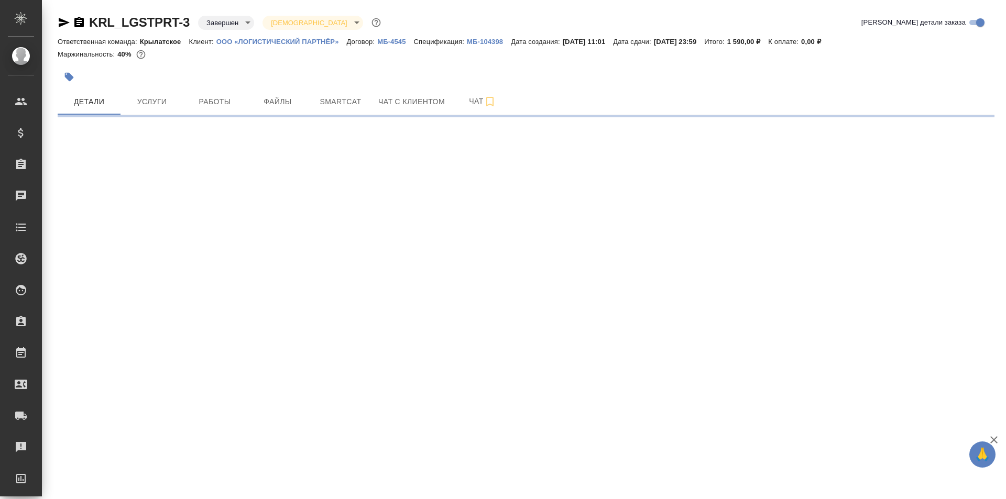
select select "RU"
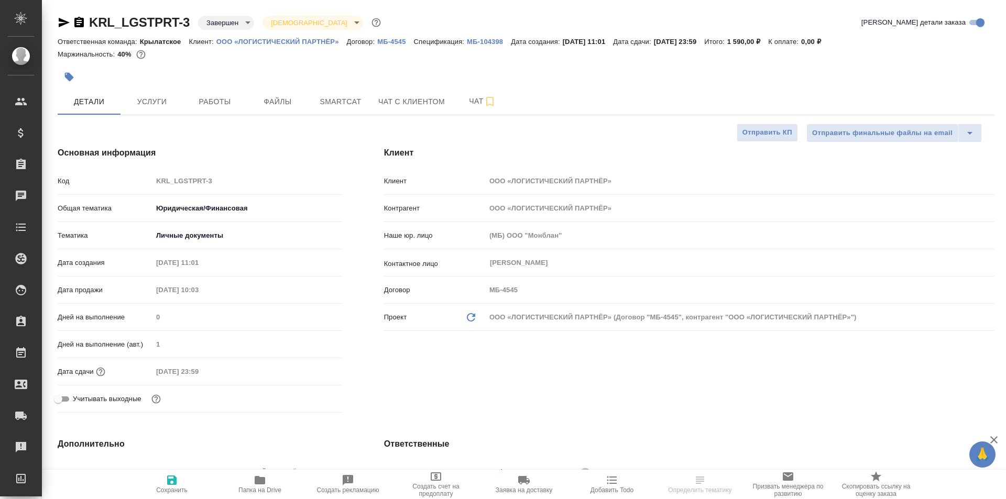
type textarea "x"
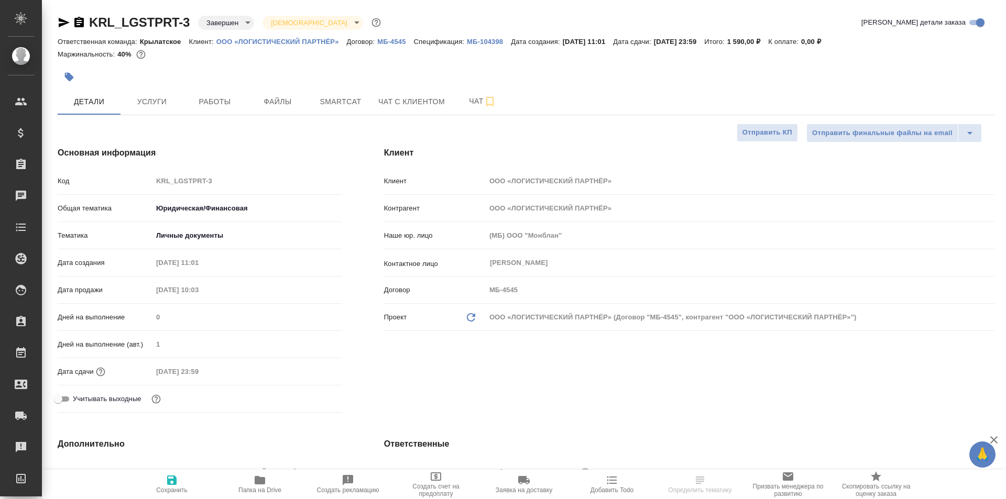
type textarea "x"
click at [242, 105] on button "Работы" at bounding box center [214, 102] width 63 height 26
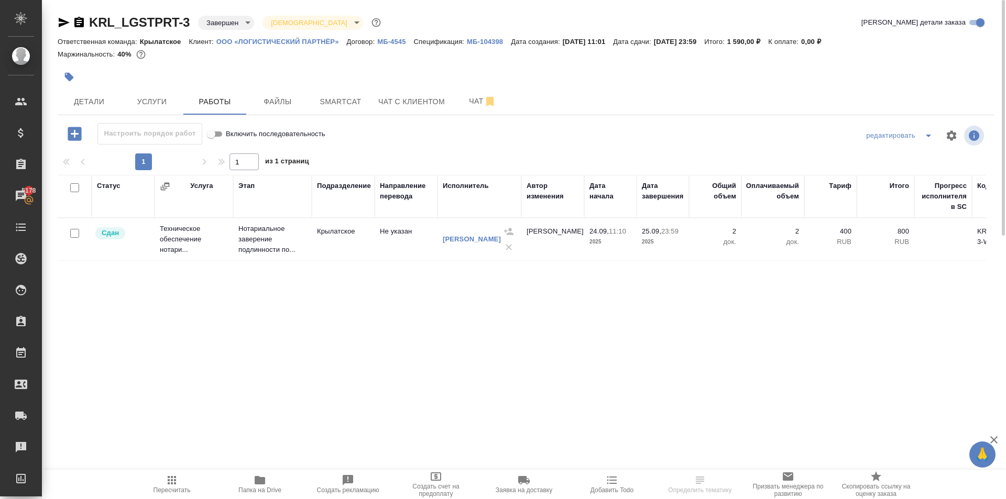
click at [174, 485] on icon "button" at bounding box center [172, 480] width 8 height 8
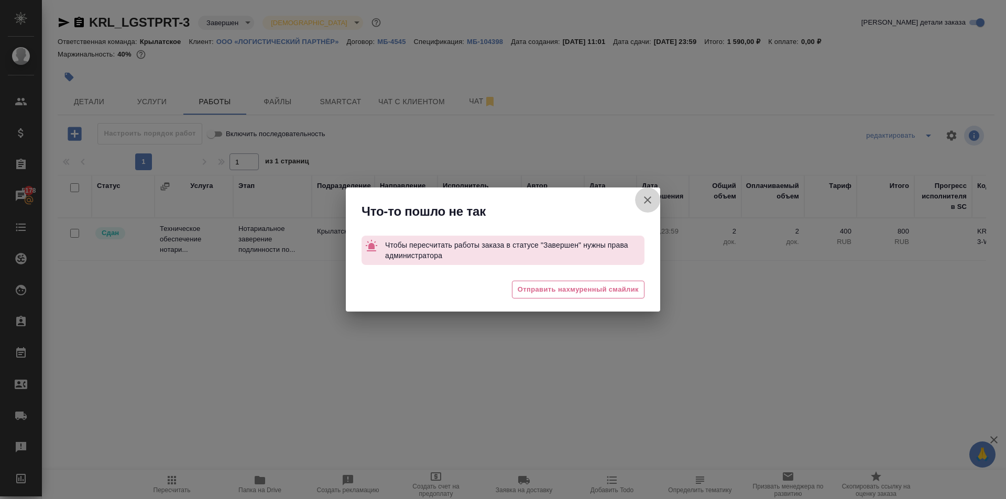
click at [646, 199] on icon "button" at bounding box center [647, 200] width 7 height 7
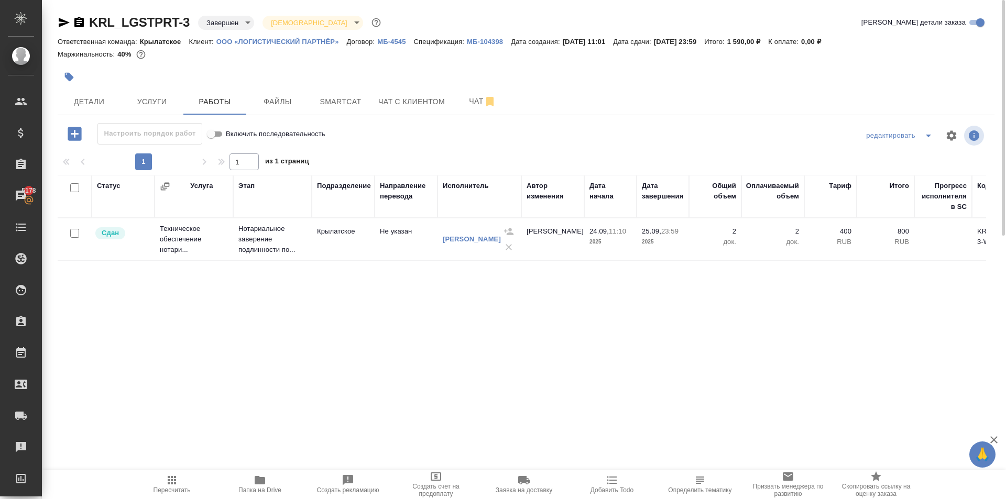
click at [62, 25] on icon "button" at bounding box center [64, 22] width 11 height 9
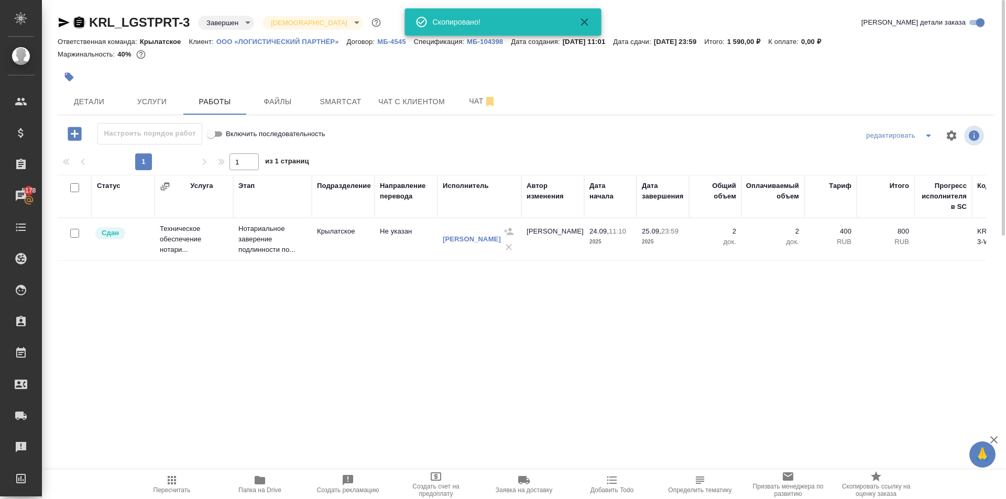
click at [80, 20] on icon "button" at bounding box center [78, 22] width 9 height 10
